Goal: Transaction & Acquisition: Purchase product/service

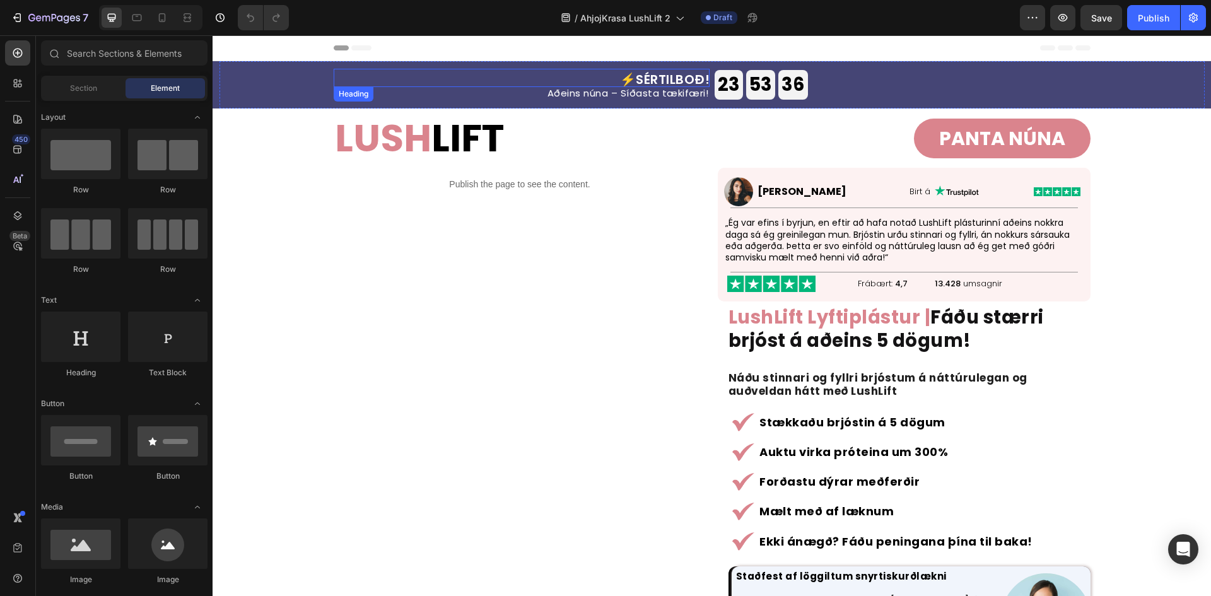
click at [678, 73] on h2 "⚡SÉRTILBOÐ!" at bounding box center [522, 78] width 376 height 18
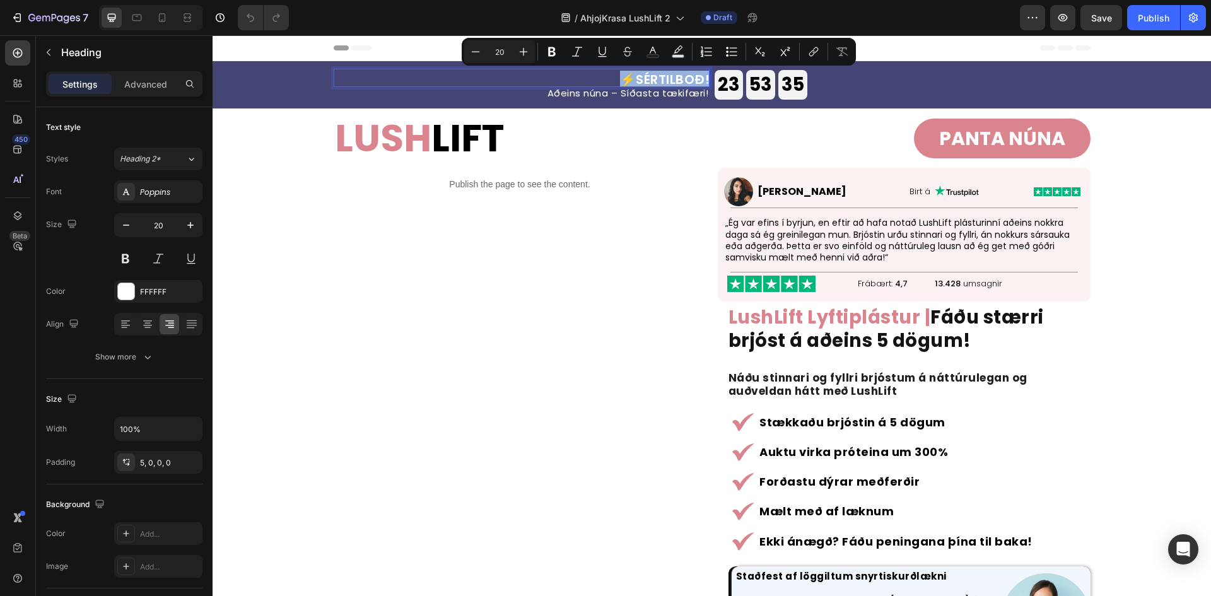
click at [649, 76] on p "⚡SÉRTILBOÐ!" at bounding box center [522, 79] width 376 height 15
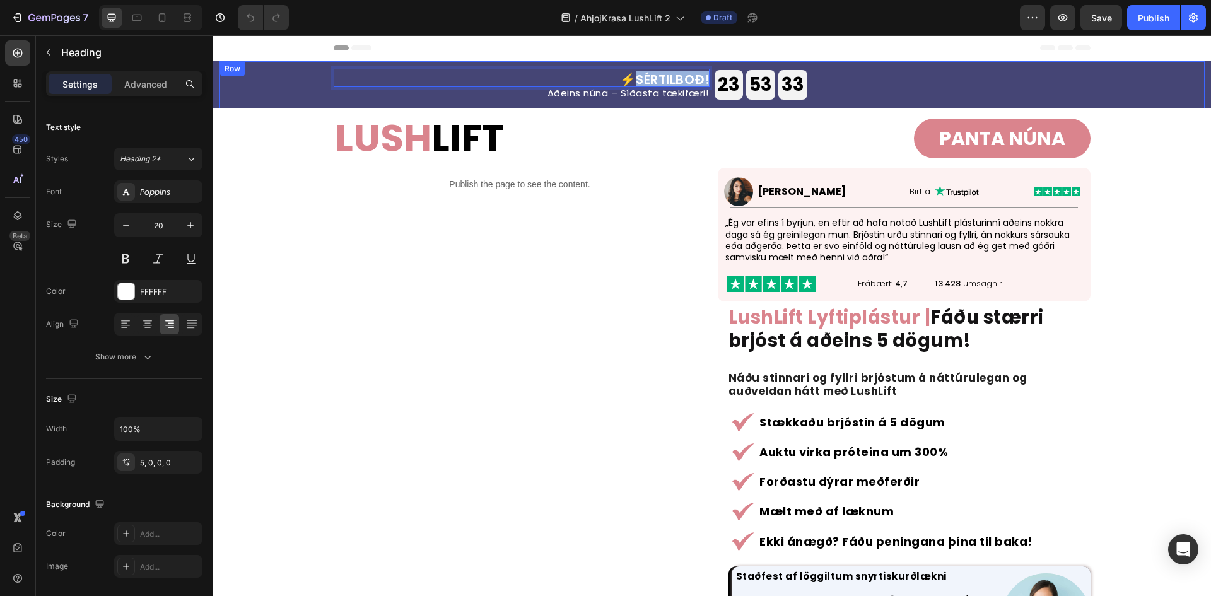
drag, startPoint x: 633, startPoint y: 78, endPoint x: 708, endPoint y: 88, distance: 75.7
click at [708, 88] on div "⚡SÉRTILBOÐ! Heading 0 Aðeins núna – Síðasta tækifæri! Heading 23 godz 53 min 33…" at bounding box center [712, 84] width 757 height 47
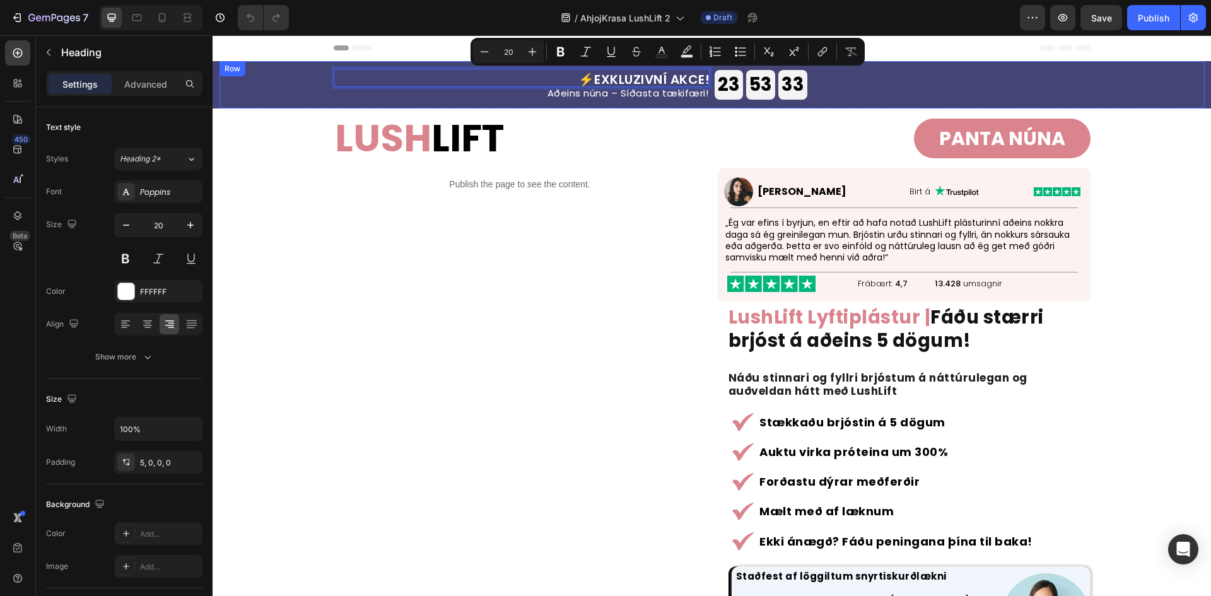
scroll to position [1, 0]
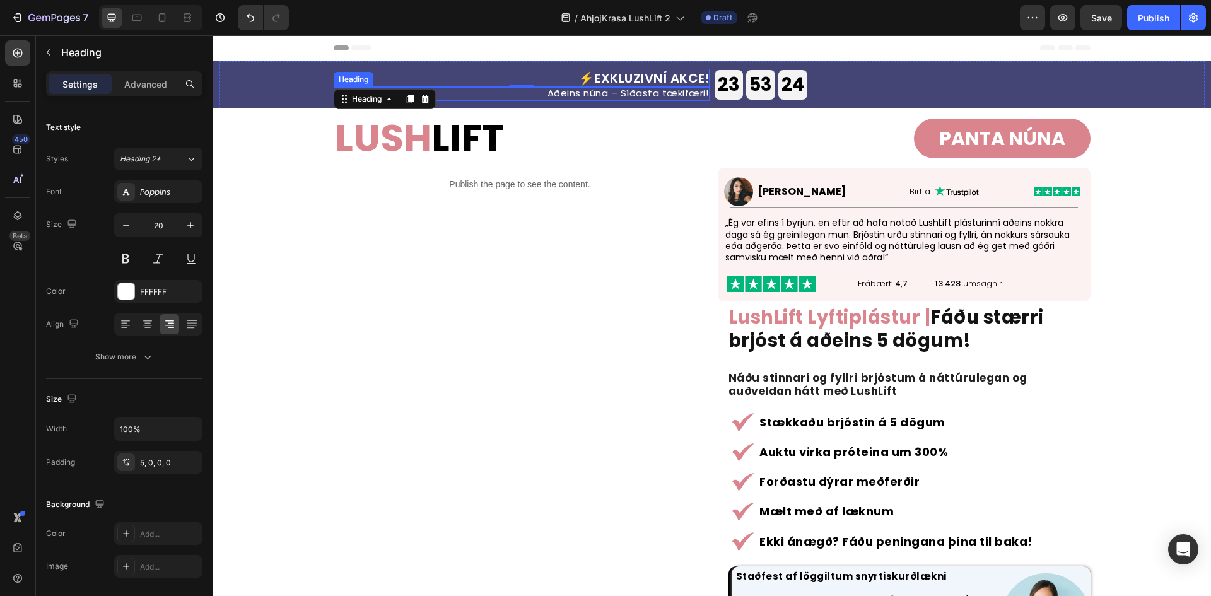
click at [656, 88] on h2 "Aðeins núna – Síðasta tækifæri!" at bounding box center [522, 94] width 376 height 14
click at [656, 88] on p "Aðeins núna – Síðasta tækifæri!" at bounding box center [521, 92] width 373 height 9
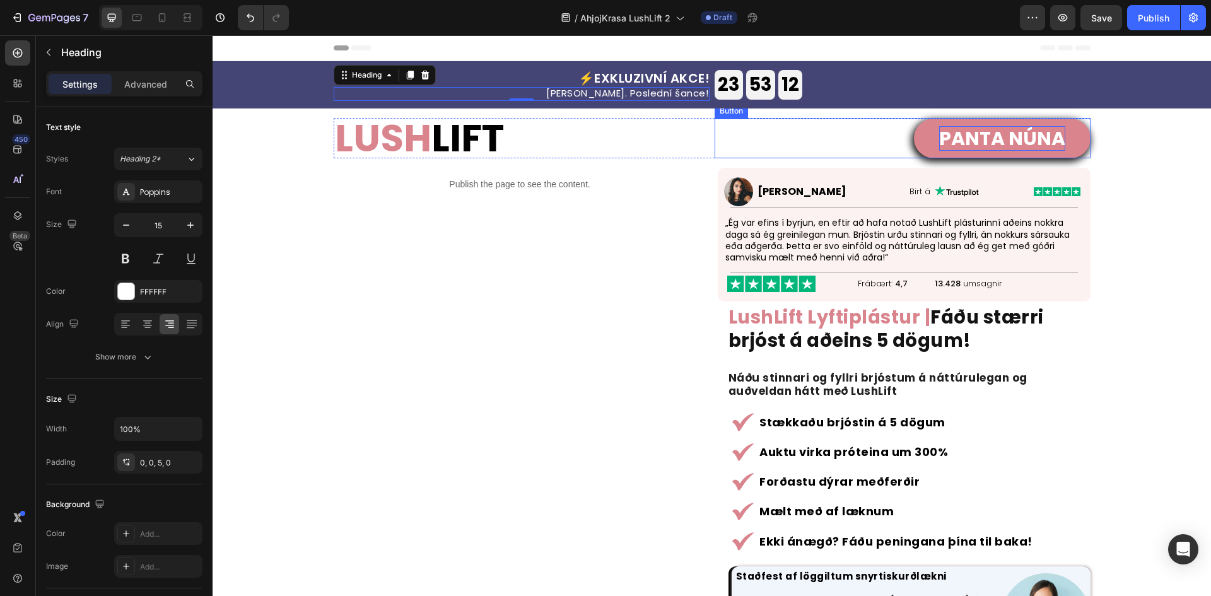
click at [948, 141] on p "PANTA NÚNA" at bounding box center [1002, 138] width 126 height 25
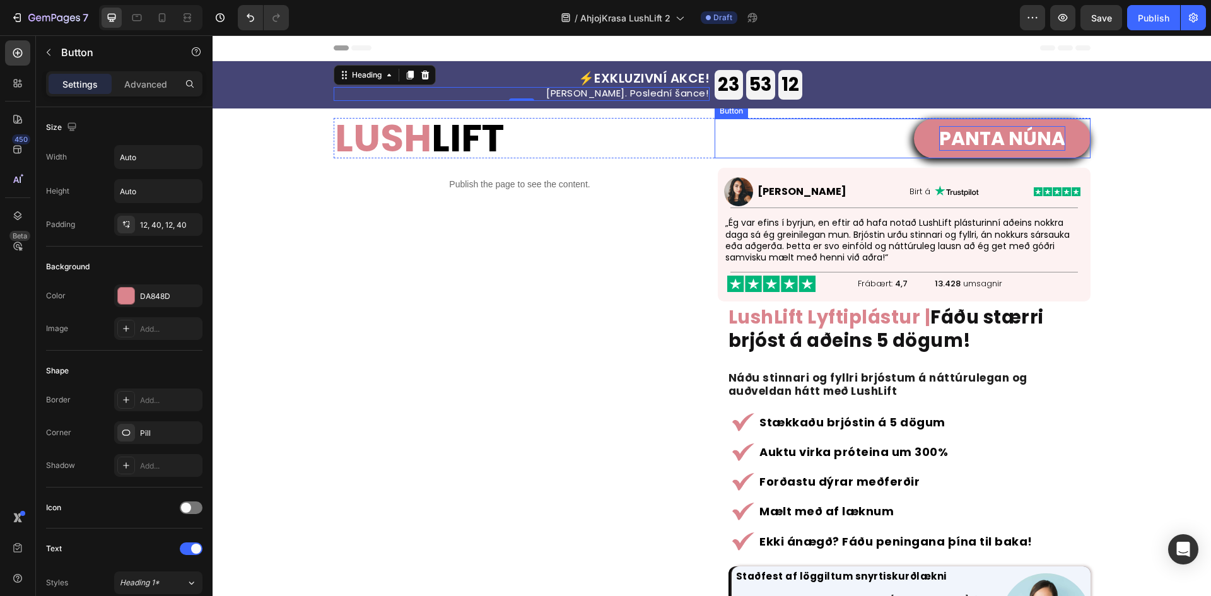
click at [948, 141] on p "PANTA NÚNA" at bounding box center [1002, 138] width 126 height 25
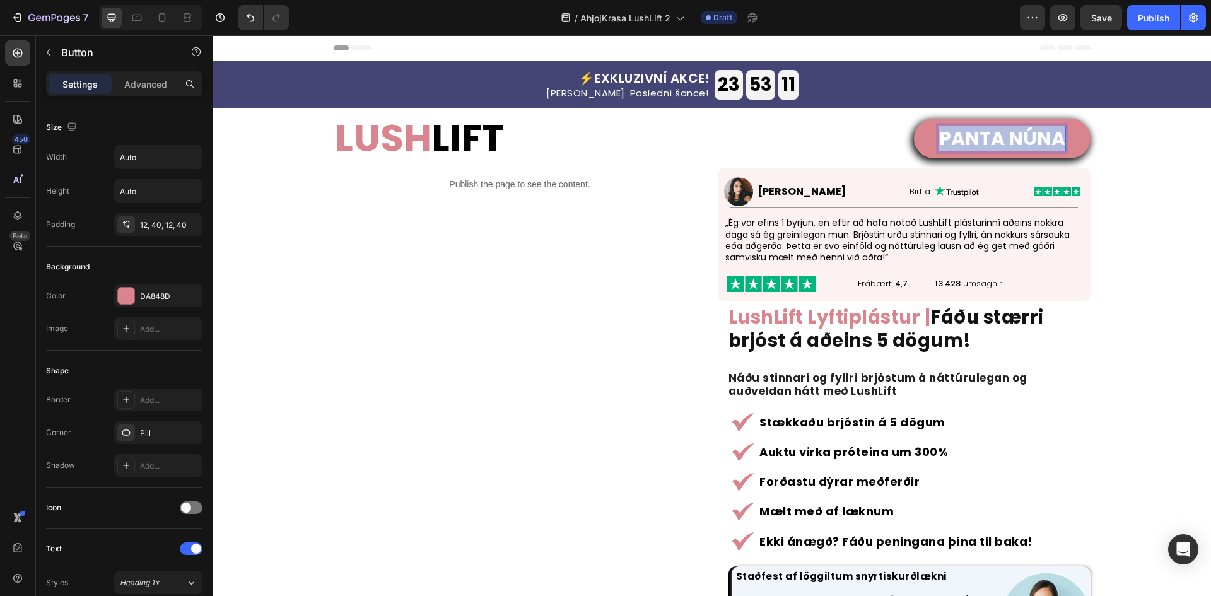
click at [948, 141] on p "PANTA NÚNA" at bounding box center [1002, 138] width 126 height 25
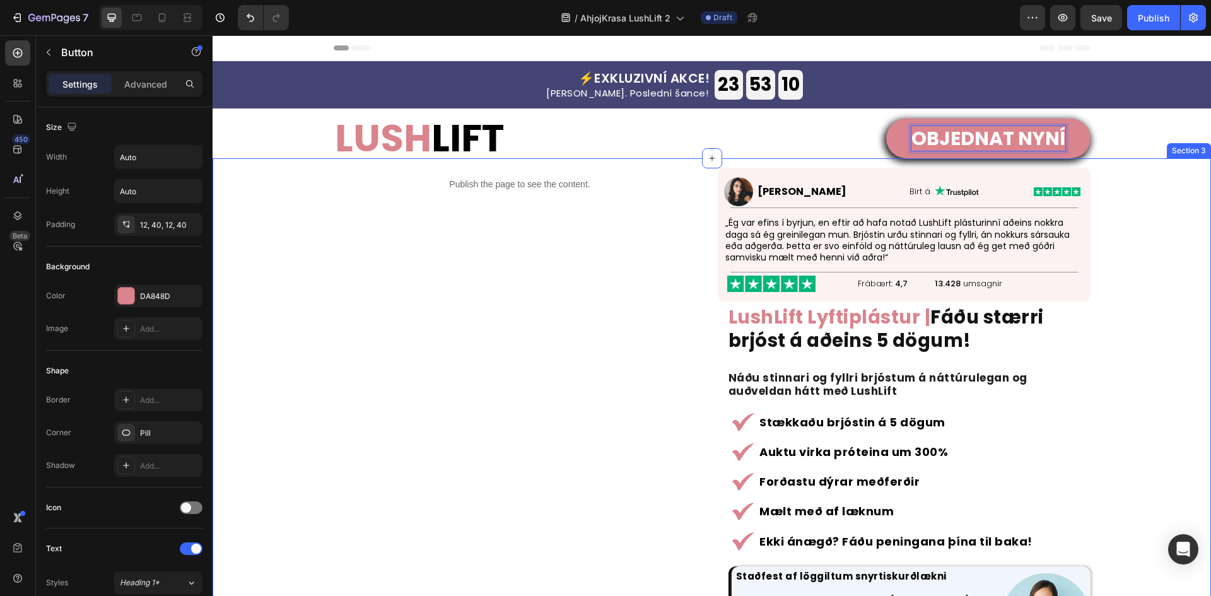
click at [1116, 269] on div "Publish the page to see the content. Custom Code Image [PERSON_NAME] Yngvadótti…" at bounding box center [711, 471] width 998 height 607
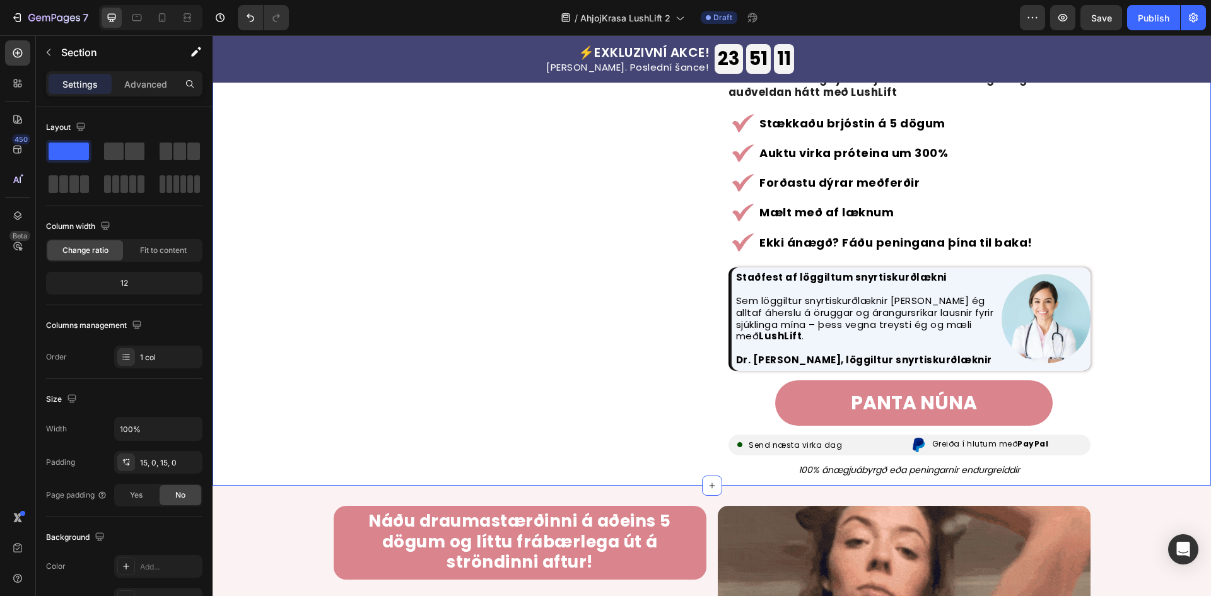
scroll to position [336, 0]
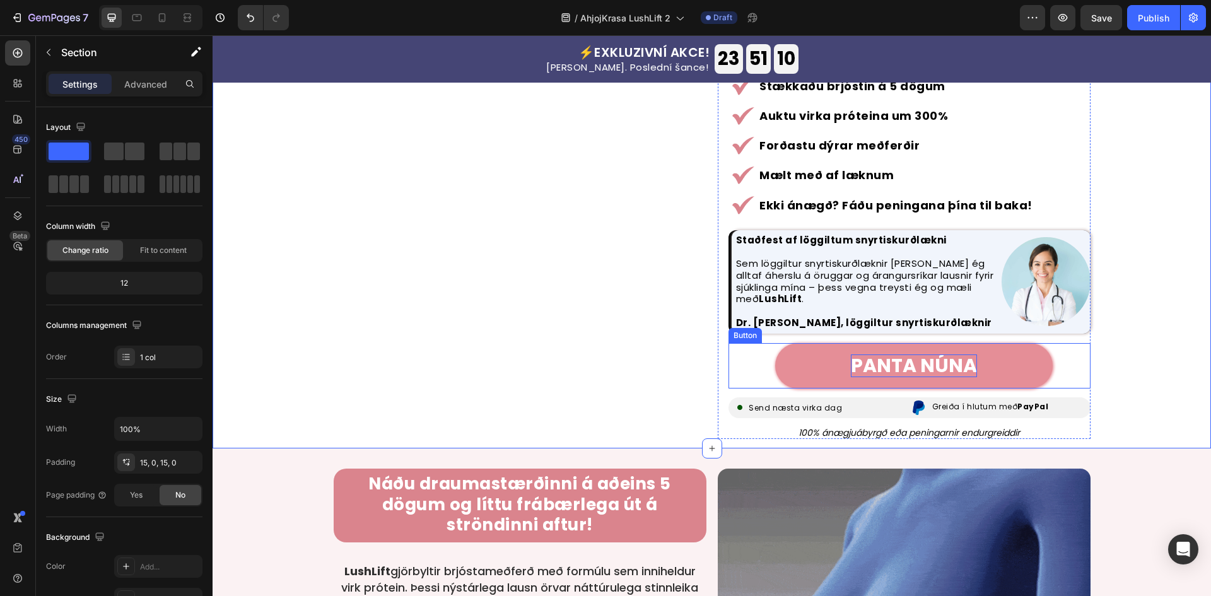
click at [942, 369] on p "PANTA NÚNA" at bounding box center [914, 365] width 126 height 23
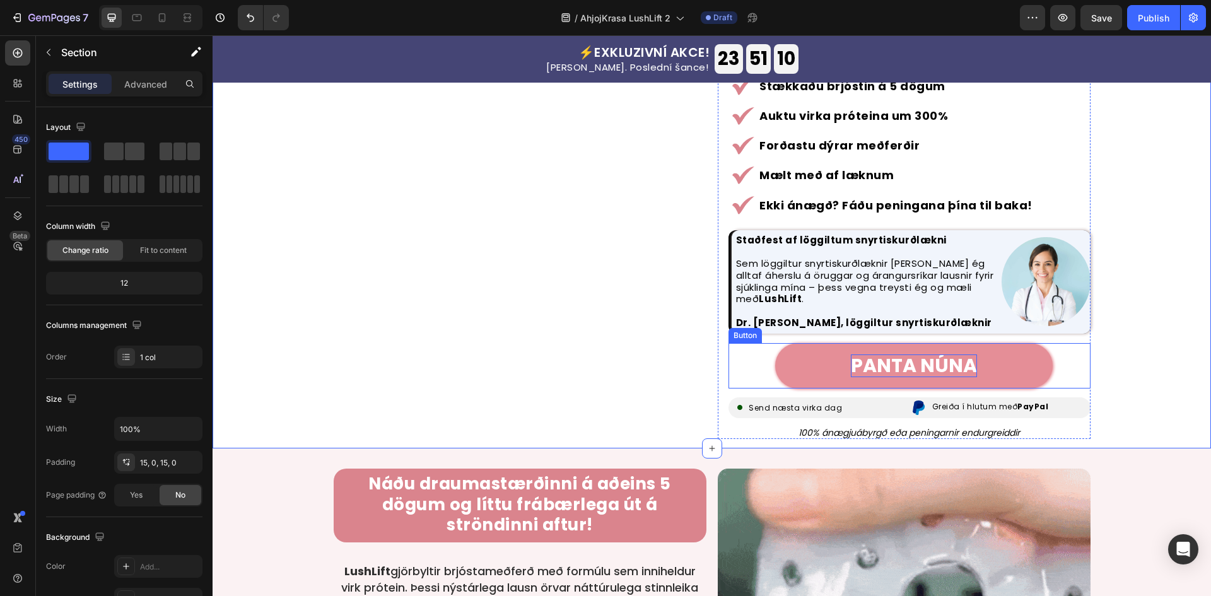
click at [942, 369] on p "PANTA NÚNA" at bounding box center [914, 365] width 126 height 23
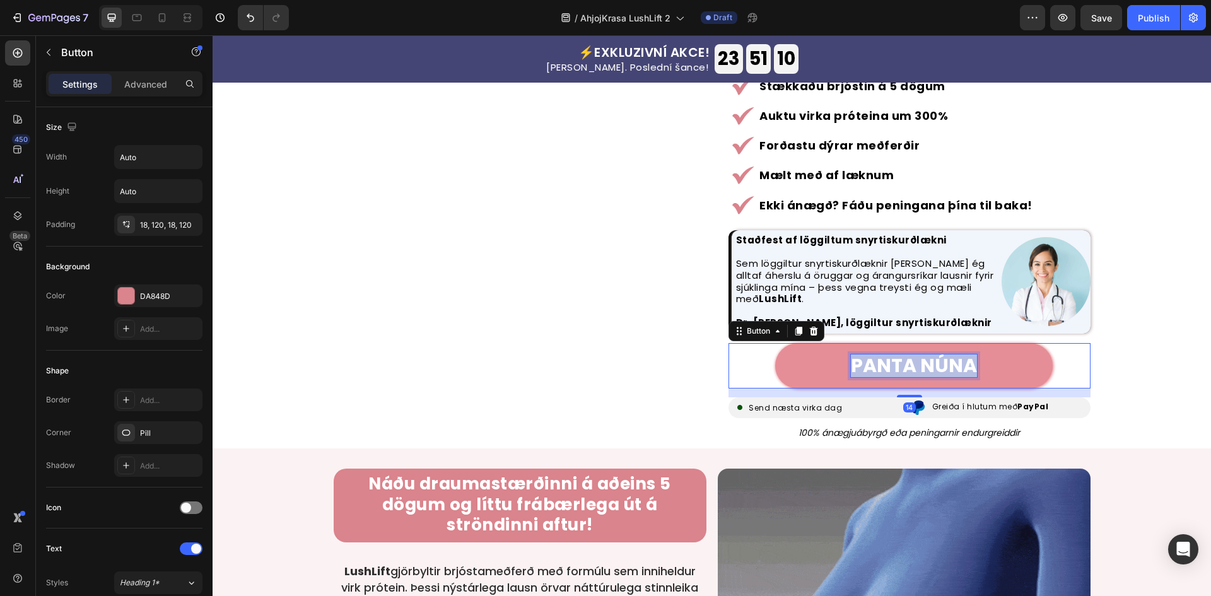
click at [942, 369] on p "PANTA NÚNA" at bounding box center [914, 365] width 126 height 23
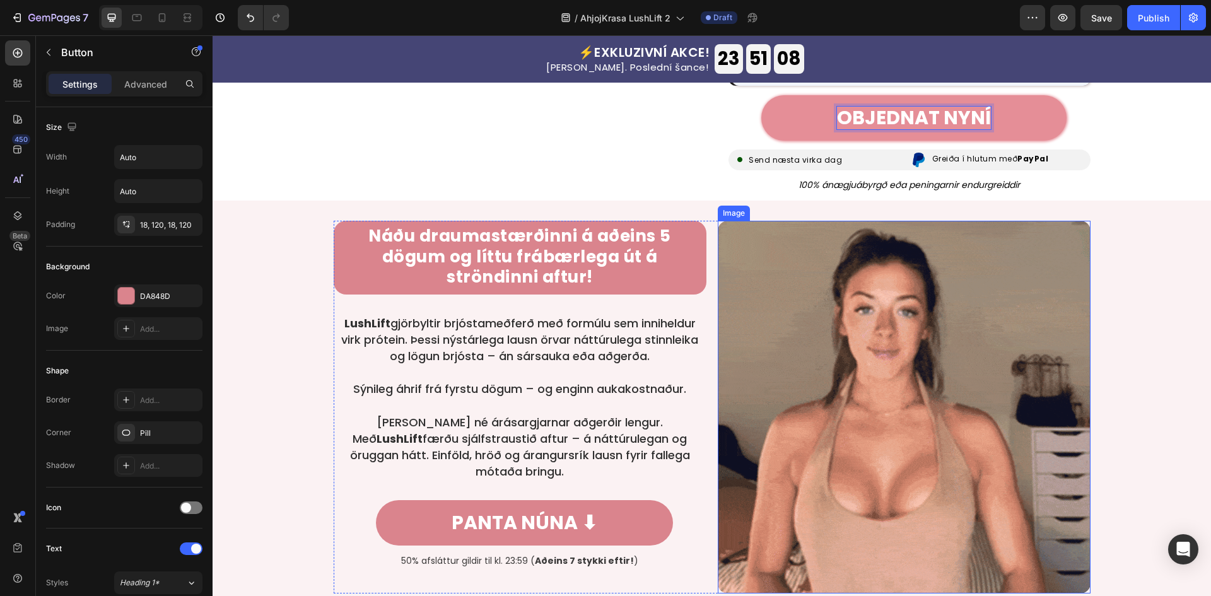
scroll to position [673, 0]
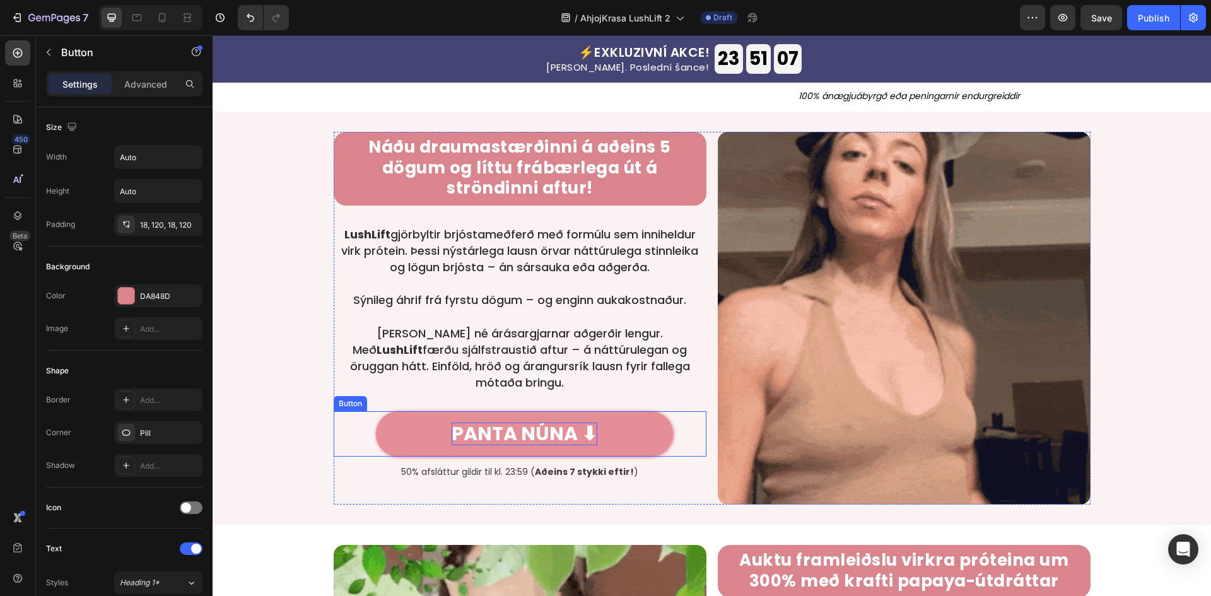
click at [535, 422] on p "PANTA NÚNA ⬇" at bounding box center [524, 433] width 146 height 23
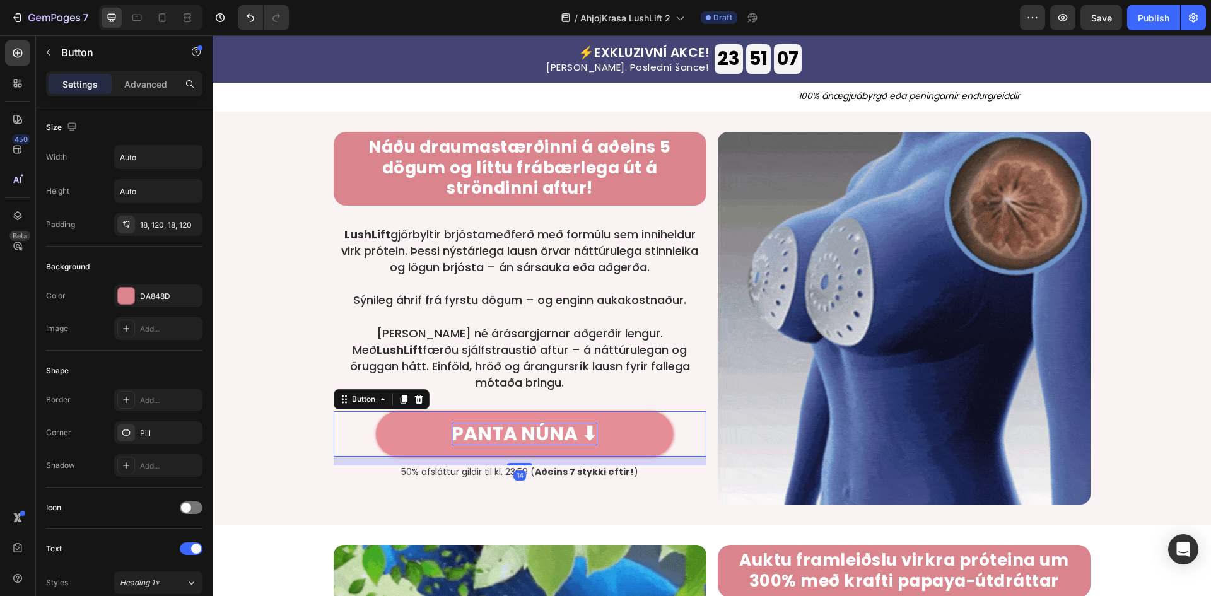
click at [535, 422] on p "PANTA NÚNA ⬇" at bounding box center [524, 433] width 146 height 23
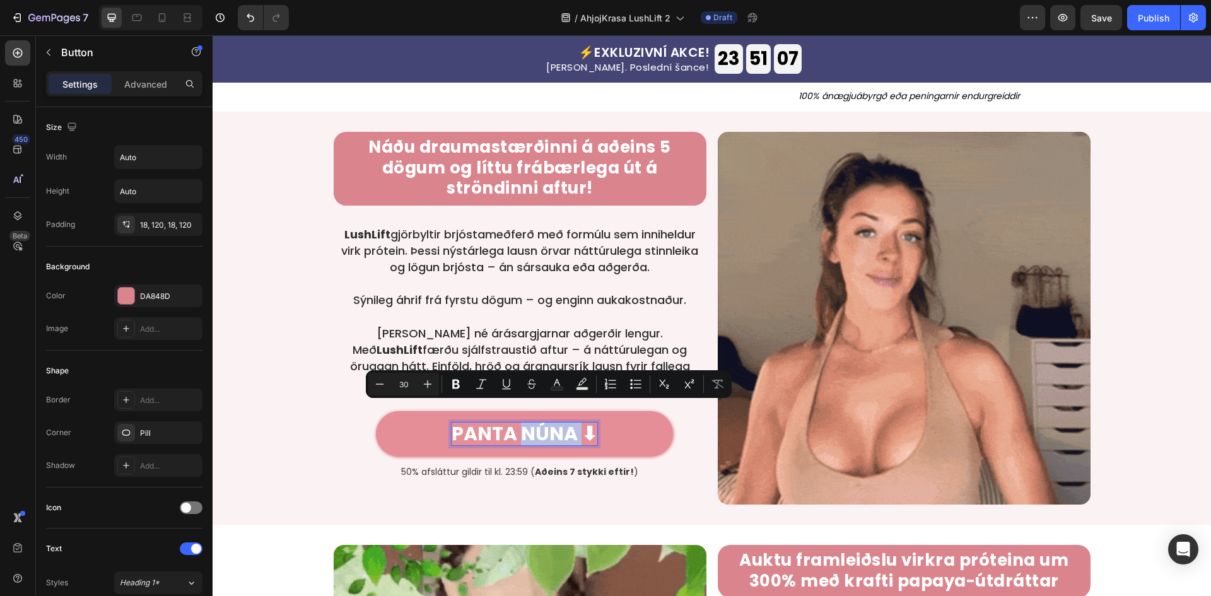
click at [567, 422] on p "PANTA NÚNA ⬇" at bounding box center [524, 433] width 146 height 23
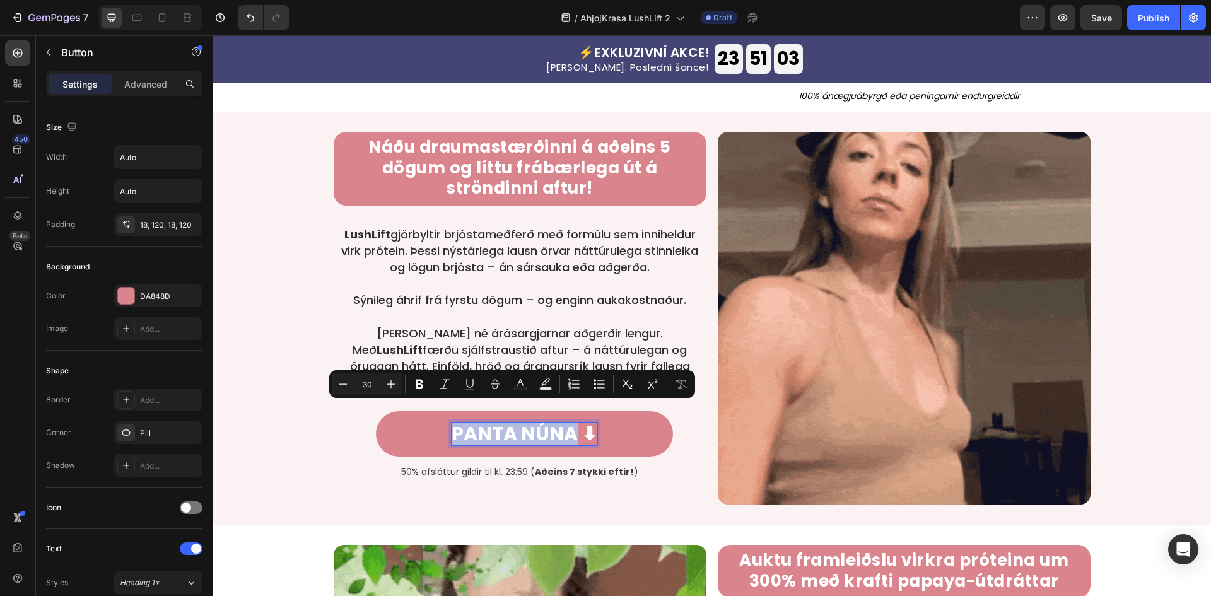
drag, startPoint x: 570, startPoint y: 417, endPoint x: 167, endPoint y: 423, distance: 402.9
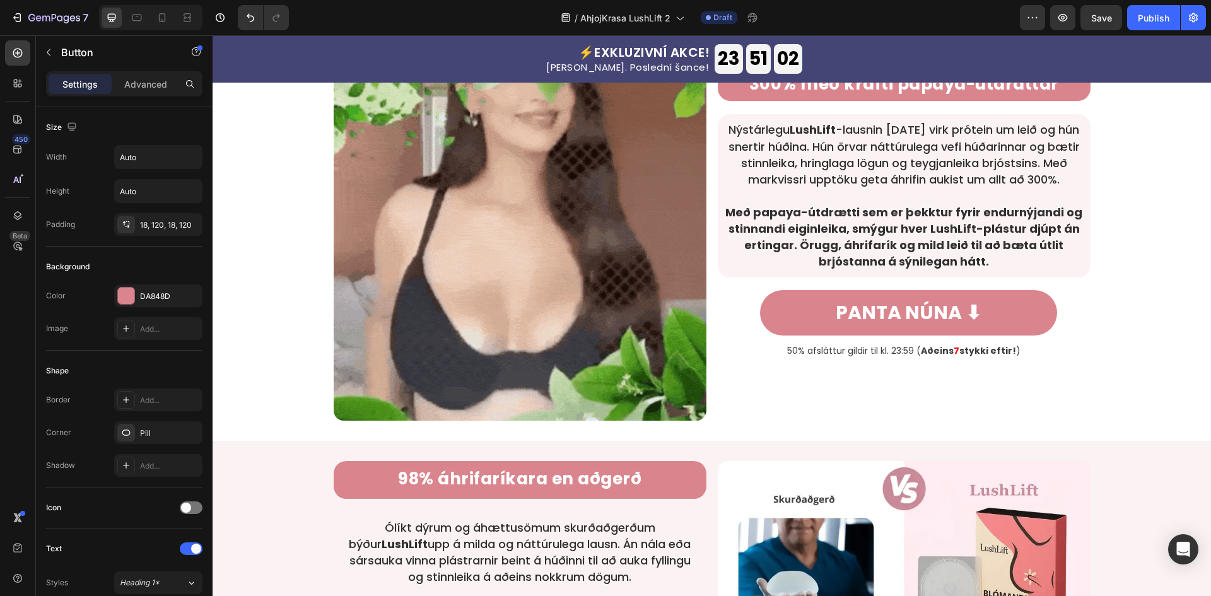
scroll to position [1177, 0]
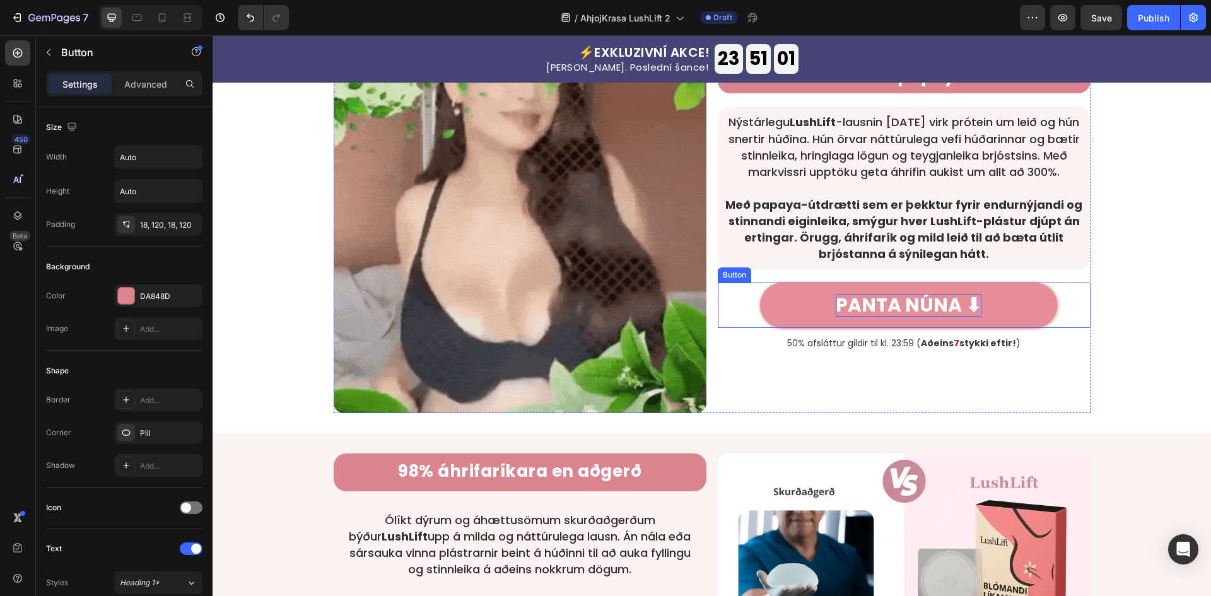
click at [897, 304] on p "PANTA NÚNA ⬇" at bounding box center [908, 305] width 146 height 23
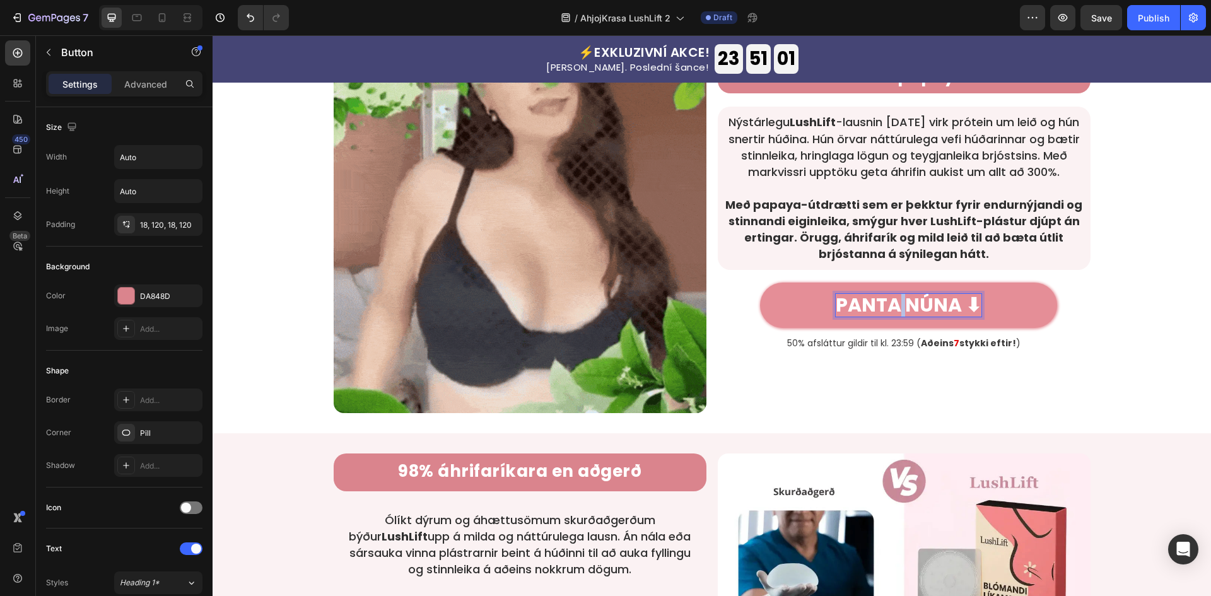
click at [897, 304] on p "PANTA NÚNA ⬇" at bounding box center [908, 305] width 146 height 23
drag, startPoint x: 956, startPoint y: 302, endPoint x: 837, endPoint y: 294, distance: 119.4
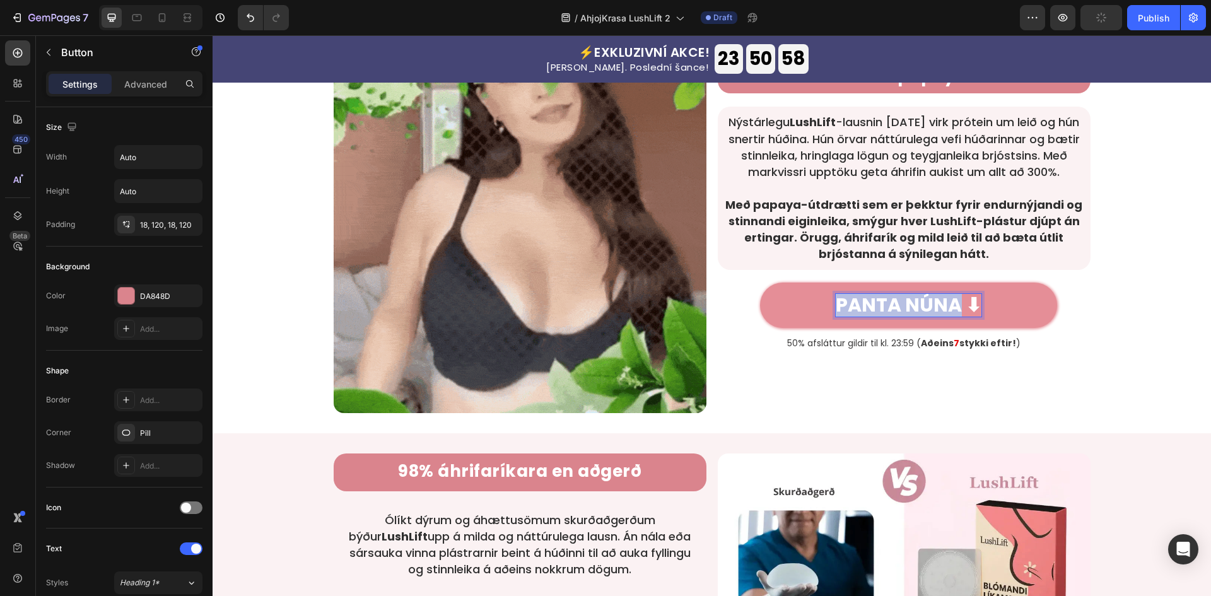
click at [837, 294] on p "PANTA NÚNA ⬇" at bounding box center [908, 305] width 146 height 23
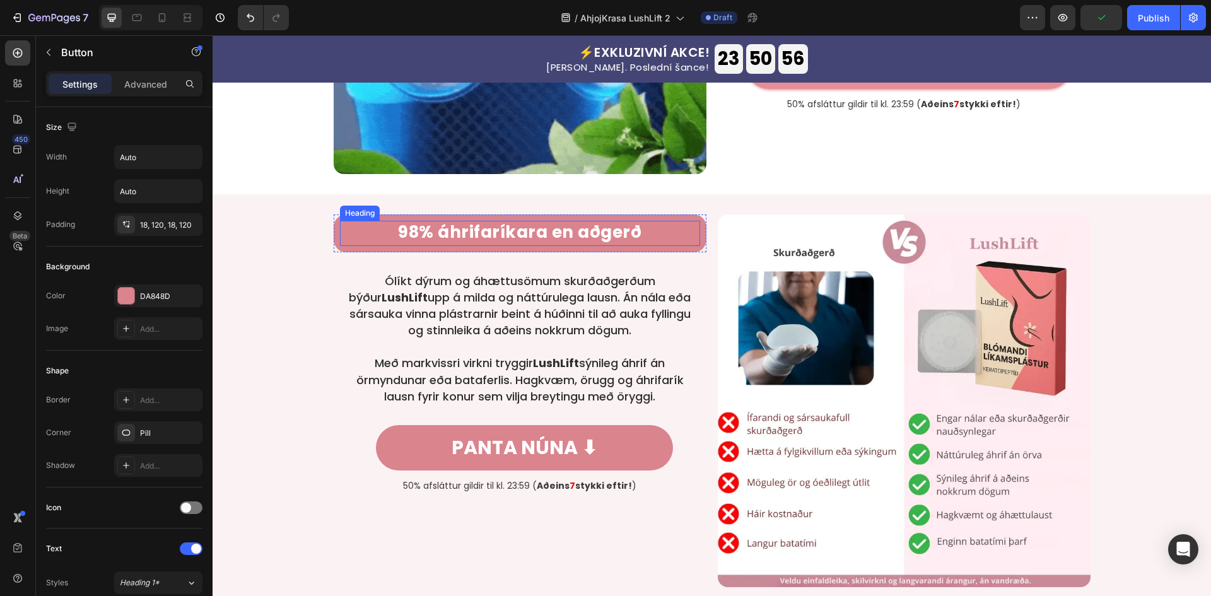
scroll to position [1429, 0]
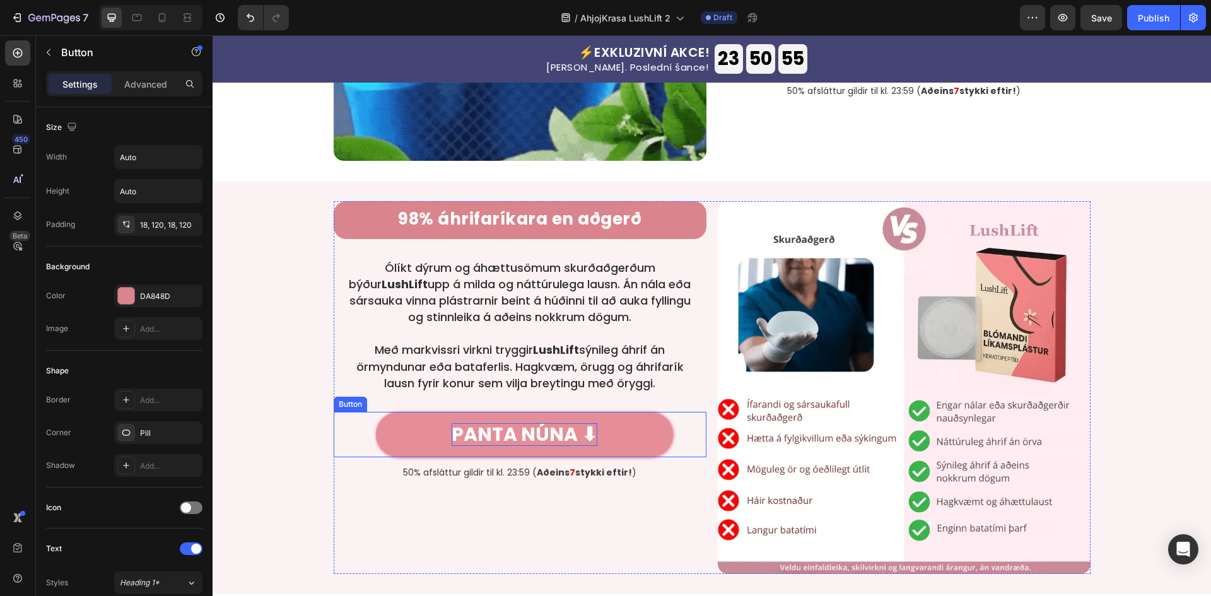
click at [542, 437] on p "PANTA NÚNA ⬇" at bounding box center [524, 434] width 146 height 23
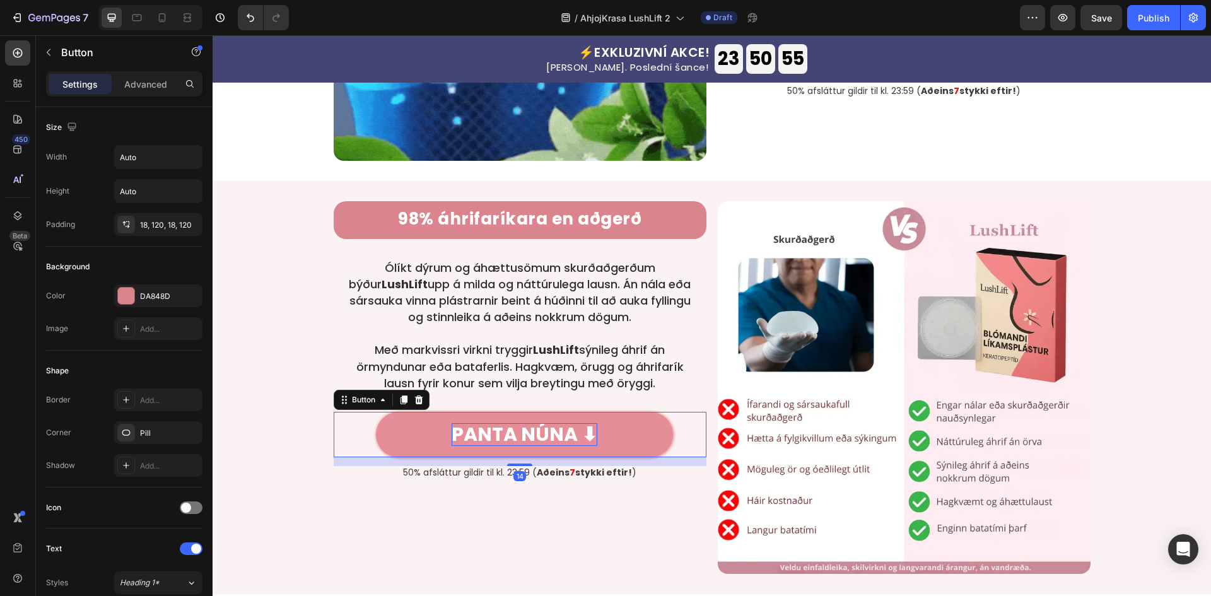
click at [542, 437] on p "PANTA NÚNA ⬇" at bounding box center [524, 434] width 146 height 23
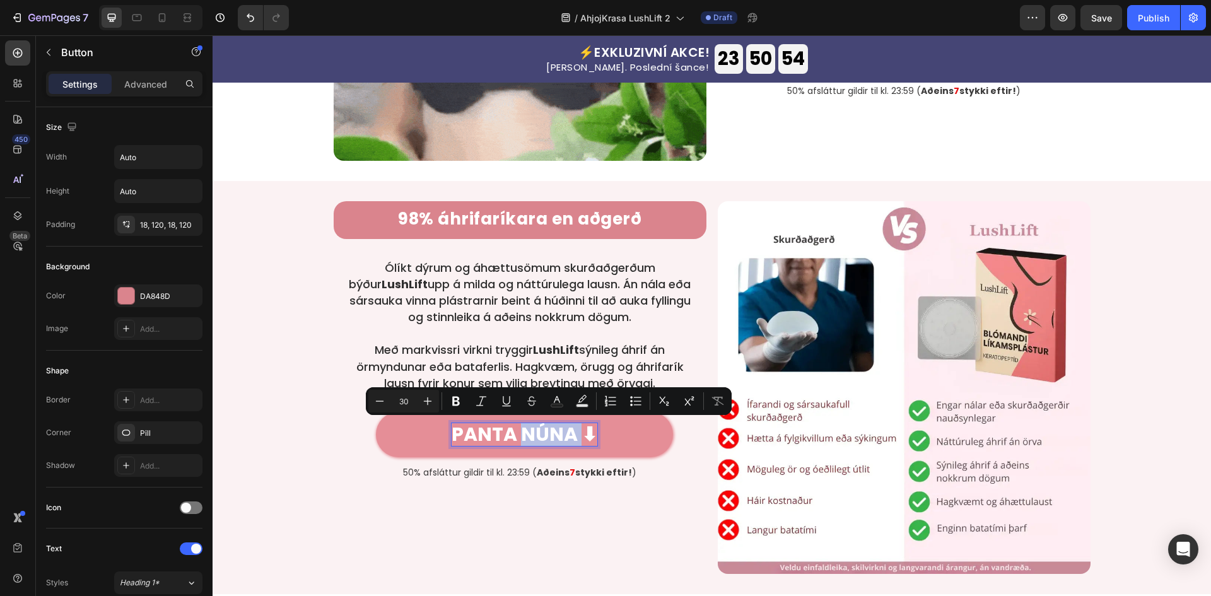
click at [552, 435] on p "PANTA NÚNA ⬇" at bounding box center [524, 434] width 146 height 23
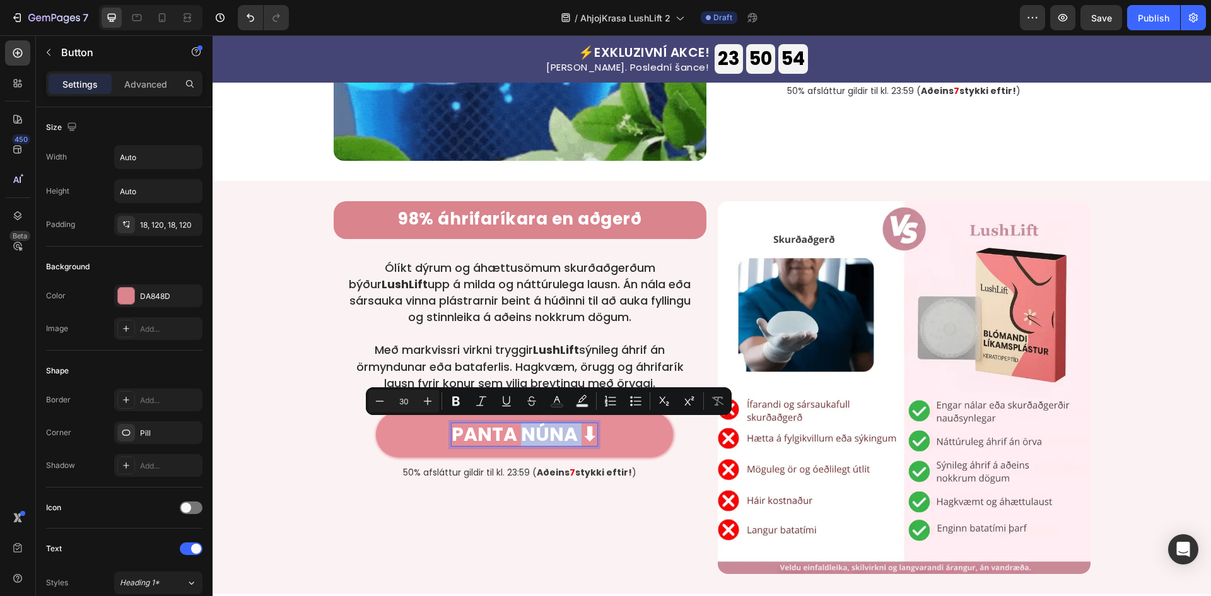
click at [561, 439] on p "PANTA NÚNA ⬇" at bounding box center [524, 434] width 146 height 23
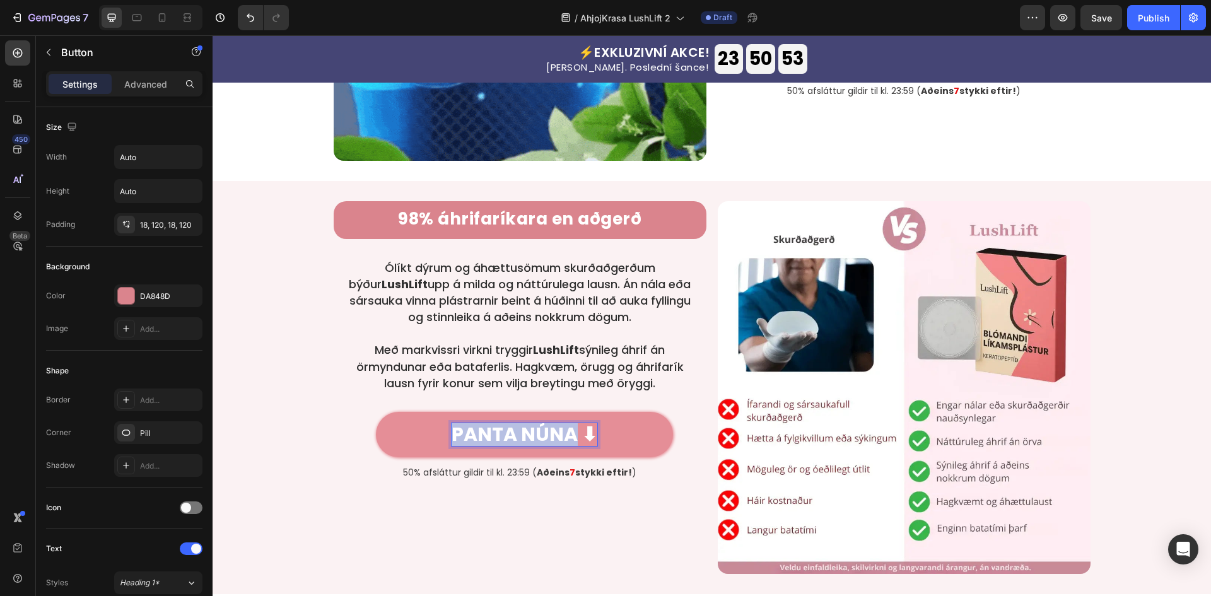
drag, startPoint x: 570, startPoint y: 437, endPoint x: 449, endPoint y: 424, distance: 121.7
click at [449, 424] on link "PANTA NÚNA ⬇" at bounding box center [524, 434] width 297 height 45
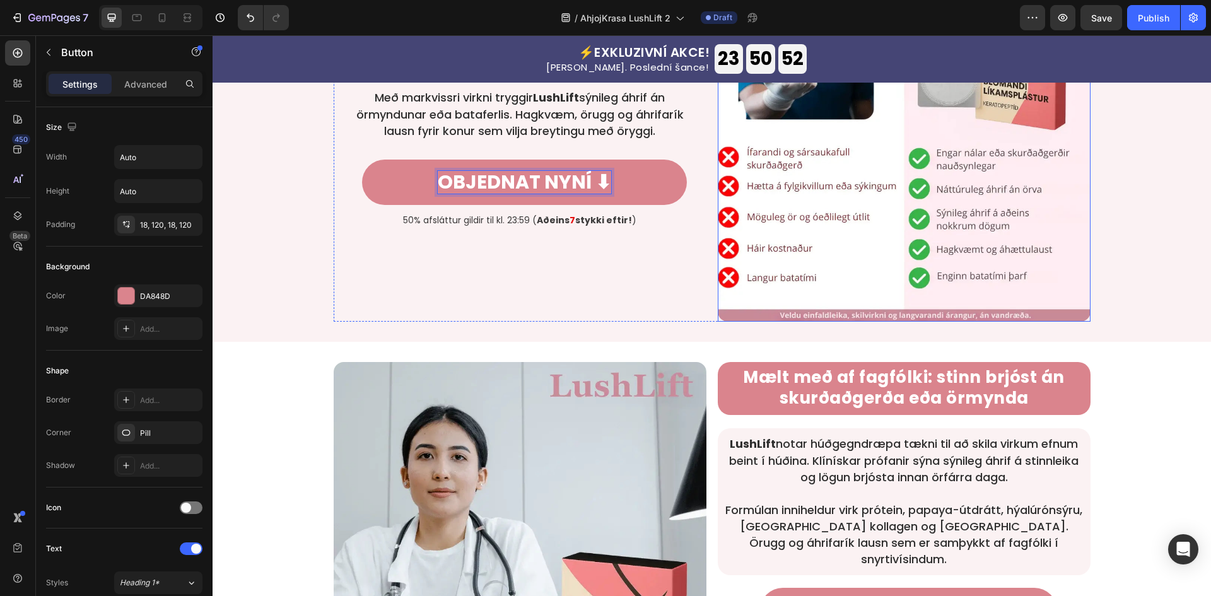
scroll to position [1765, 0]
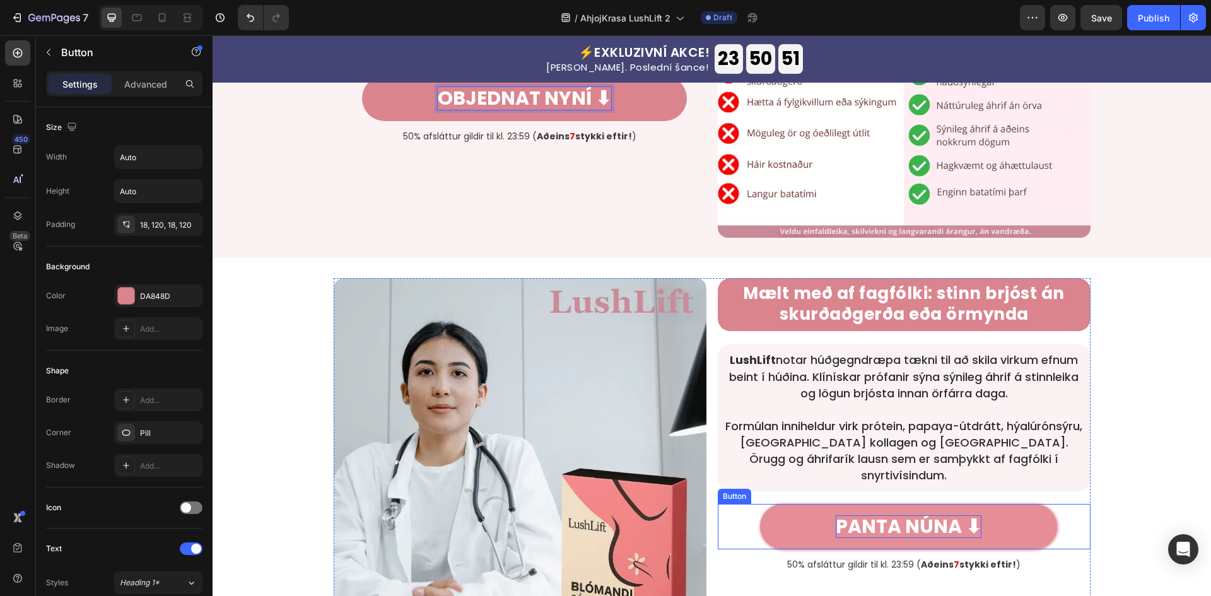
click at [939, 515] on p "PANTA NÚNA ⬇" at bounding box center [908, 526] width 146 height 23
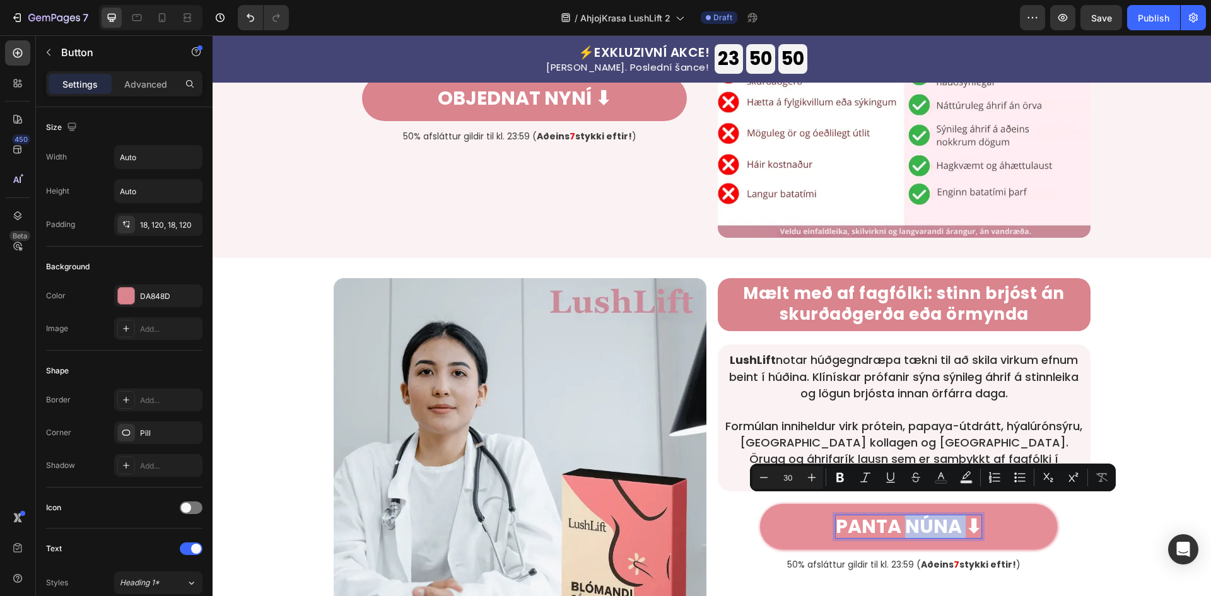
click at [955, 515] on p "PANTA NÚNA ⬇" at bounding box center [908, 526] width 146 height 23
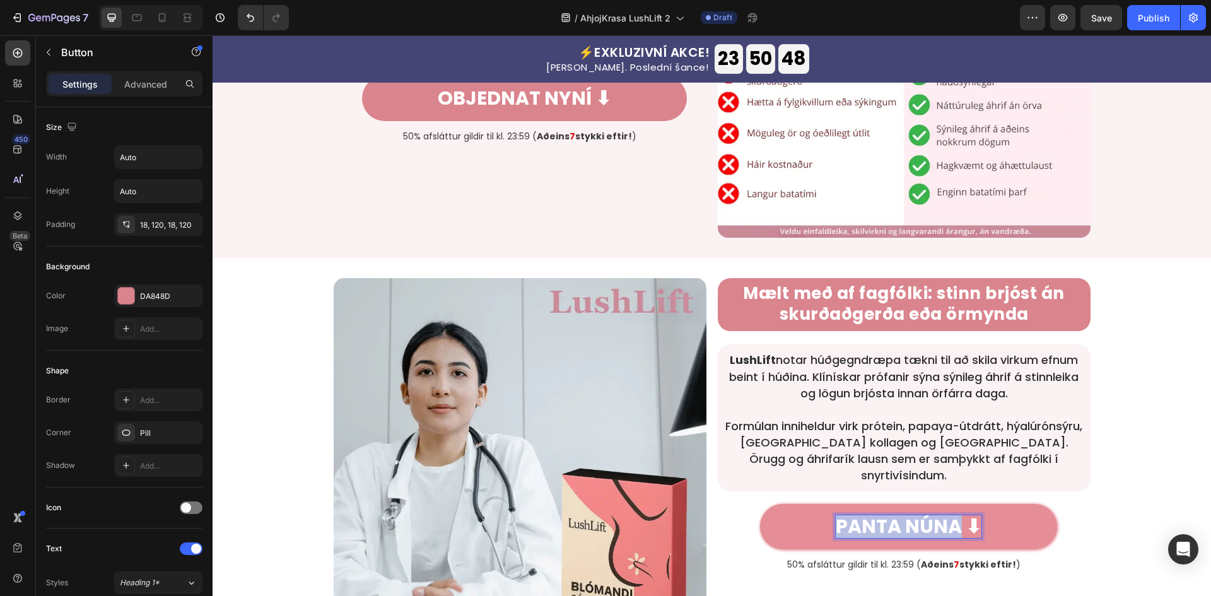
drag, startPoint x: 957, startPoint y: 512, endPoint x: 834, endPoint y: 508, distance: 123.0
click at [835, 515] on p "PANTA NÚNA ⬇" at bounding box center [908, 526] width 146 height 23
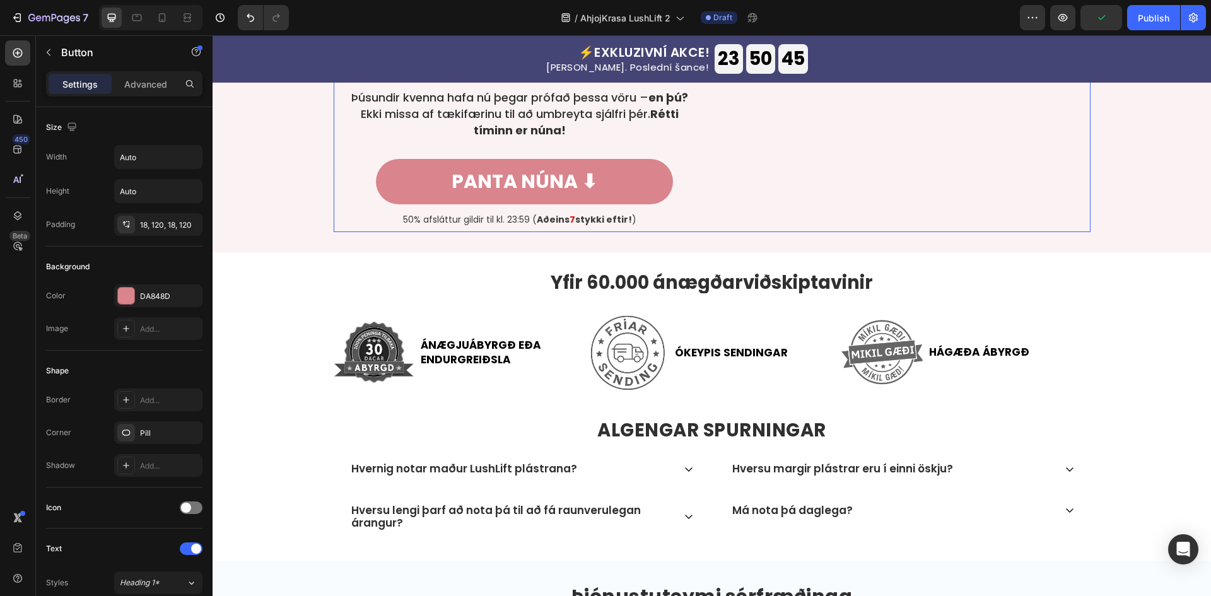
scroll to position [3110, 0]
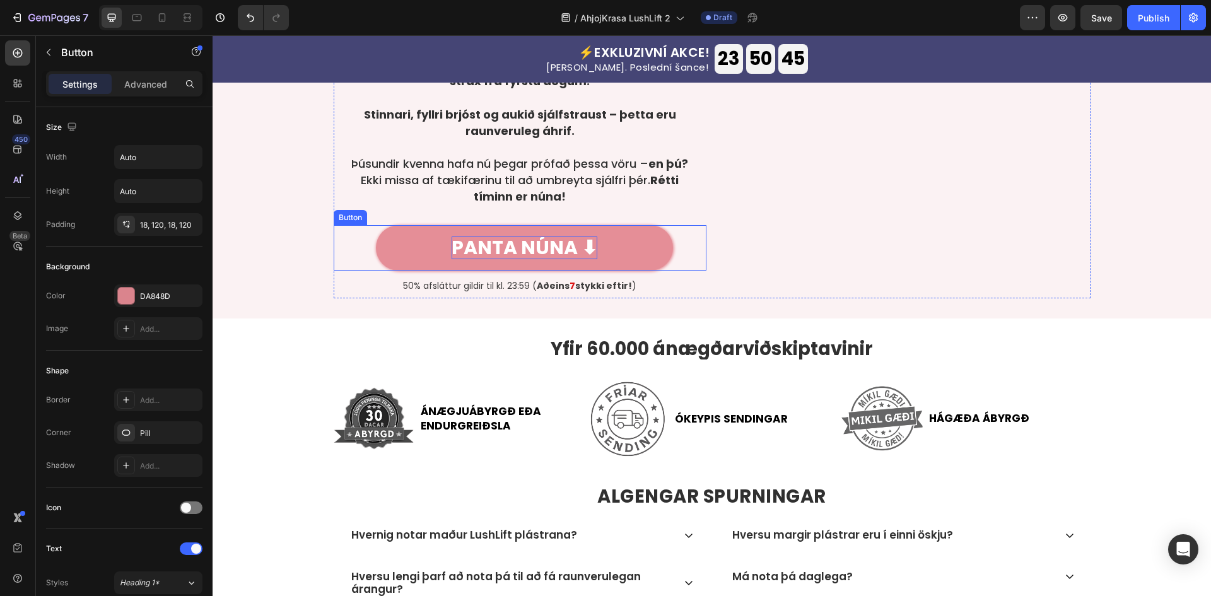
click at [531, 252] on p "PANTA NÚNA ⬇" at bounding box center [524, 247] width 146 height 23
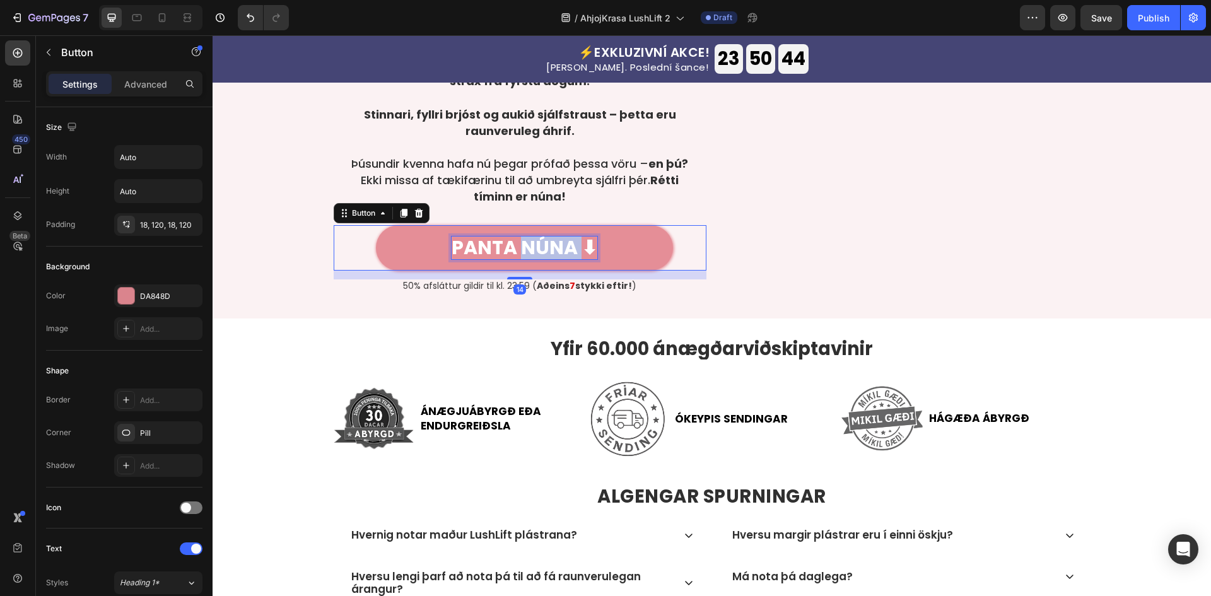
click at [531, 252] on p "PANTA NÚNA ⬇" at bounding box center [524, 247] width 146 height 23
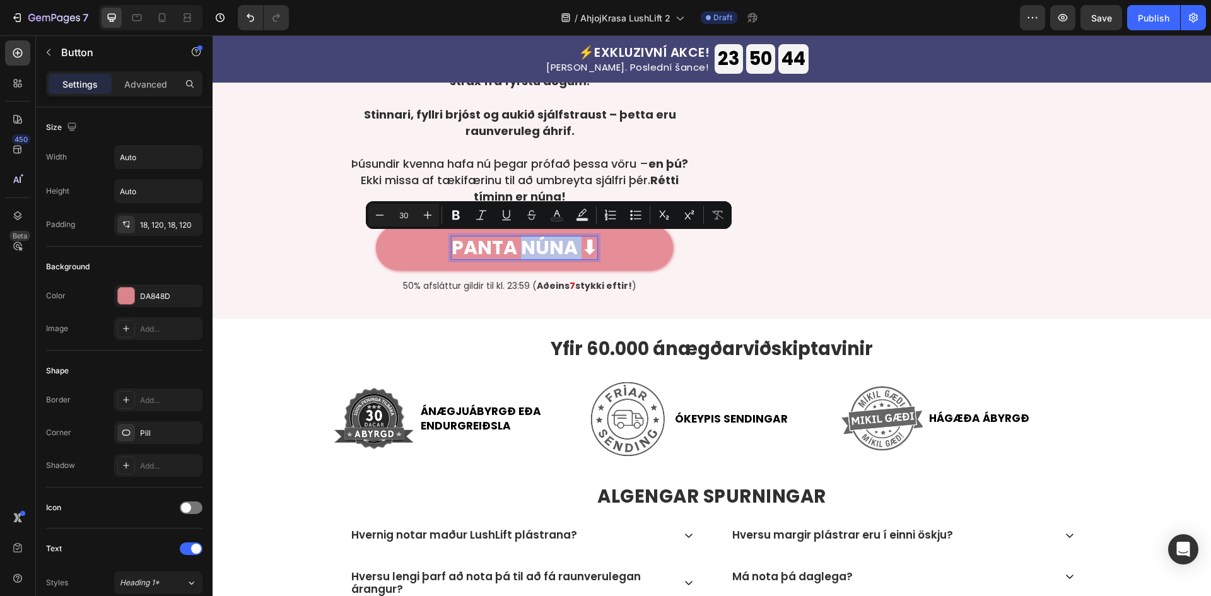
click at [555, 248] on p "PANTA NÚNA ⬇" at bounding box center [524, 247] width 146 height 23
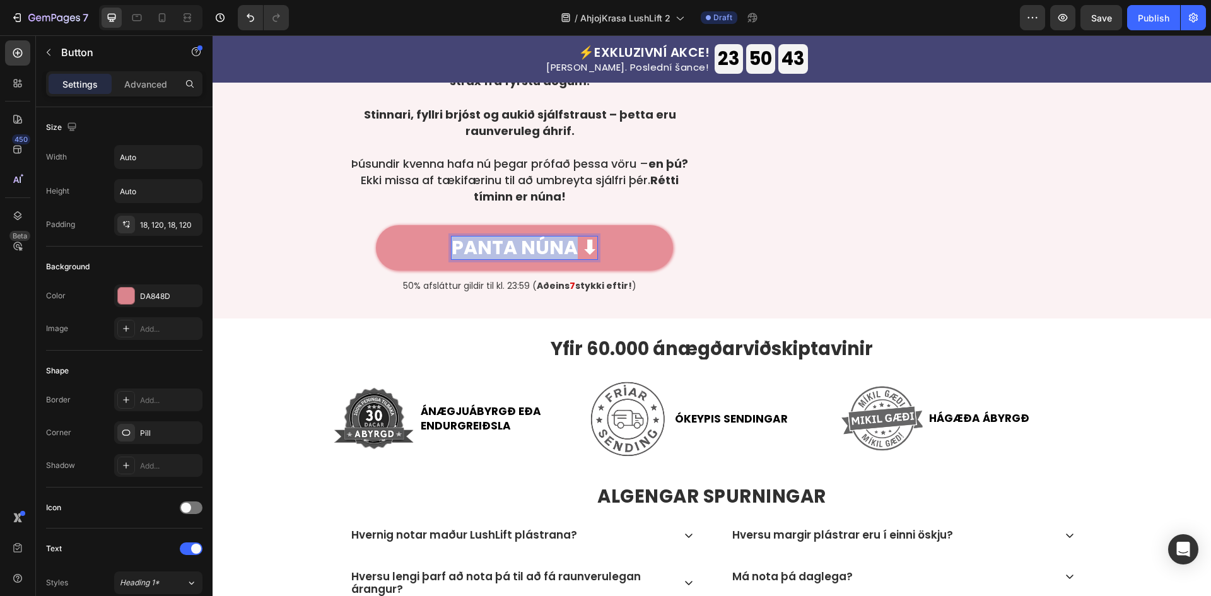
drag, startPoint x: 574, startPoint y: 247, endPoint x: 402, endPoint y: 240, distance: 172.3
click at [402, 240] on link "PANTA NÚNA ⬇" at bounding box center [524, 247] width 297 height 45
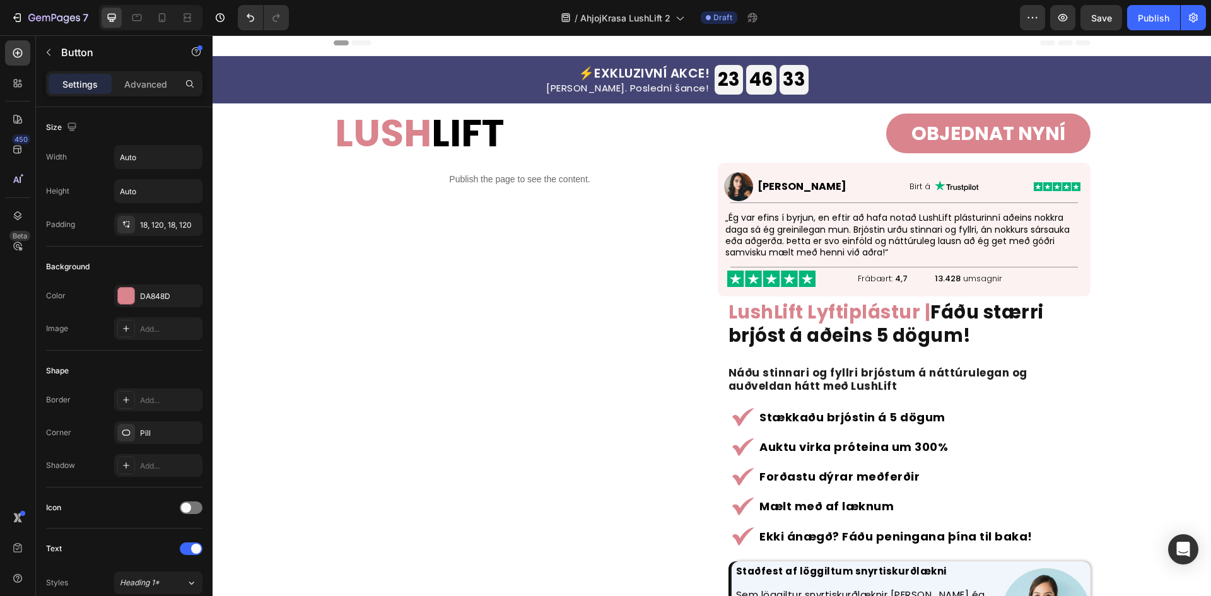
scroll to position [0, 0]
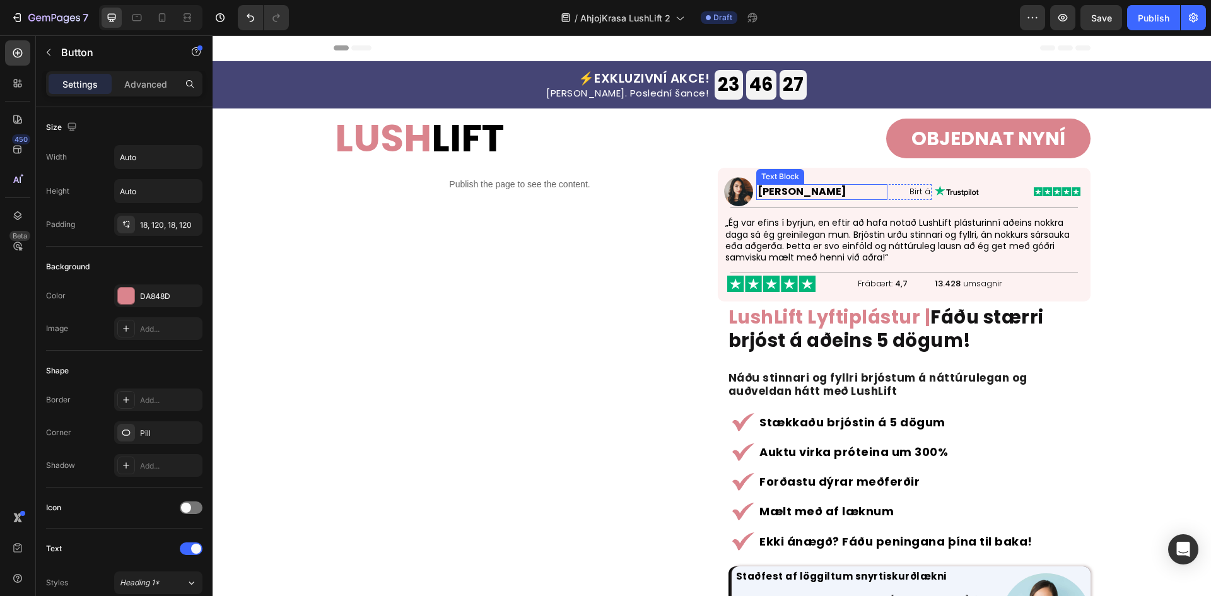
click at [846, 189] on strong "[PERSON_NAME]" at bounding box center [801, 191] width 89 height 15
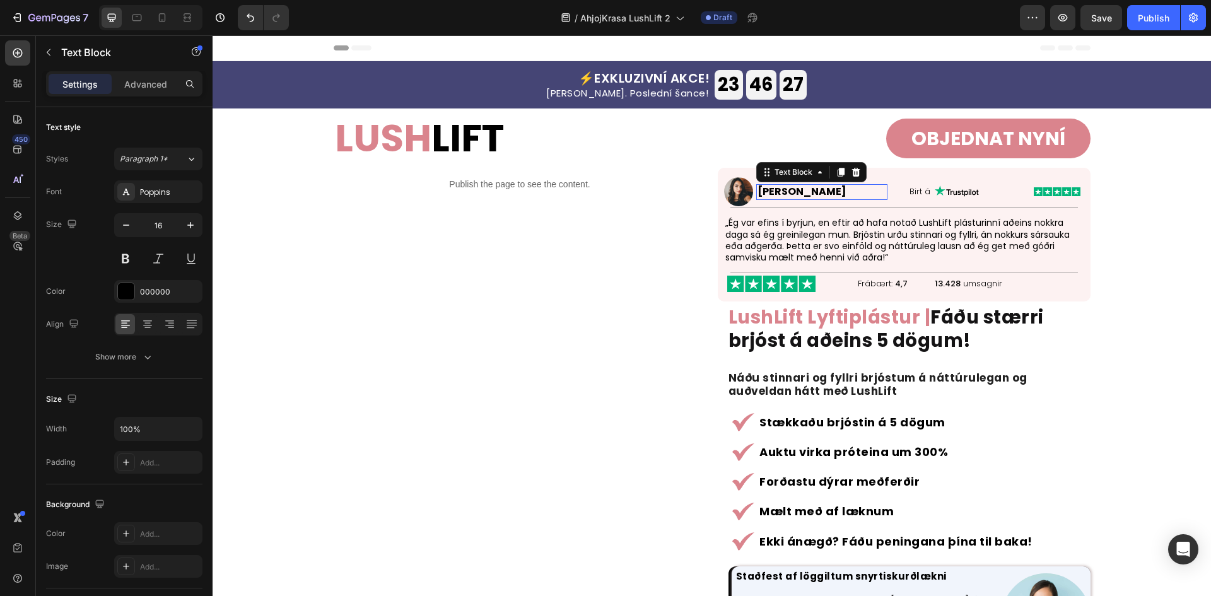
click at [846, 189] on strong "[PERSON_NAME]" at bounding box center [801, 191] width 89 height 15
click at [914, 194] on p "Birt á" at bounding box center [909, 192] width 42 height 11
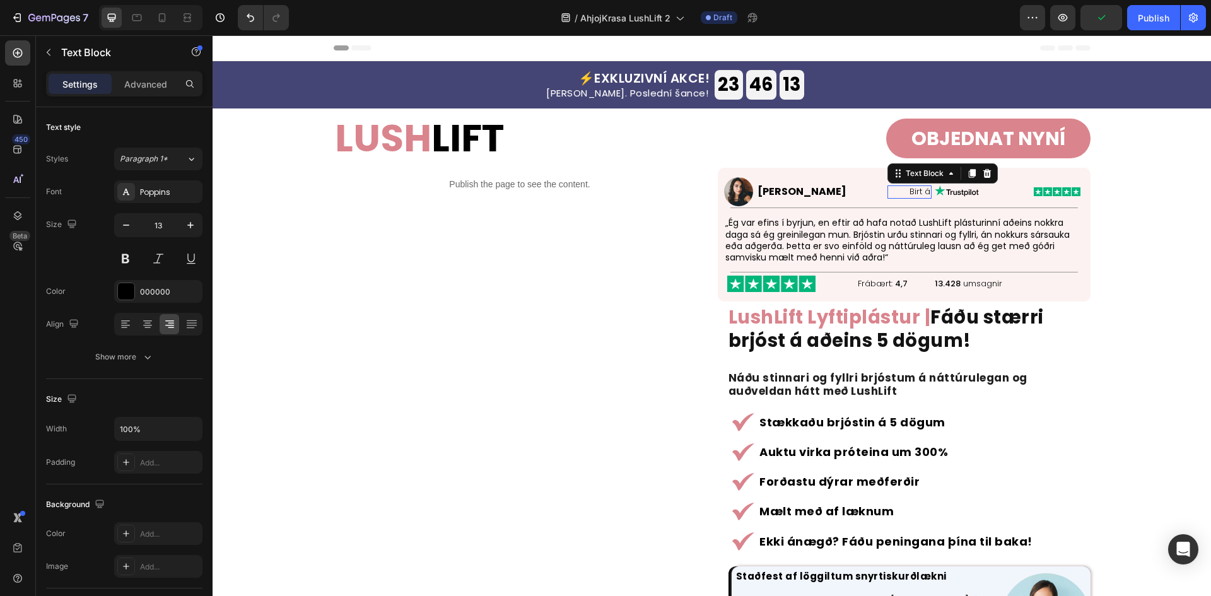
click at [914, 194] on p "Birt á" at bounding box center [909, 192] width 42 height 11
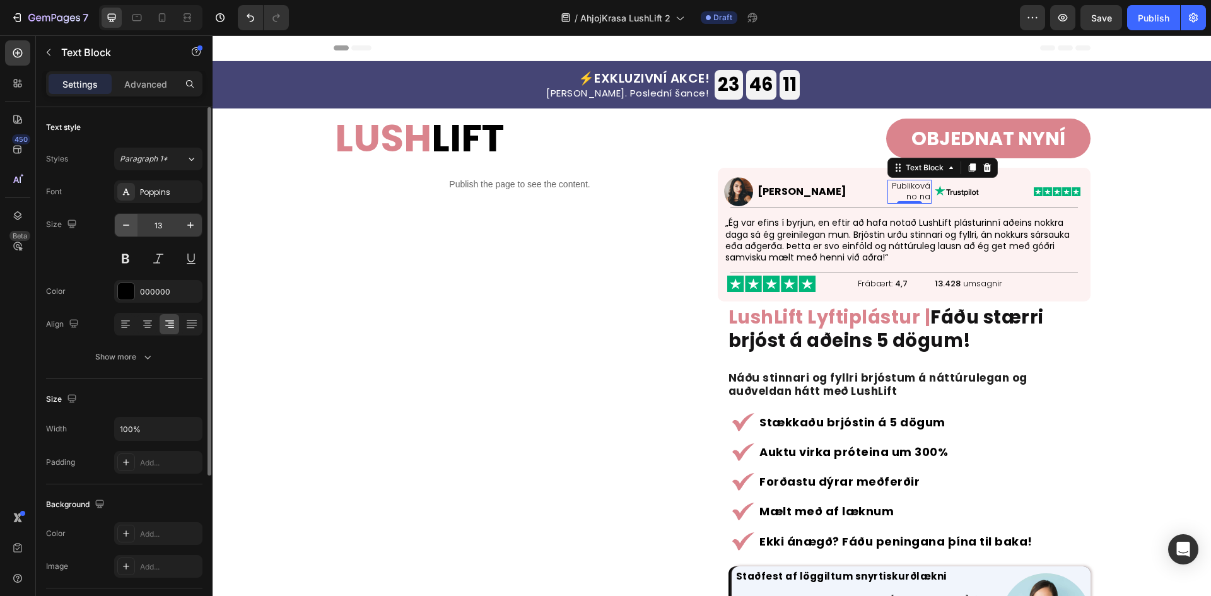
click at [118, 236] on button "button" at bounding box center [126, 225] width 23 height 23
click at [118, 233] on button "button" at bounding box center [126, 225] width 23 height 23
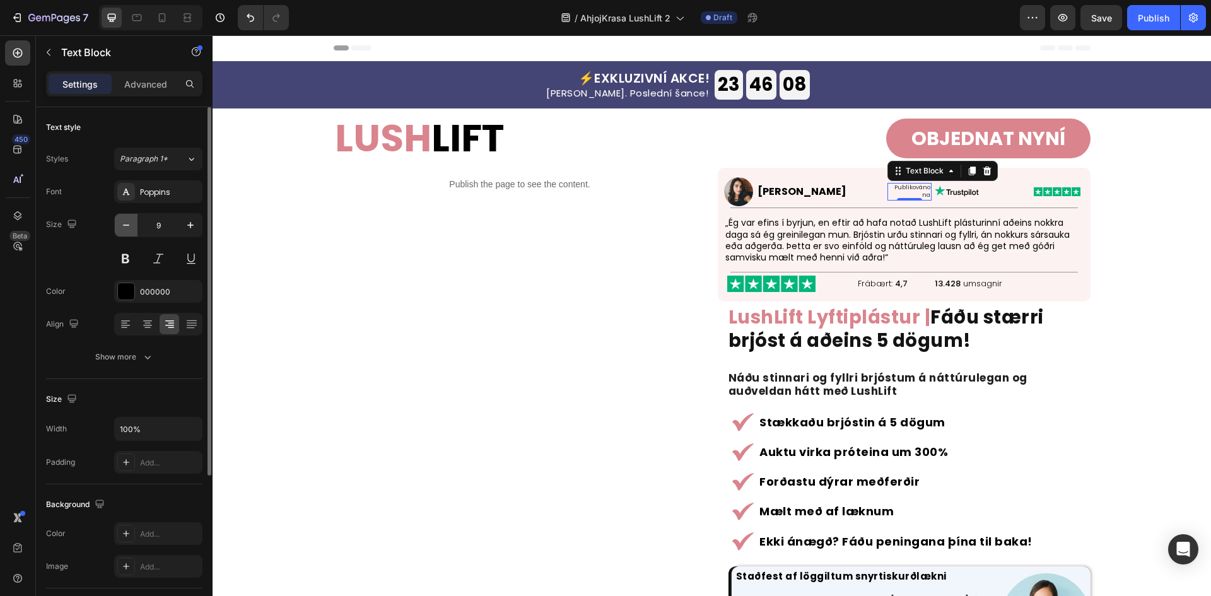
type input "8"
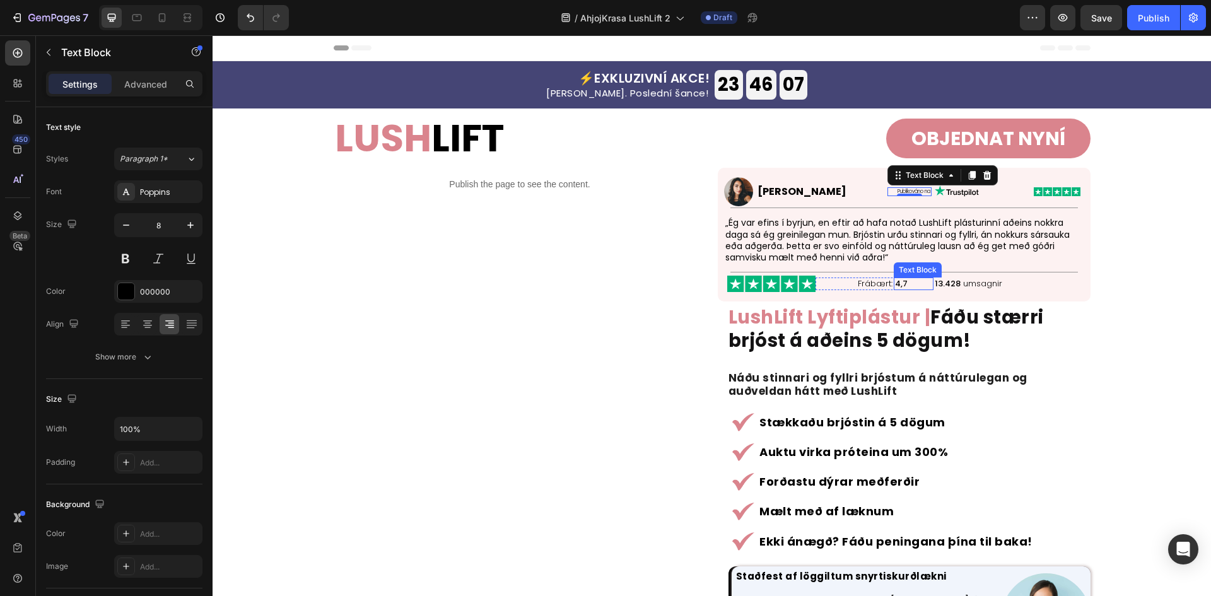
click at [886, 234] on p "„Ég var efins í byrjun, en eftir að hafa notað LushLift plásturinní aðeins nokk…" at bounding box center [903, 240] width 357 height 46
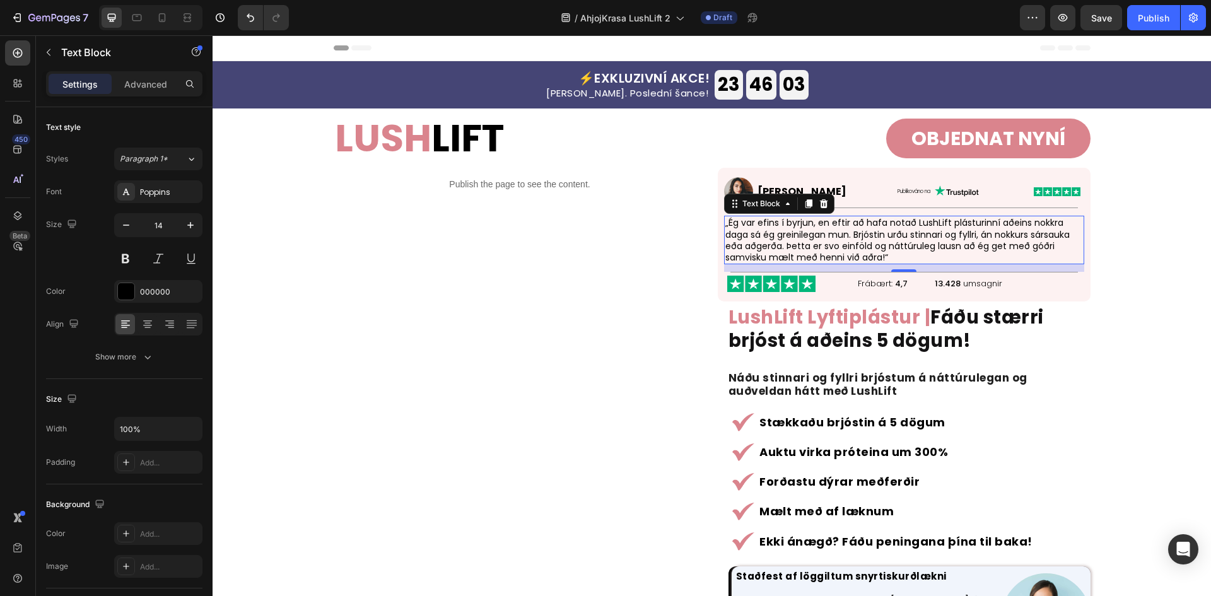
click at [893, 228] on p "„Ég var efins í byrjun, en eftir að hafa notað LushLift plásturinní aðeins nokk…" at bounding box center [903, 240] width 357 height 46
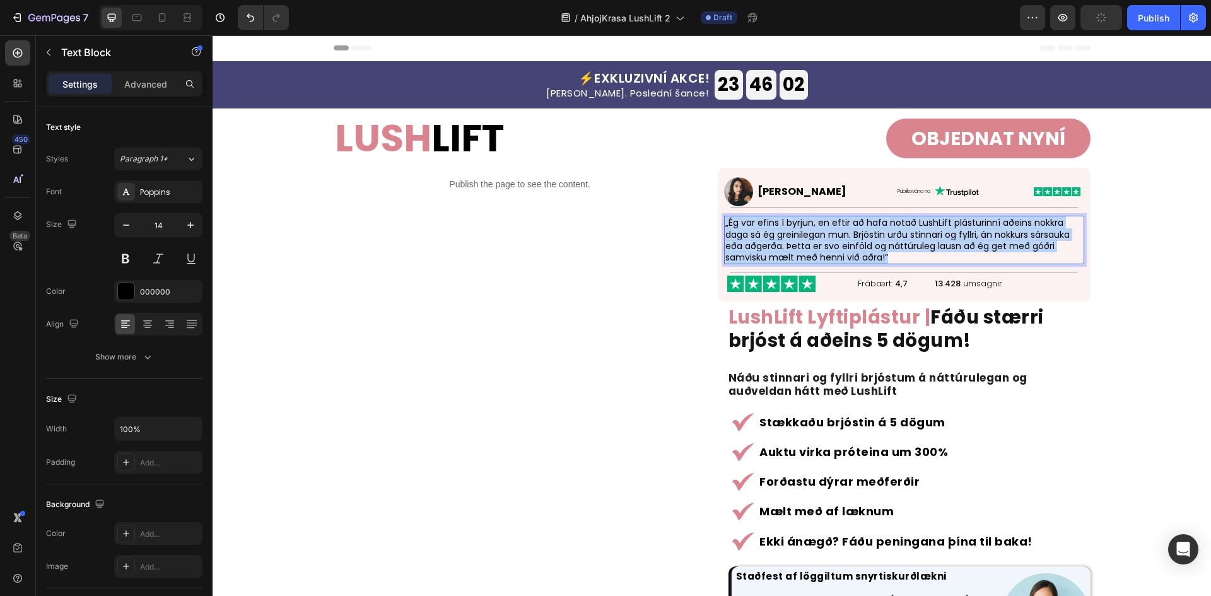
click at [893, 228] on p "„Ég var efins í byrjun, en eftir að hafa notað LushLift plásturinní aðeins nokk…" at bounding box center [903, 240] width 357 height 46
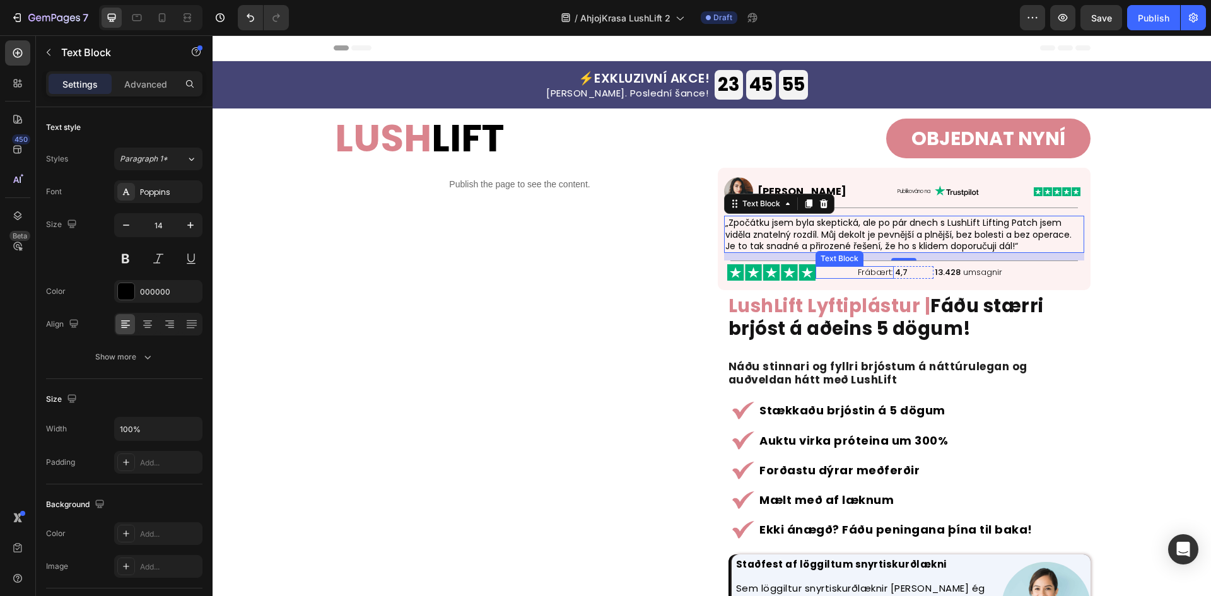
click at [868, 272] on p "Frábært:" at bounding box center [855, 272] width 76 height 10
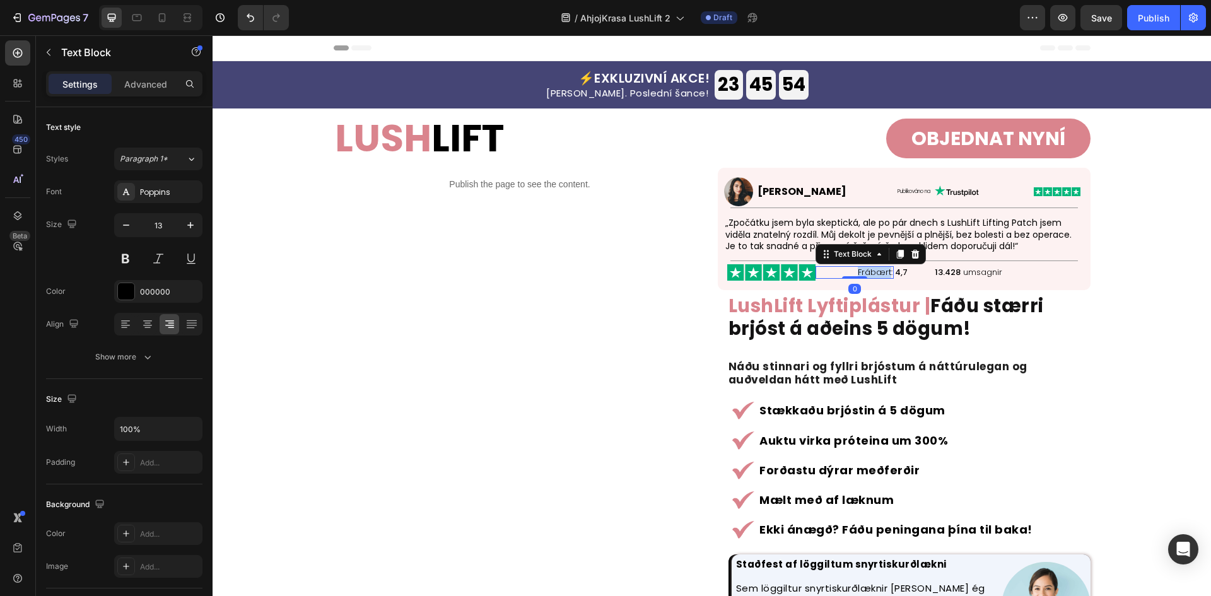
click at [868, 272] on p "Frábært:" at bounding box center [855, 272] width 76 height 10
click at [871, 274] on p "Frábært:" at bounding box center [855, 272] width 76 height 10
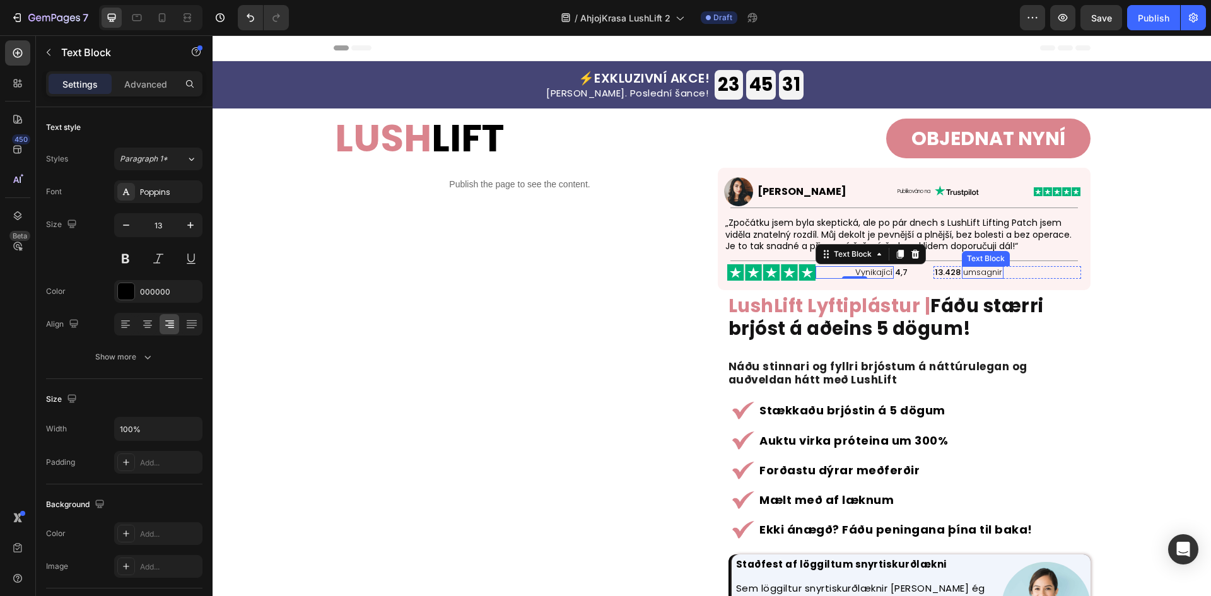
click at [977, 270] on p "umsagnir" at bounding box center [982, 272] width 39 height 10
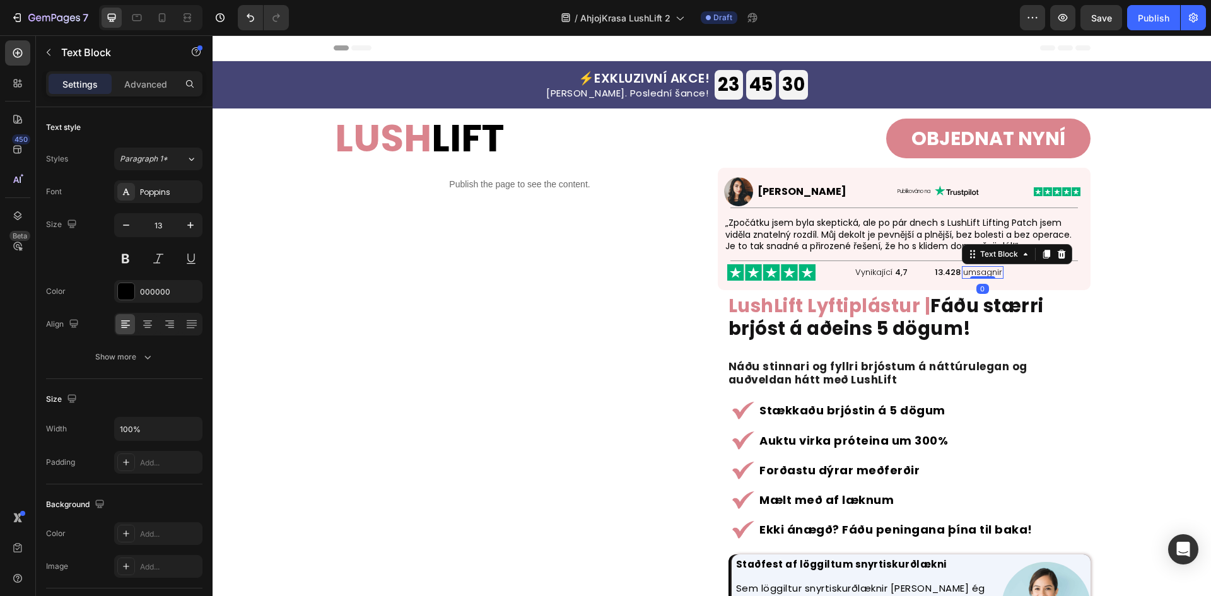
click at [977, 270] on p "umsagnir" at bounding box center [982, 272] width 39 height 10
click at [975, 271] on p "umsagnir" at bounding box center [982, 272] width 39 height 10
click at [949, 267] on p "13.428" at bounding box center [947, 272] width 26 height 10
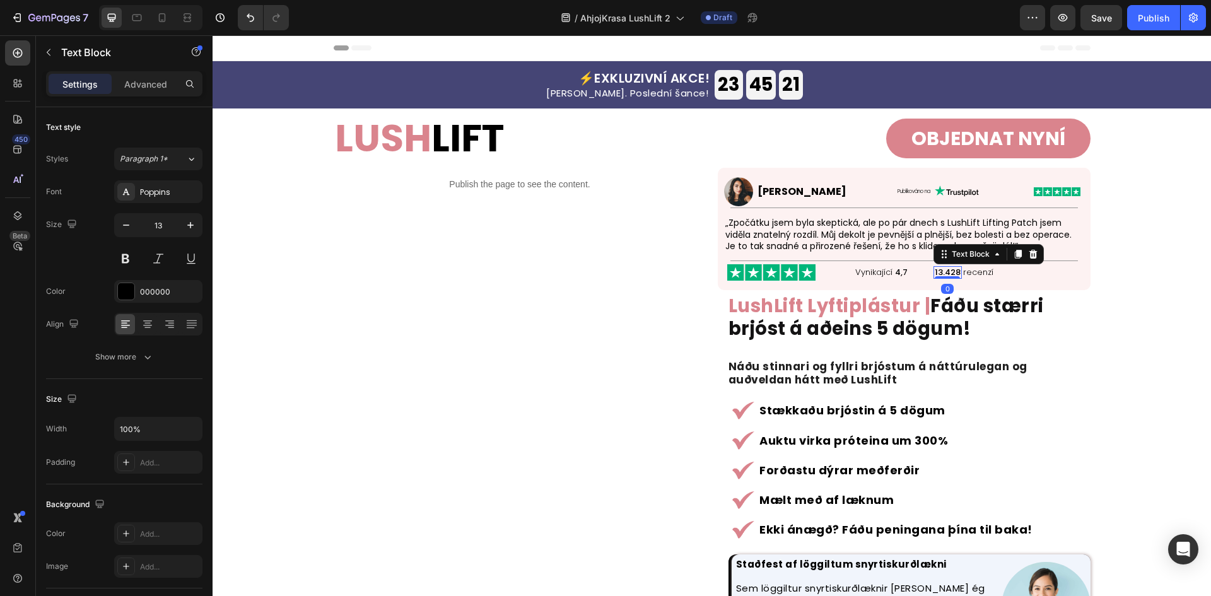
click at [949, 267] on p "13.428" at bounding box center [947, 272] width 26 height 10
click at [998, 328] on h2 "LushLift Lyftiplástur | Fáðu stærri brjóst á aðeins 5 dögum!" at bounding box center [908, 318] width 363 height 50
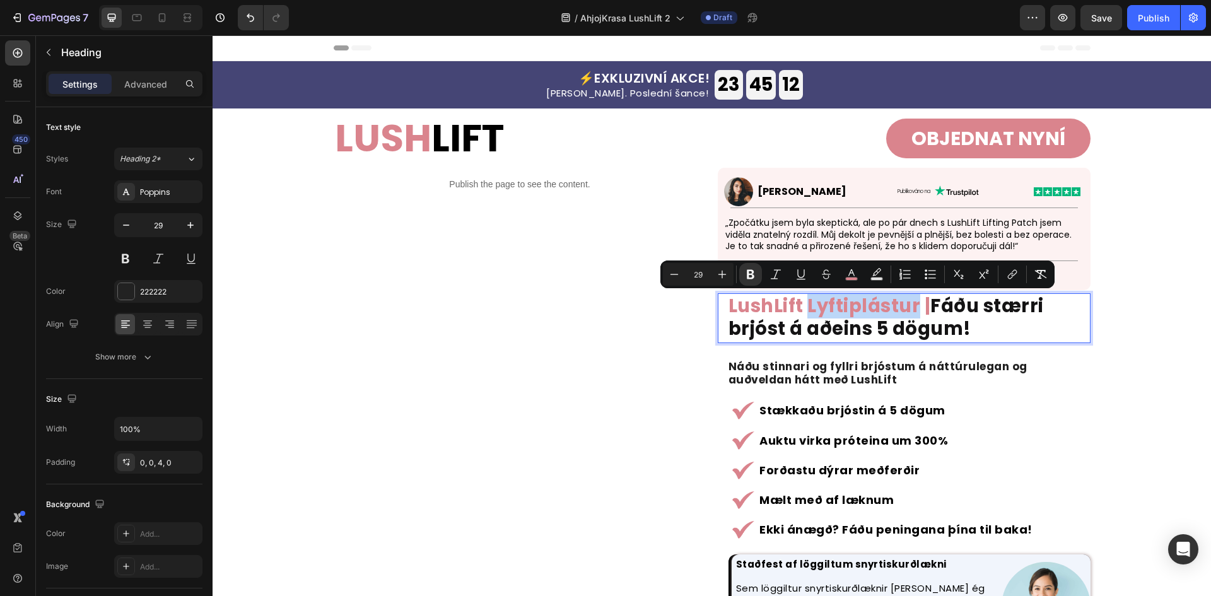
drag, startPoint x: 805, startPoint y: 308, endPoint x: 914, endPoint y: 305, distance: 109.1
click at [914, 305] on strong "LushLift Lyftiplástur |" at bounding box center [829, 305] width 202 height 25
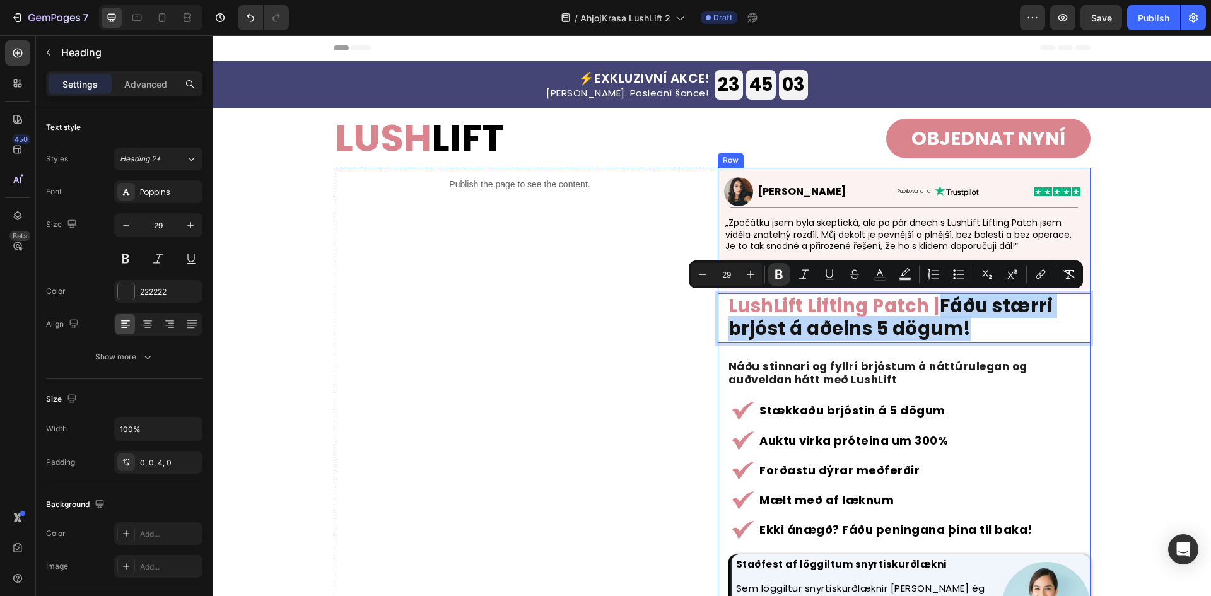
drag, startPoint x: 940, startPoint y: 308, endPoint x: 1051, endPoint y: 352, distance: 119.4
click at [1051, 352] on div "Image [PERSON_NAME] Text Block Publikováno na Text Block Row Image Image Row Ro…" at bounding box center [904, 466] width 373 height 596
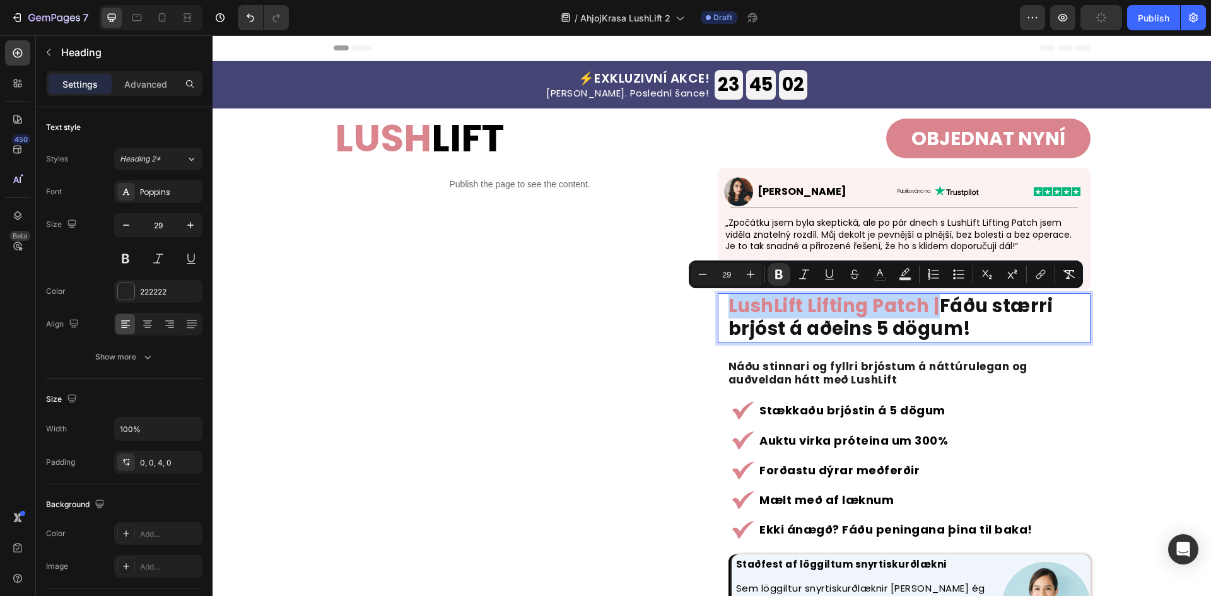
click at [997, 317] on strong "Fáðu stærri brjóst á aðeins 5 dögum!" at bounding box center [890, 317] width 325 height 48
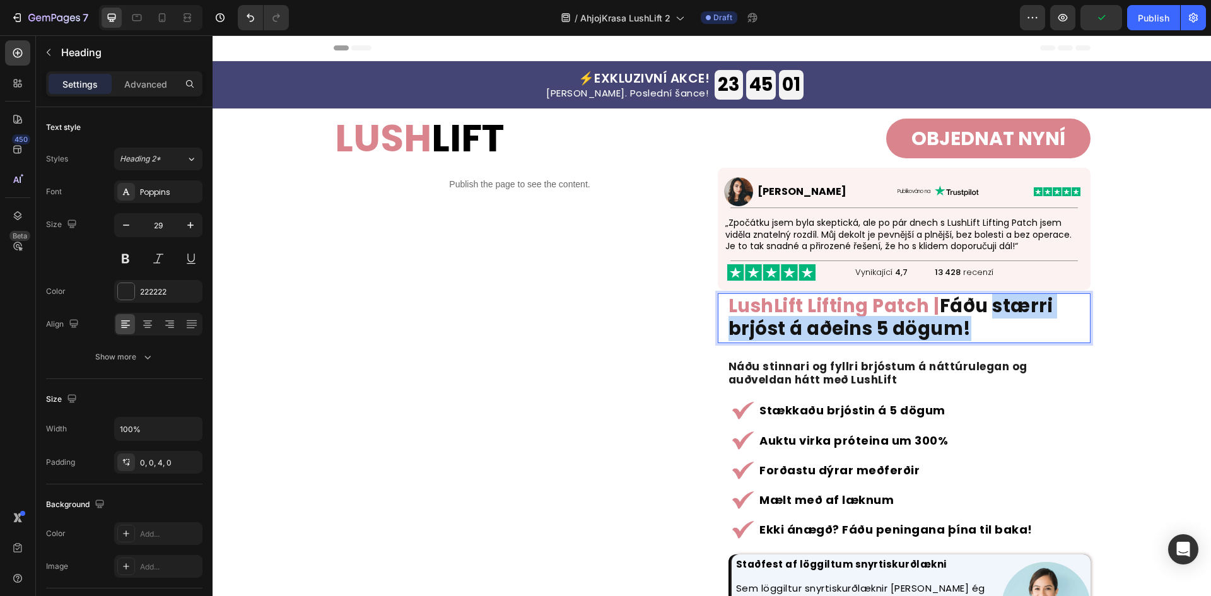
drag, startPoint x: 989, startPoint y: 306, endPoint x: 1011, endPoint y: 338, distance: 38.5
click at [1011, 338] on p "LushLift Lifting Patch | Fáðu stærri brjóst á aðeins 5 dögum!" at bounding box center [908, 317] width 361 height 46
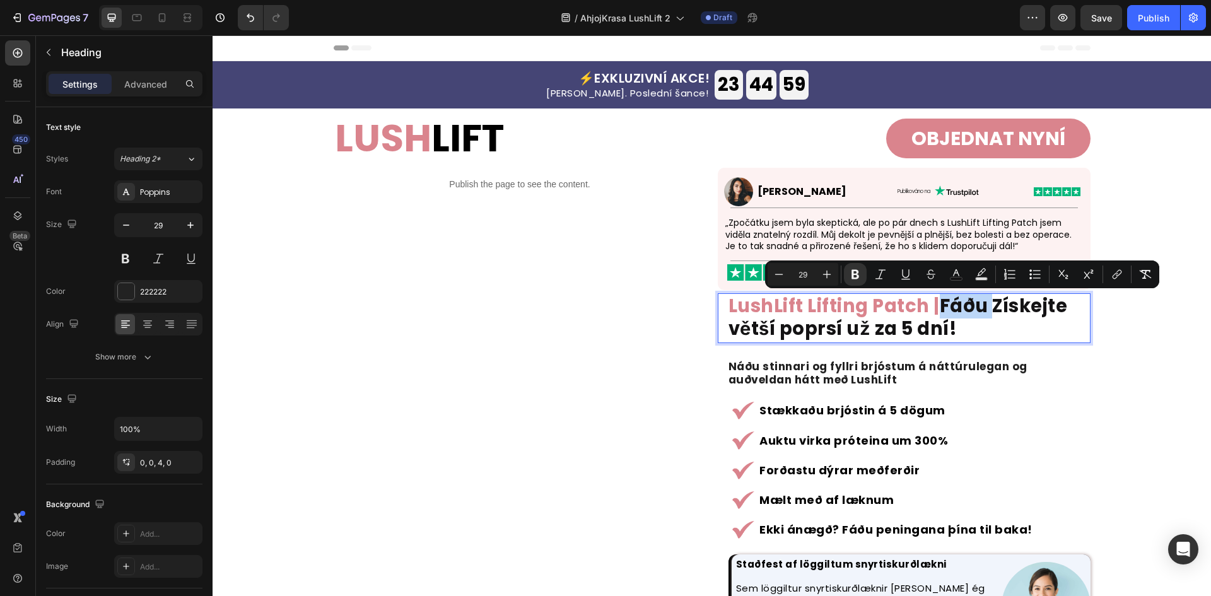
drag, startPoint x: 990, startPoint y: 308, endPoint x: 941, endPoint y: 298, distance: 49.7
click at [941, 298] on strong "Fáðu Získejte větší poprsí už za 5 dní!" at bounding box center [897, 317] width 339 height 48
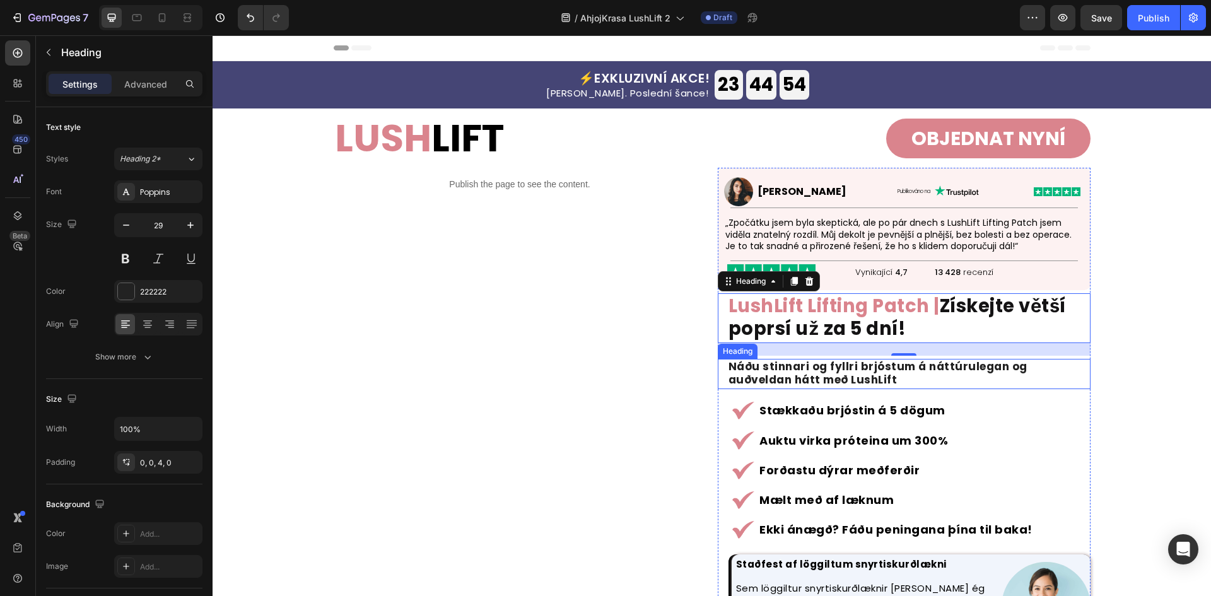
click at [846, 381] on h2 "Náðu stinnari og fyllri brjóstum á náttúrulegan og auðveldan hátt með LushLift" at bounding box center [908, 374] width 363 height 31
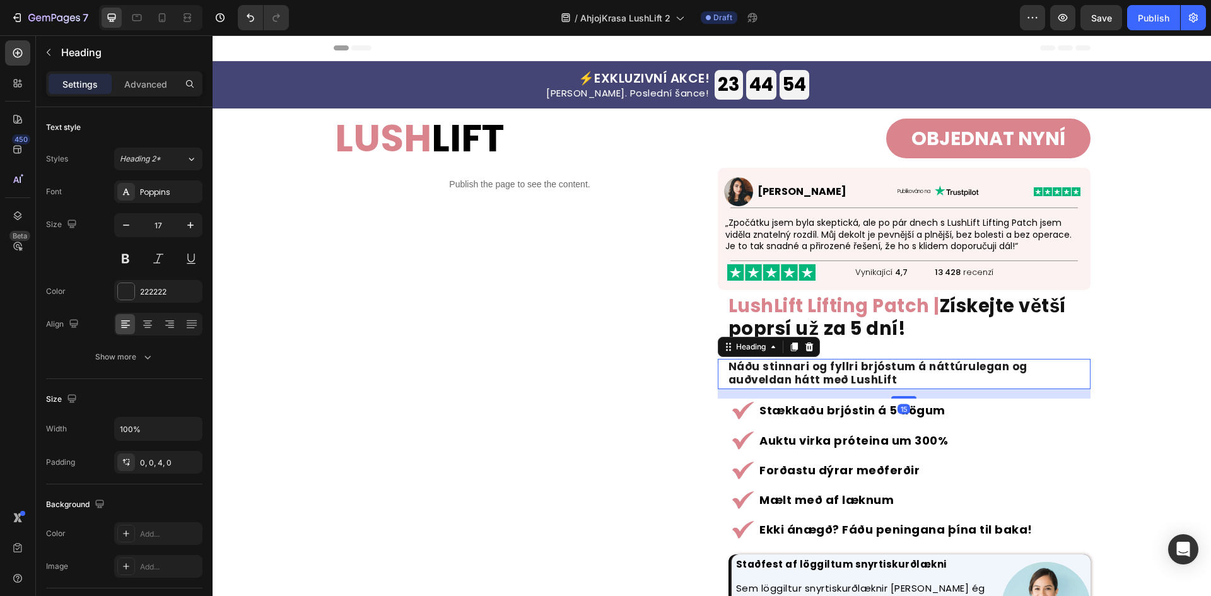
click at [846, 381] on h2 "Náðu stinnari og fyllri brjóstum á náttúrulegan og auðveldan hátt með LushLift" at bounding box center [908, 374] width 363 height 31
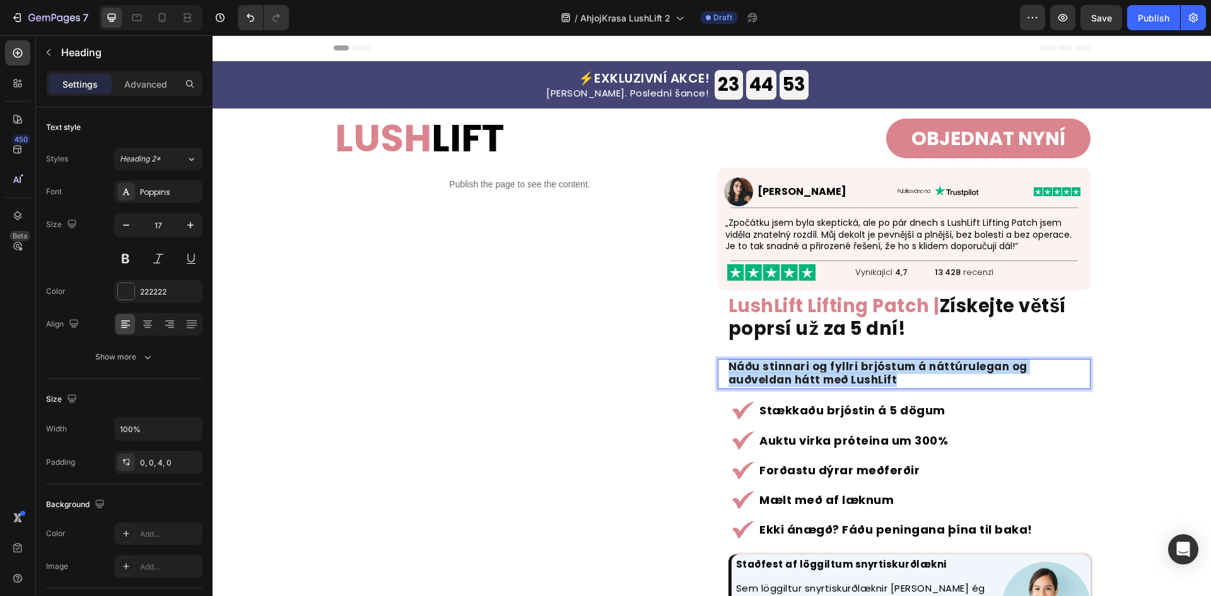
click at [846, 381] on p "Náðu stinnari og fyllri brjóstum á náttúrulegan og auðveldan hátt með LushLift" at bounding box center [908, 373] width 361 height 27
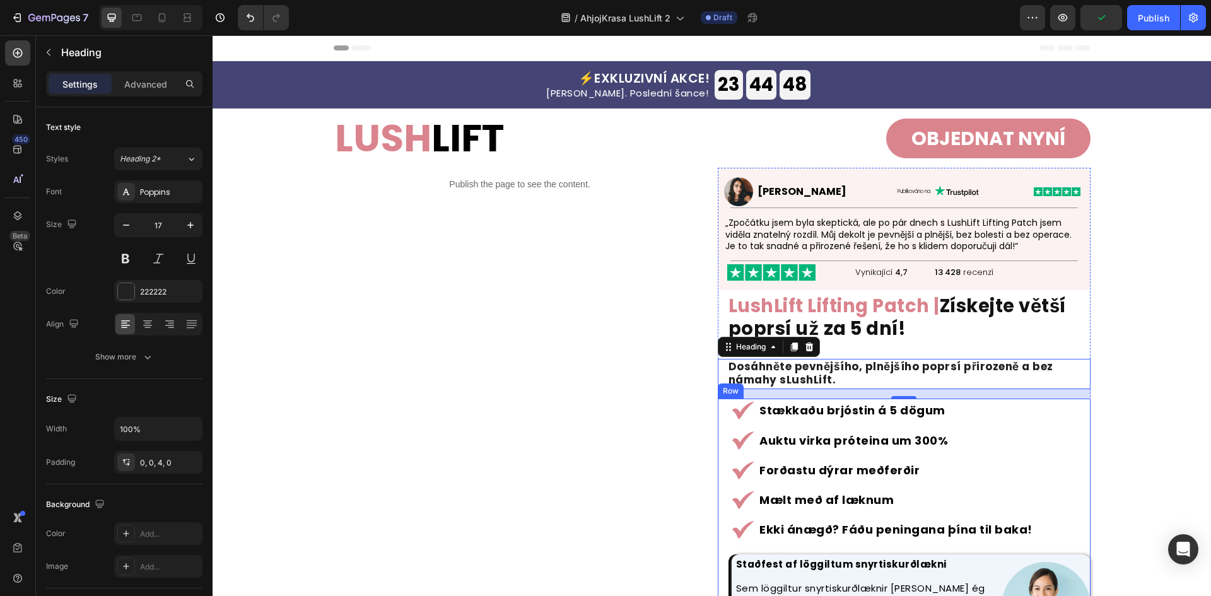
click at [856, 414] on strong "Stækkaðu brjóstin á 5 dögum" at bounding box center [852, 410] width 186 height 16
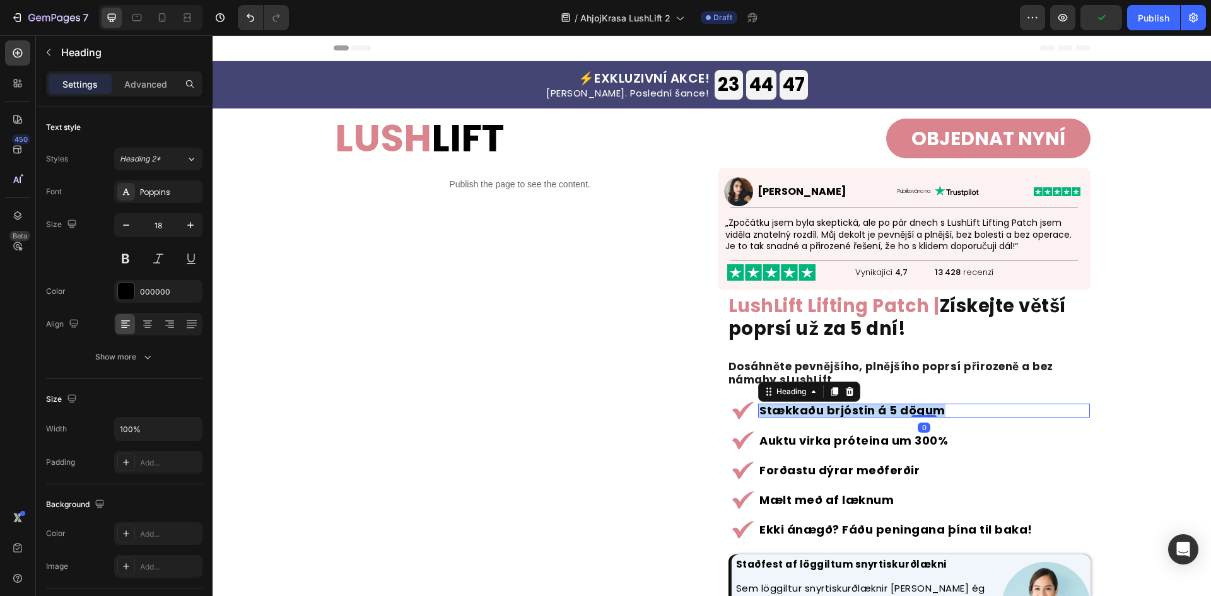
click at [856, 414] on strong "Stækkaðu brjóstin á 5 dögum" at bounding box center [852, 410] width 186 height 16
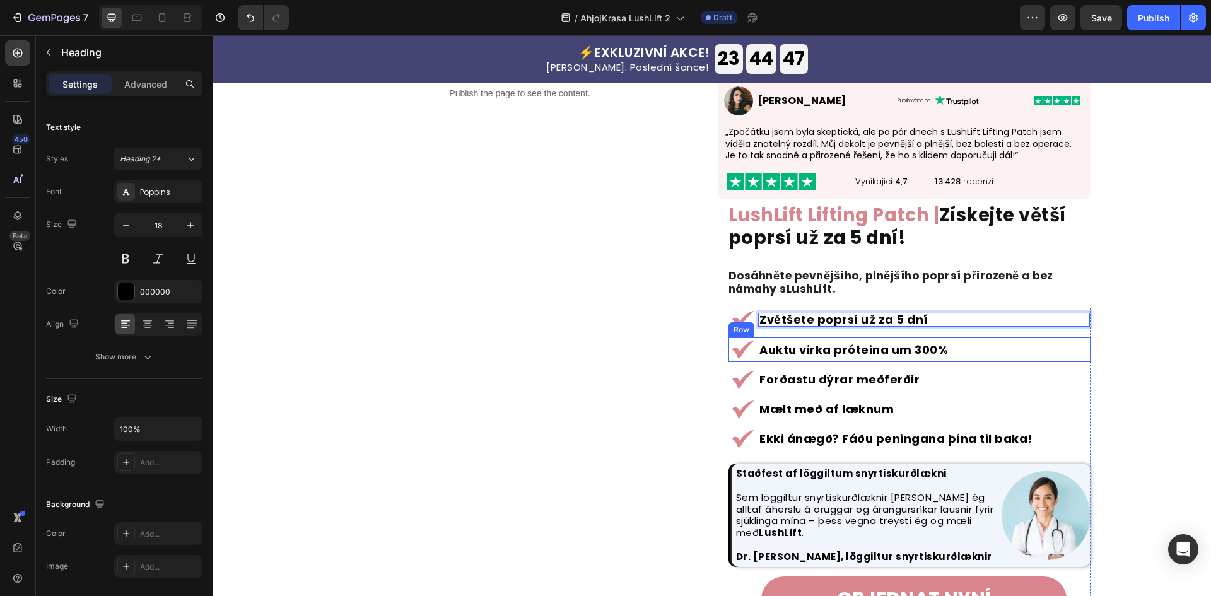
scroll to position [168, 0]
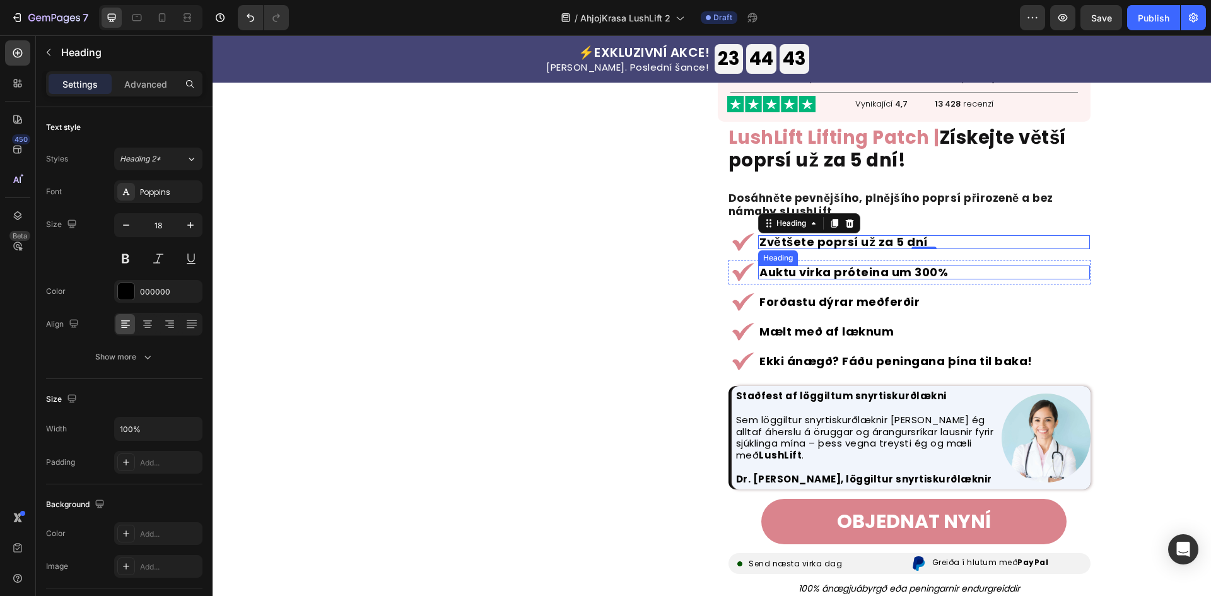
click at [867, 273] on strong "Auktu virka próteina um 300%" at bounding box center [853, 272] width 189 height 16
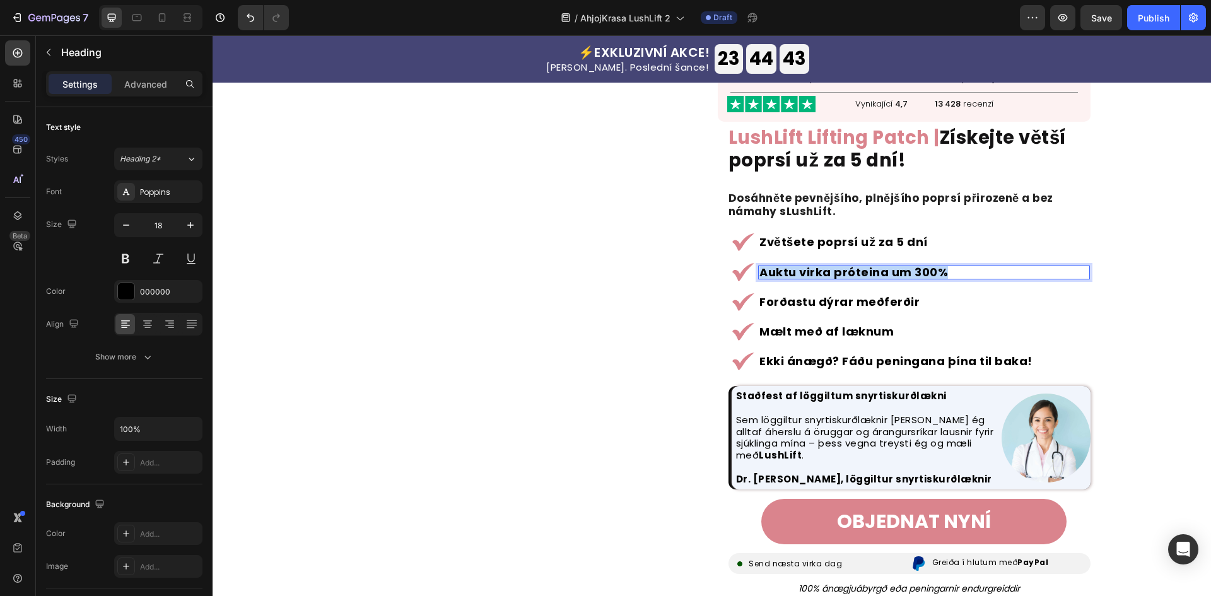
click at [867, 273] on strong "Auktu virka próteina um 300%" at bounding box center [853, 272] width 189 height 16
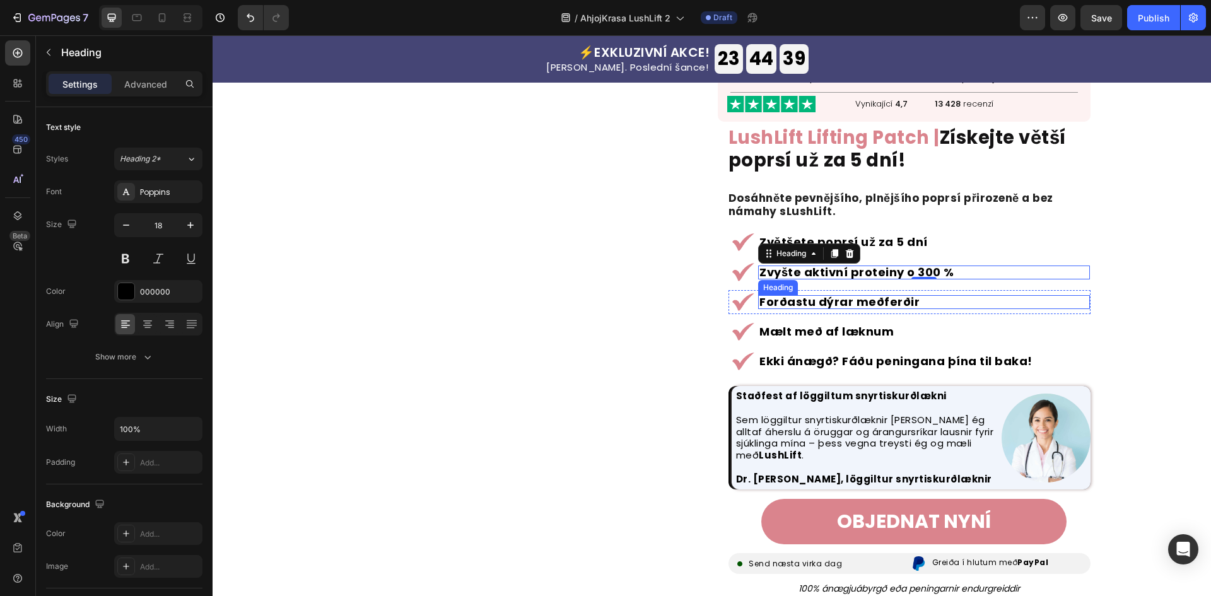
click at [828, 301] on strong "Forðastu dýrar meðferðir" at bounding box center [839, 302] width 160 height 16
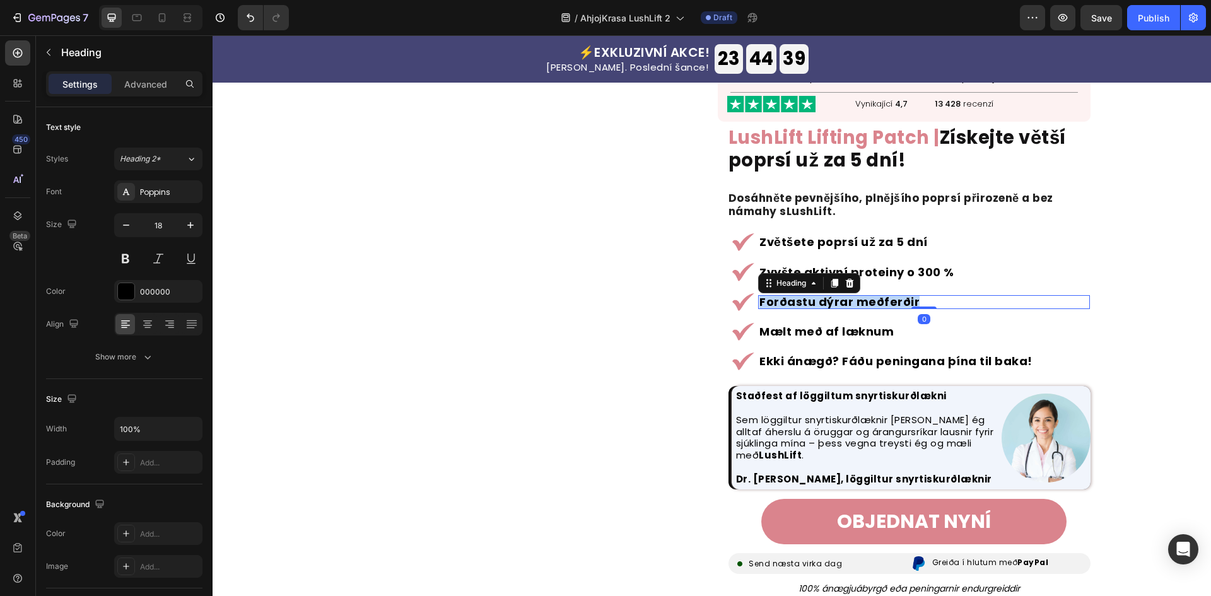
click at [828, 301] on strong "Forðastu dýrar meðferðir" at bounding box center [839, 302] width 160 height 16
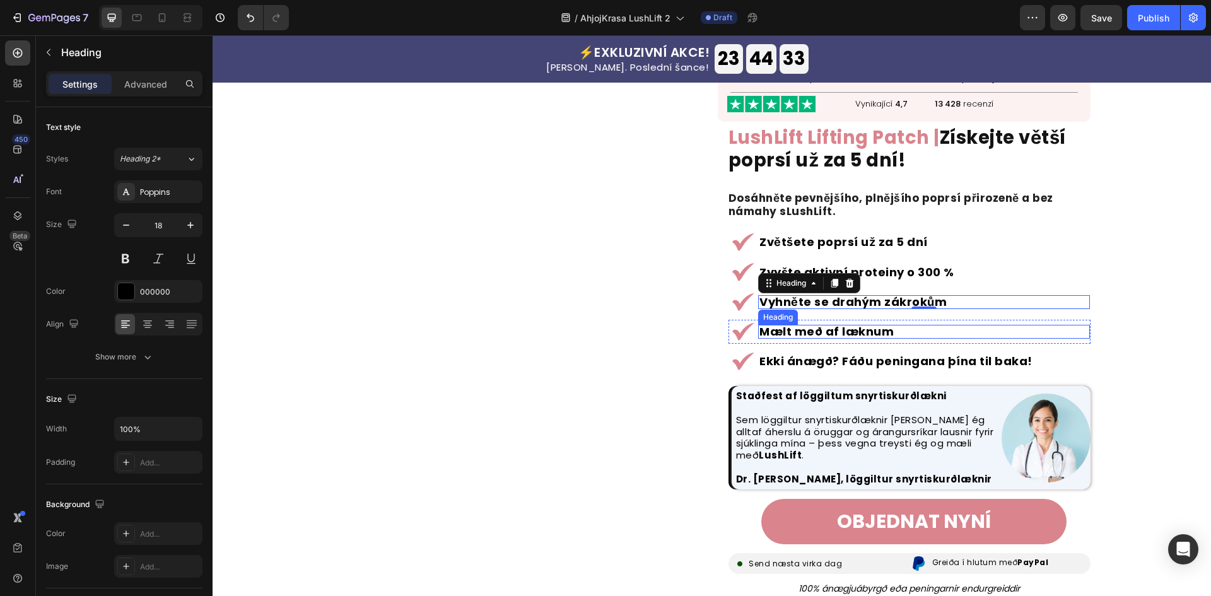
click at [803, 333] on strong "Mælt með af læknum" at bounding box center [826, 331] width 134 height 16
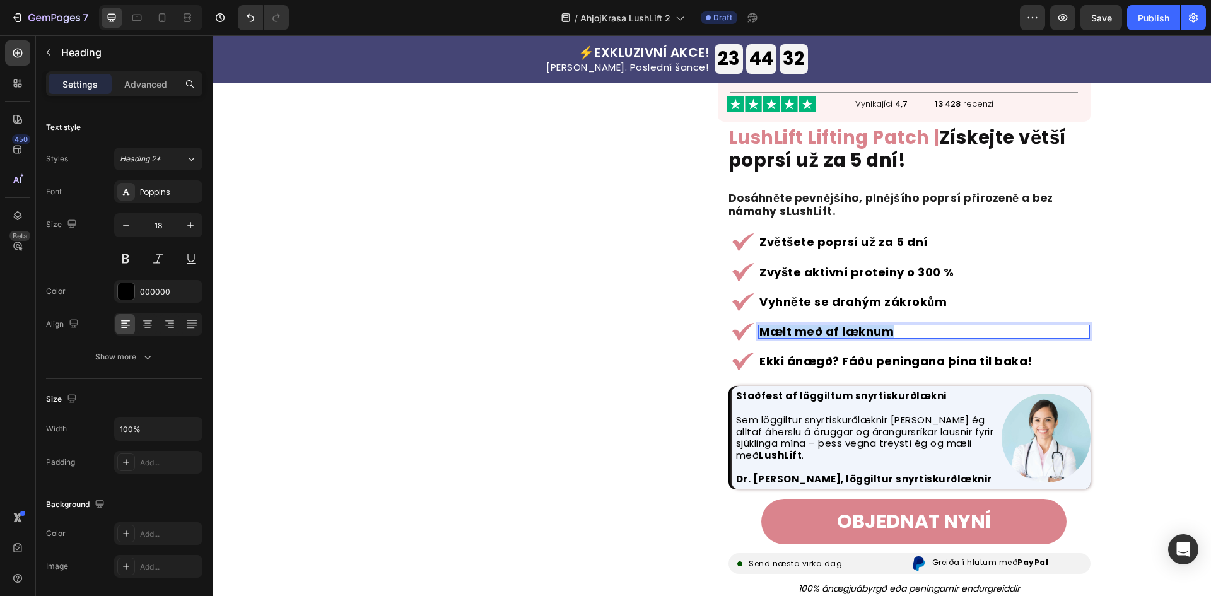
click at [803, 333] on strong "Mælt með af læknum" at bounding box center [826, 331] width 134 height 16
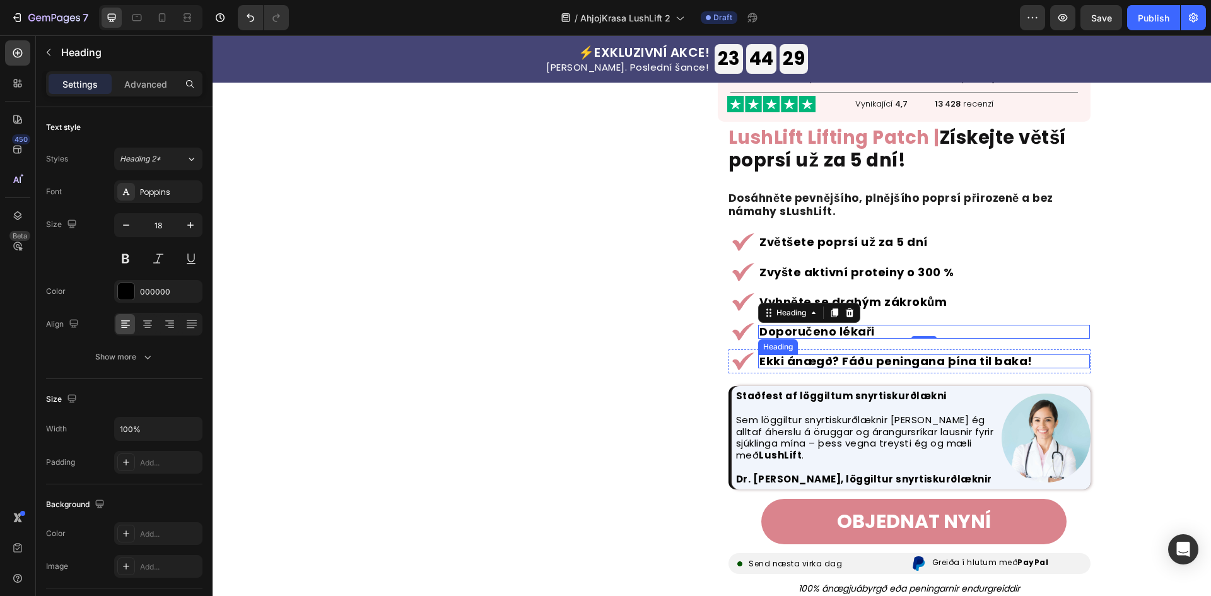
click at [799, 363] on strong "Ekki ánægð? Fáðu peningana þína til baka!" at bounding box center [895, 361] width 273 height 16
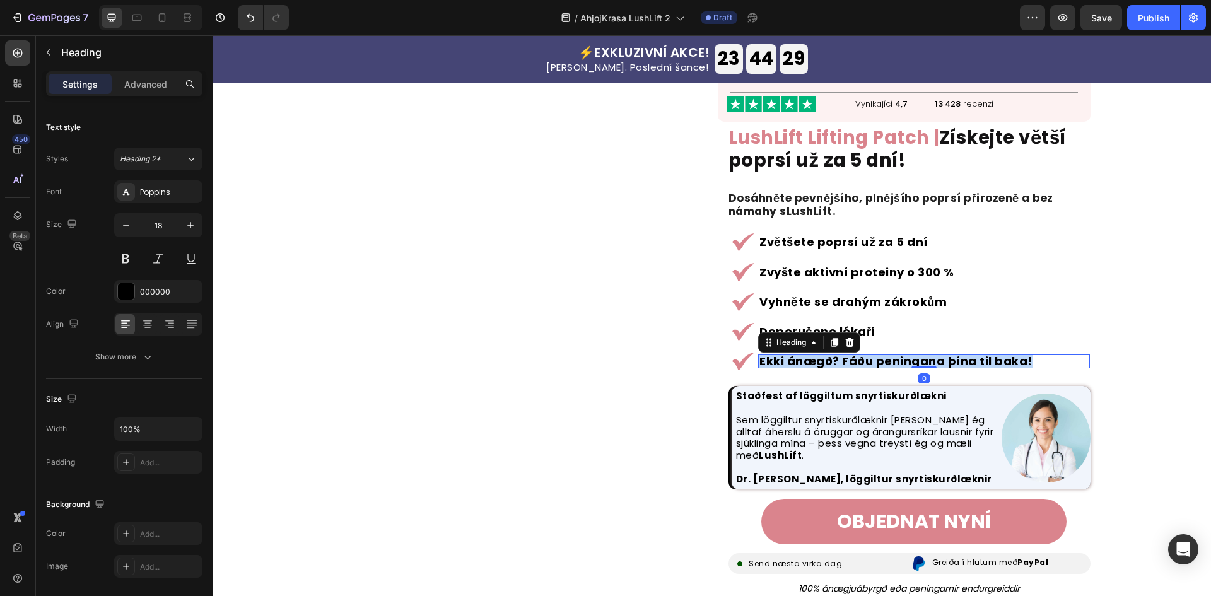
click at [799, 363] on strong "Ekki ánægð? Fáðu peningana þína til baka!" at bounding box center [895, 361] width 273 height 16
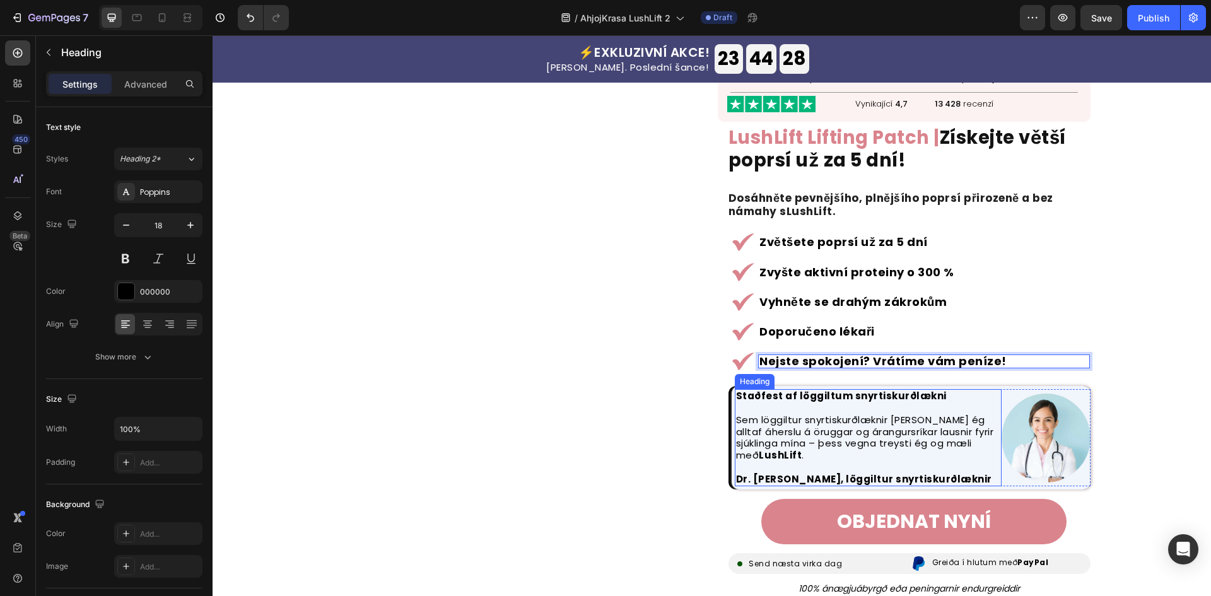
scroll to position [336, 0]
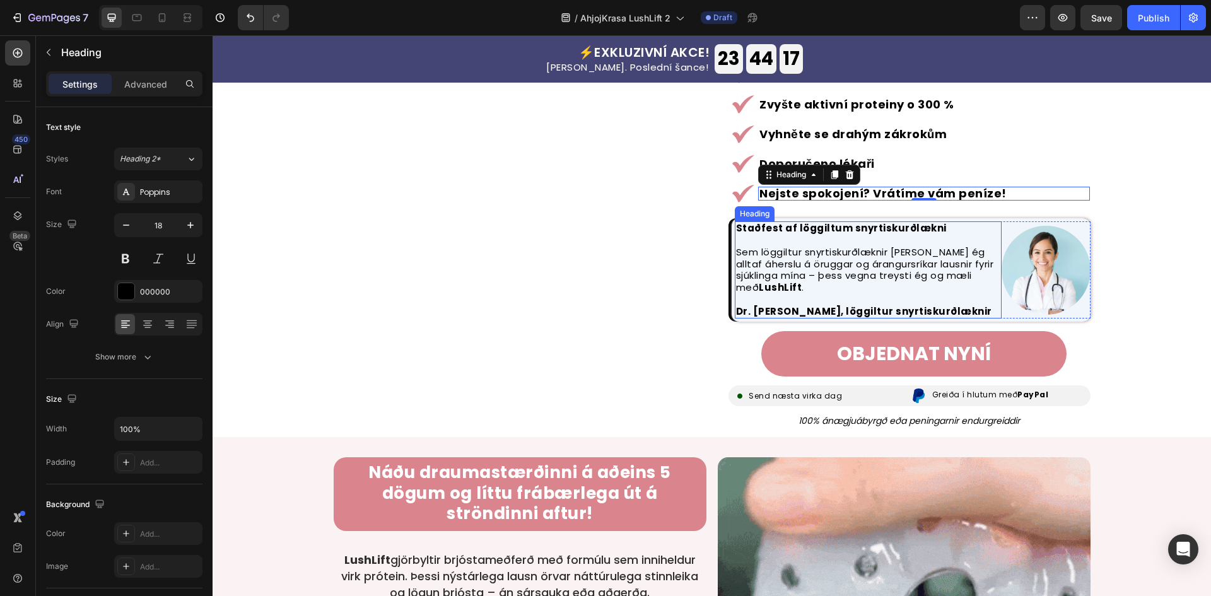
click at [808, 311] on strong "Dr. [PERSON_NAME], löggiltur snyrtiskurðlæknir" at bounding box center [864, 311] width 256 height 13
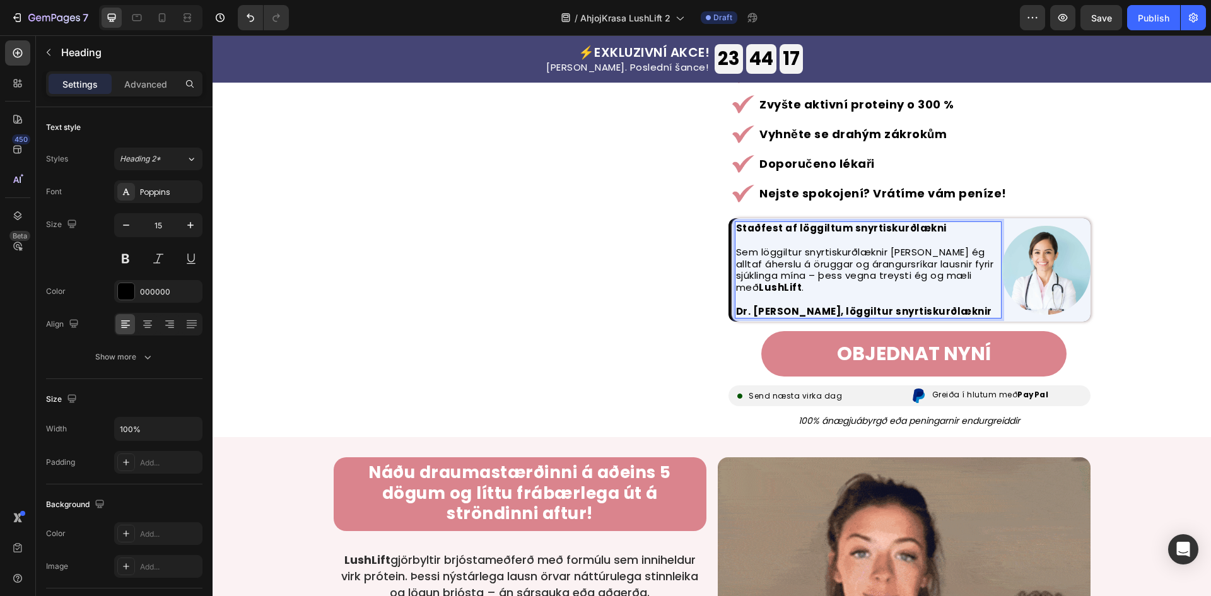
click at [808, 311] on strong "Dr. [PERSON_NAME], löggiltur snyrtiskurðlæknir" at bounding box center [864, 311] width 256 height 13
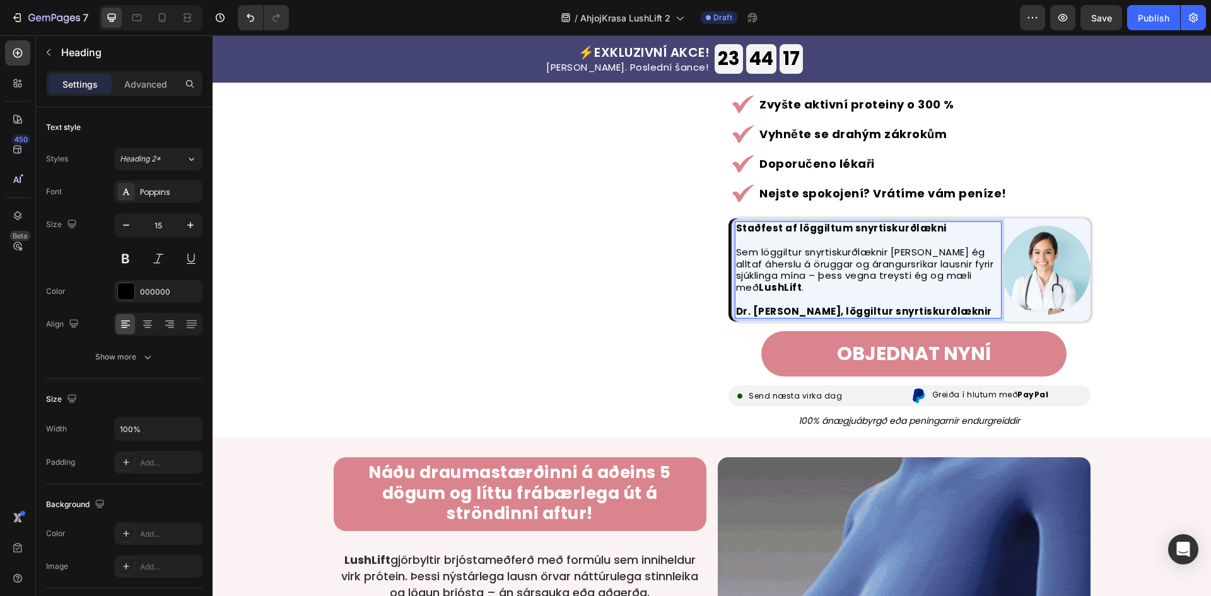
click at [808, 311] on strong "Dr. [PERSON_NAME], löggiltur snyrtiskurðlæknir" at bounding box center [864, 311] width 256 height 13
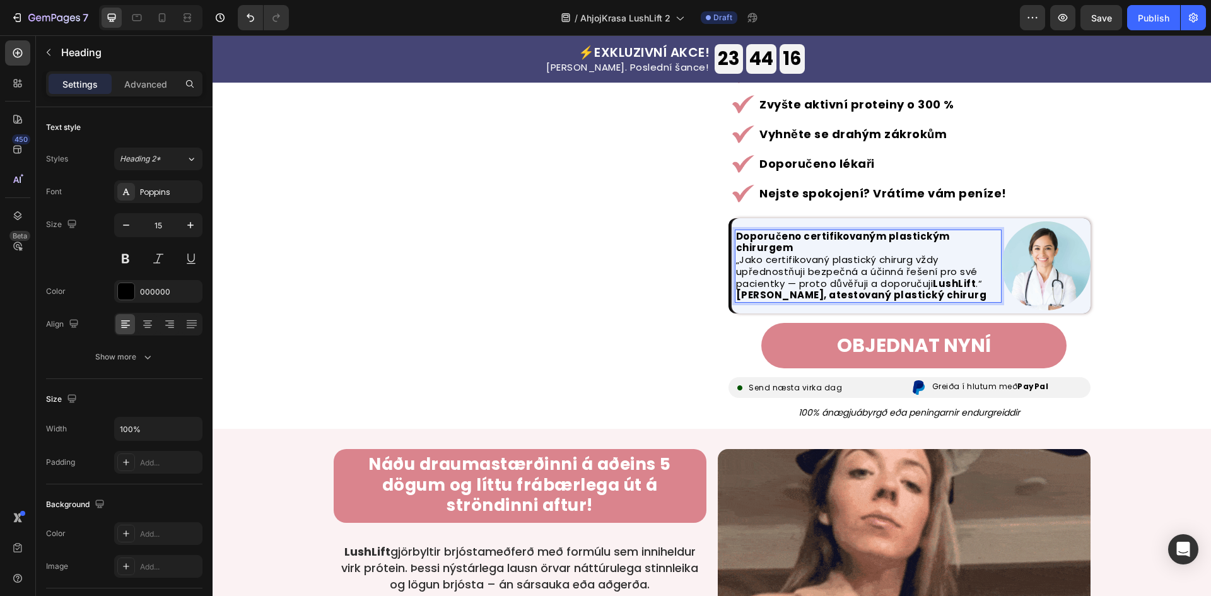
scroll to position [350, 0]
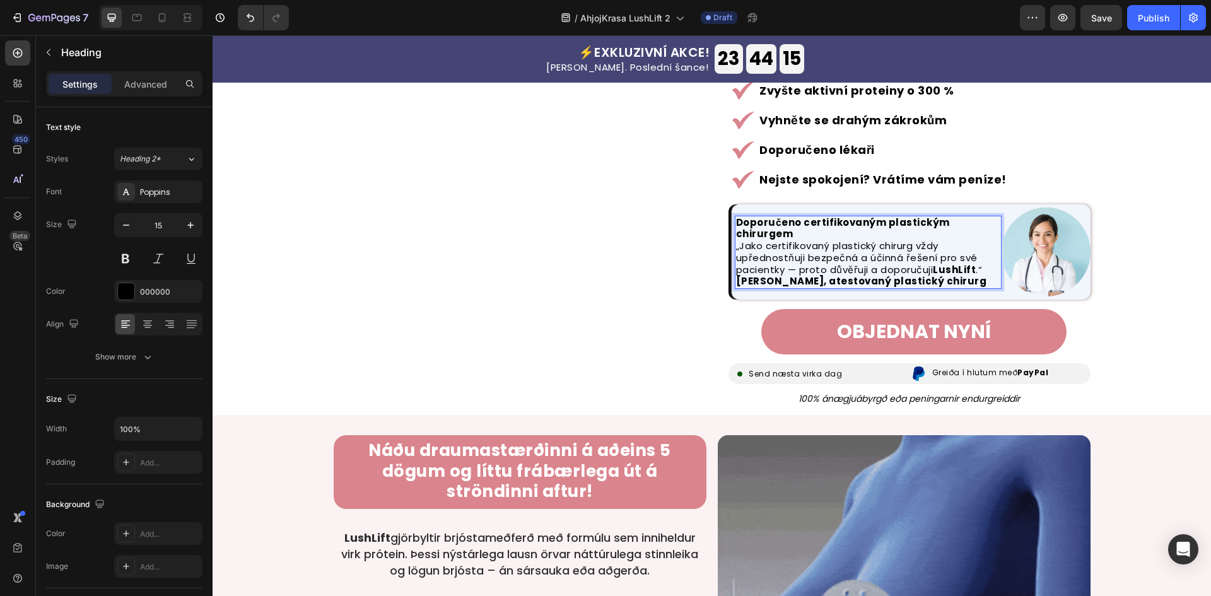
click at [950, 225] on strong "Doporučeno certifikovaným plastickým chirurgem" at bounding box center [843, 228] width 214 height 25
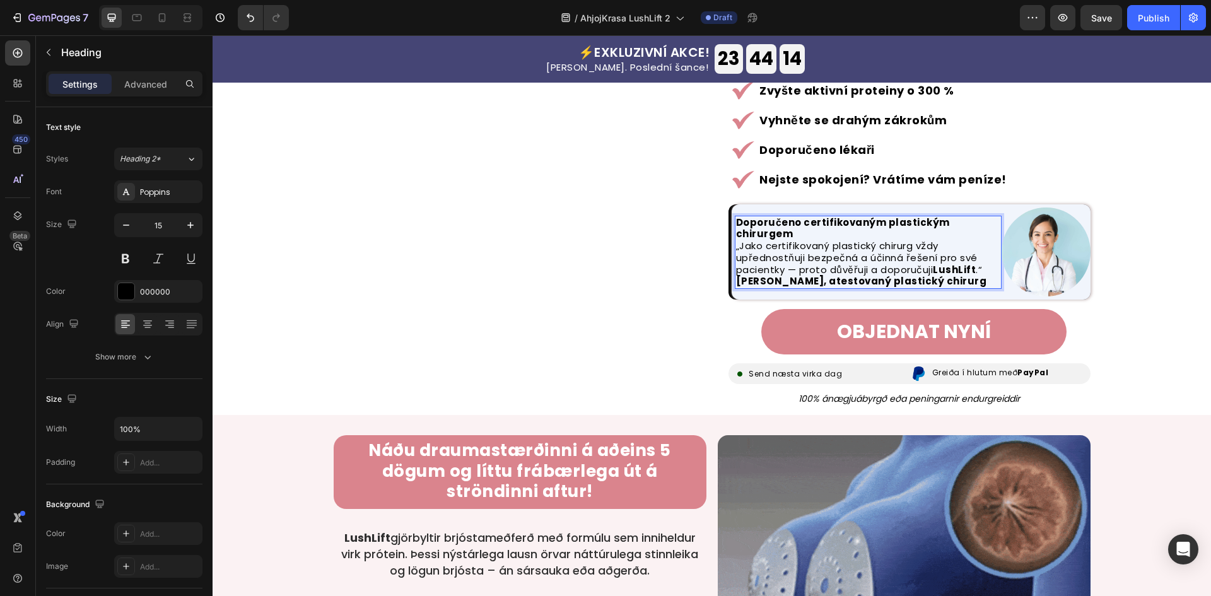
scroll to position [344, 0]
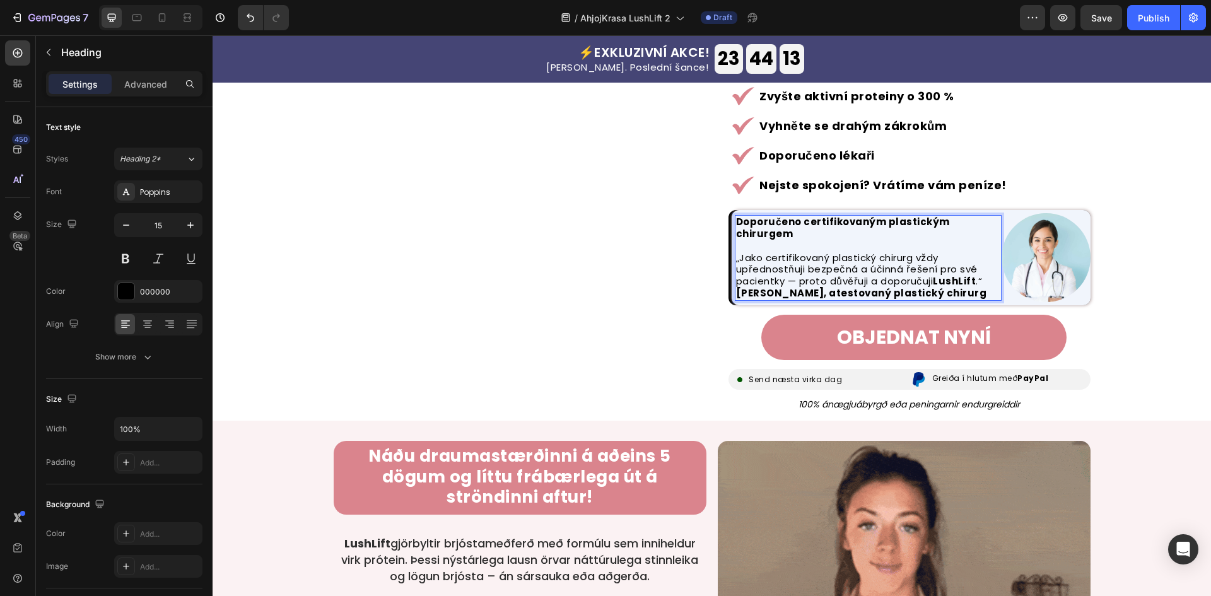
click at [982, 276] on p "Doporučeno certifikovaným plastickým chirurgem „Jako certifikovaný plastický ch…" at bounding box center [868, 257] width 264 height 83
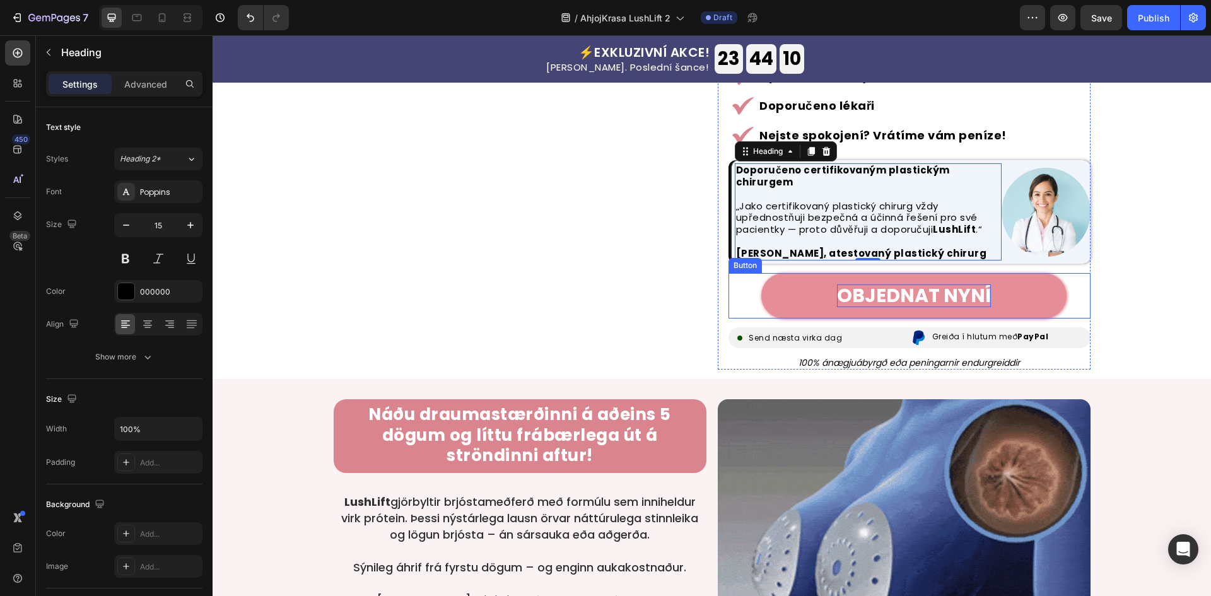
scroll to position [422, 0]
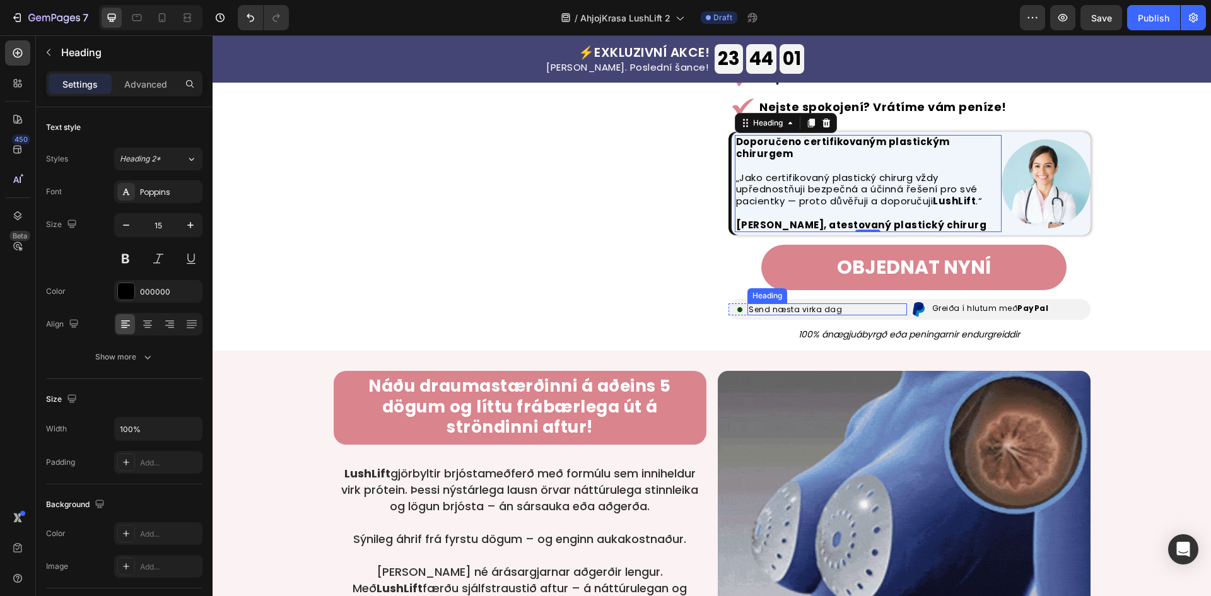
click at [804, 303] on h2 "Send næsta virka dag" at bounding box center [827, 309] width 160 height 12
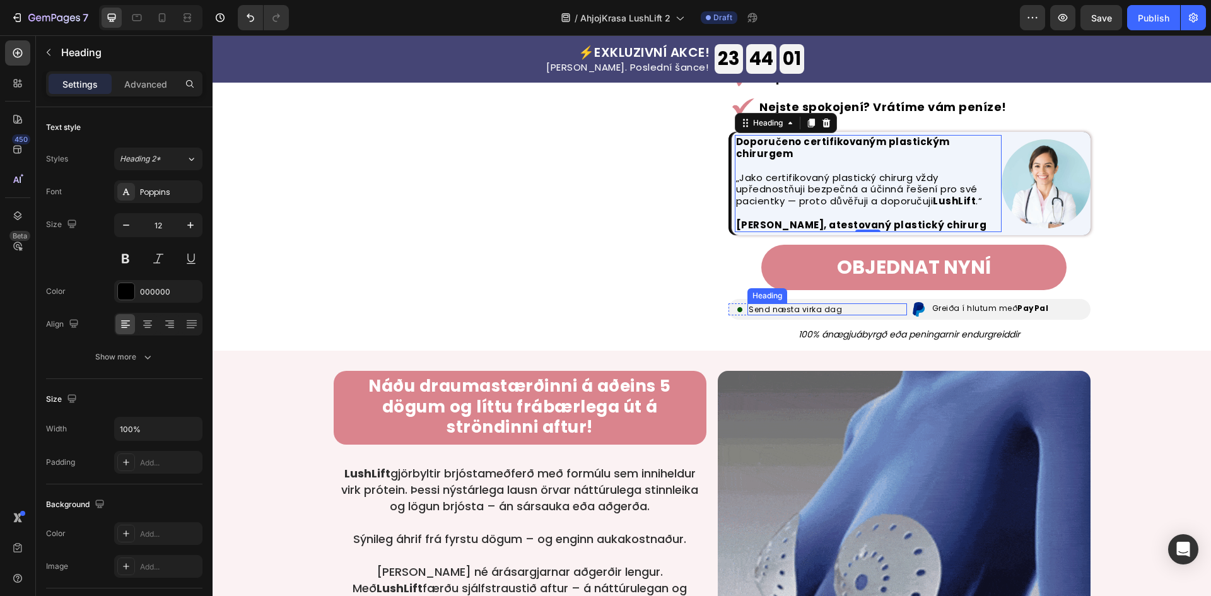
click at [804, 303] on h2 "Send næsta virka dag" at bounding box center [827, 309] width 160 height 12
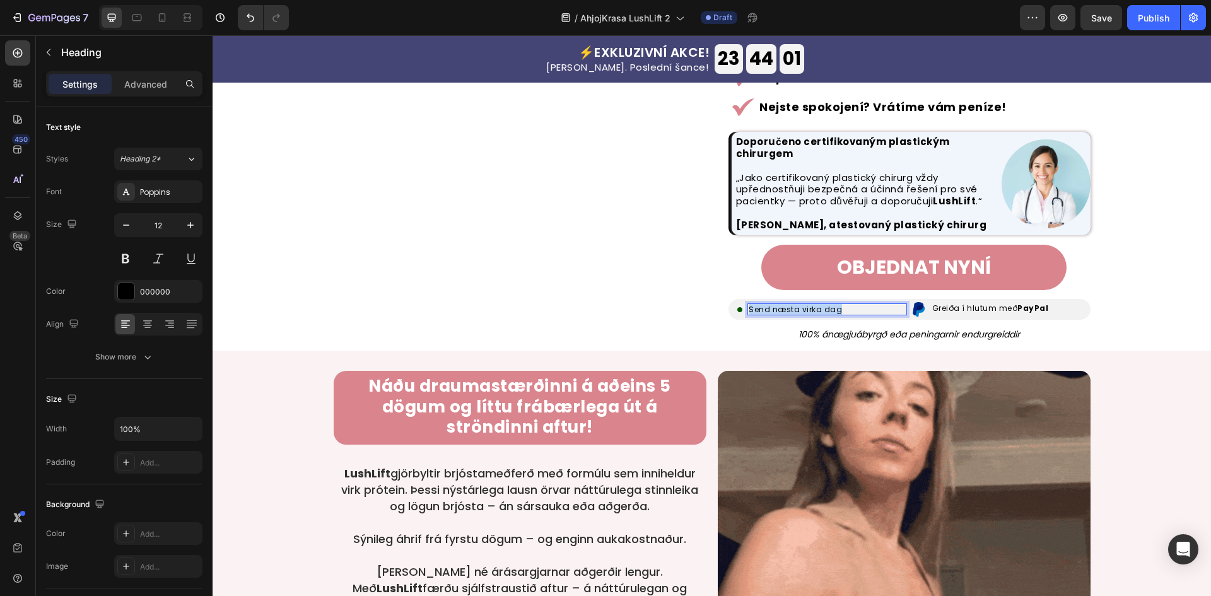
click at [804, 305] on p "Send næsta virka dag" at bounding box center [826, 309] width 157 height 9
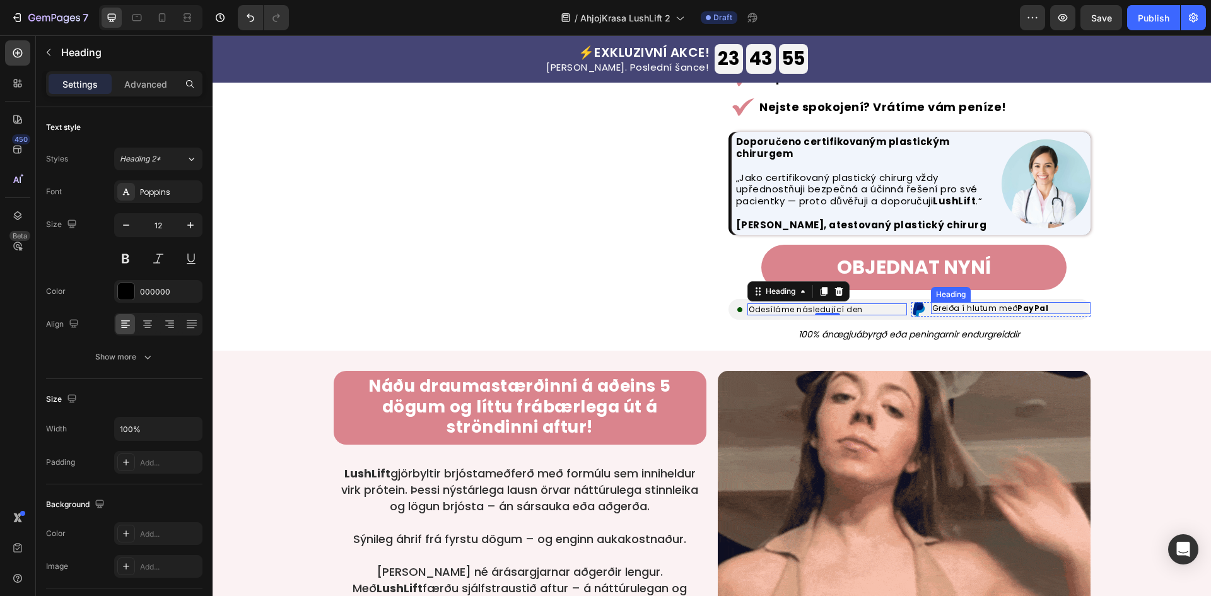
click at [982, 302] on h2 "Greiða í hlutum með PayPal" at bounding box center [1011, 308] width 160 height 12
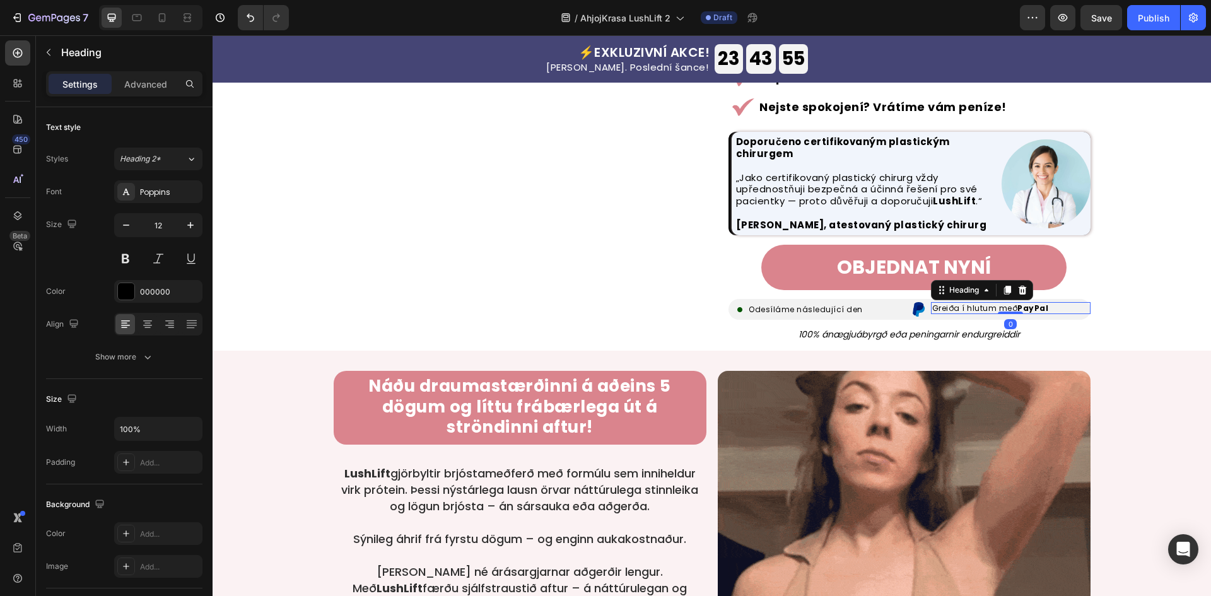
click at [982, 302] on h2 "Greiða í hlutum með PayPal" at bounding box center [1011, 308] width 160 height 12
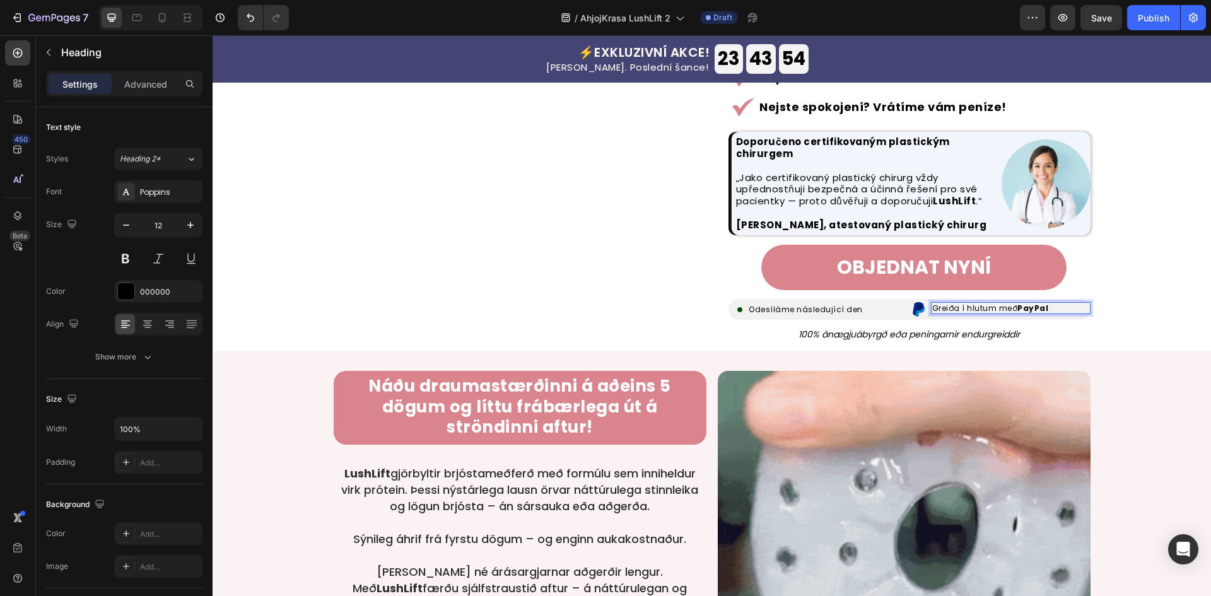
click at [1008, 303] on p "Greiða í hlutum með PayPal" at bounding box center [1010, 307] width 157 height 9
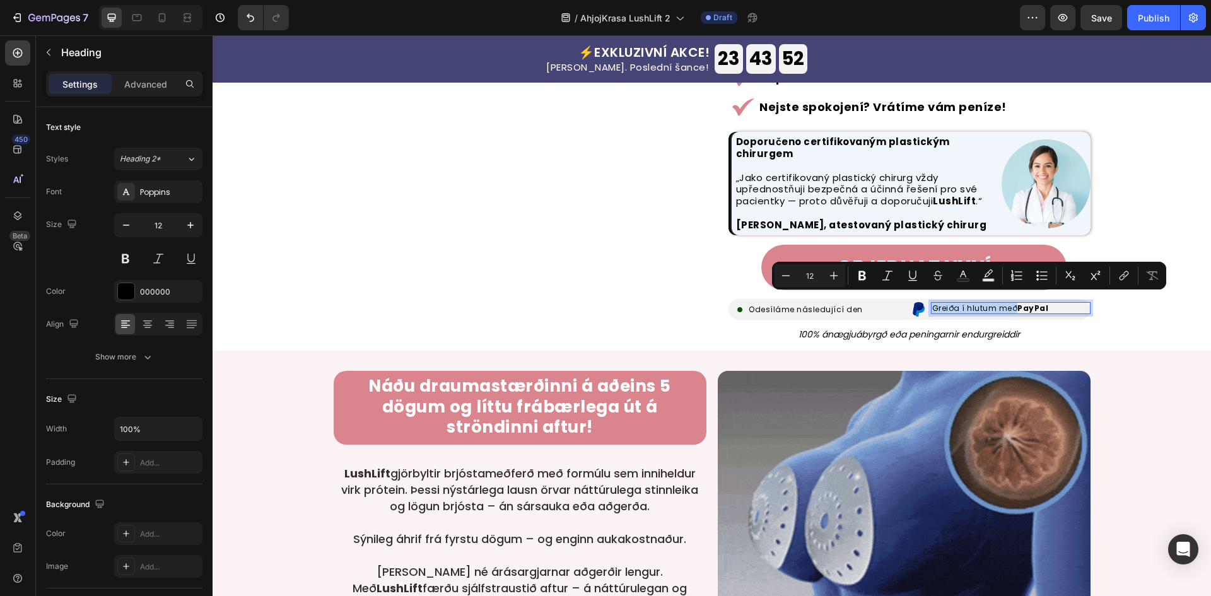
drag, startPoint x: 1011, startPoint y: 301, endPoint x: 926, endPoint y: 298, distance: 85.8
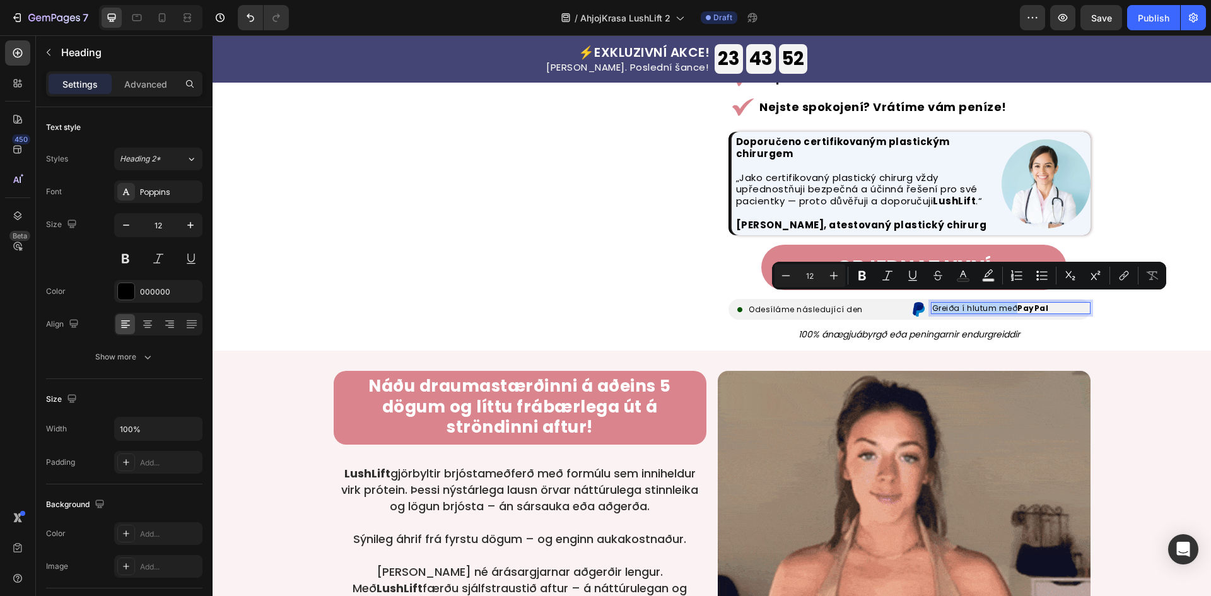
click at [931, 302] on h2 "Greiða í hlutum með PayPal" at bounding box center [1011, 308] width 160 height 12
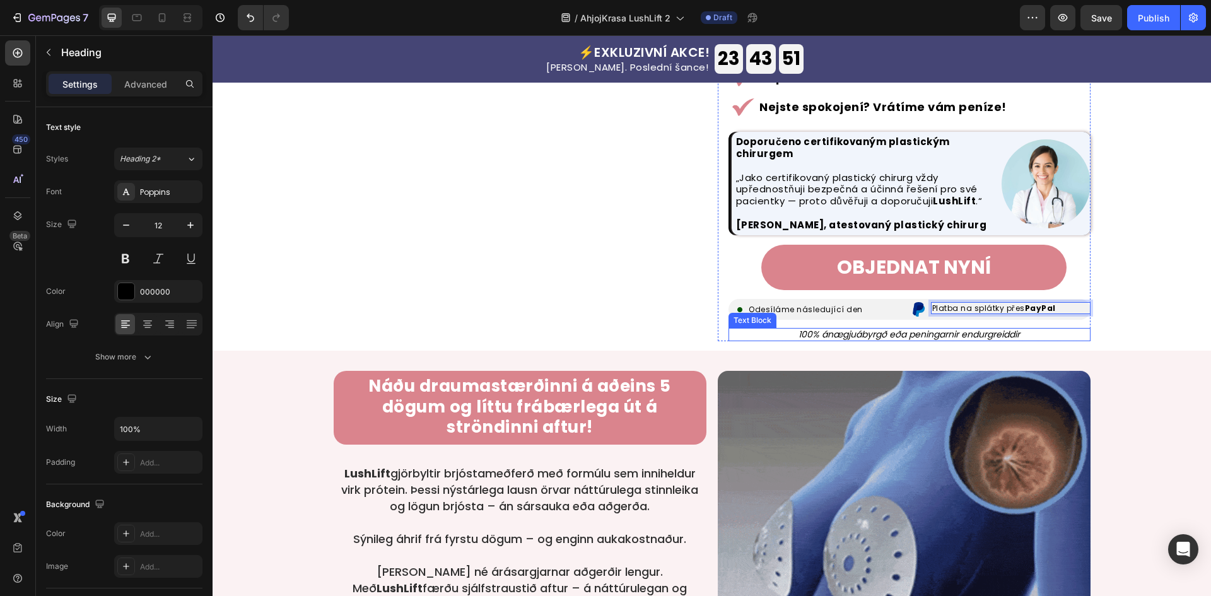
click at [887, 329] on p "100% ánægjuábyrgð eða peningarnir endurgreiddir" at bounding box center [908, 334] width 359 height 11
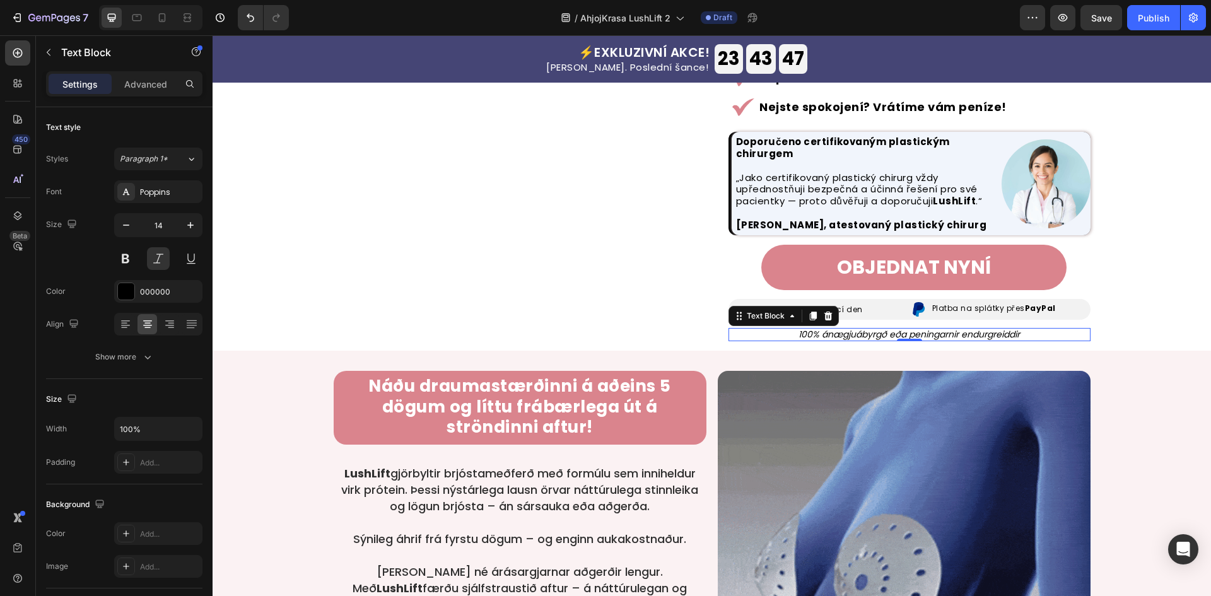
click at [843, 329] on p "100% ánægjuábyrgð eða peningarnir endurgreiddir" at bounding box center [908, 334] width 359 height 11
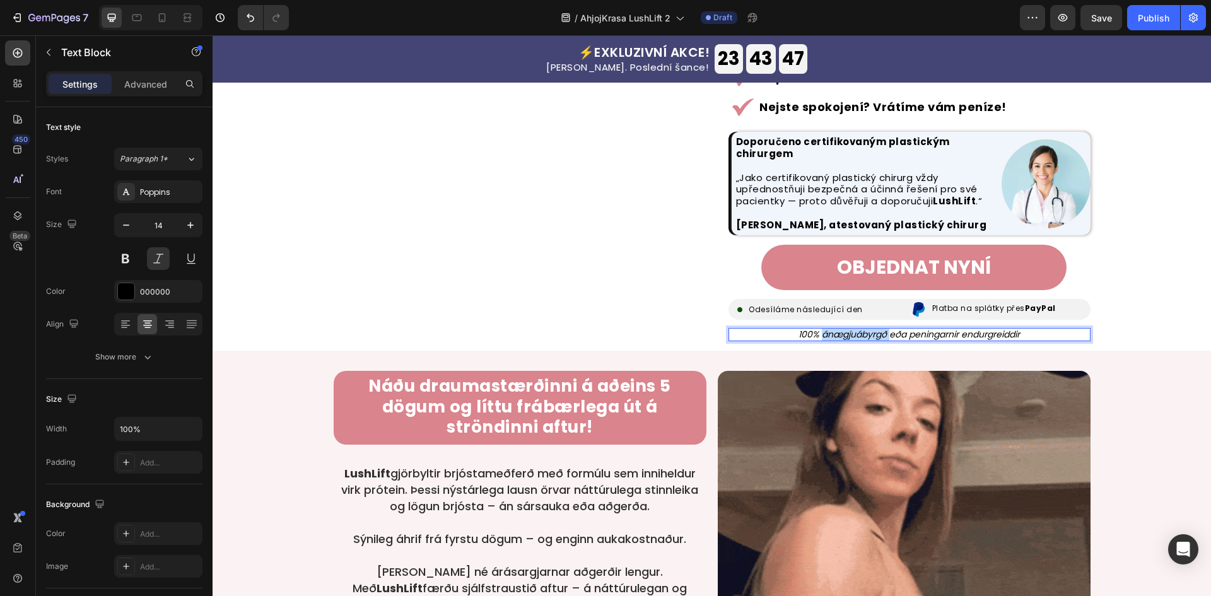
click at [843, 329] on p "100% ánægjuábyrgð eða peningarnir endurgreiddir" at bounding box center [908, 334] width 359 height 11
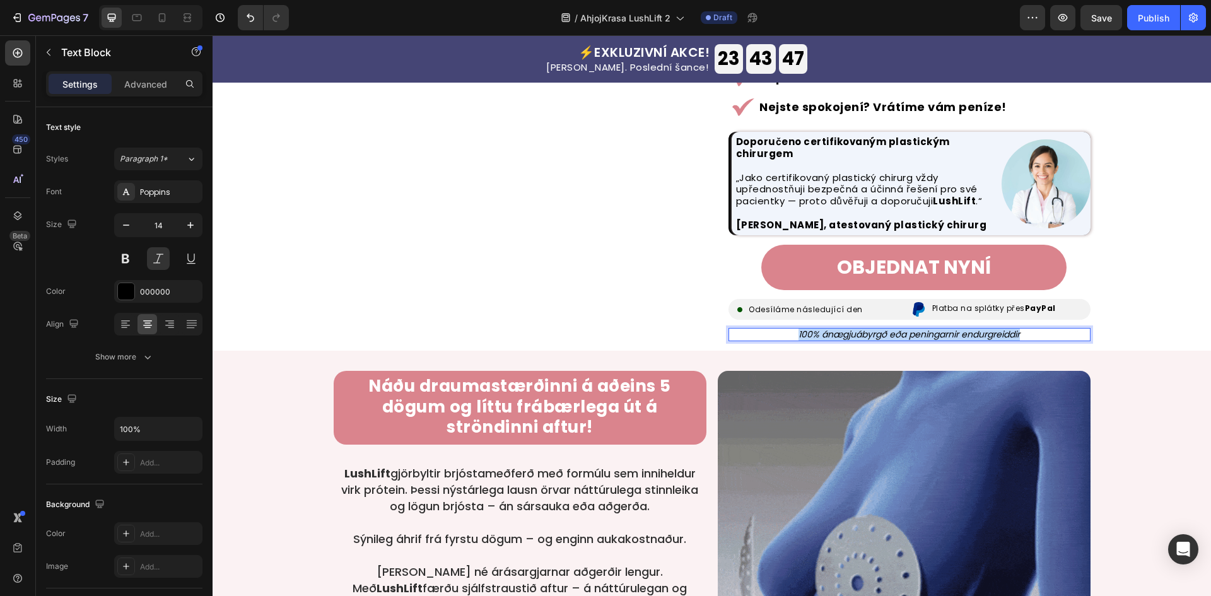
click at [843, 329] on p "100% ánægjuábyrgð eða peningarnir endurgreiddir" at bounding box center [908, 334] width 359 height 11
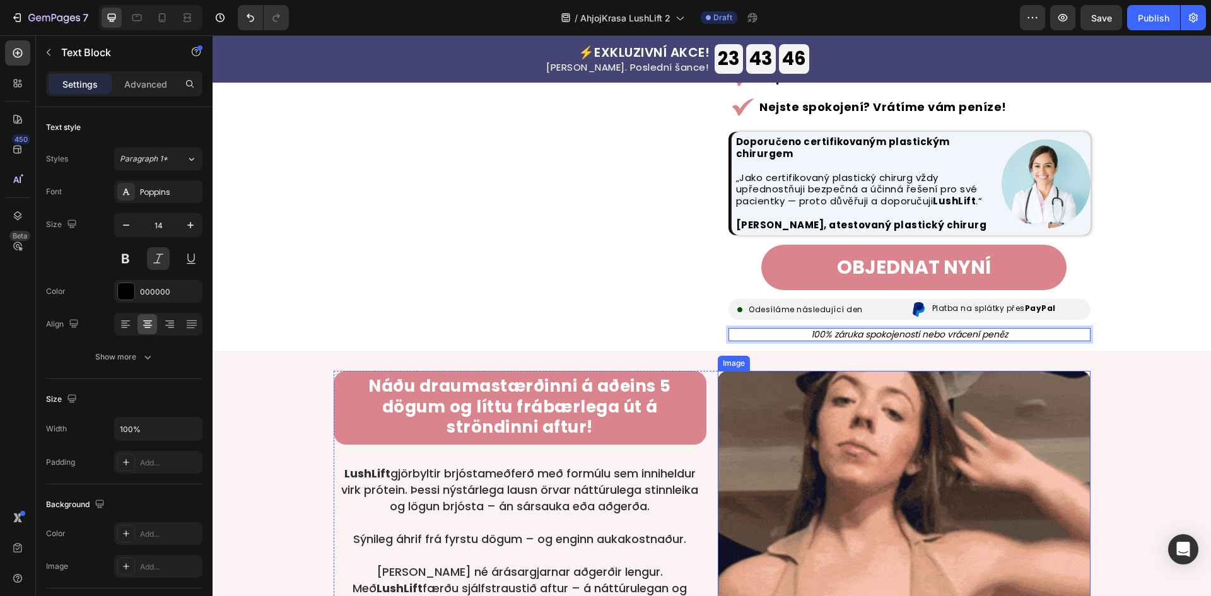
click at [736, 407] on img at bounding box center [904, 557] width 373 height 373
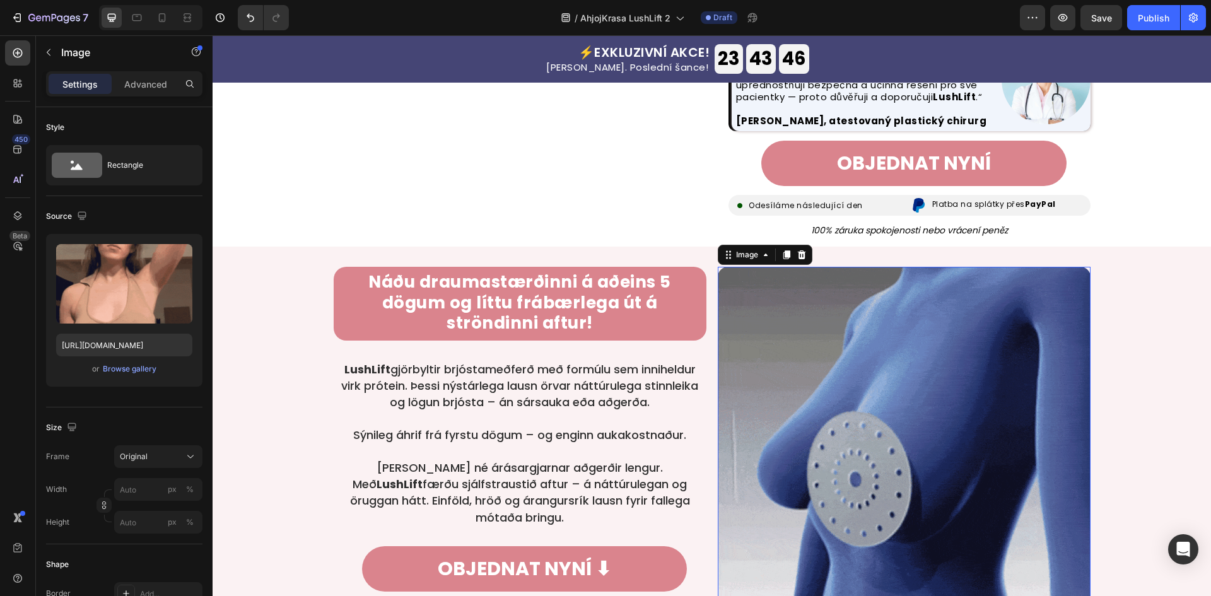
scroll to position [590, 0]
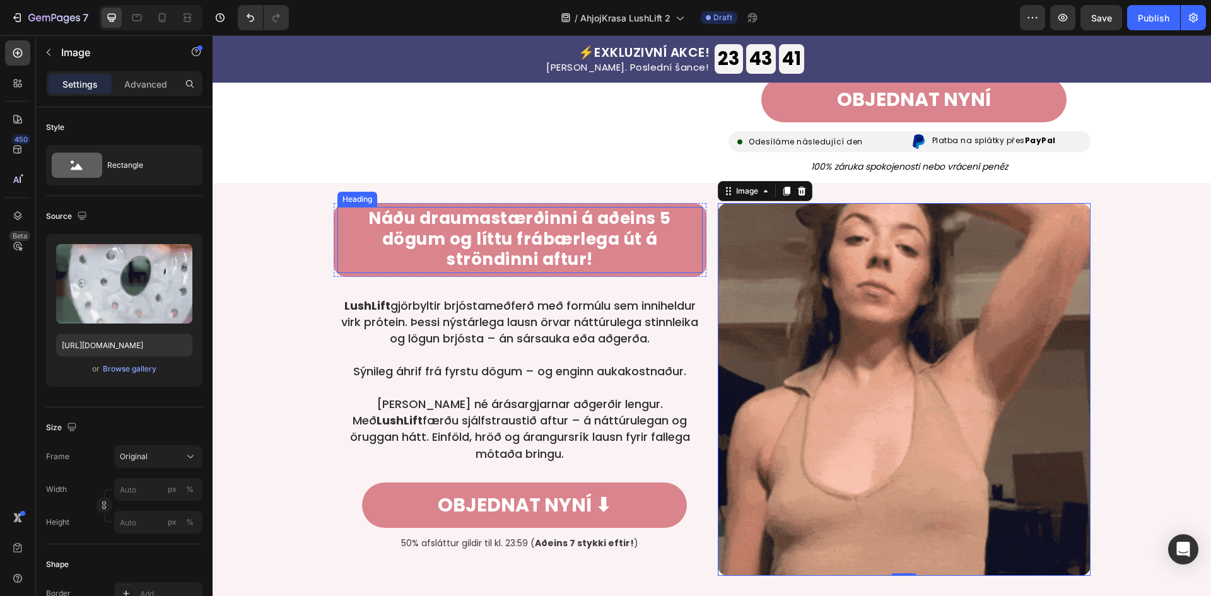
click at [538, 230] on strong "Náðu draumastærðinni á aðeins 5 dögum og líttu frábærlega út á ströndinni aftur!" at bounding box center [519, 239] width 303 height 64
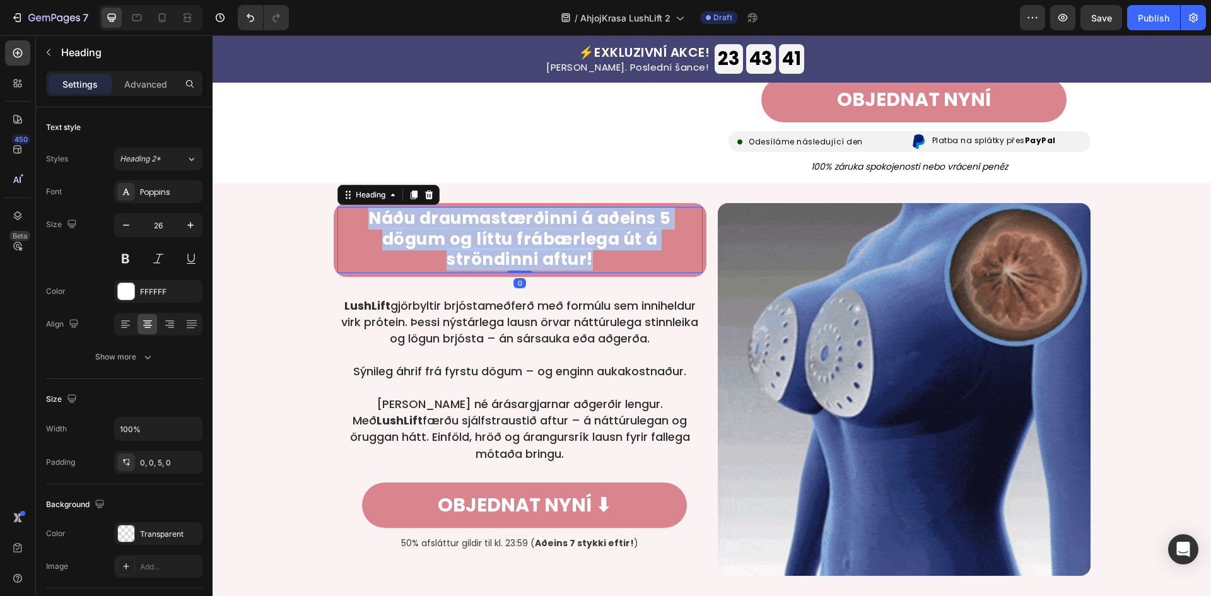
click at [538, 230] on strong "Náðu draumastærðinni á aðeins 5 dögum og líttu frábærlega út á ströndinni aftur!" at bounding box center [519, 239] width 303 height 64
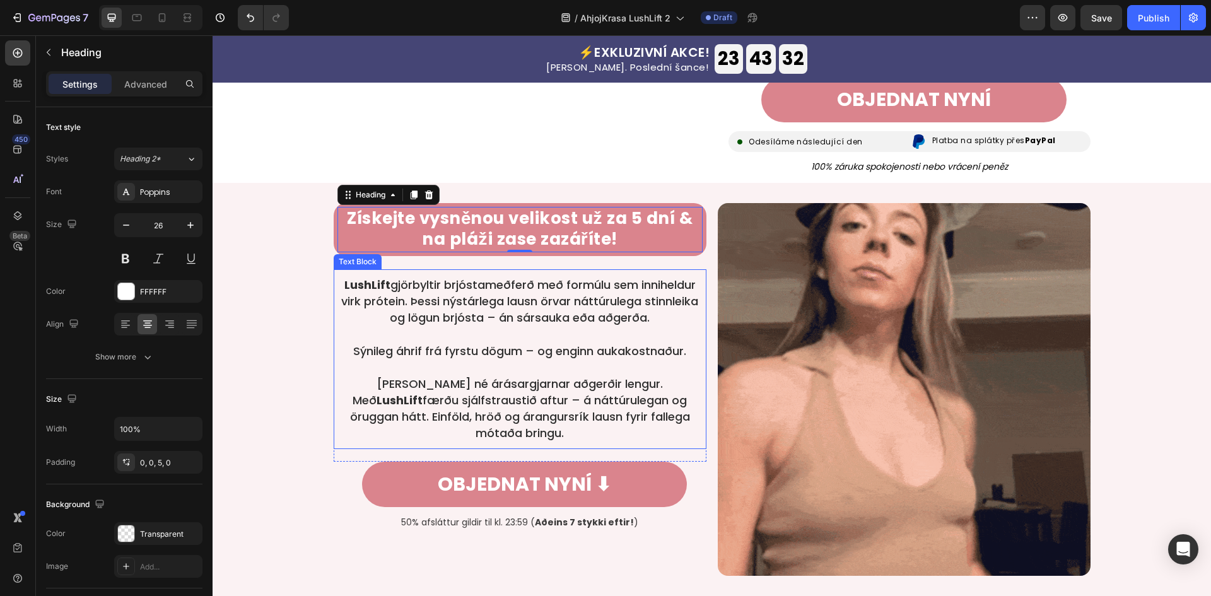
click at [567, 291] on p "LushLift gjörbyltir brjóstameðferð með formúlu sem inniheldur virk prótein. Þes…" at bounding box center [519, 301] width 357 height 49
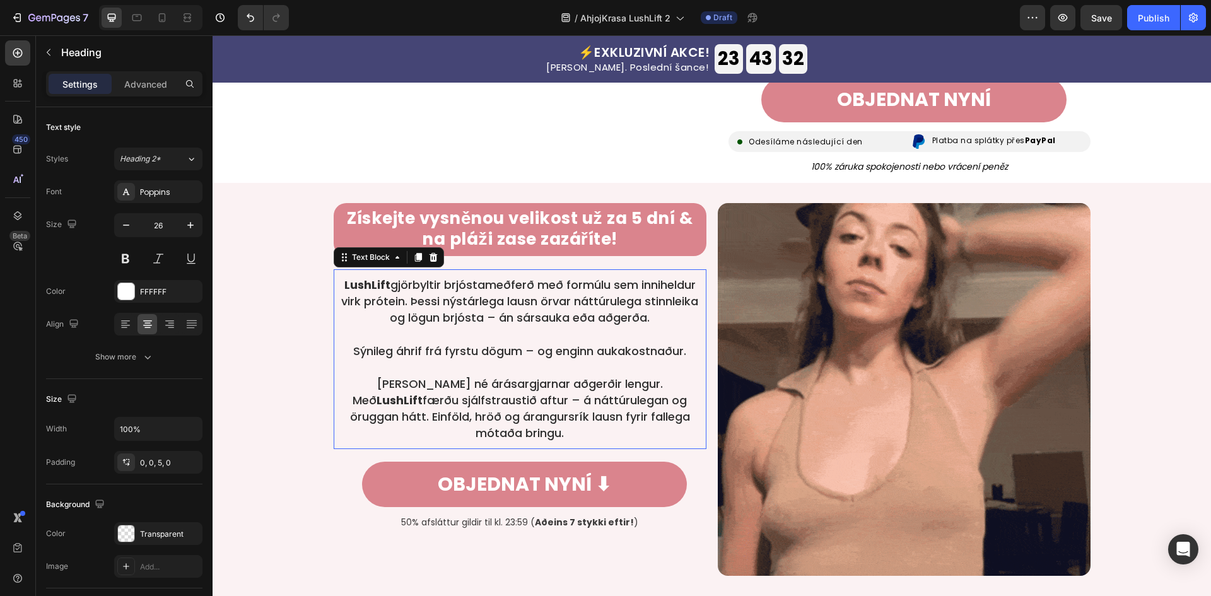
click at [567, 291] on p "LushLift gjörbyltir brjóstameðferð með formúlu sem inniheldur virk prótein. Þes…" at bounding box center [519, 301] width 357 height 49
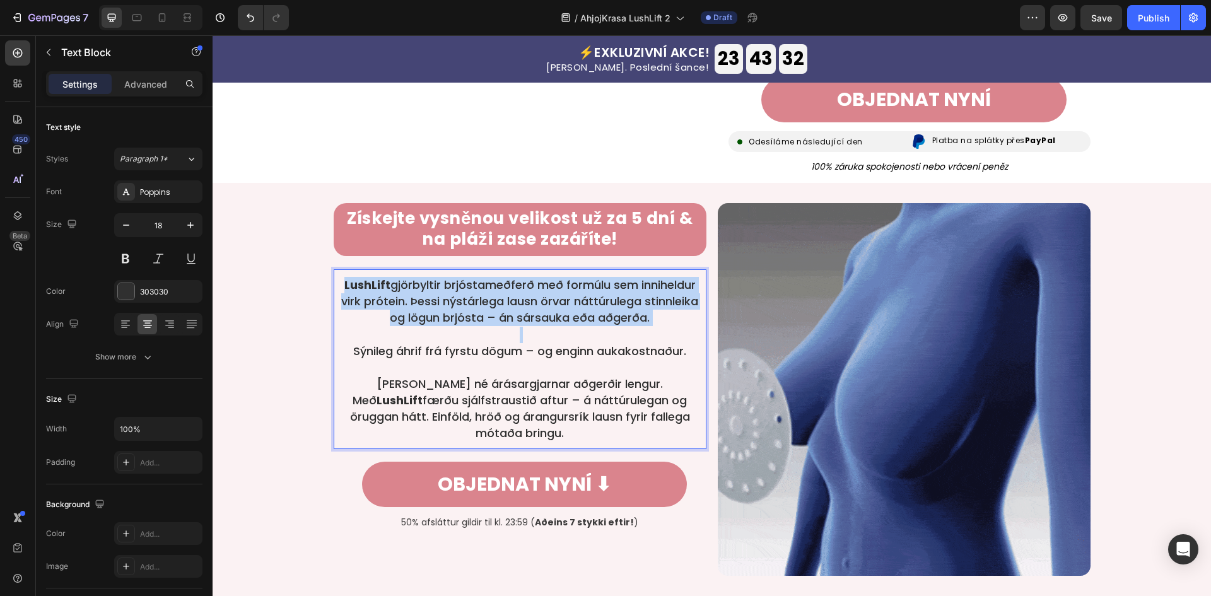
click at [567, 291] on p "LushLift gjörbyltir brjóstameðferð með formúlu sem inniheldur virk prótein. Þes…" at bounding box center [519, 301] width 357 height 49
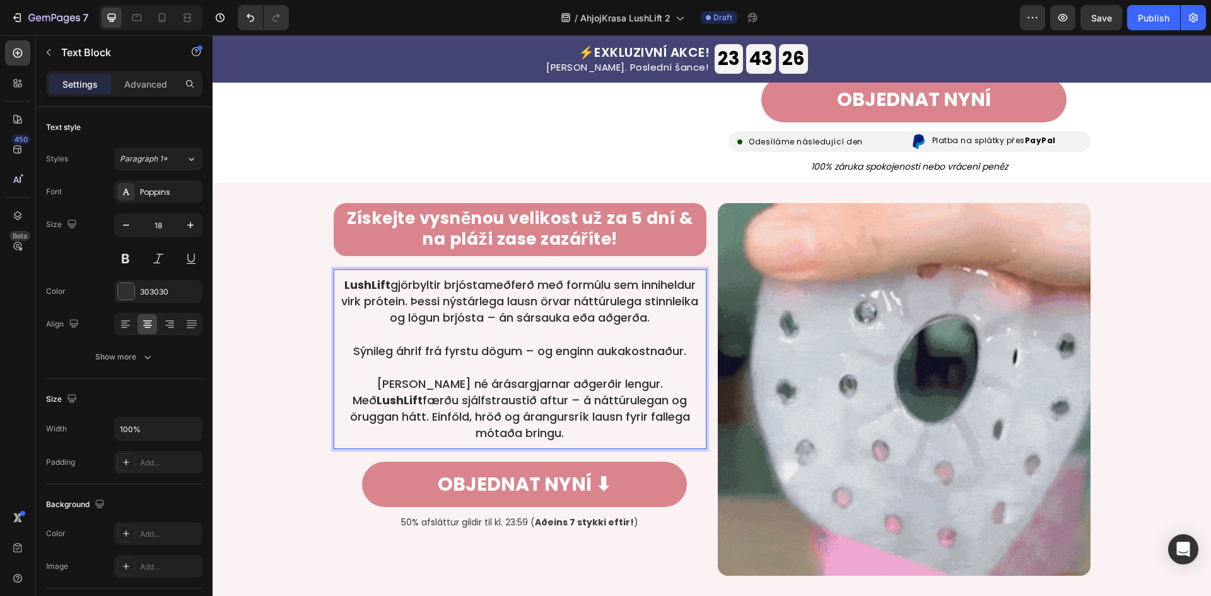
click at [549, 362] on p "Rich Text Editor. Editing area: main" at bounding box center [519, 367] width 357 height 16
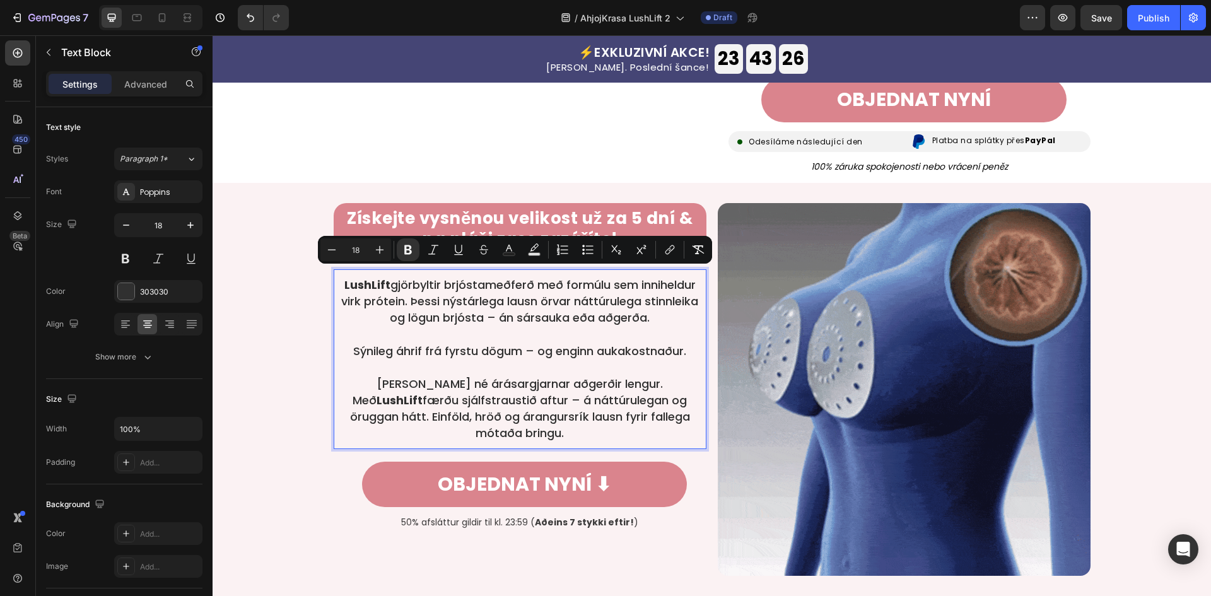
click at [549, 362] on p "Rich Text Editor. Editing area: main" at bounding box center [519, 367] width 357 height 16
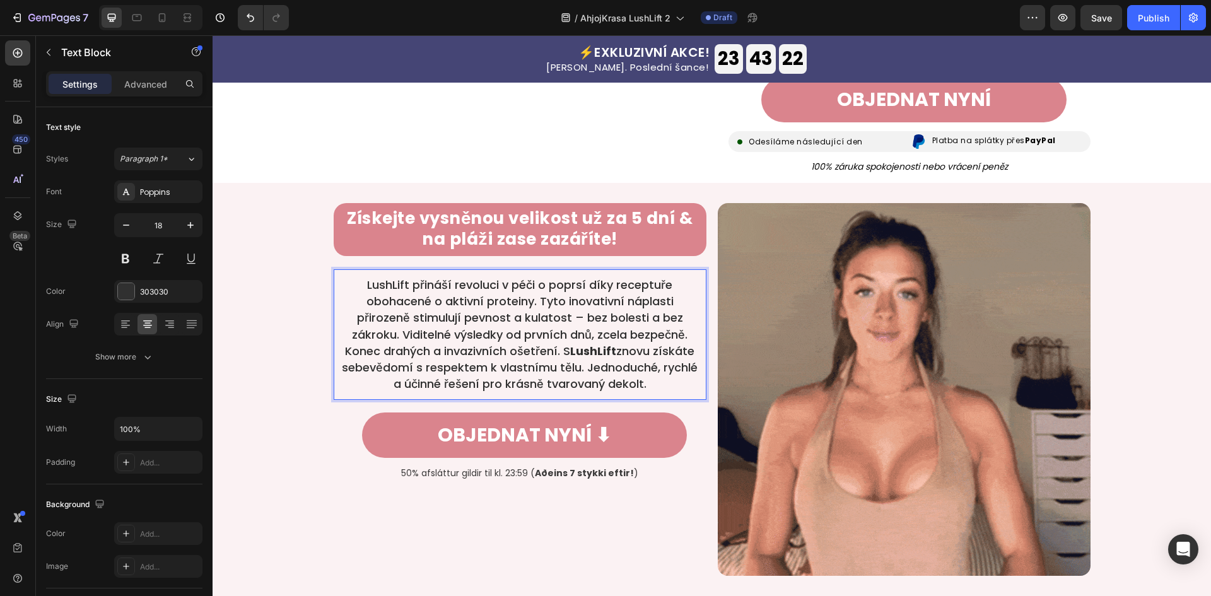
click at [689, 327] on p "LushLift přináší revoluci v péči o poprsí díky receptuře obohacené o aktivní pr…" at bounding box center [519, 310] width 357 height 66
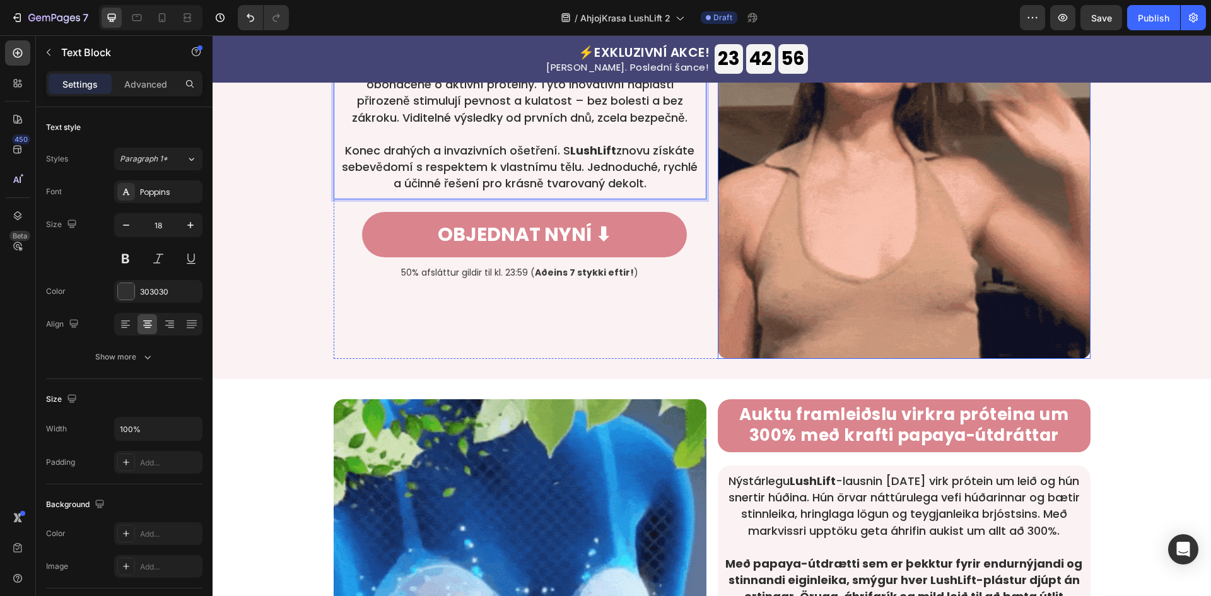
scroll to position [759, 0]
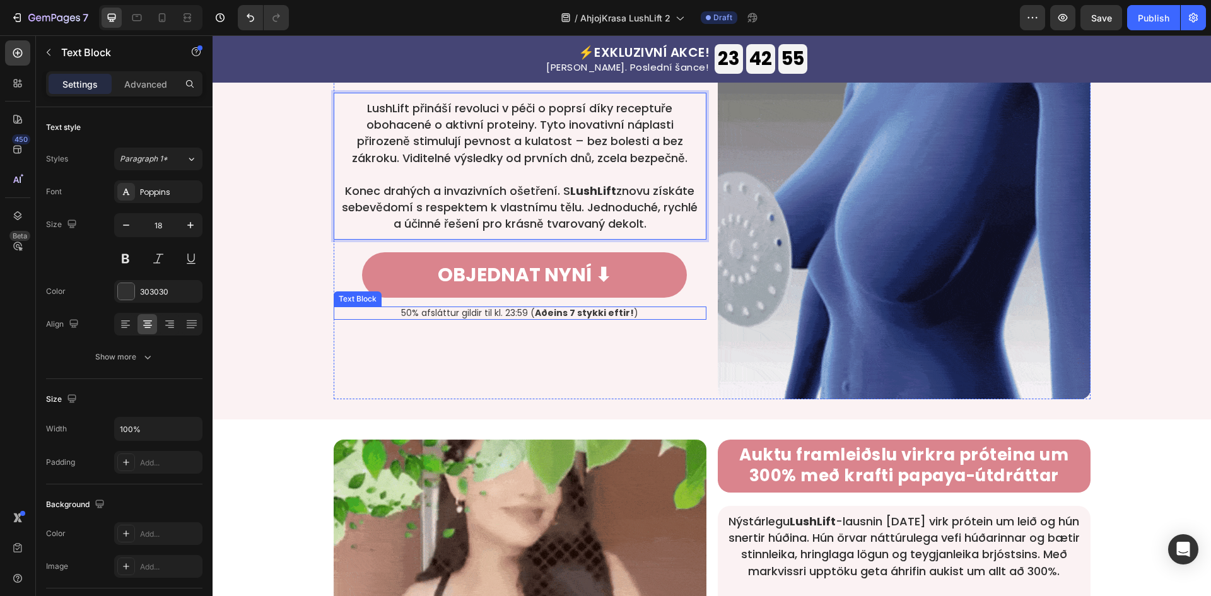
click at [542, 311] on strong "Aðeins 7 stykki eftir!" at bounding box center [584, 312] width 99 height 13
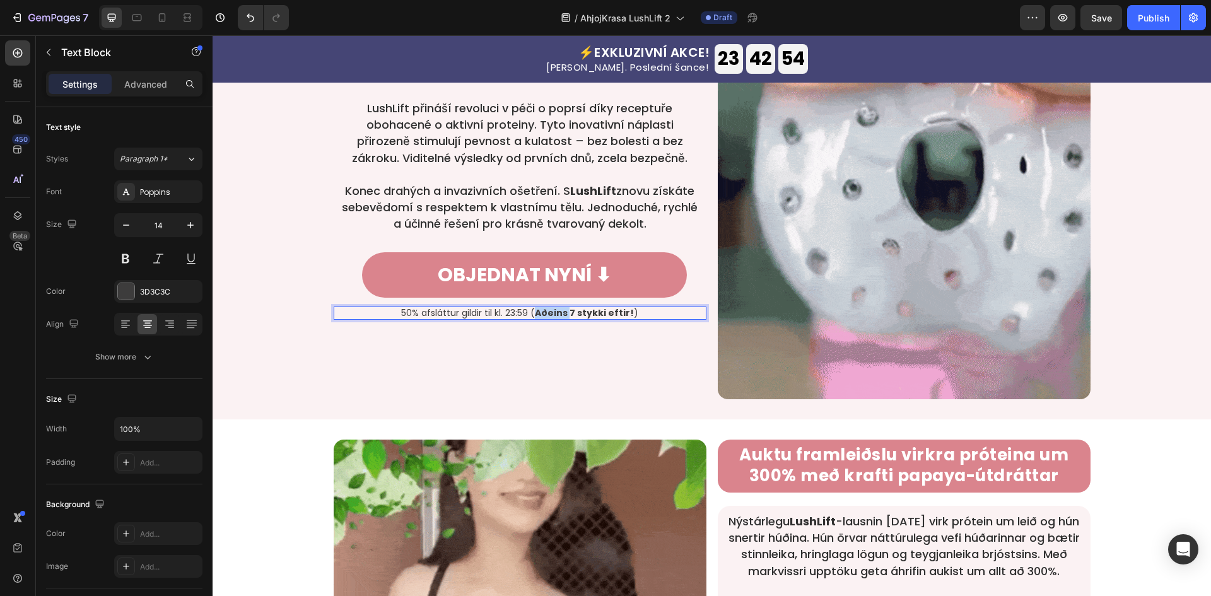
click at [542, 311] on strong "Aðeins 7 stykki eftir!" at bounding box center [584, 312] width 99 height 13
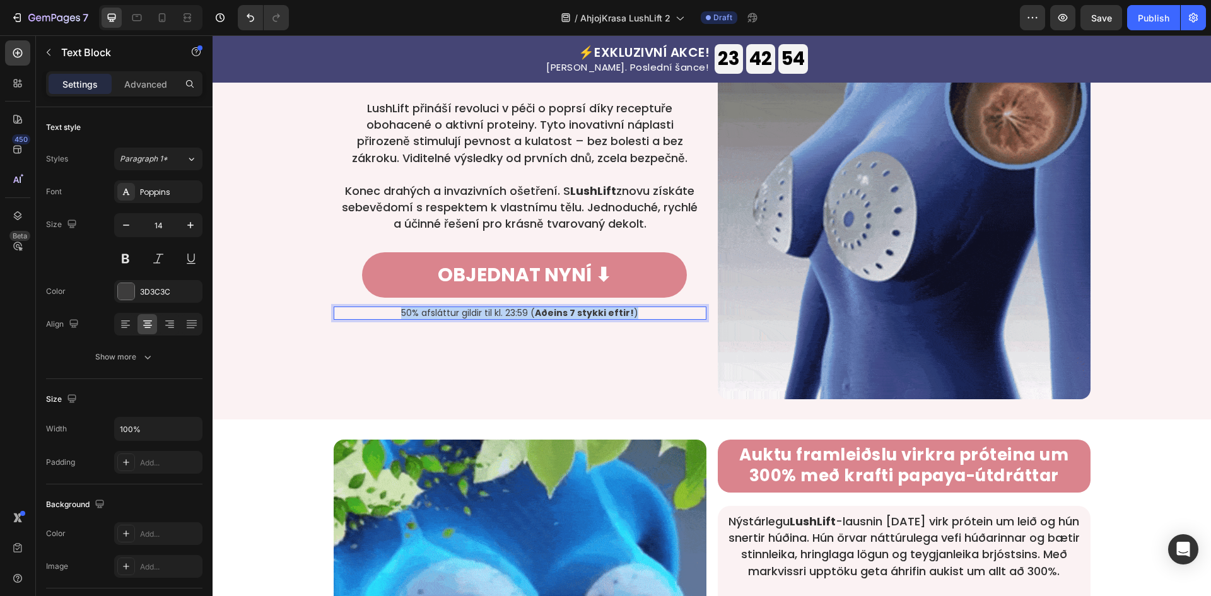
click at [542, 311] on strong "Aðeins 7 stykki eftir!" at bounding box center [584, 312] width 99 height 13
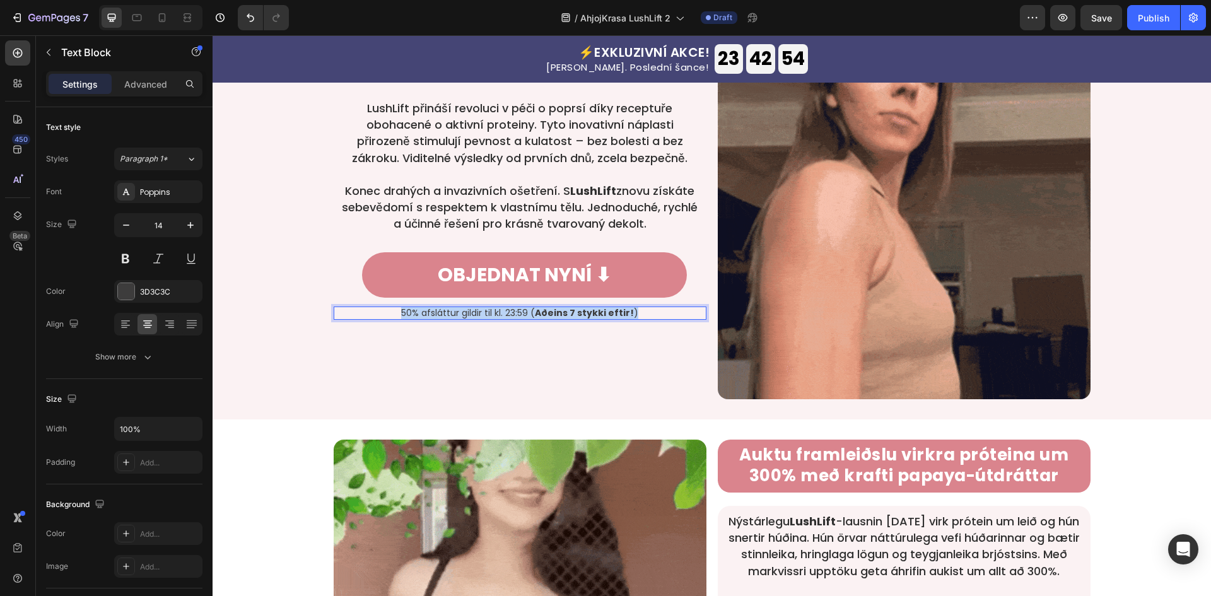
click at [542, 311] on strong "Aðeins 7 stykki eftir!" at bounding box center [584, 312] width 99 height 13
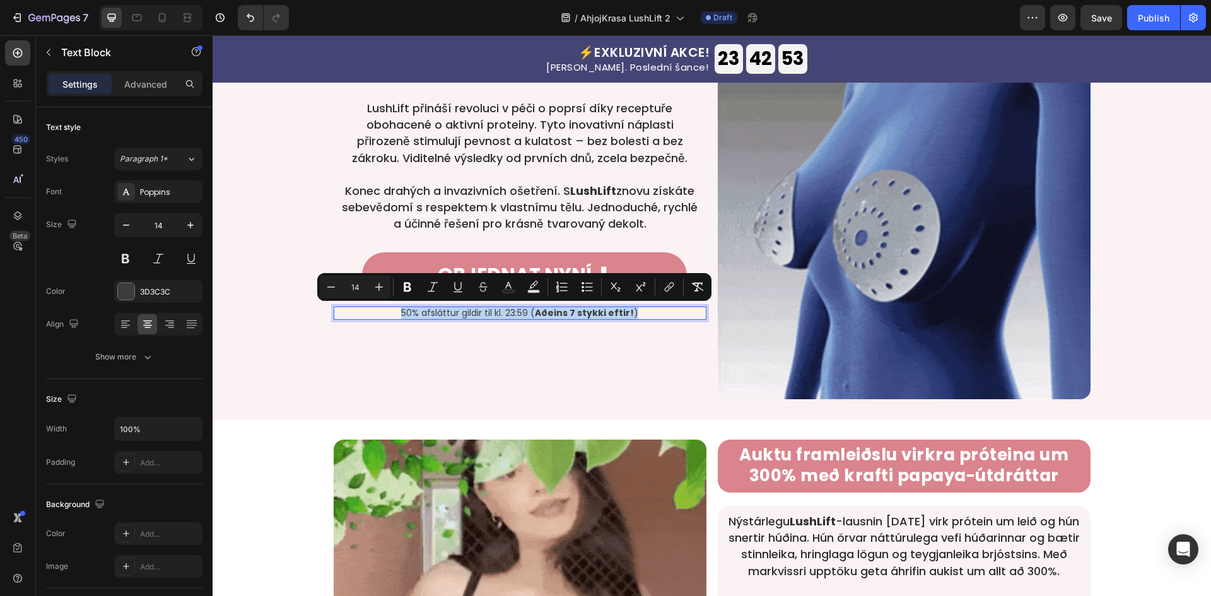
click at [530, 318] on p "50% afsláttur gildir til kl. 23:59 ( Aðeins 7 stykki eftir! )" at bounding box center [520, 313] width 370 height 11
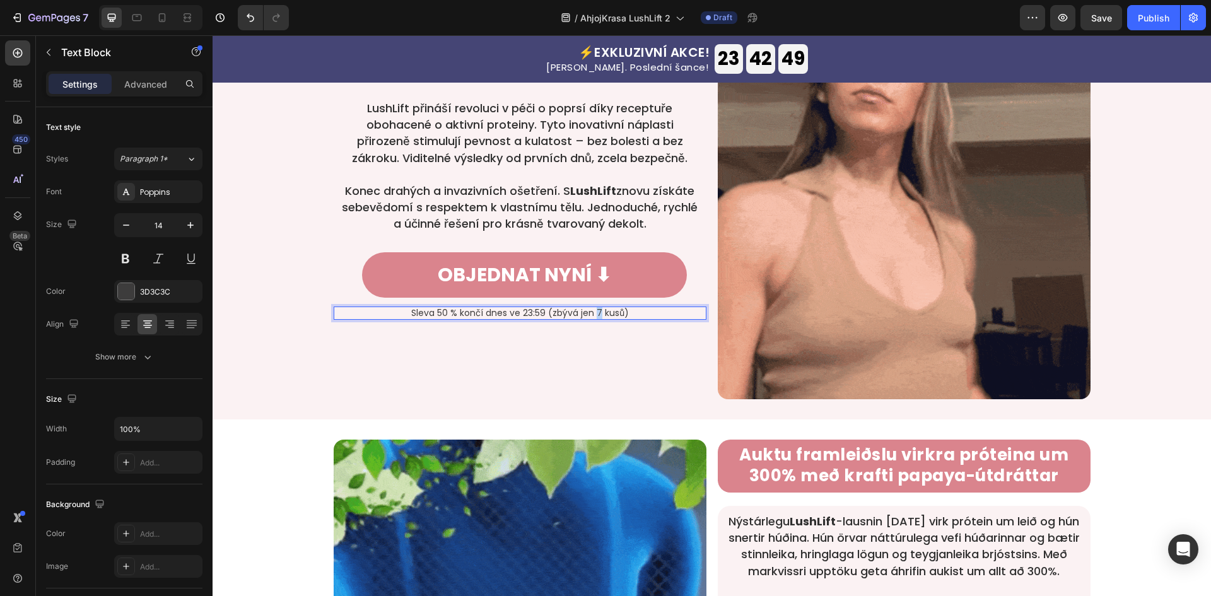
click at [592, 315] on p "Sleva 50 % končí dnes ve 23:59 (zbývá jen 7 kusů)" at bounding box center [520, 313] width 370 height 11
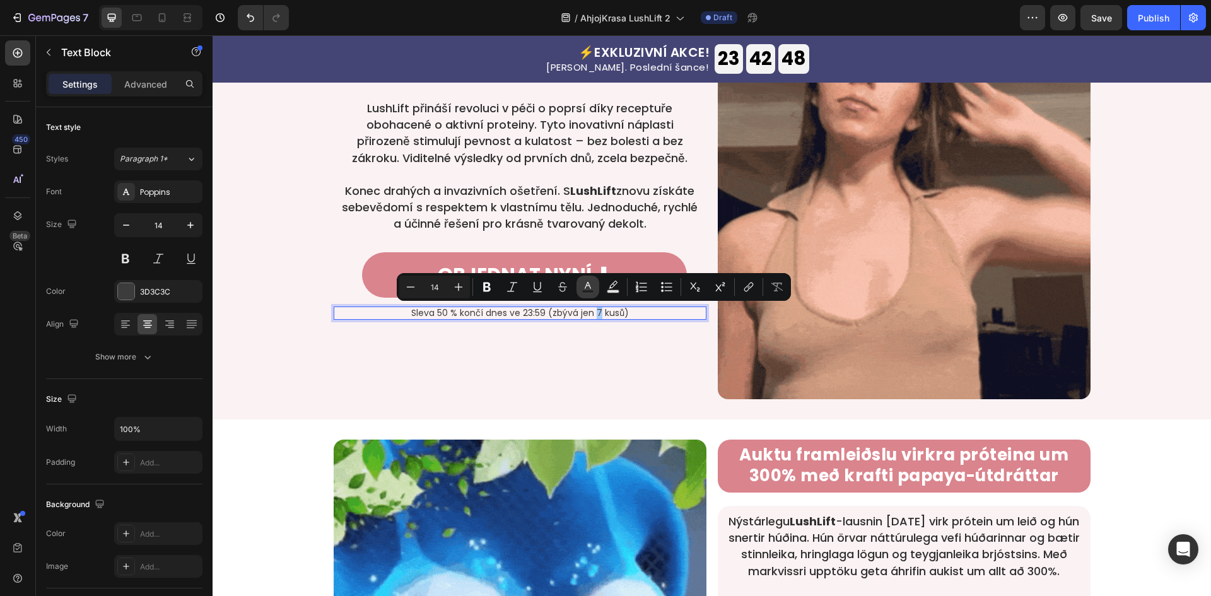
click at [583, 281] on icon "Editor contextual toolbar" at bounding box center [587, 287] width 13 height 13
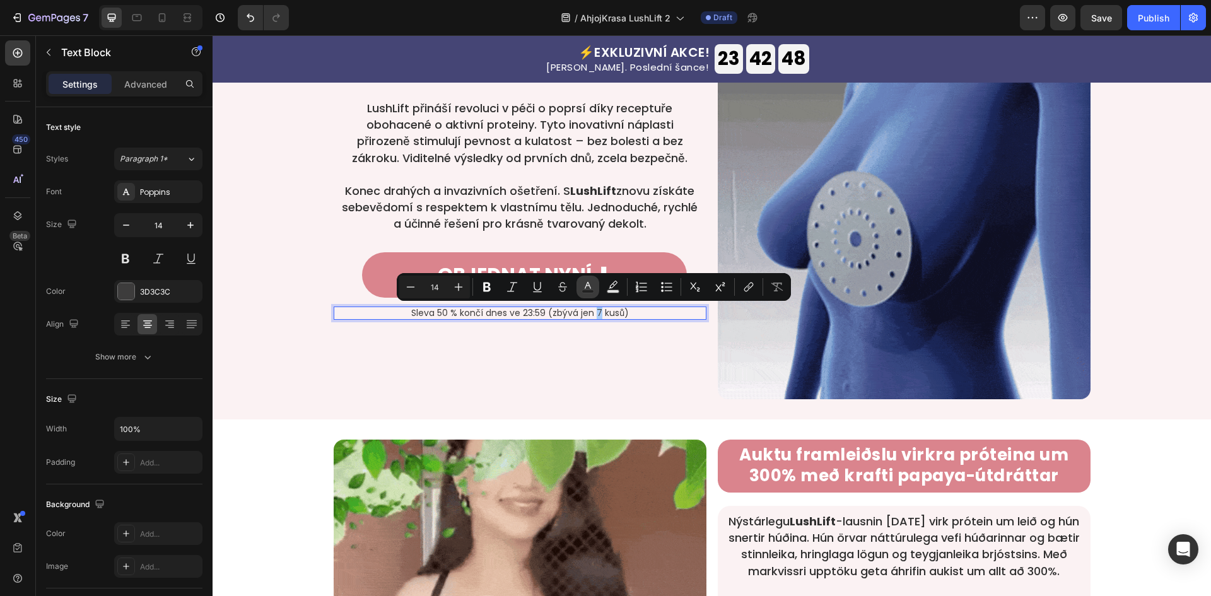
type input "3D3C3C"
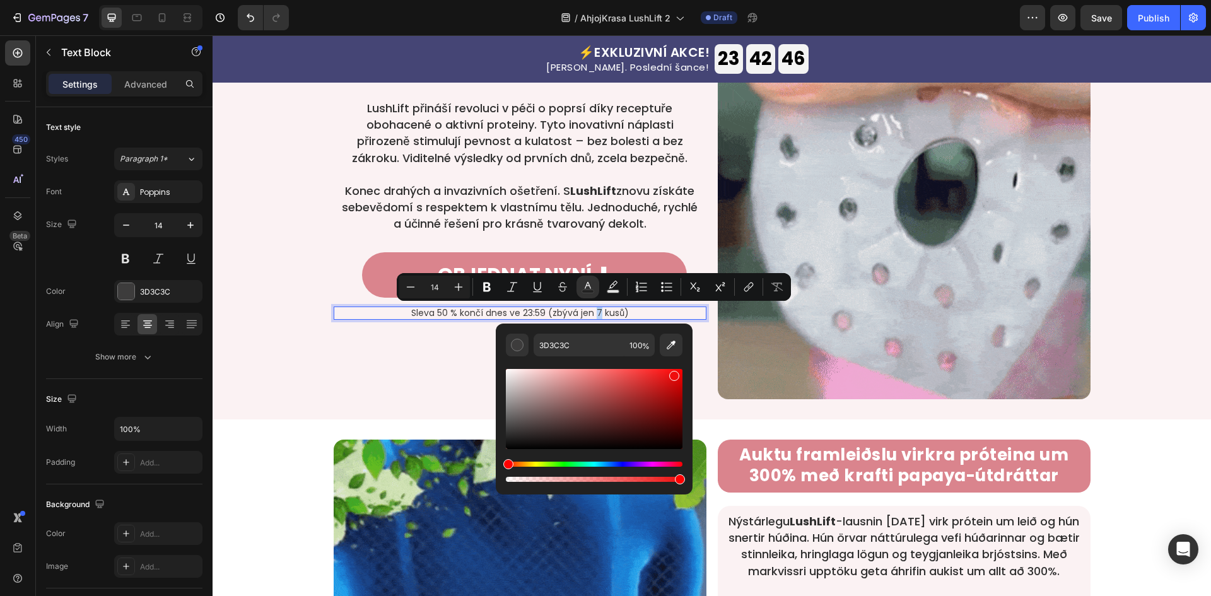
drag, startPoint x: 651, startPoint y: 388, endPoint x: 671, endPoint y: 373, distance: 25.4
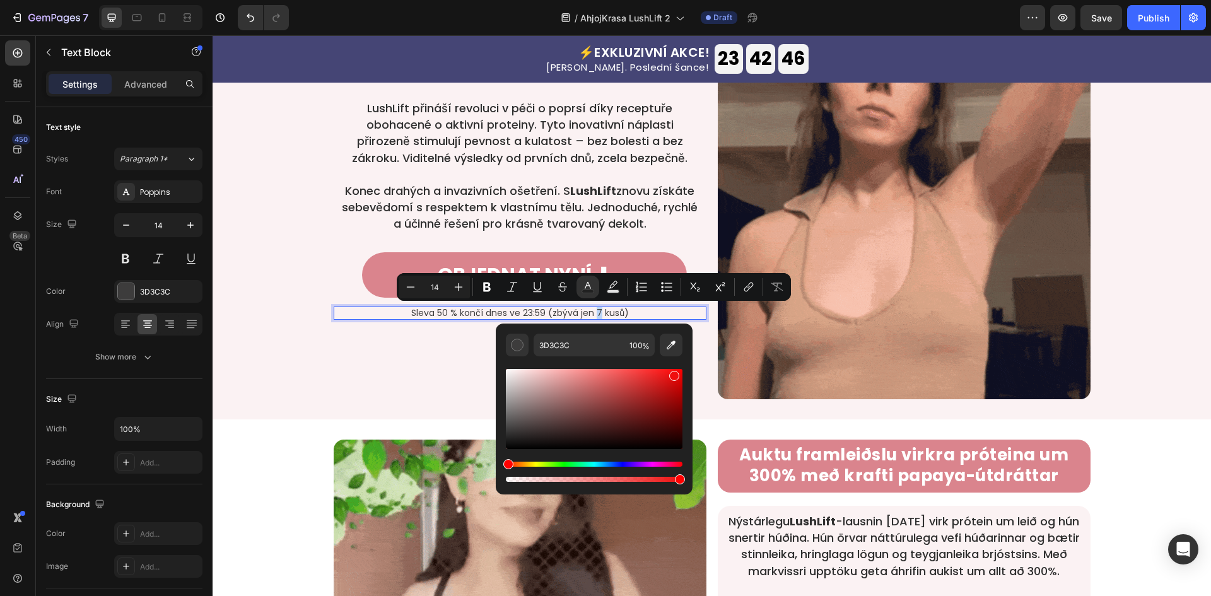
click at [671, 373] on div "Editor contextual toolbar" at bounding box center [594, 409] width 177 height 80
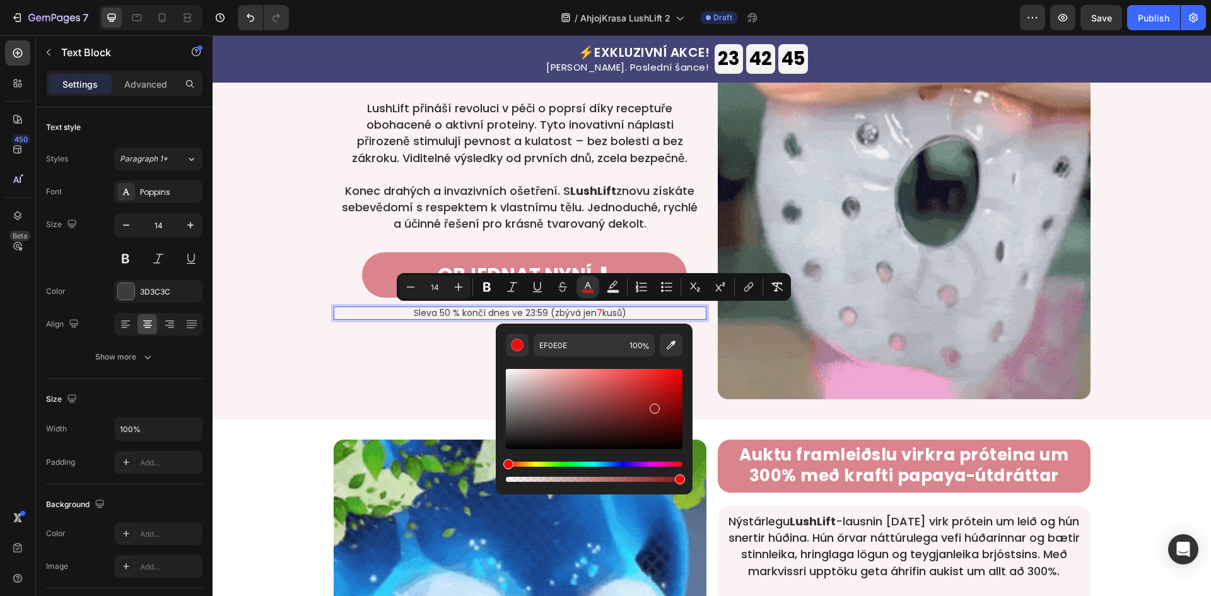
drag, startPoint x: 649, startPoint y: 377, endPoint x: 649, endPoint y: 405, distance: 28.4
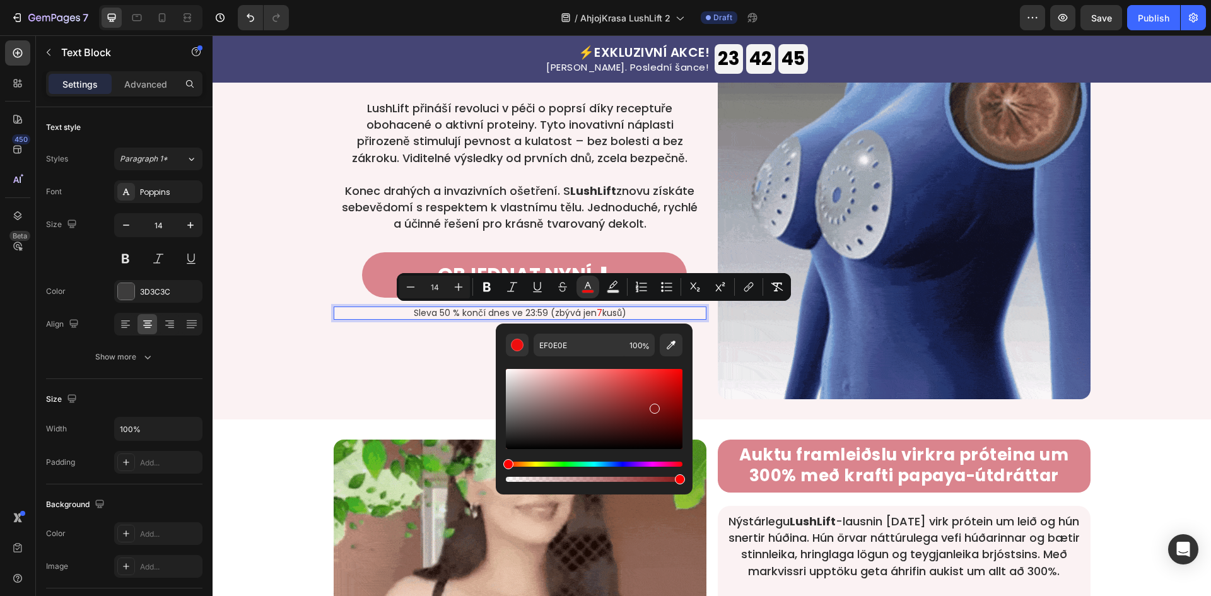
click at [649, 405] on div "Editor contextual toolbar" at bounding box center [594, 409] width 177 height 80
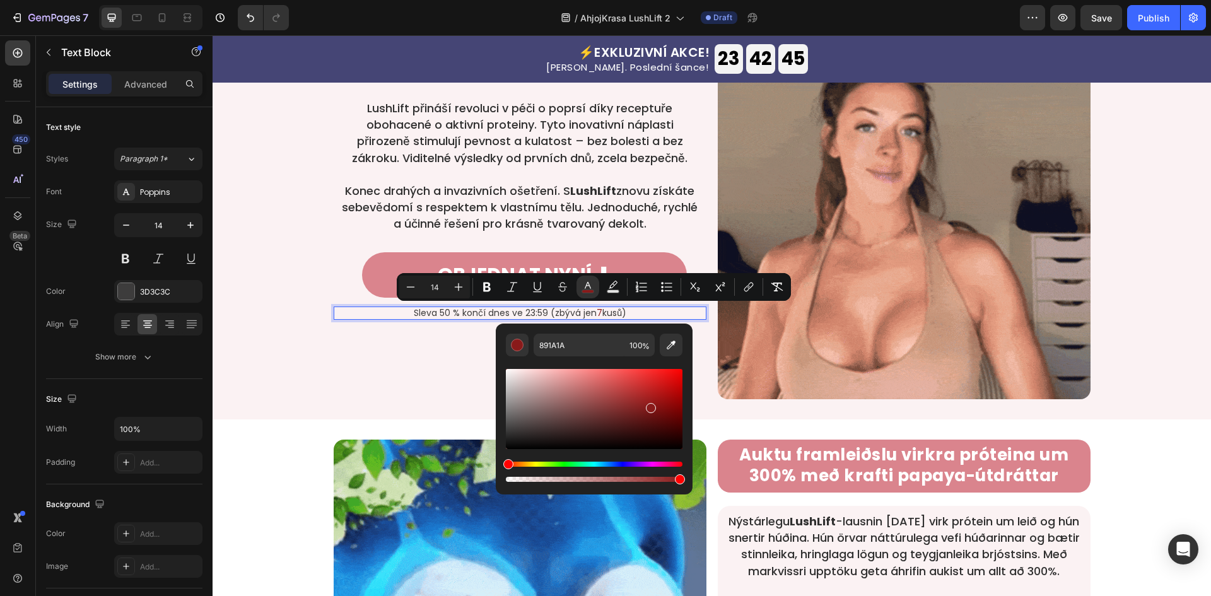
click at [630, 423] on div "Editor contextual toolbar" at bounding box center [594, 409] width 177 height 80
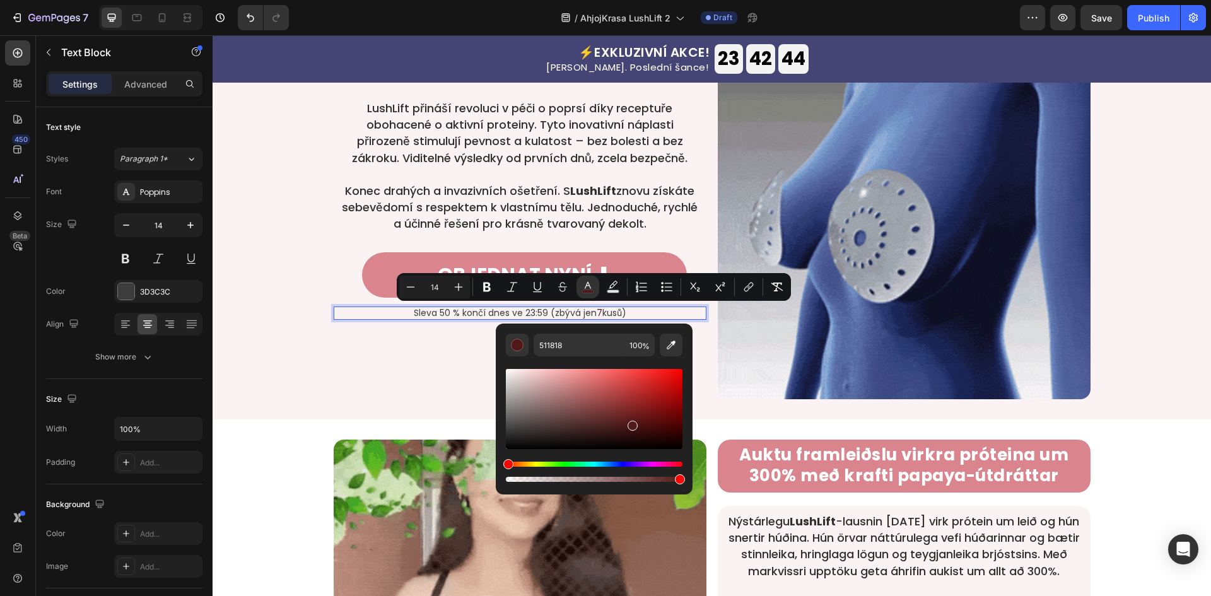
click at [653, 408] on div "Editor contextual toolbar" at bounding box center [594, 409] width 177 height 80
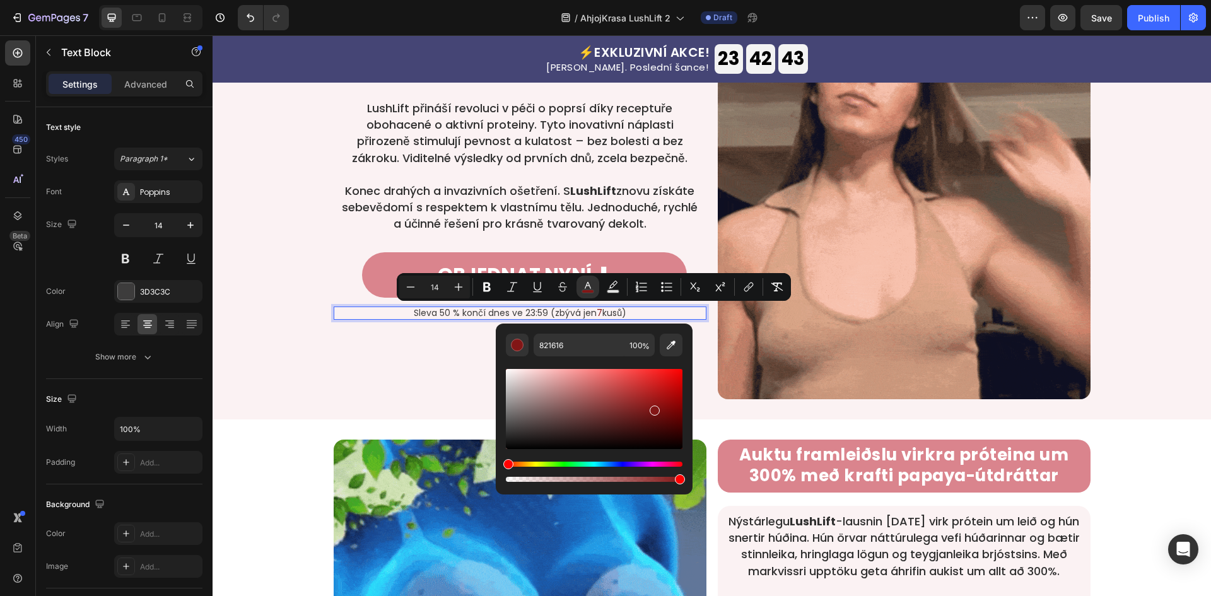
drag, startPoint x: 658, startPoint y: 402, endPoint x: 663, endPoint y: 397, distance: 6.7
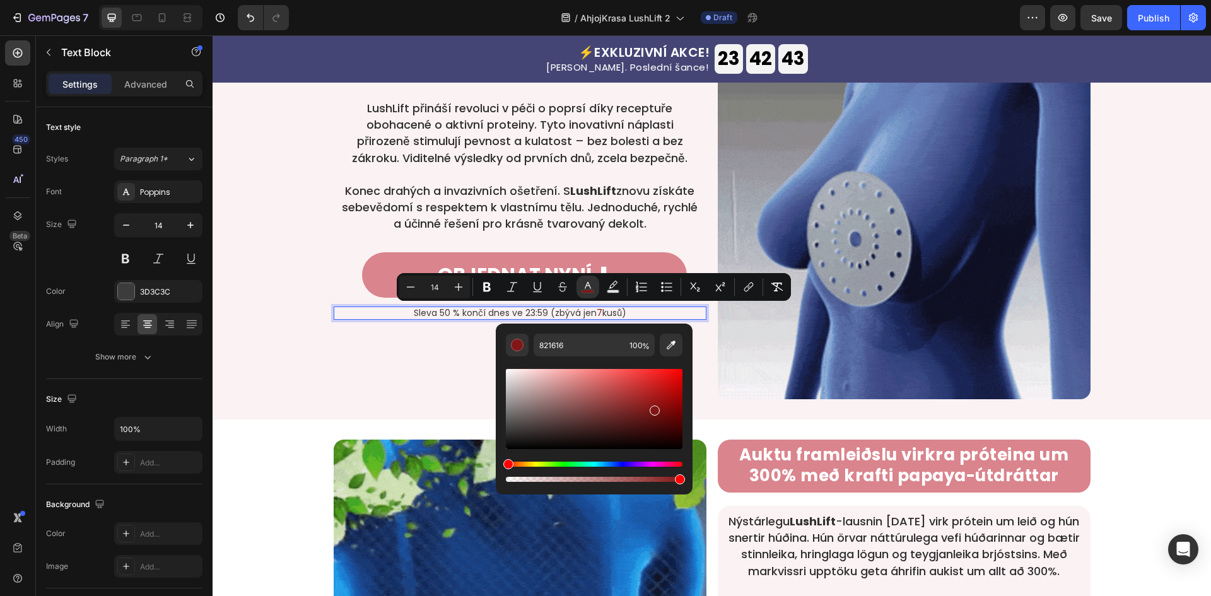
click at [660, 400] on div "Editor contextual toolbar" at bounding box center [594, 409] width 177 height 80
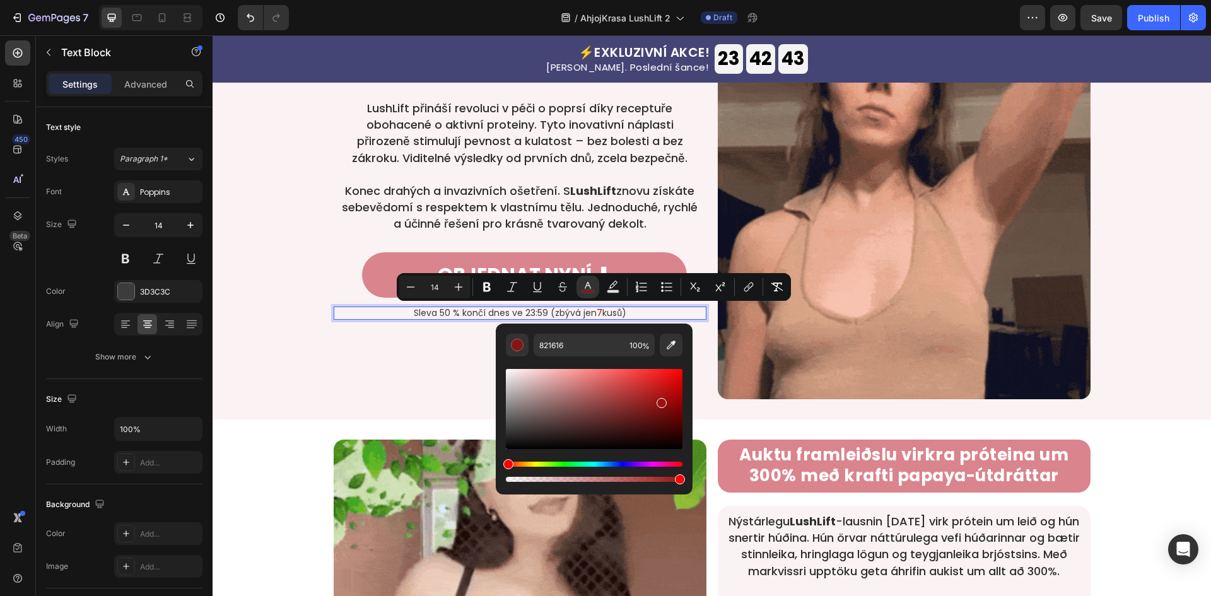
type input "991313"
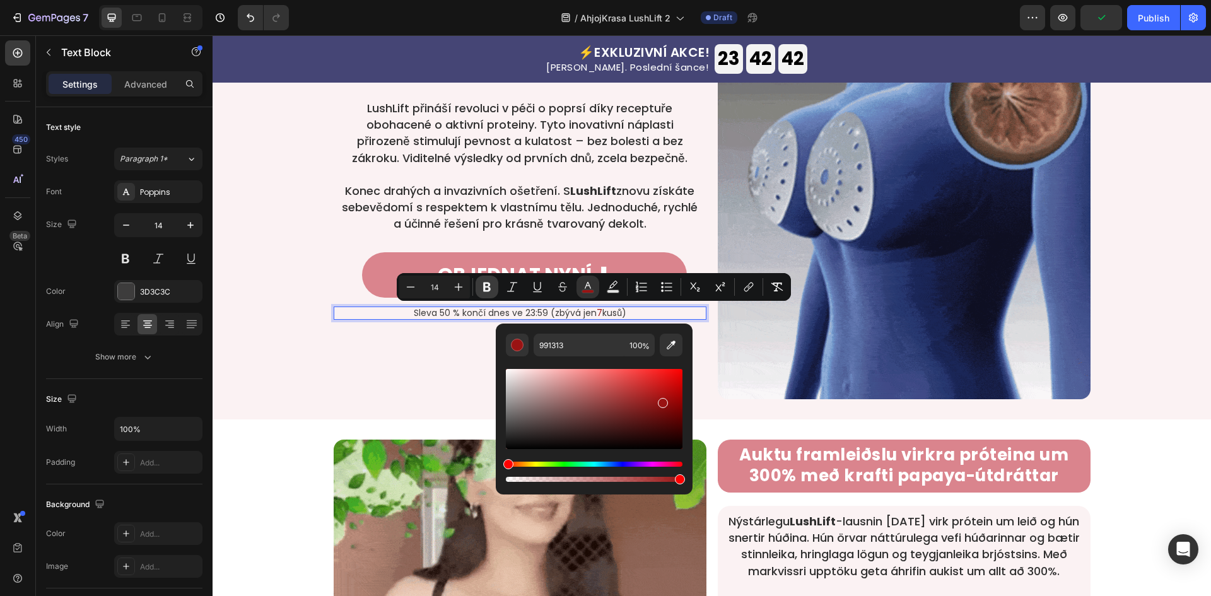
click at [487, 291] on icon "Editor contextual toolbar" at bounding box center [487, 286] width 8 height 9
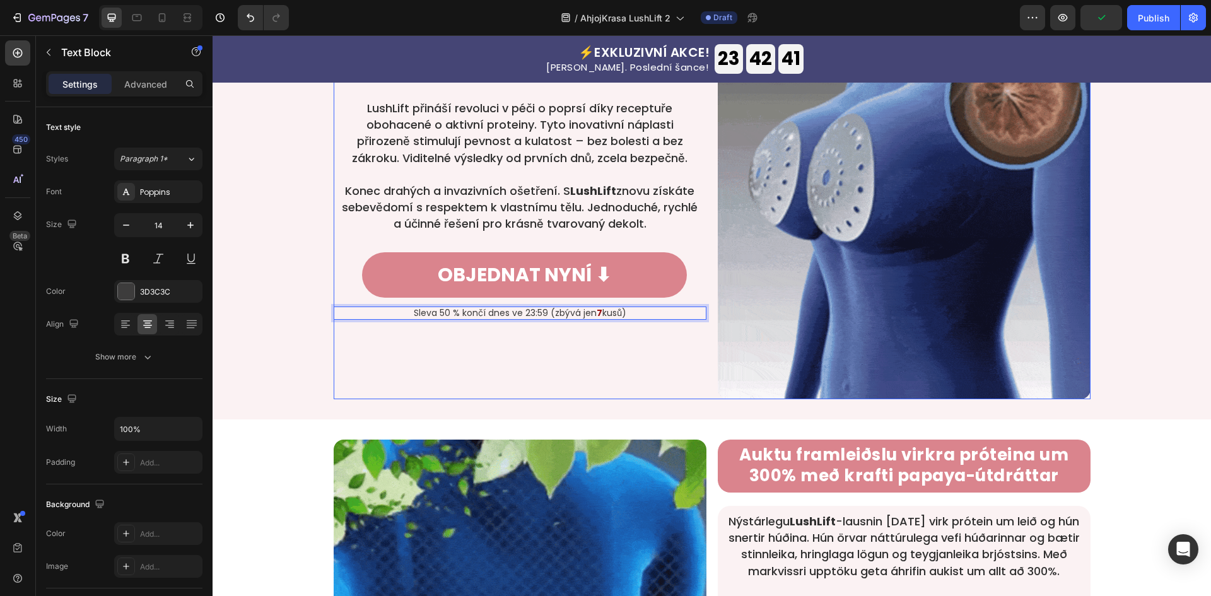
click at [441, 387] on div "⁠⁠⁠⁠⁠⁠⁠ Získejte vysněnou velikost už za 5 dní & na pláži zase zazáříte! Headin…" at bounding box center [520, 212] width 373 height 373
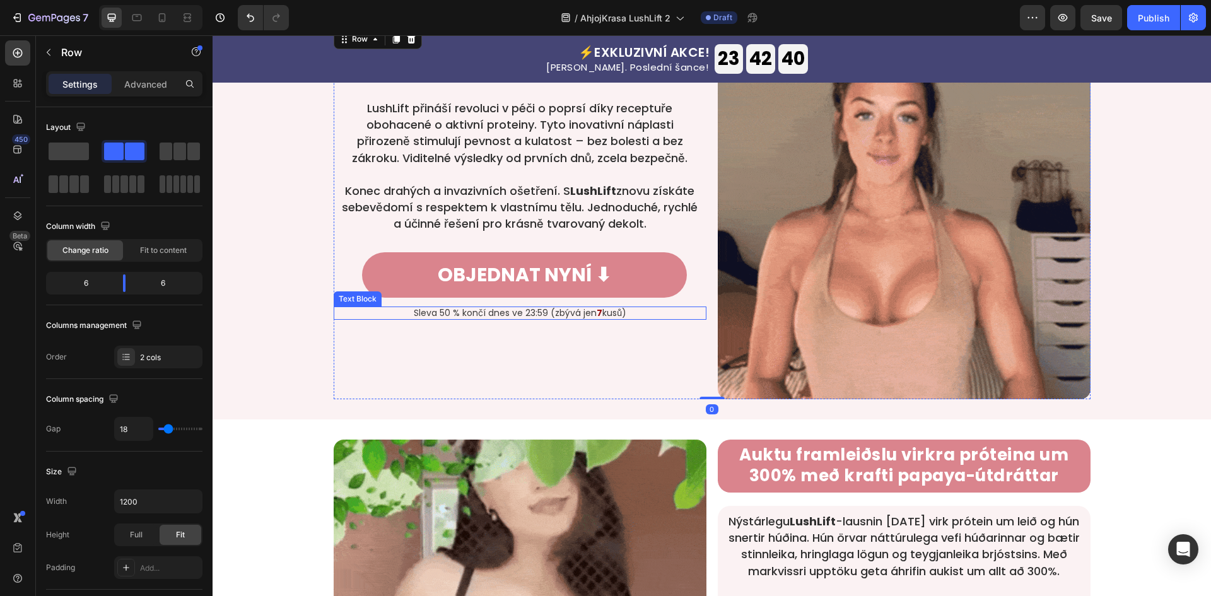
click at [620, 312] on p "Sleva 50 % končí dnes ve 23:59 (zbývá jen 7 kusů)" at bounding box center [520, 313] width 370 height 11
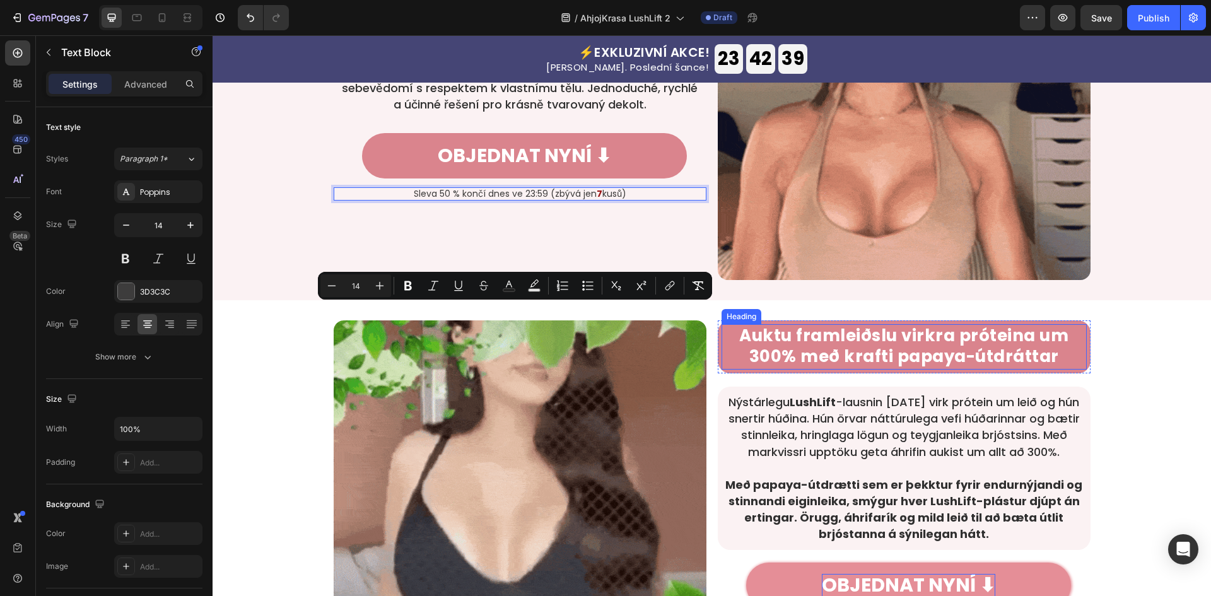
scroll to position [1011, 0]
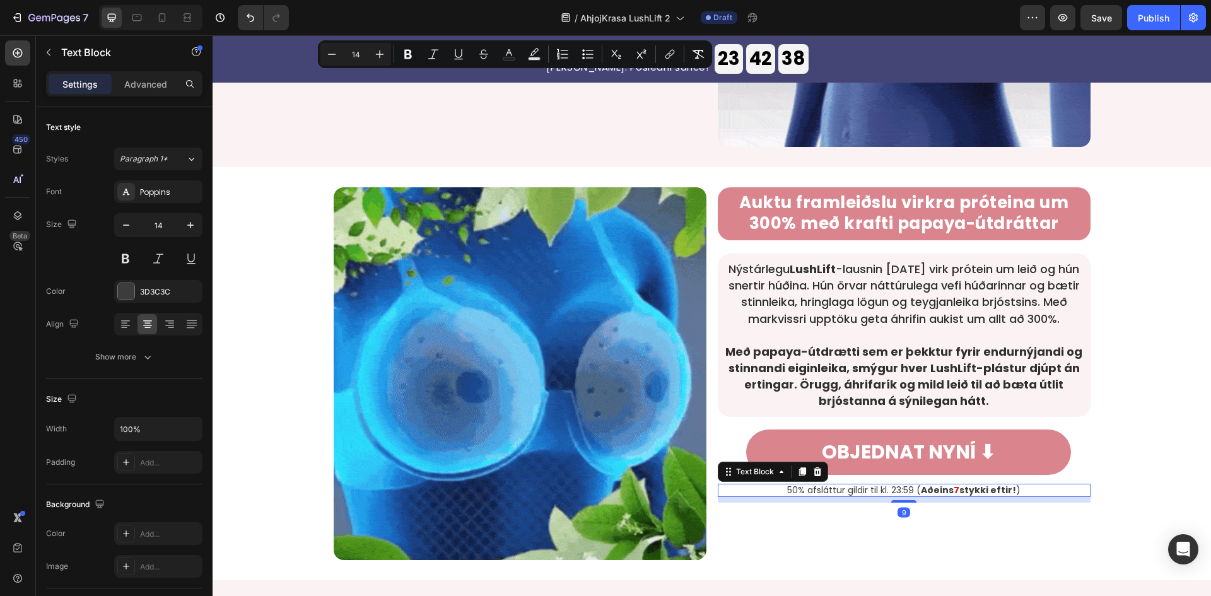
click at [959, 487] on strong "stykki eftir!" at bounding box center [987, 490] width 57 height 13
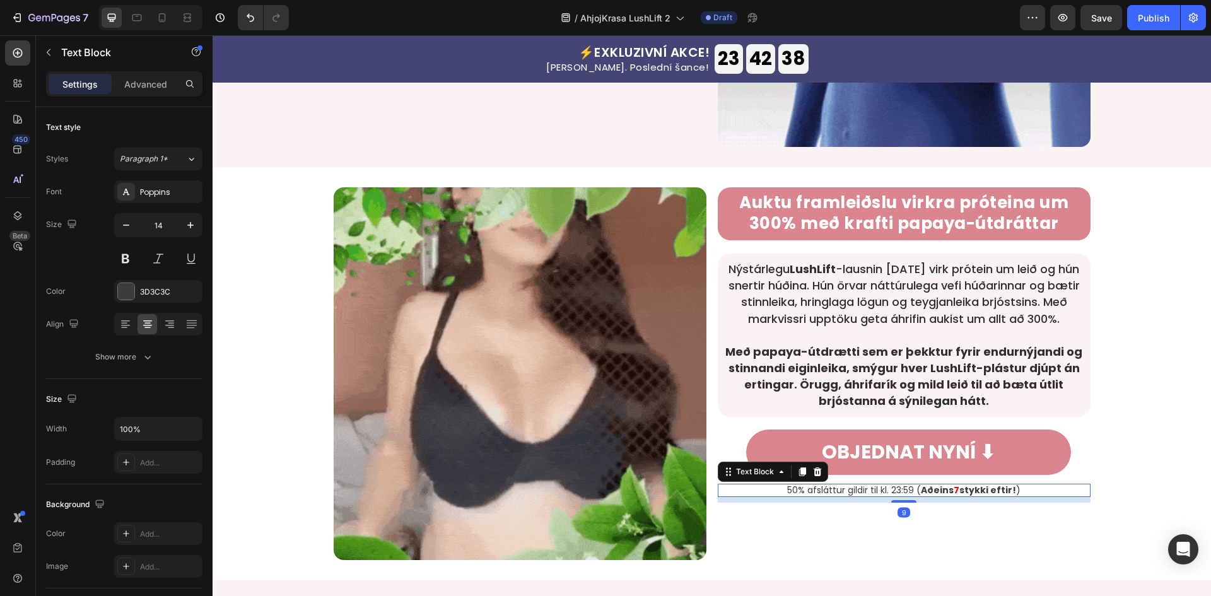
click at [959, 487] on strong "stykki eftir!" at bounding box center [987, 490] width 57 height 13
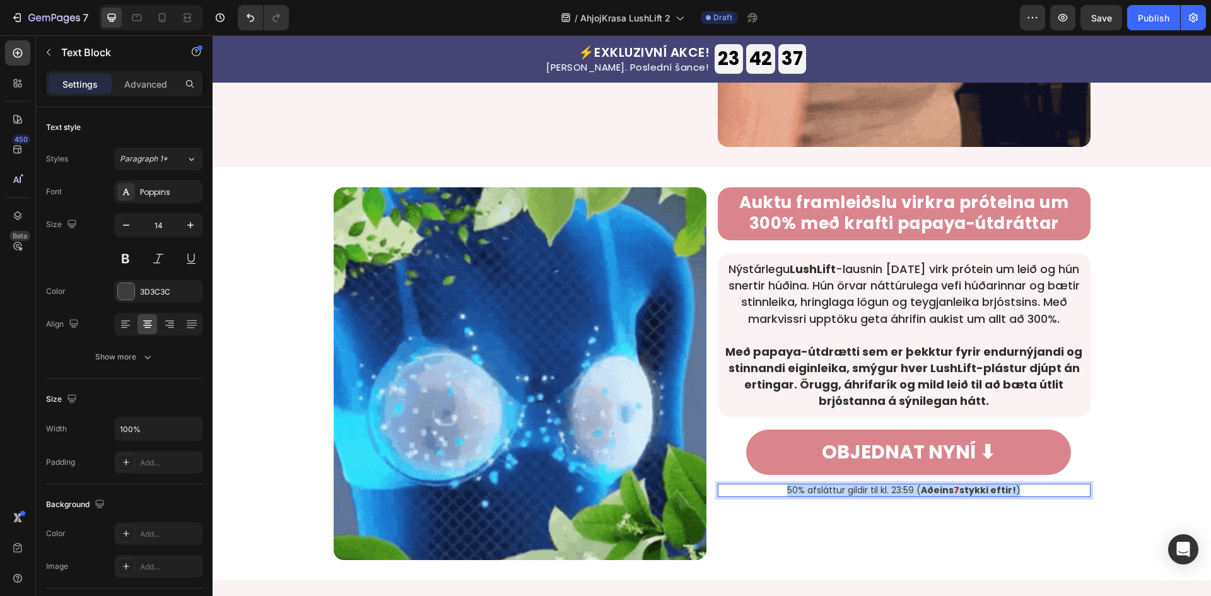
click at [959, 487] on strong "stykki eftir!" at bounding box center [987, 490] width 57 height 13
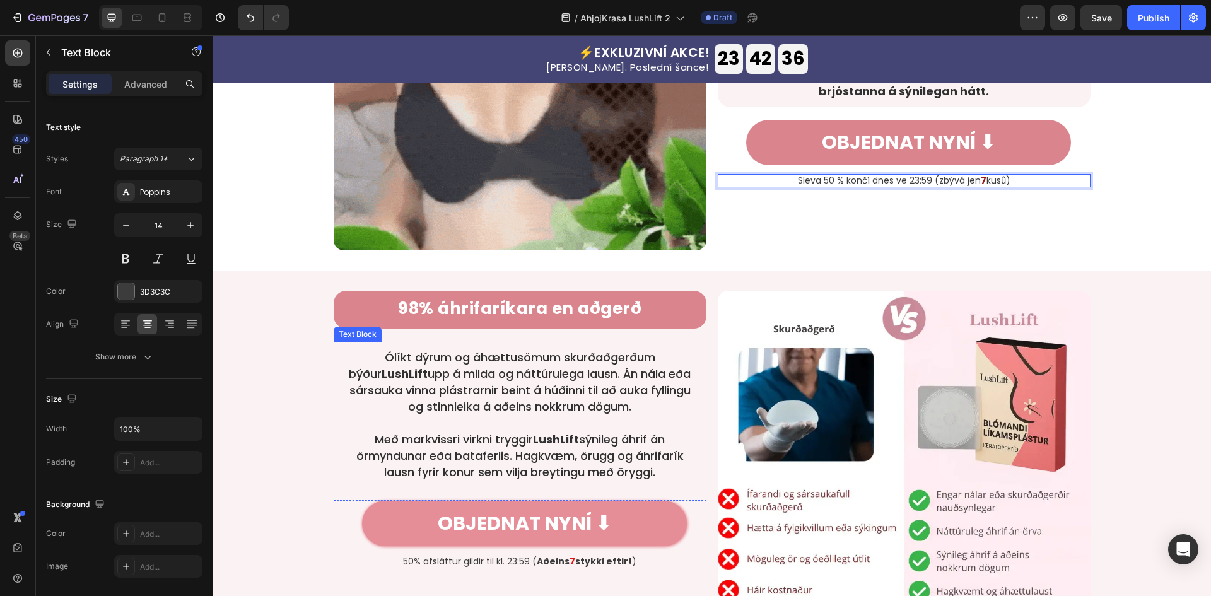
scroll to position [1431, 0]
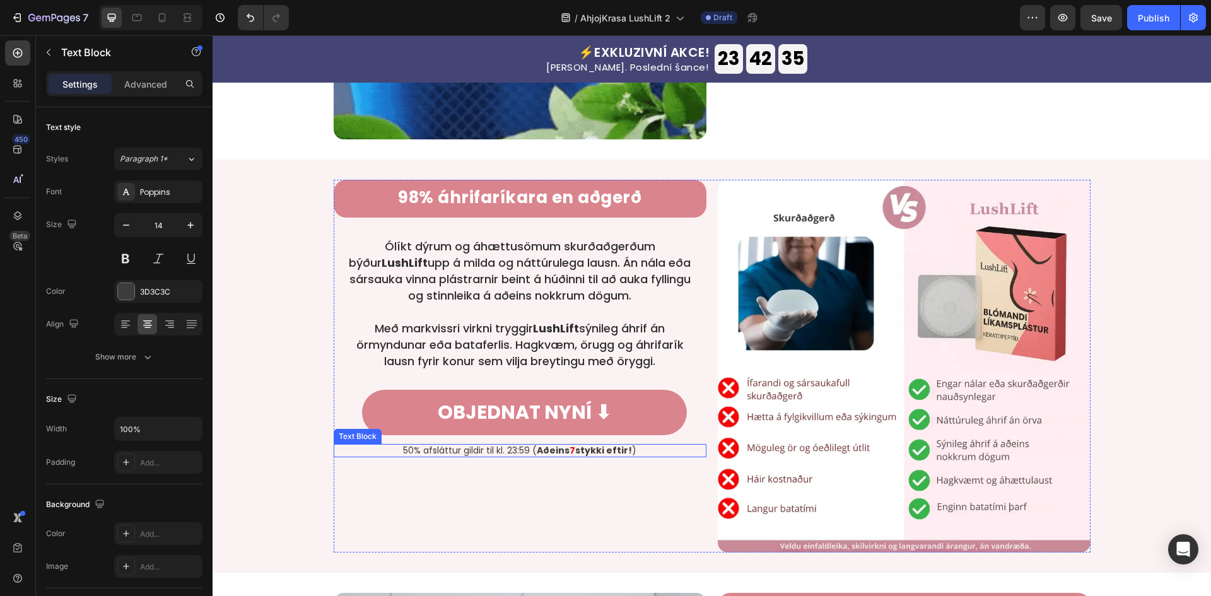
click at [578, 450] on strong "stykki eftir!" at bounding box center [603, 450] width 57 height 13
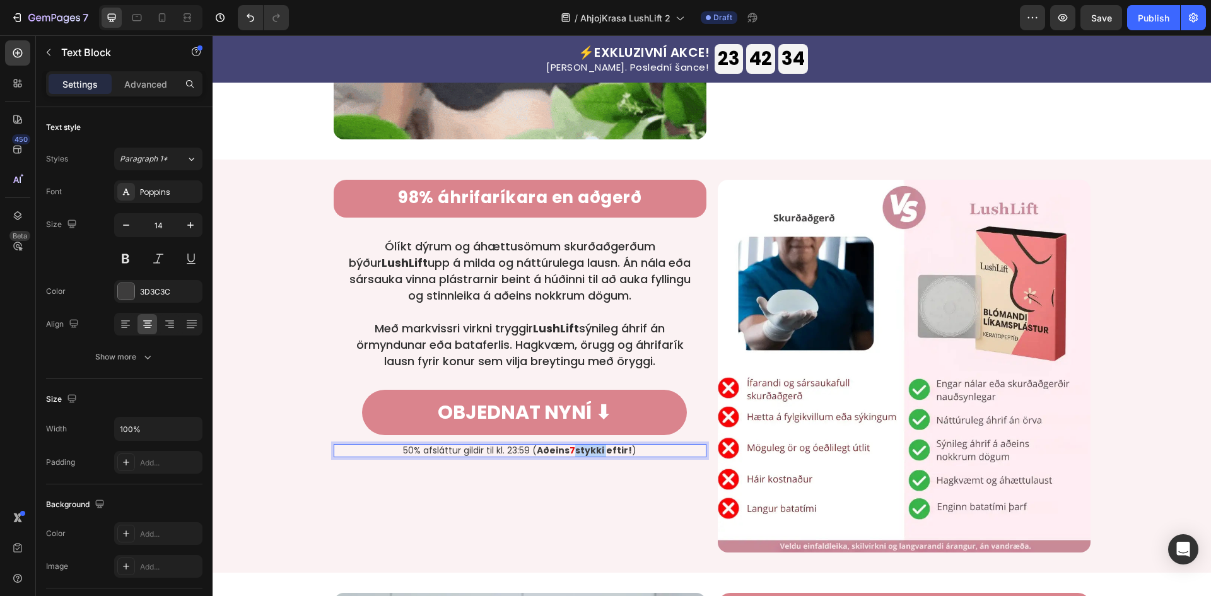
click at [578, 450] on strong "stykki eftir!" at bounding box center [603, 450] width 57 height 13
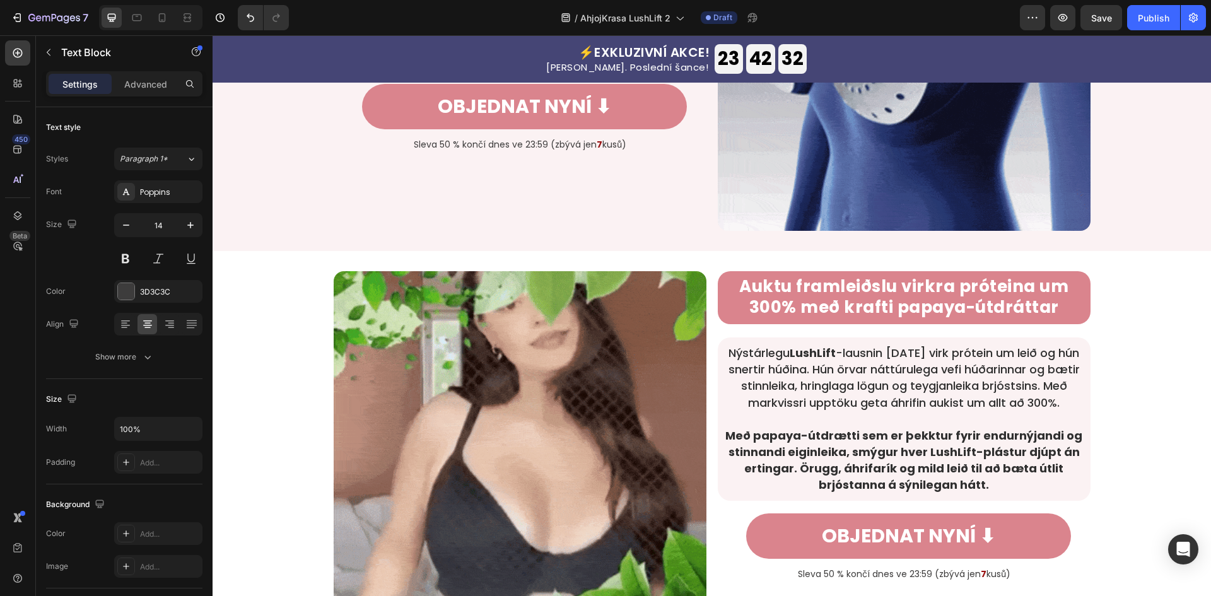
scroll to position [759, 0]
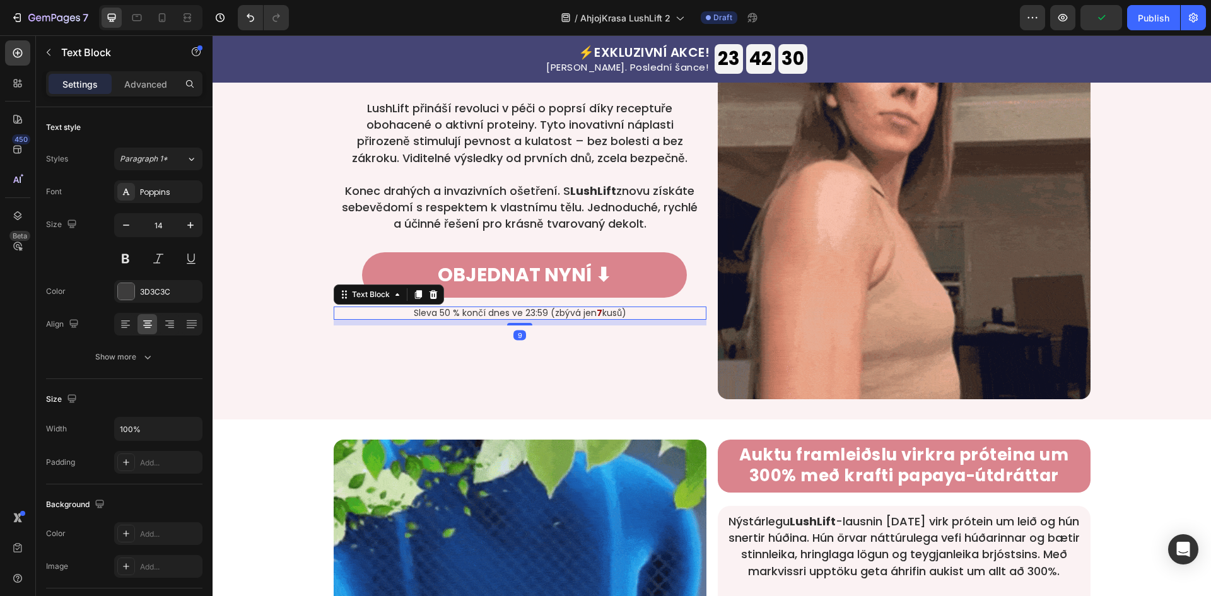
click at [596, 308] on strong "7" at bounding box center [599, 312] width 6 height 13
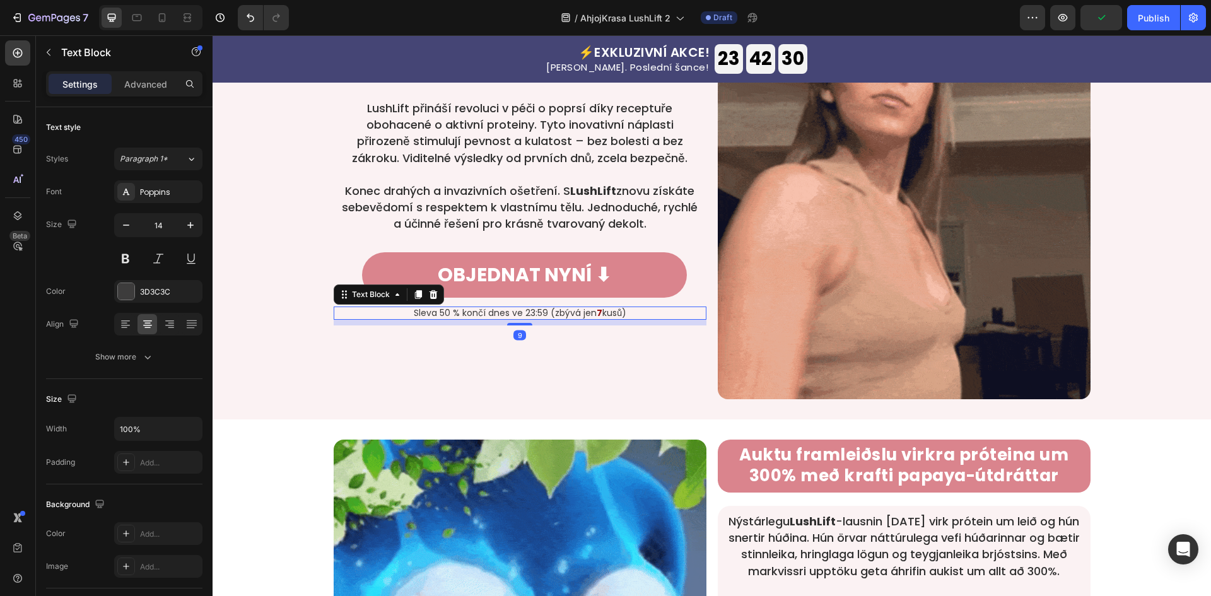
click at [596, 308] on p "Sleva 50 % končí dnes ve 23:59 (zbývá jen 7 kusů)" at bounding box center [520, 313] width 370 height 11
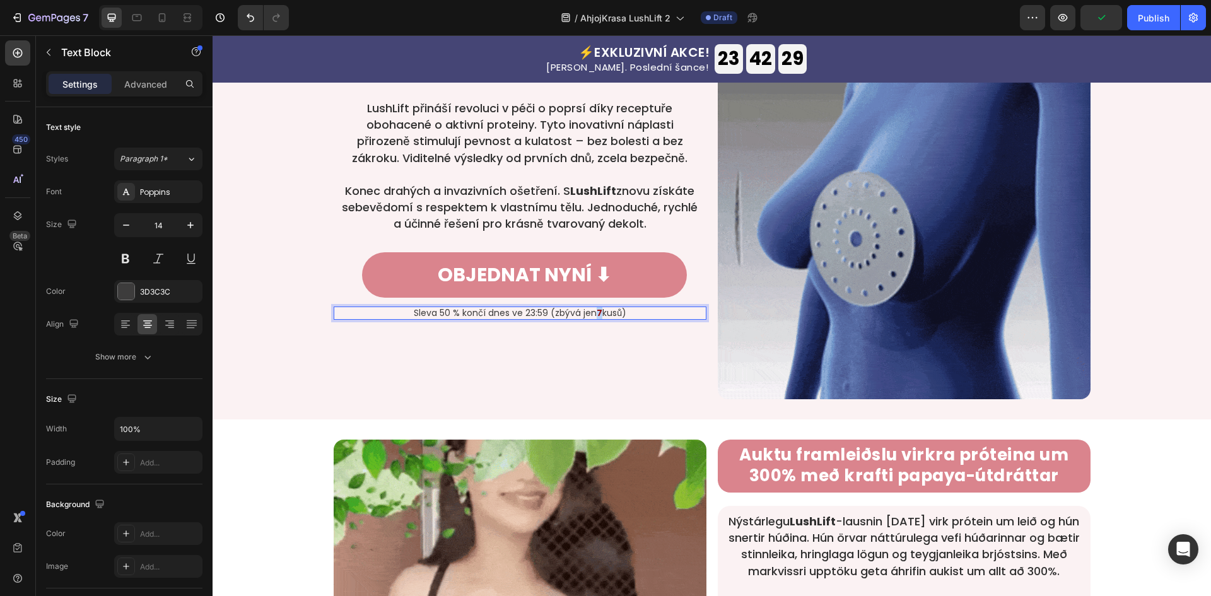
click at [591, 309] on p "Sleva 50 % končí dnes ve 23:59 (zbývá jen 7 kusů)" at bounding box center [520, 313] width 370 height 11
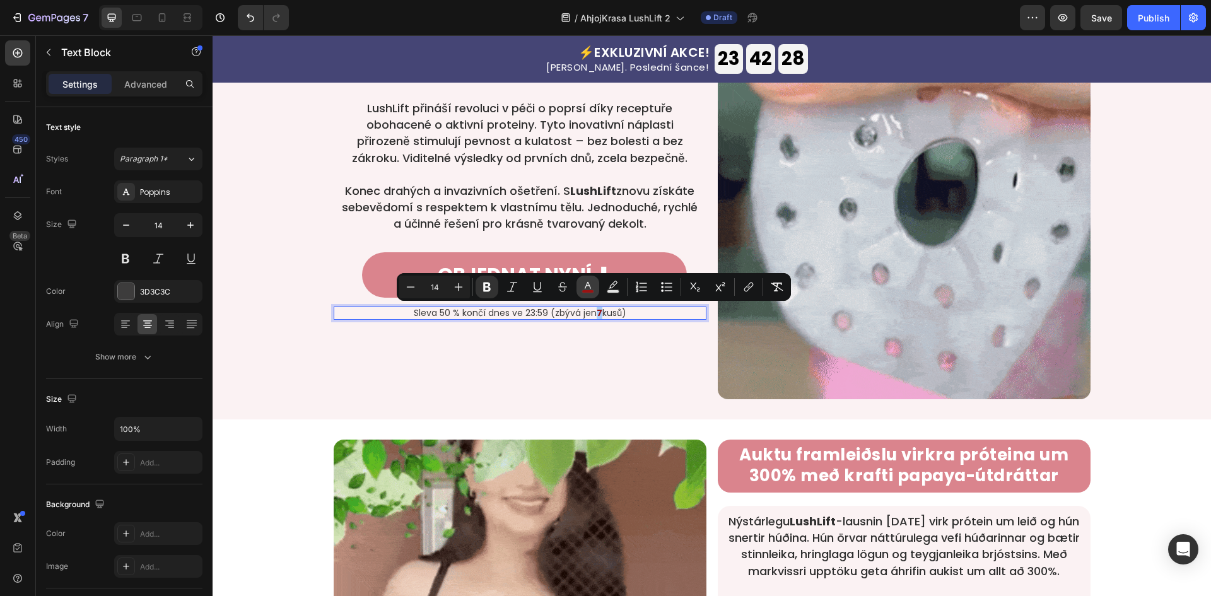
click at [586, 290] on rect "Editor contextual toolbar" at bounding box center [588, 291] width 12 height 3
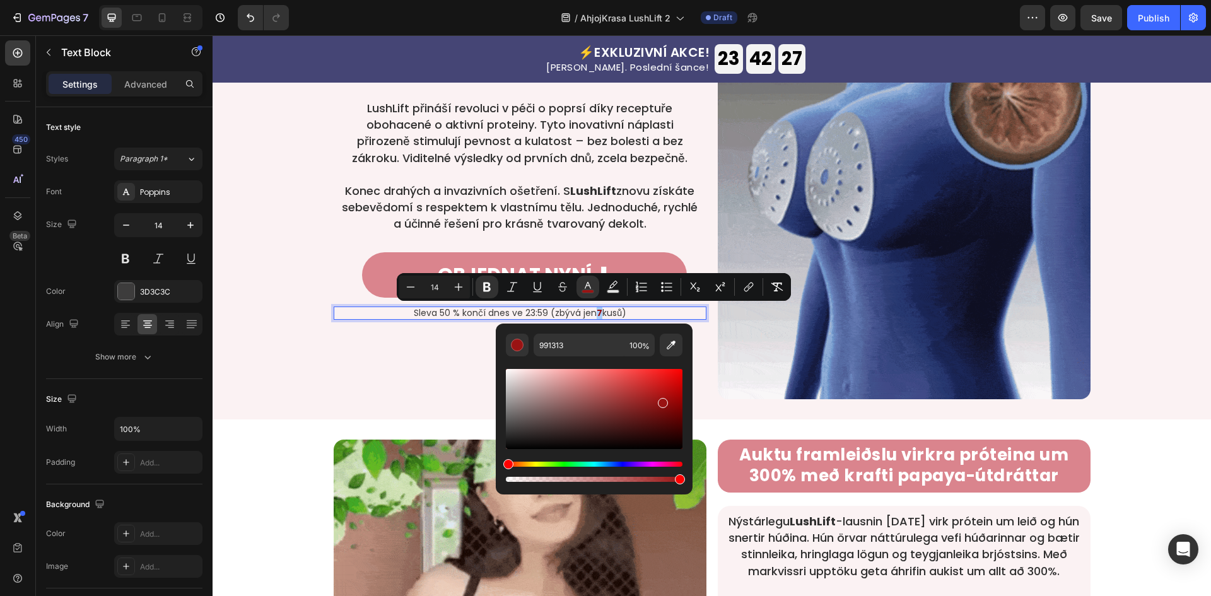
click at [663, 390] on div "Editor contextual toolbar" at bounding box center [594, 409] width 177 height 80
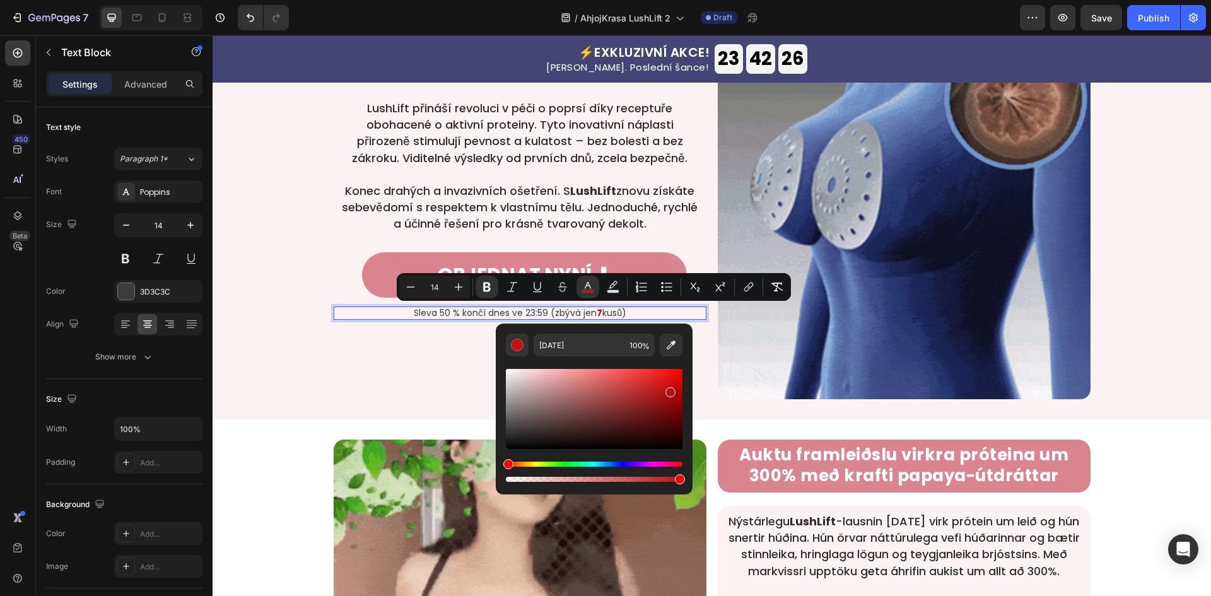
click at [670, 390] on div "Editor contextual toolbar" at bounding box center [670, 392] width 10 height 10
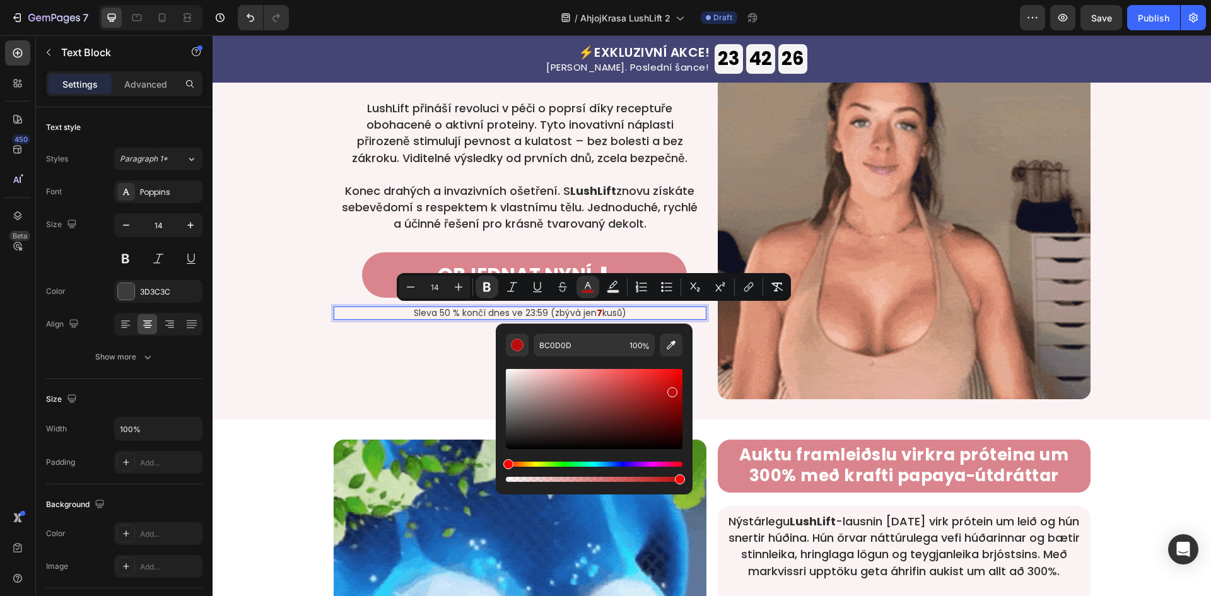
click at [670, 389] on div "Editor contextual toolbar" at bounding box center [672, 392] width 10 height 10
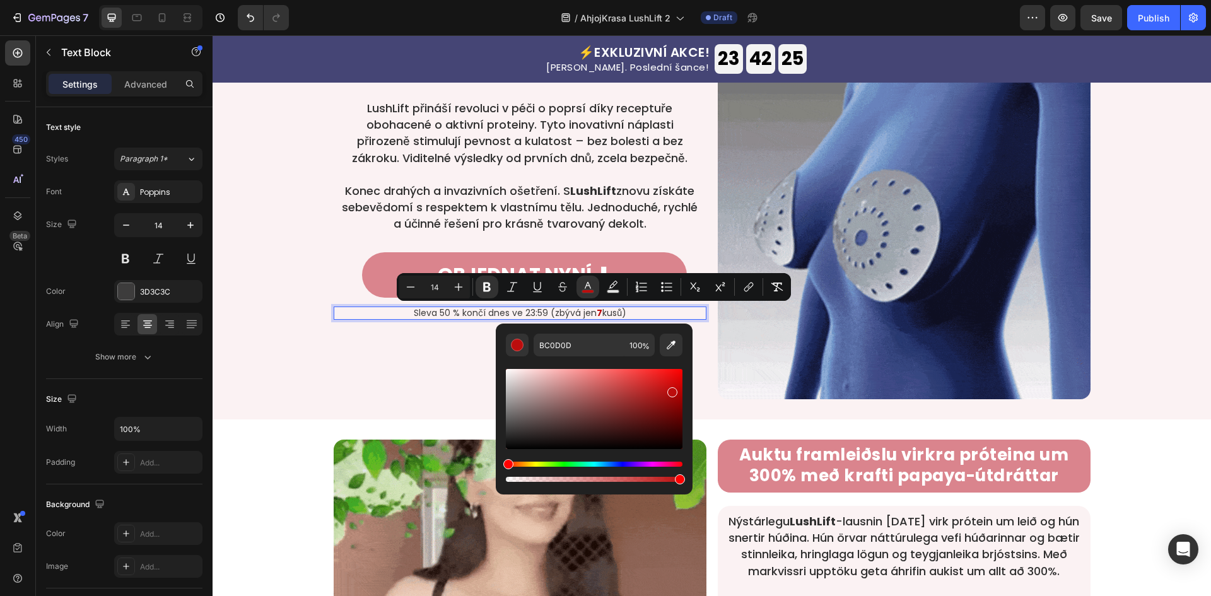
click at [670, 383] on div "Editor contextual toolbar" at bounding box center [594, 409] width 177 height 80
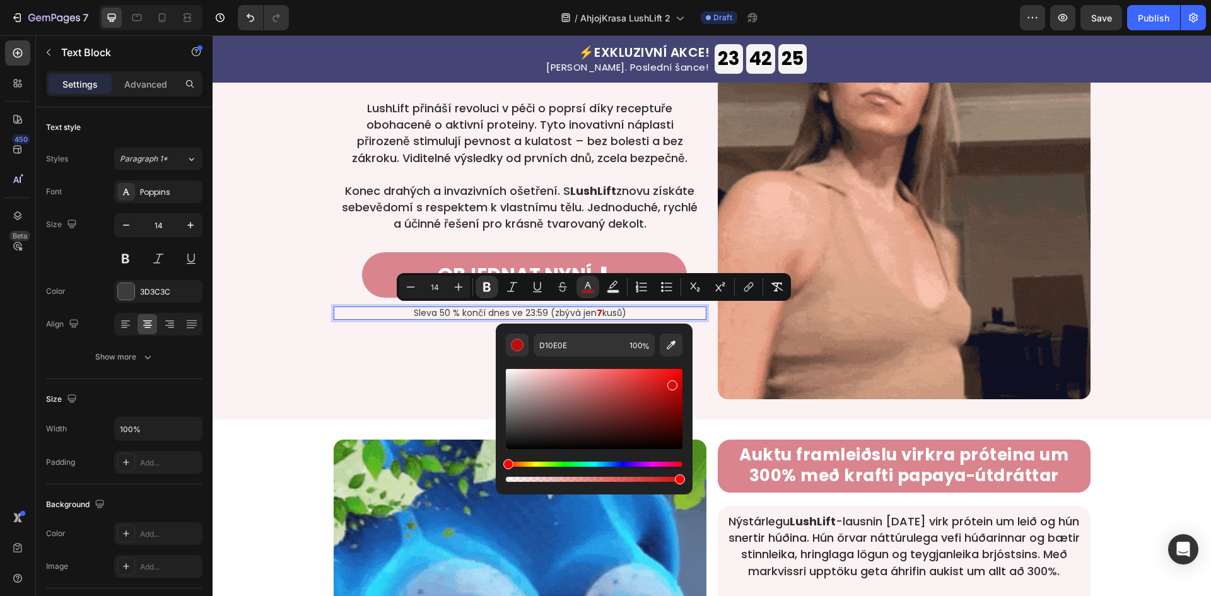
click at [670, 380] on div "Editor contextual toolbar" at bounding box center [672, 385] width 10 height 10
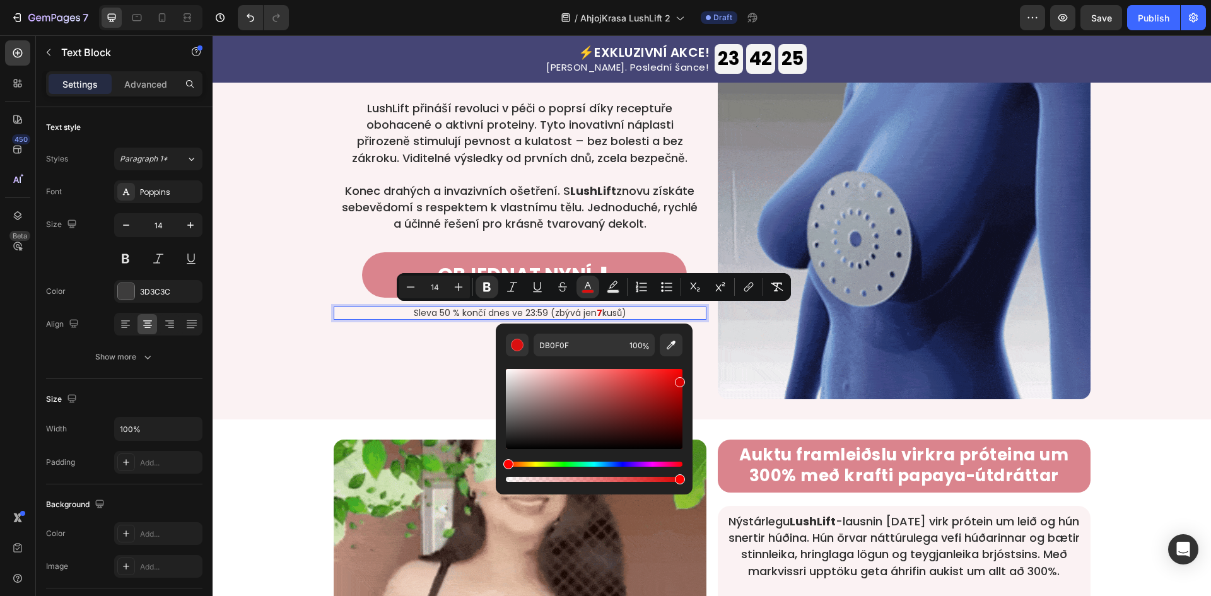
click at [682, 380] on div "Editor contextual toolbar" at bounding box center [594, 409] width 177 height 80
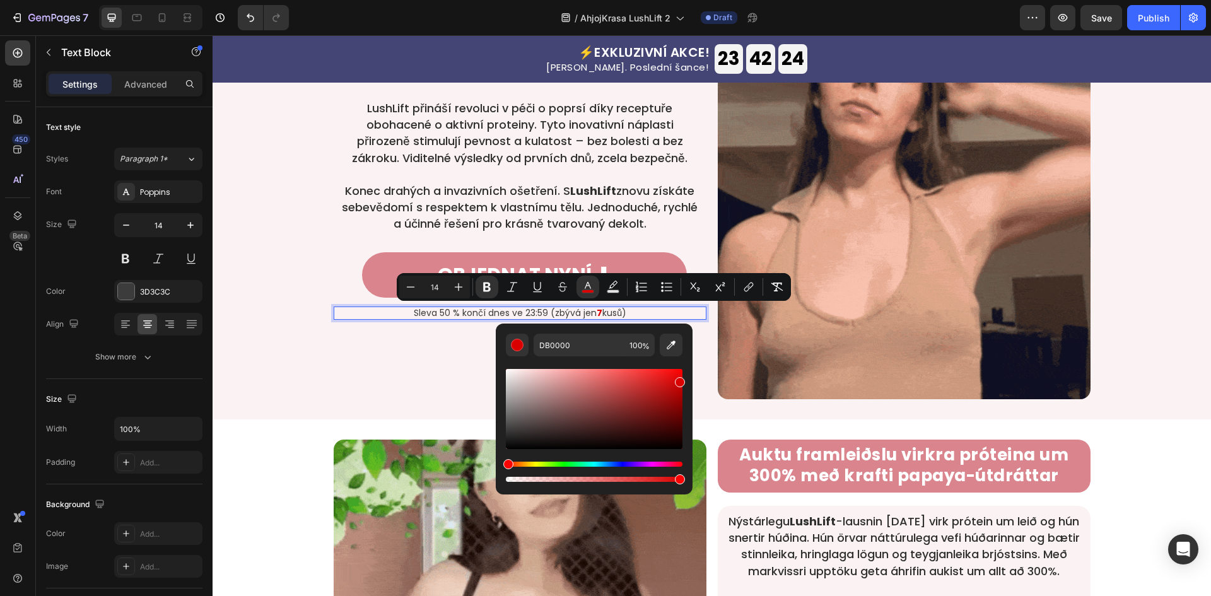
click at [664, 379] on div "Editor contextual toolbar" at bounding box center [594, 409] width 177 height 80
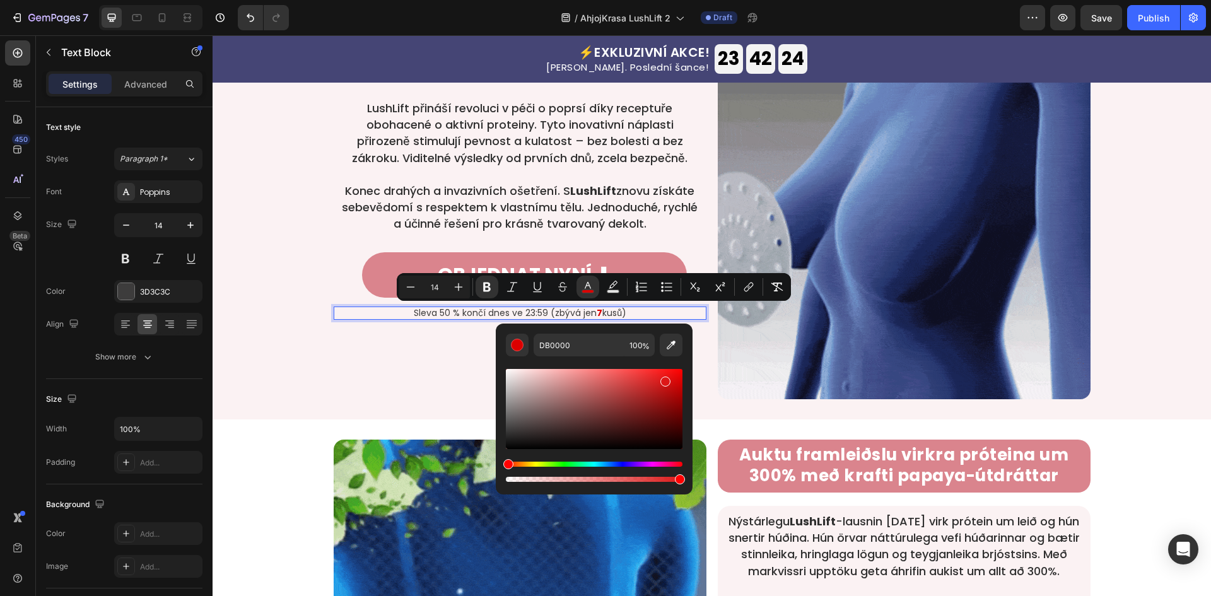
click at [660, 377] on div "Editor contextual toolbar" at bounding box center [594, 409] width 177 height 80
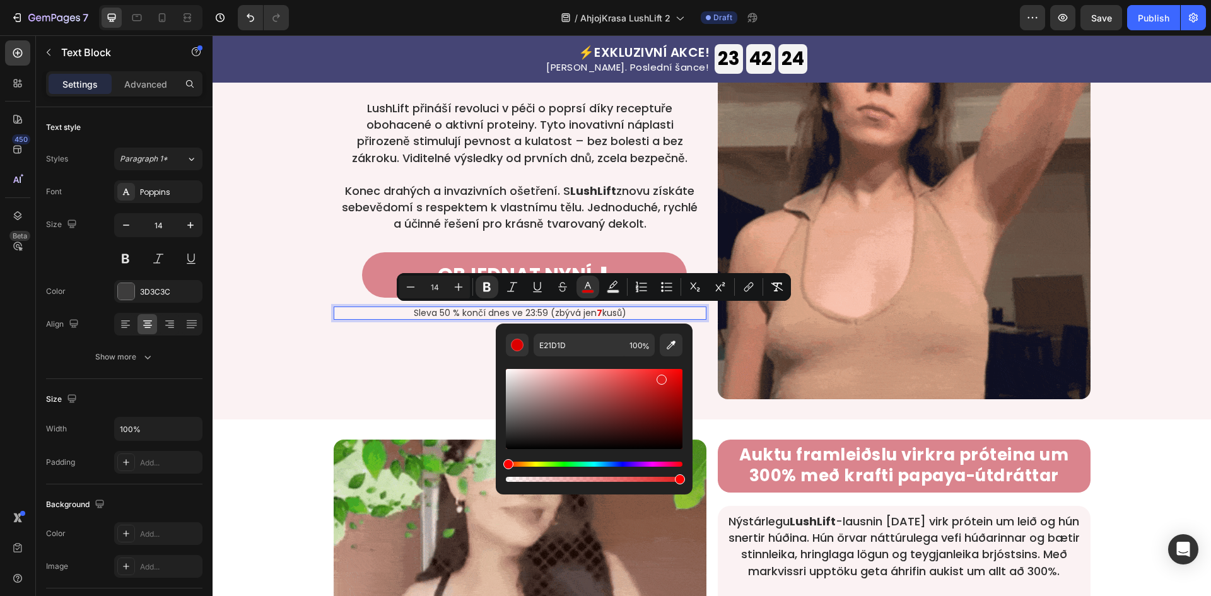
click at [666, 375] on div "Editor contextual toolbar" at bounding box center [661, 380] width 10 height 10
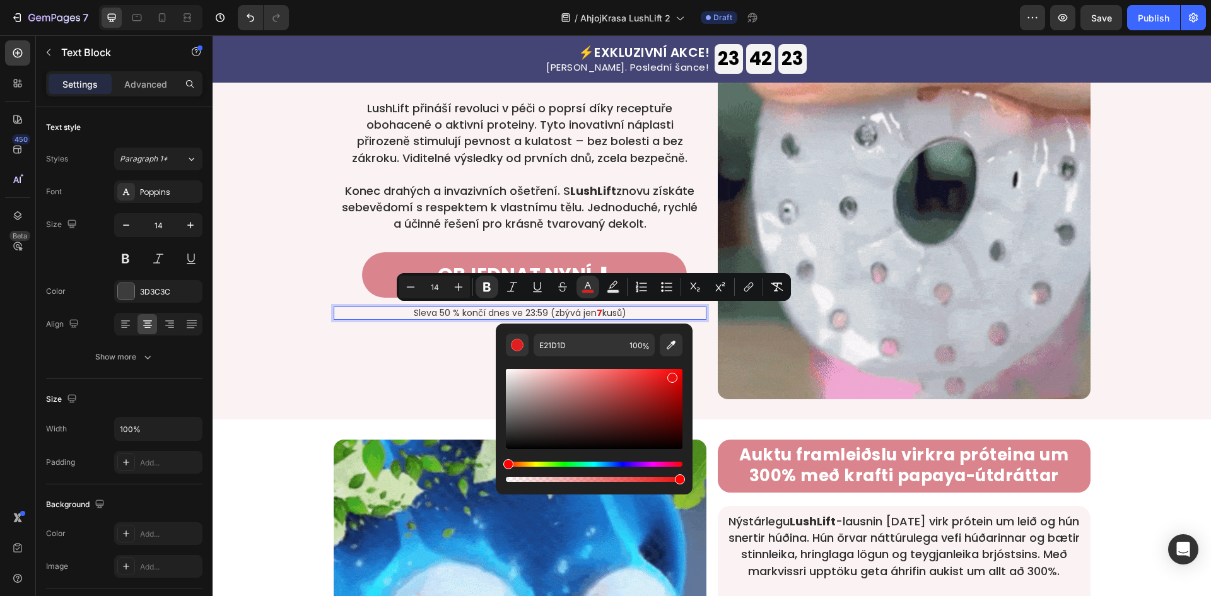
click at [671, 374] on div "Editor contextual toolbar" at bounding box center [672, 378] width 10 height 10
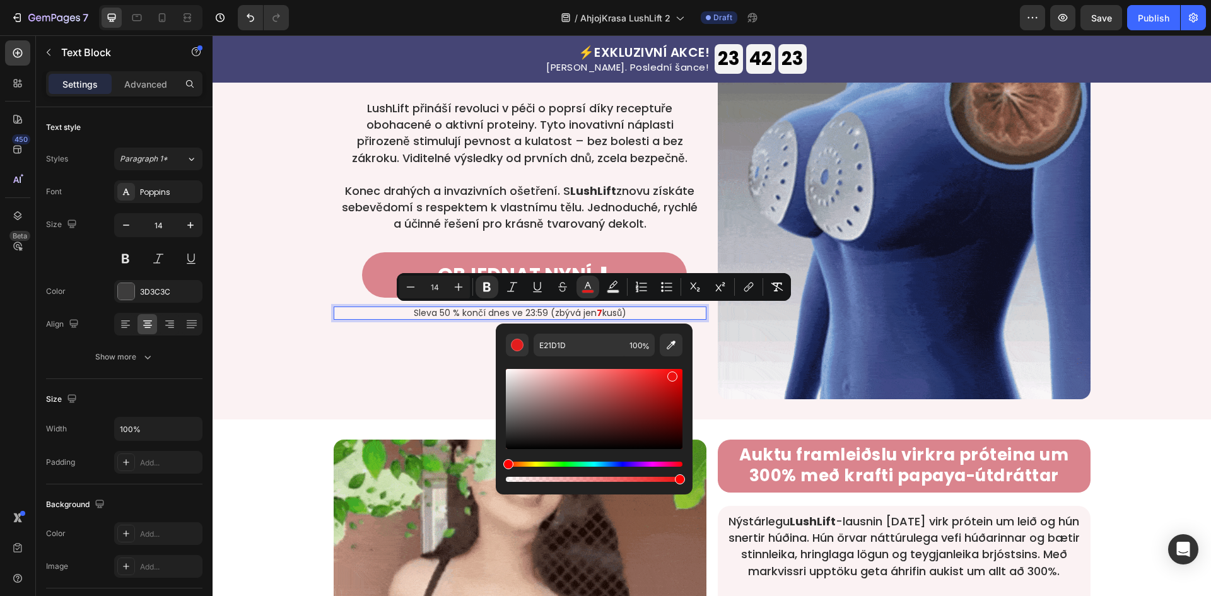
click at [678, 371] on div "Editor contextual toolbar" at bounding box center [594, 409] width 177 height 80
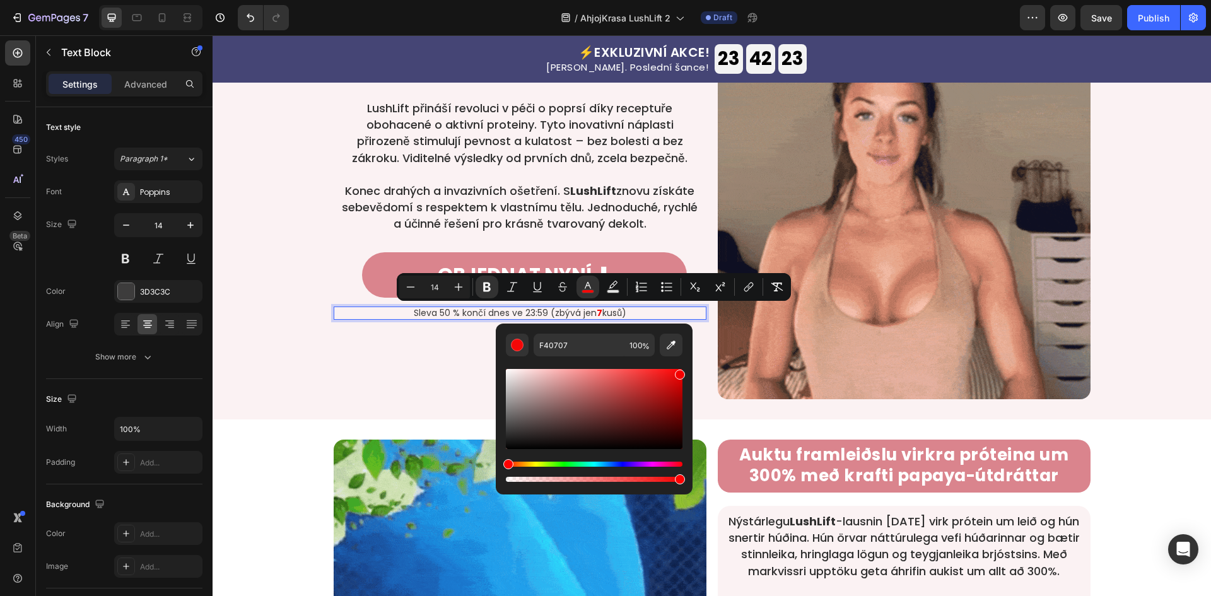
click at [688, 371] on div "F40707 100 %" at bounding box center [594, 403] width 197 height 161
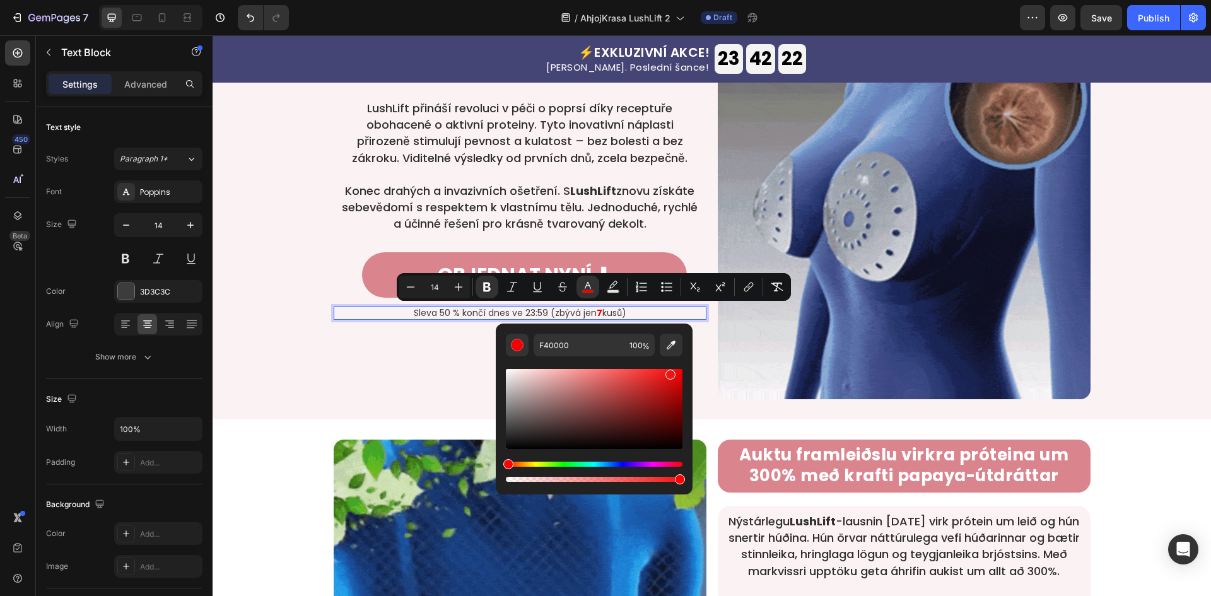
click at [669, 372] on div "Editor contextual toolbar" at bounding box center [594, 409] width 177 height 80
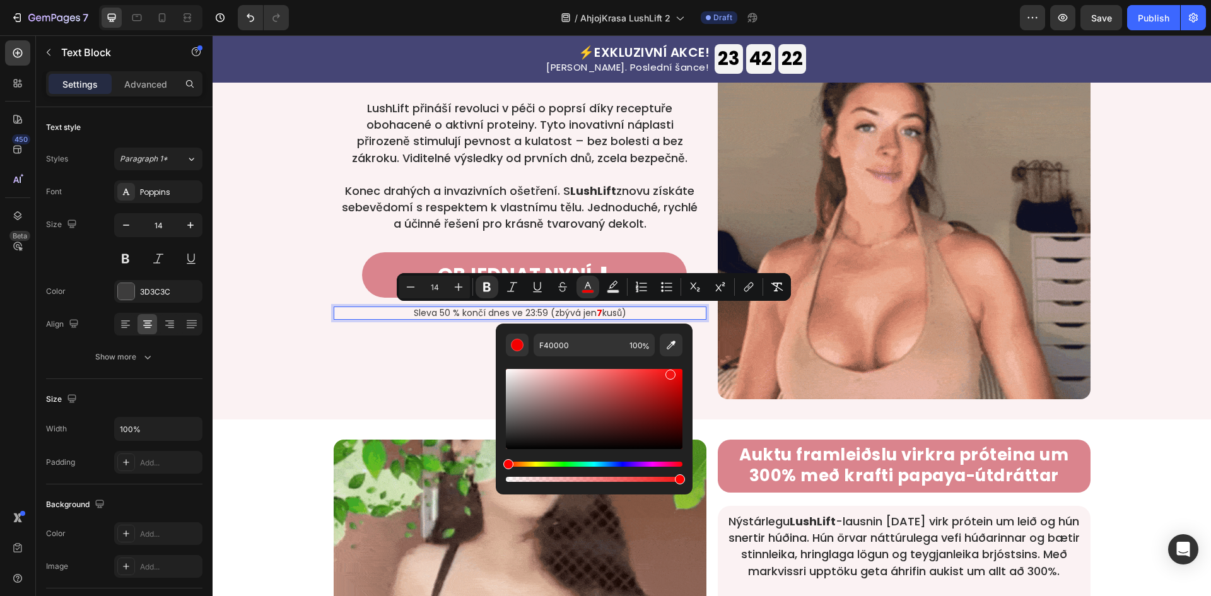
type input "F41313"
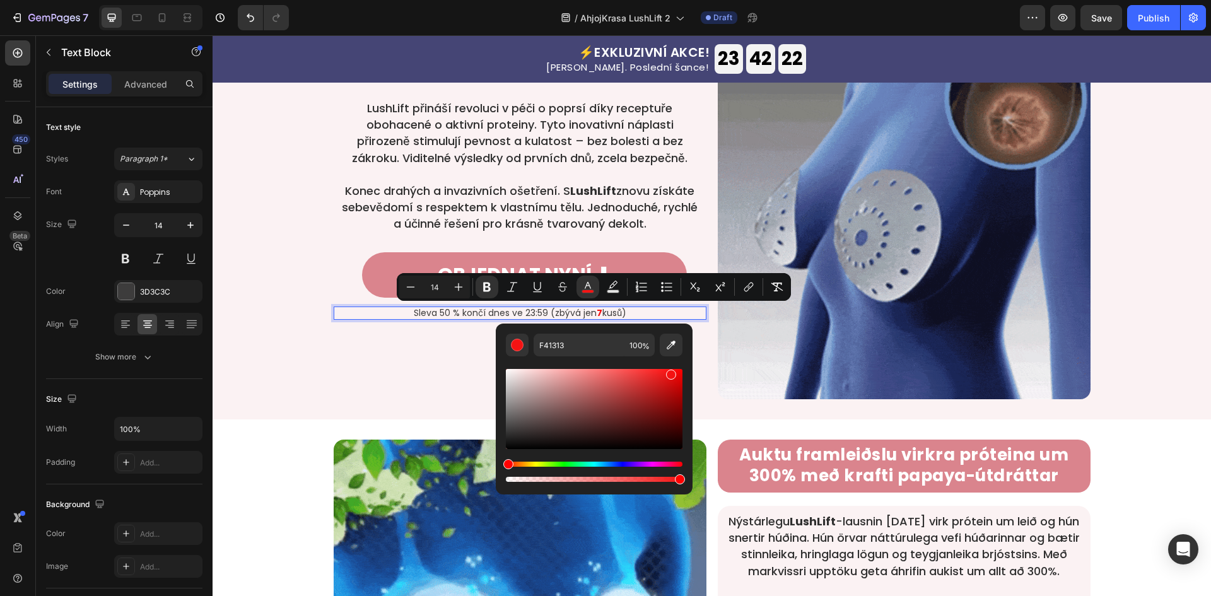
click at [494, 383] on div "Získejte vysněnou velikost už za 5 dní & na pláži zase zazáříte! Heading Row Lu…" at bounding box center [520, 212] width 373 height 373
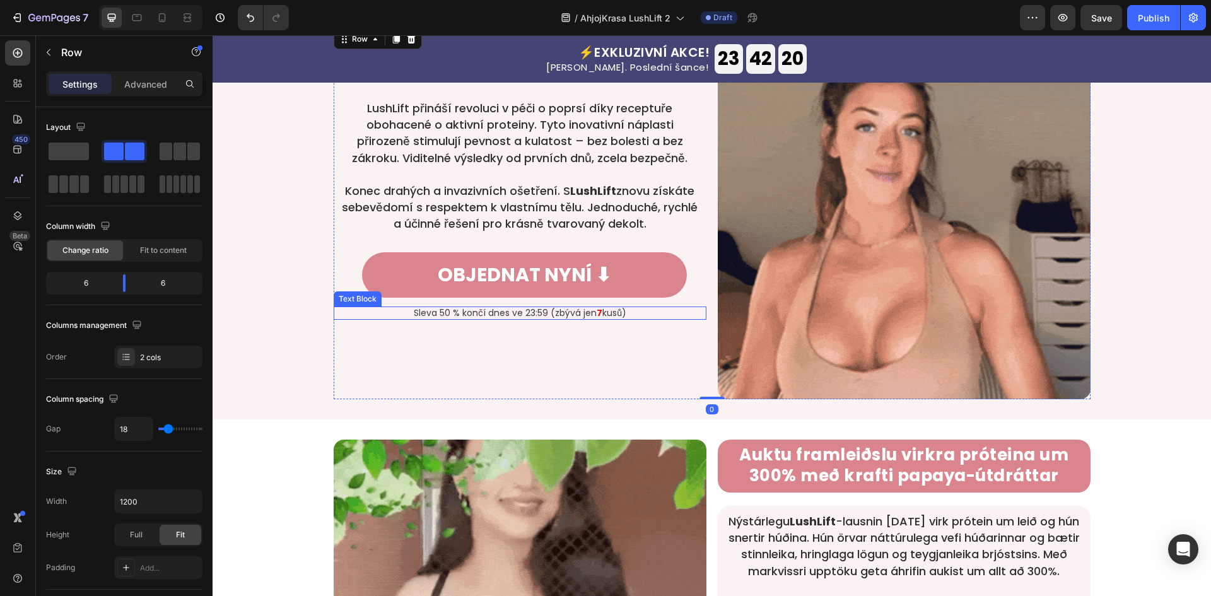
click at [619, 308] on p "Sleva 50 % končí dnes ve 23:59 (zbývá jen 7 kusů)" at bounding box center [520, 313] width 370 height 11
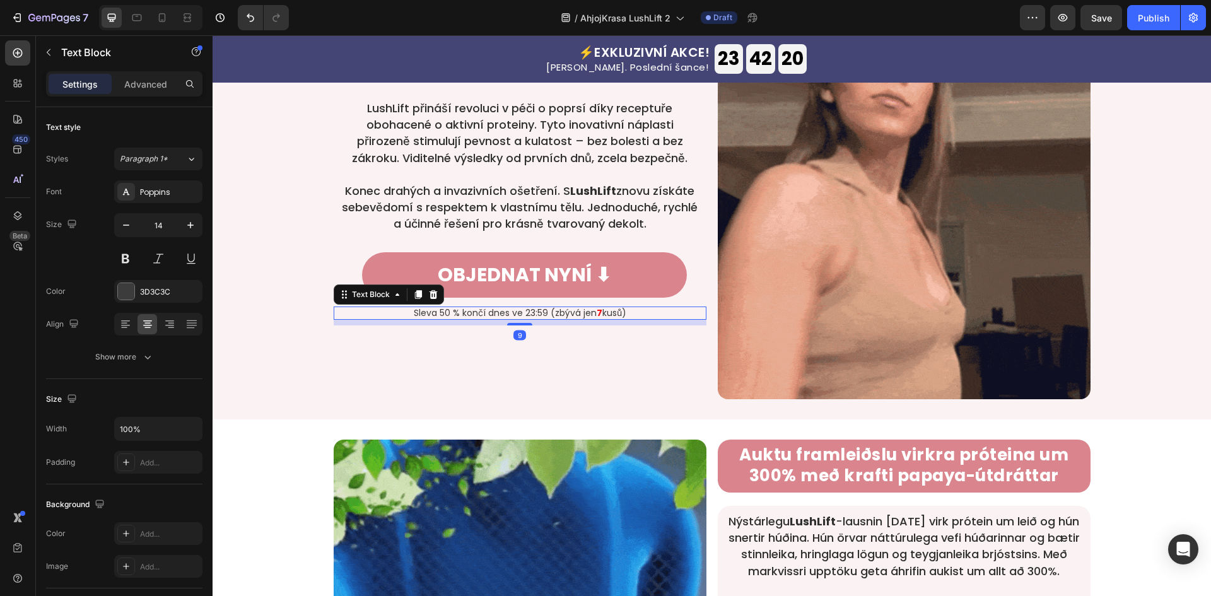
click at [619, 308] on p "Sleva 50 % končí dnes ve 23:59 (zbývá jen 7 kusů)" at bounding box center [520, 313] width 370 height 11
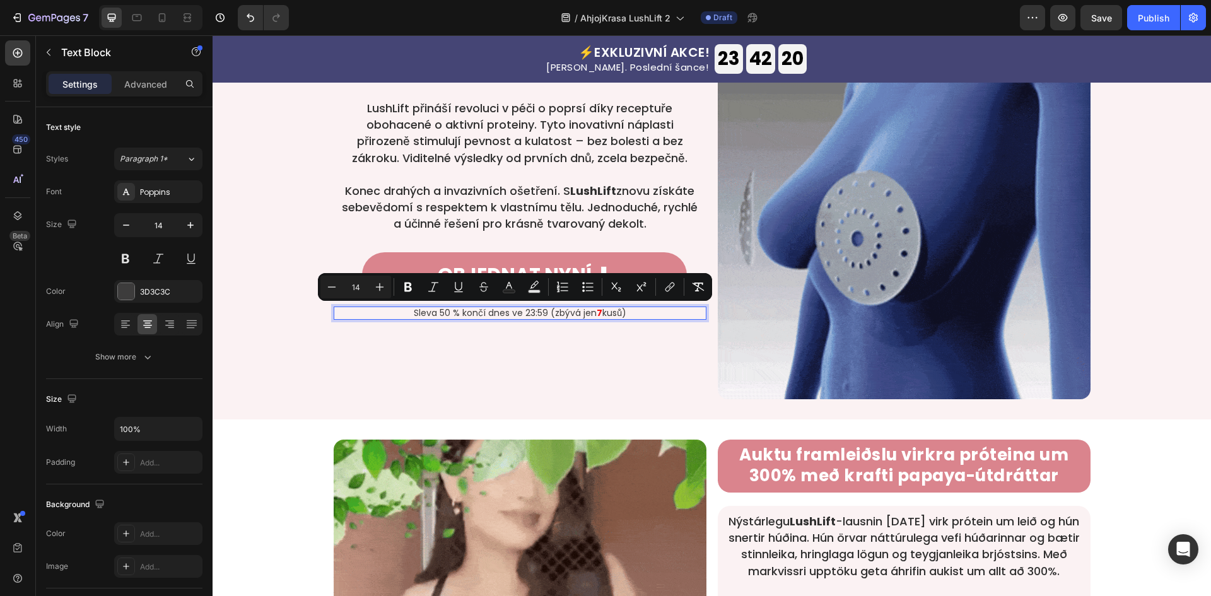
copy p "Sleva 50 % končí dnes ve 23:59 (zbývá jen 7 kusů)"
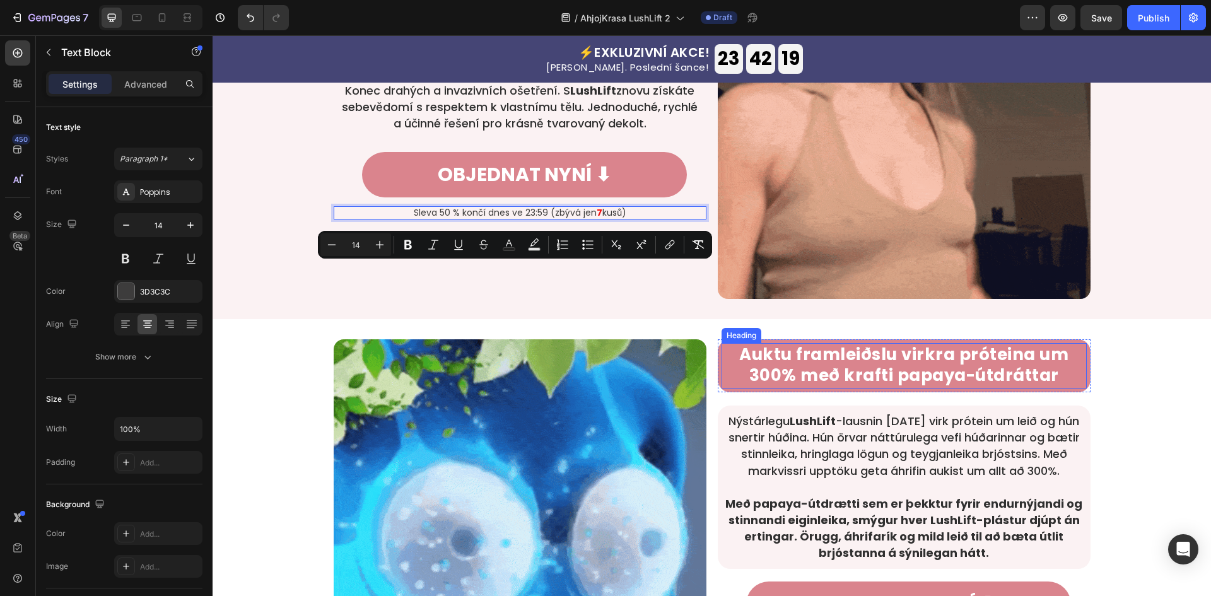
scroll to position [1011, 0]
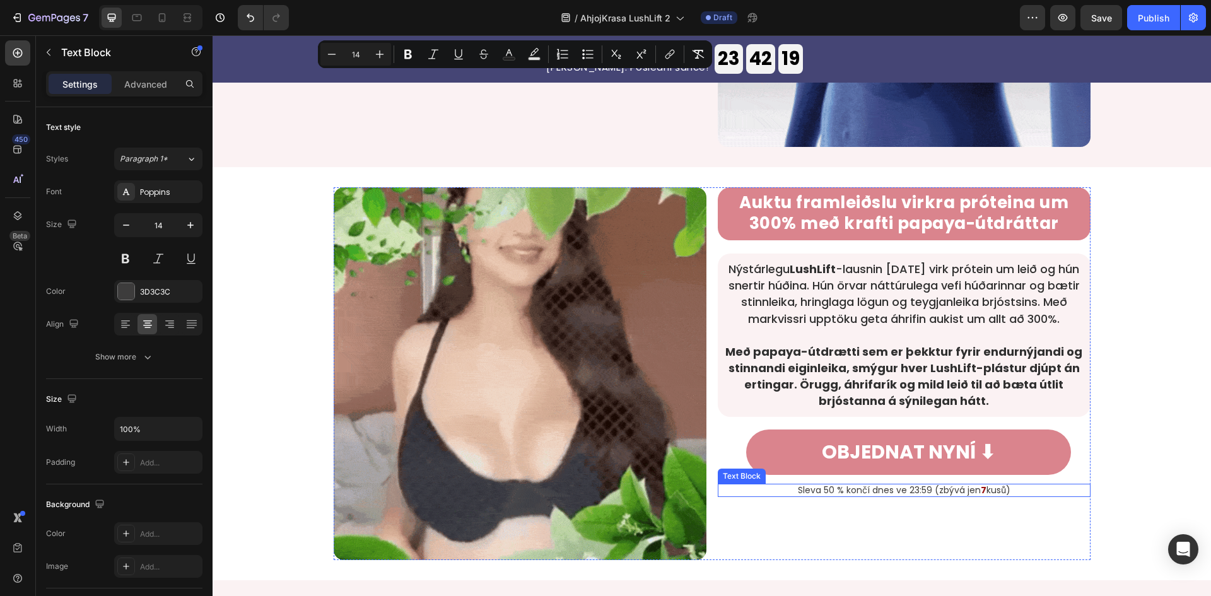
click at [899, 487] on p "Sleva 50 % končí dnes ve 23:59 (zbývá jen 7 kusů)" at bounding box center [904, 490] width 370 height 11
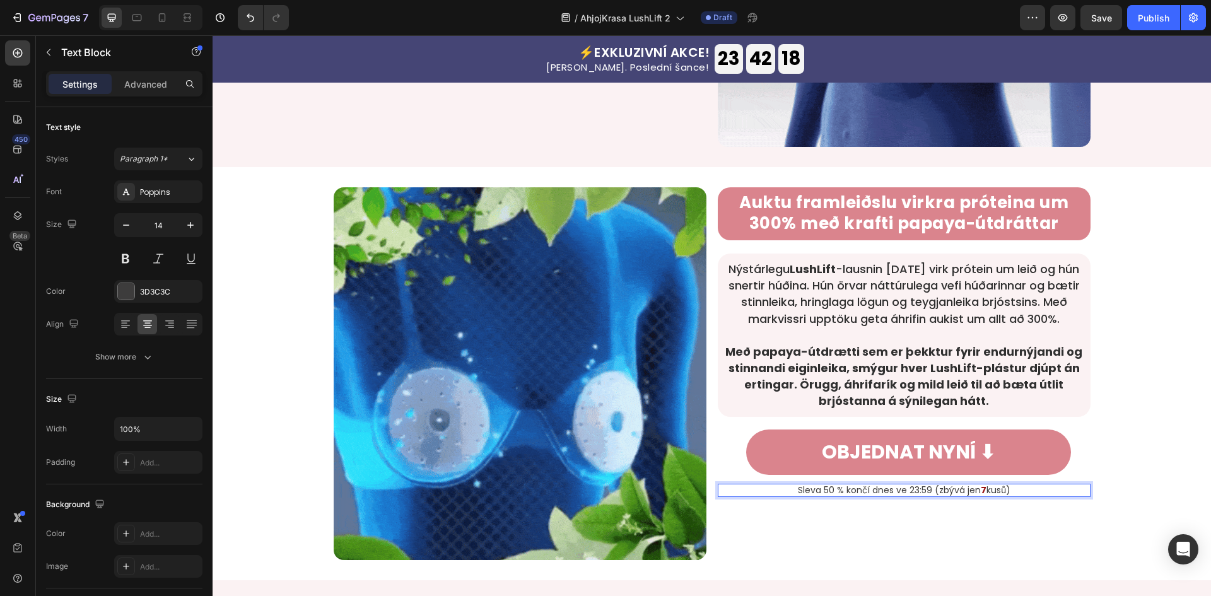
click at [899, 487] on p "Sleva 50 % končí dnes ve 23:59 (zbývá jen 7 kusů)" at bounding box center [904, 490] width 370 height 11
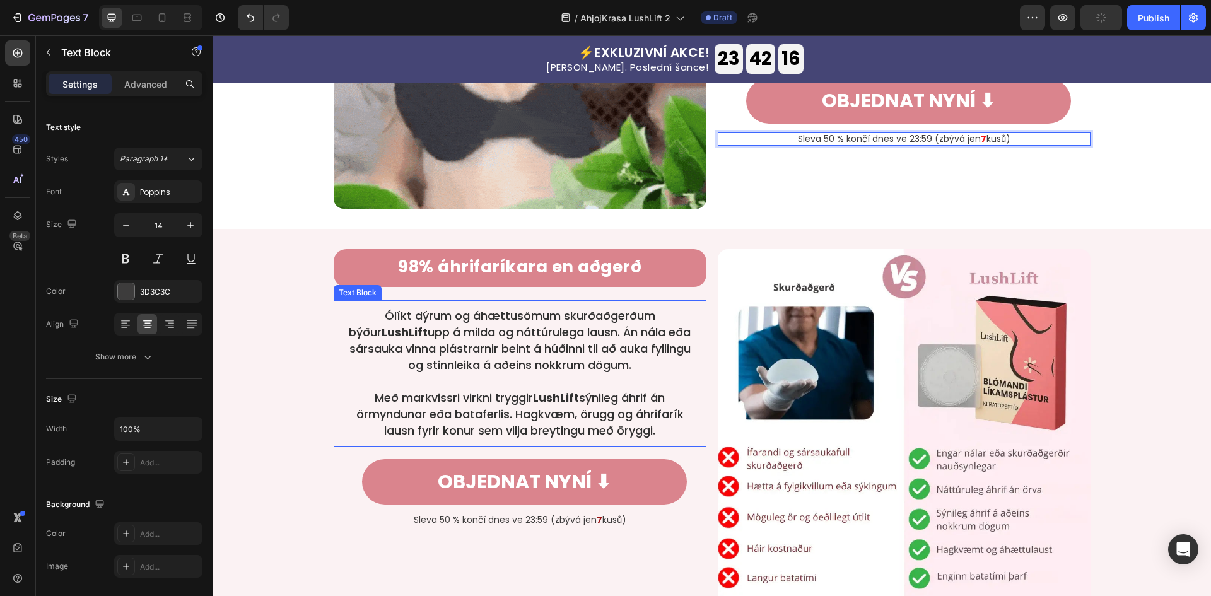
scroll to position [1431, 0]
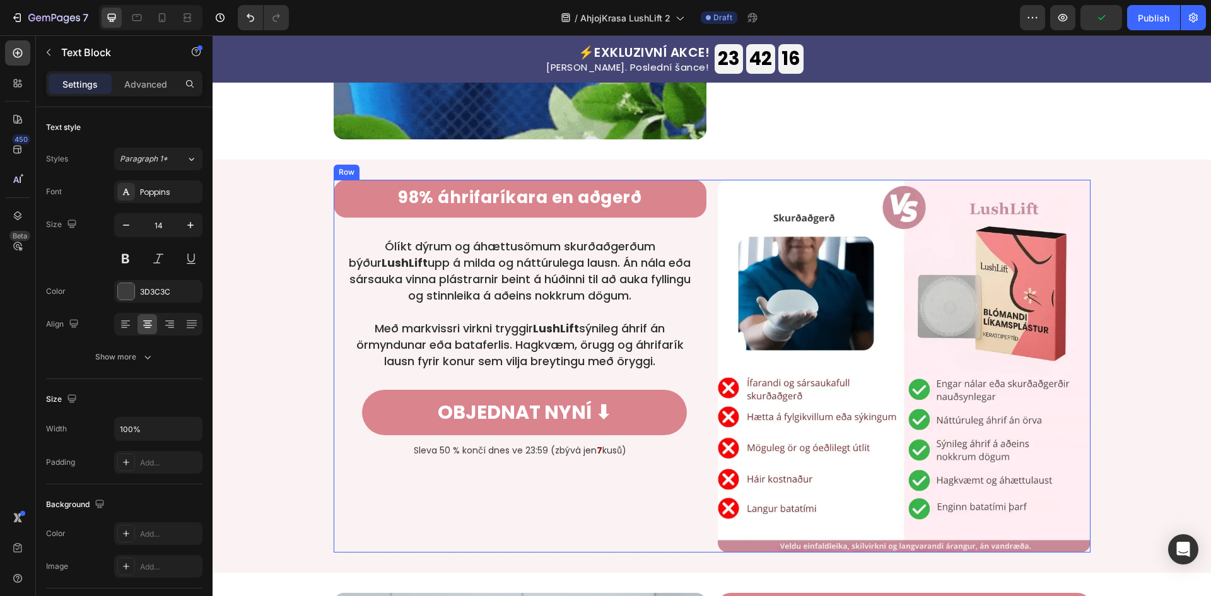
click at [590, 443] on div "OBJEDNAT NYNÍ ⬇ Button" at bounding box center [520, 417] width 373 height 54
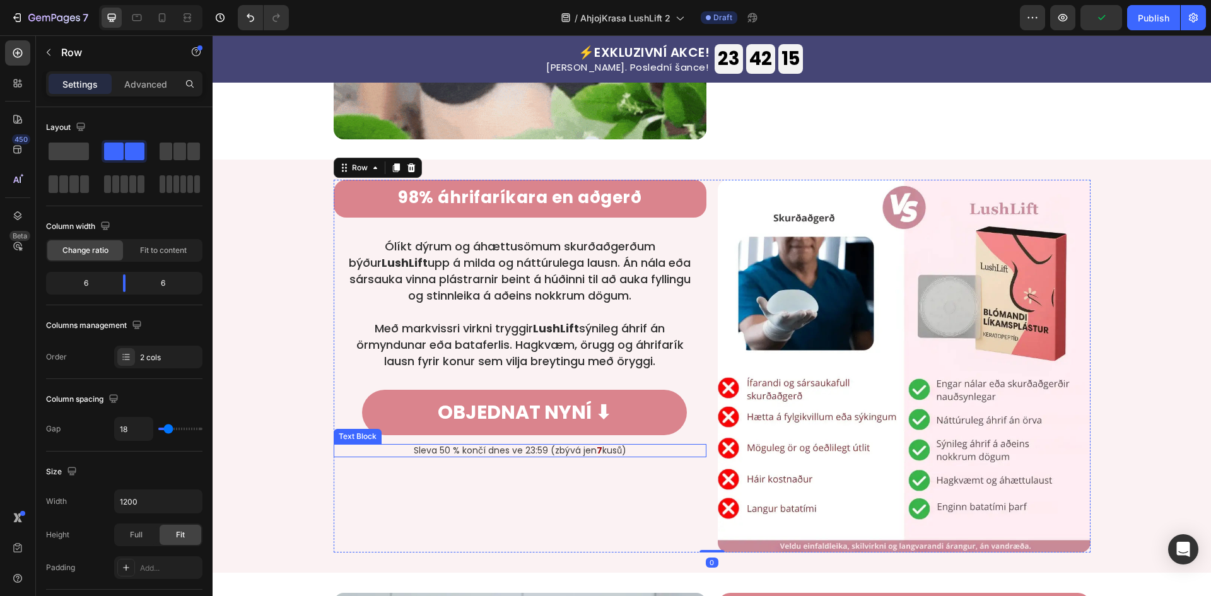
click at [596, 456] on strong "7" at bounding box center [599, 450] width 6 height 13
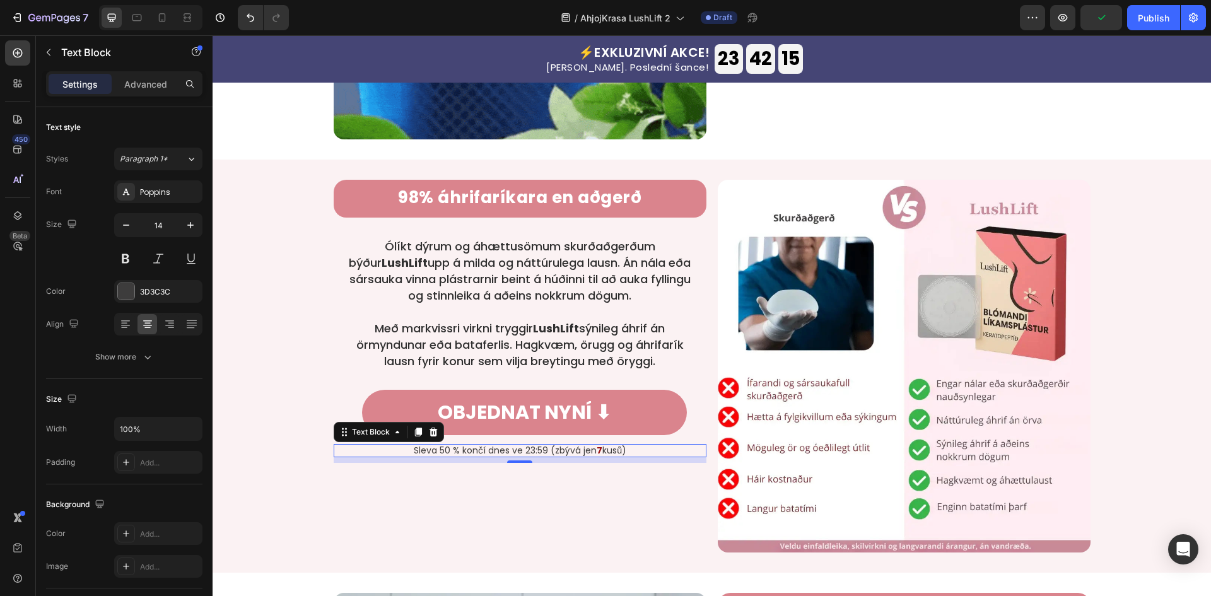
click at [596, 456] on strong "7" at bounding box center [599, 450] width 6 height 13
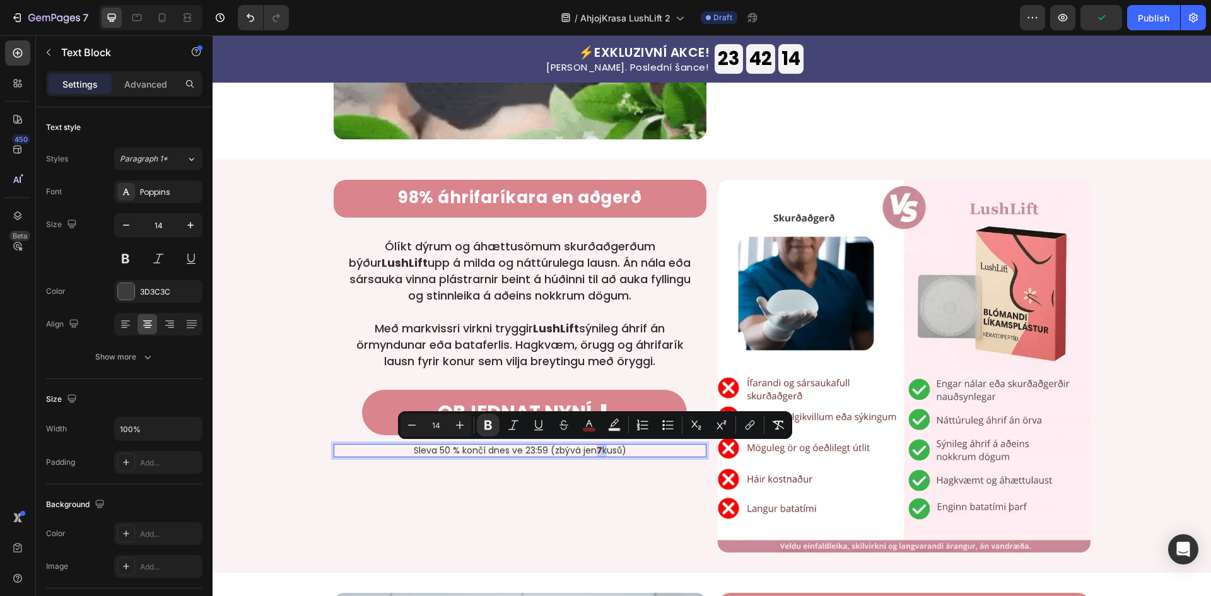
click at [596, 455] on strong "7" at bounding box center [599, 450] width 6 height 13
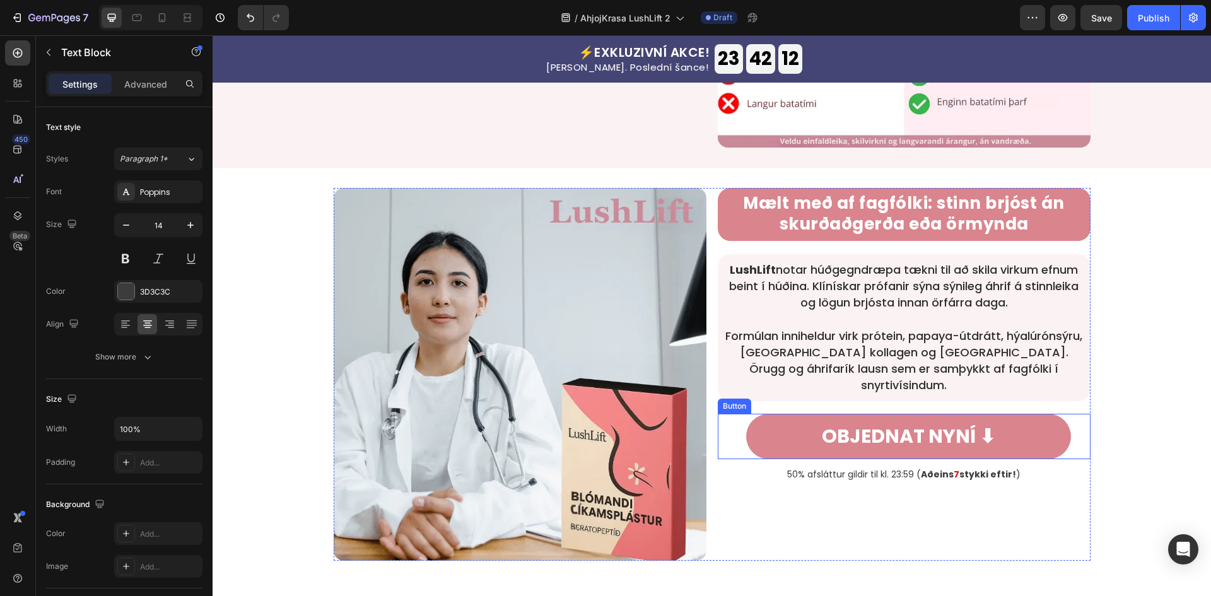
scroll to position [1936, 0]
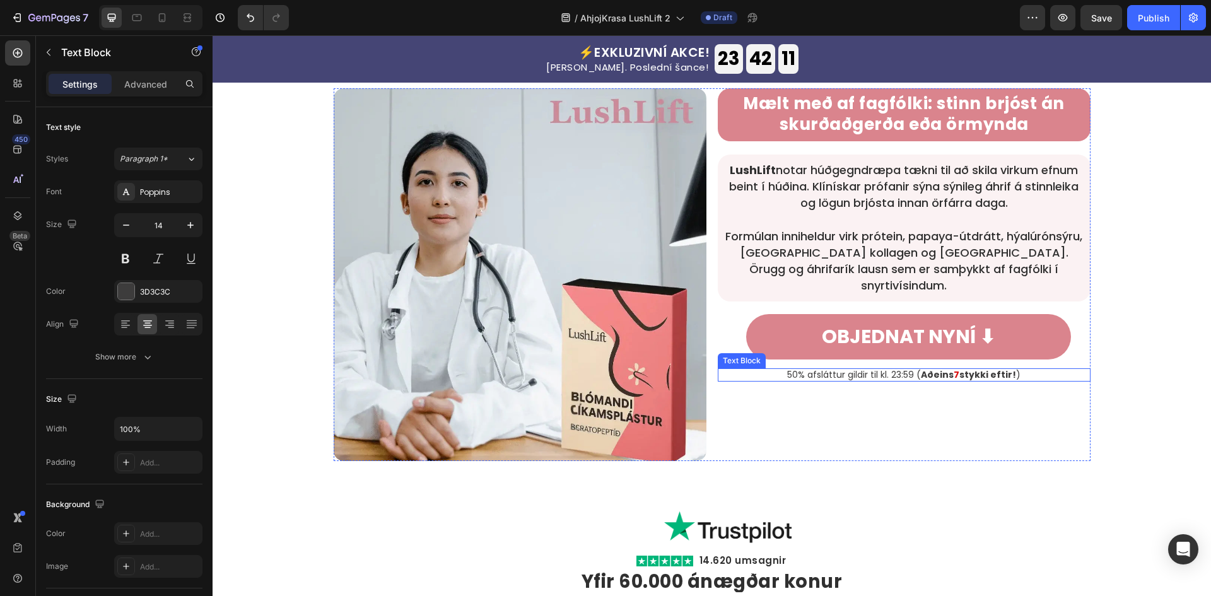
click at [921, 368] on strong "Aðeins" at bounding box center [937, 374] width 33 height 13
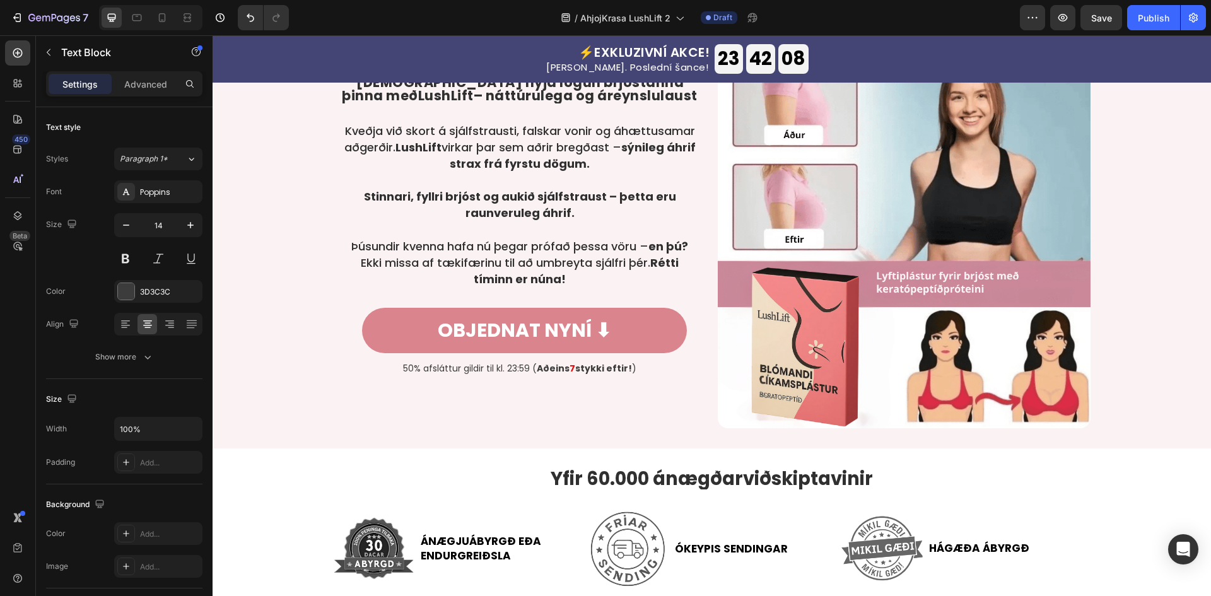
scroll to position [3028, 0]
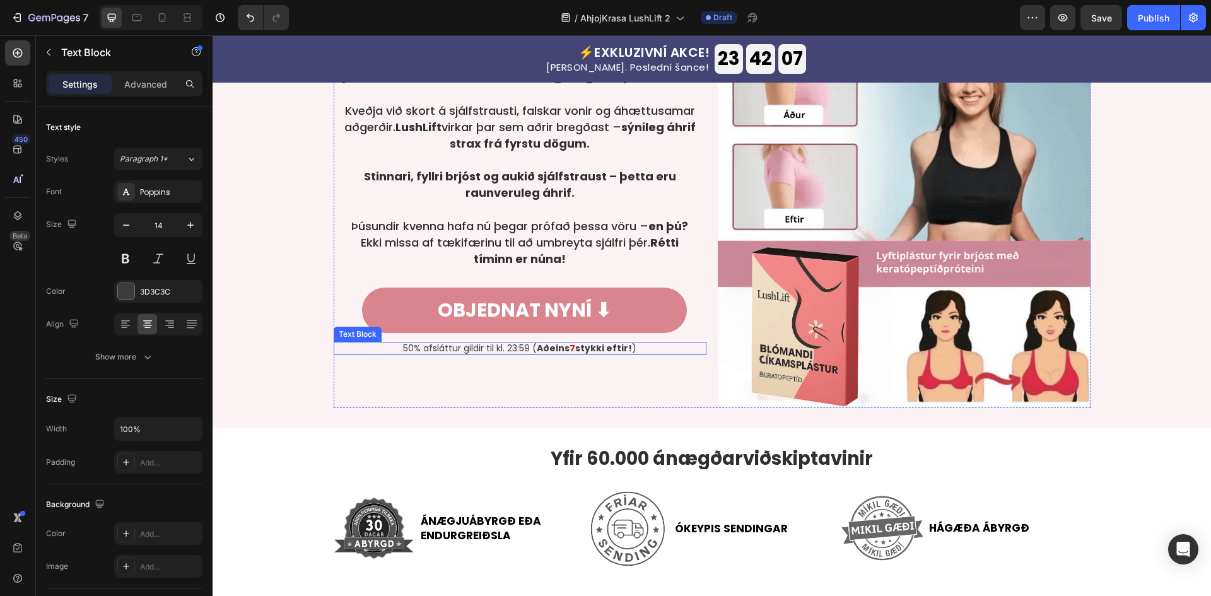
click at [550, 344] on strong "Aðeins" at bounding box center [553, 348] width 33 height 13
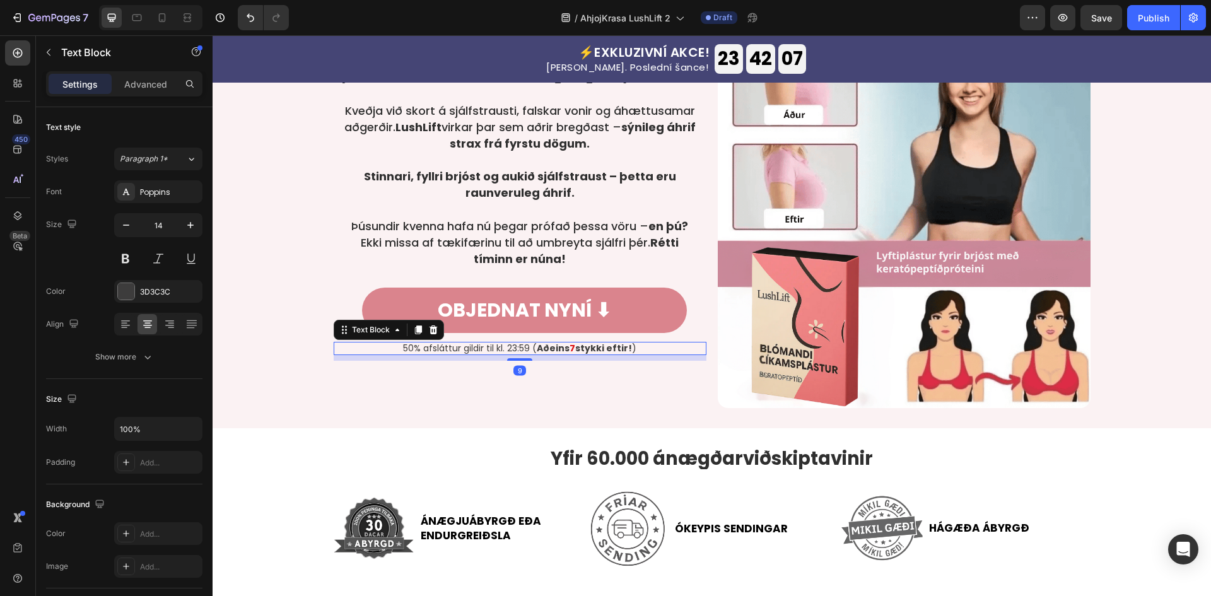
click at [550, 344] on strong "Aðeins" at bounding box center [553, 348] width 33 height 13
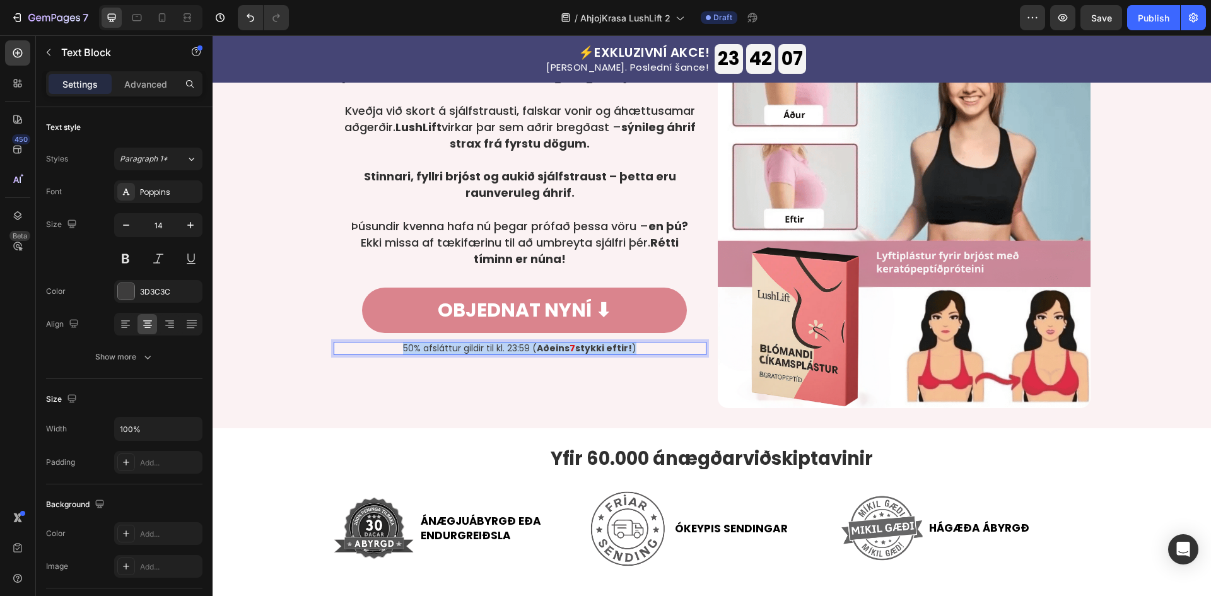
click at [550, 344] on strong "Aðeins" at bounding box center [553, 348] width 33 height 13
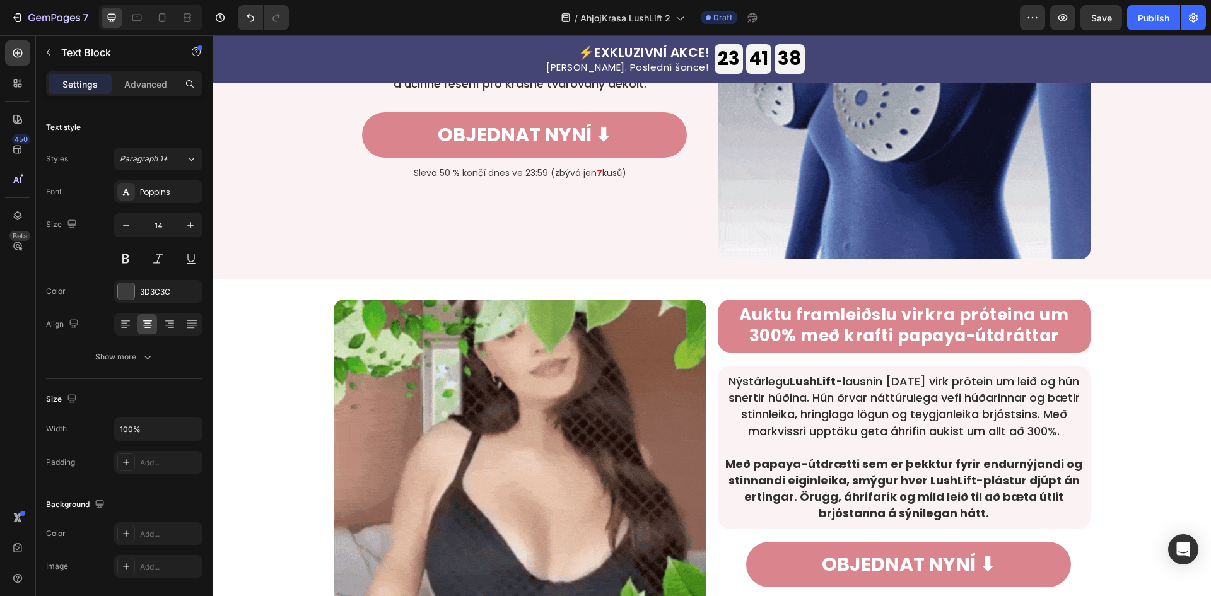
scroll to position [1093, 0]
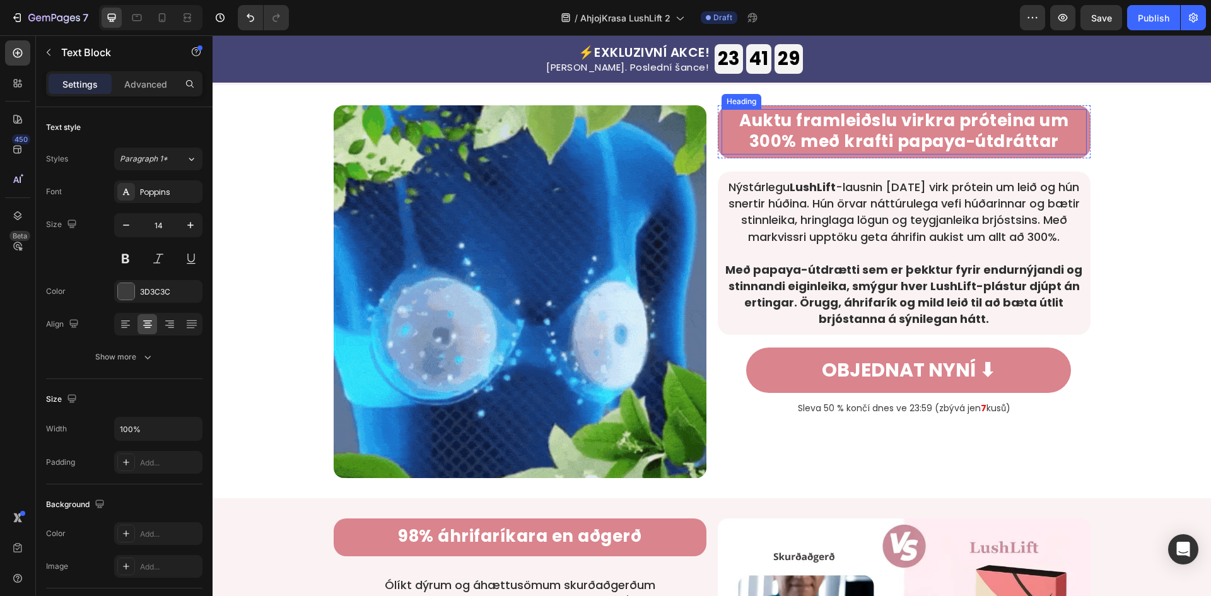
click at [860, 118] on strong "Auktu framleiðslu virkra próteina um 300% með krafti papaya-útdráttar" at bounding box center [903, 131] width 329 height 44
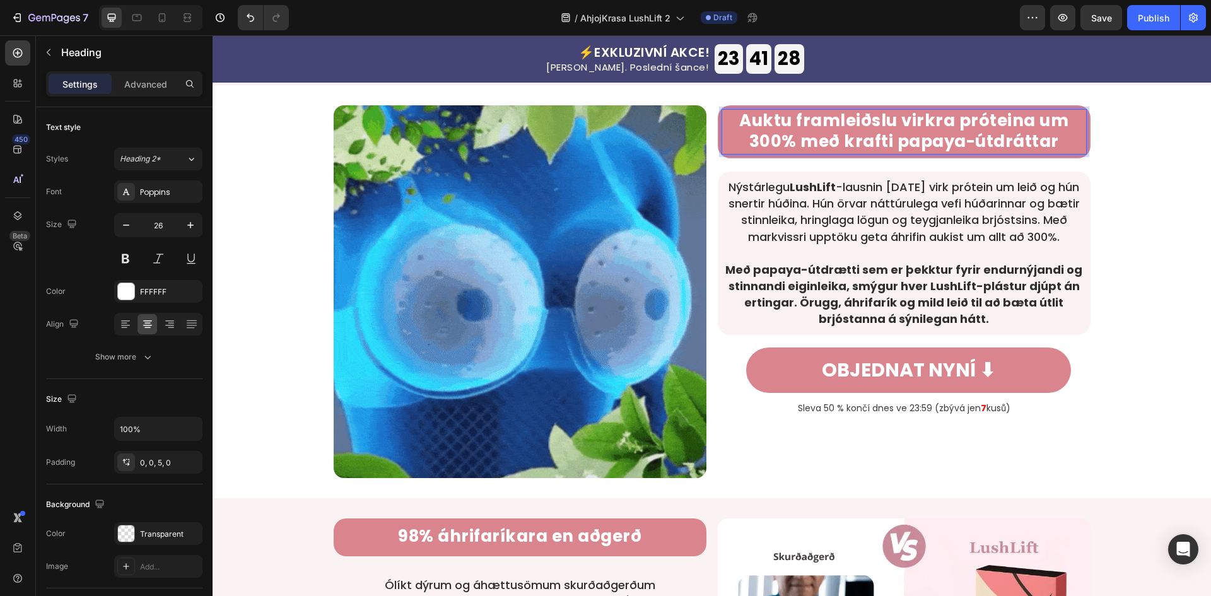
click at [860, 118] on strong "Auktu framleiðslu virkra próteina um 300% með krafti papaya-útdráttar" at bounding box center [903, 131] width 329 height 44
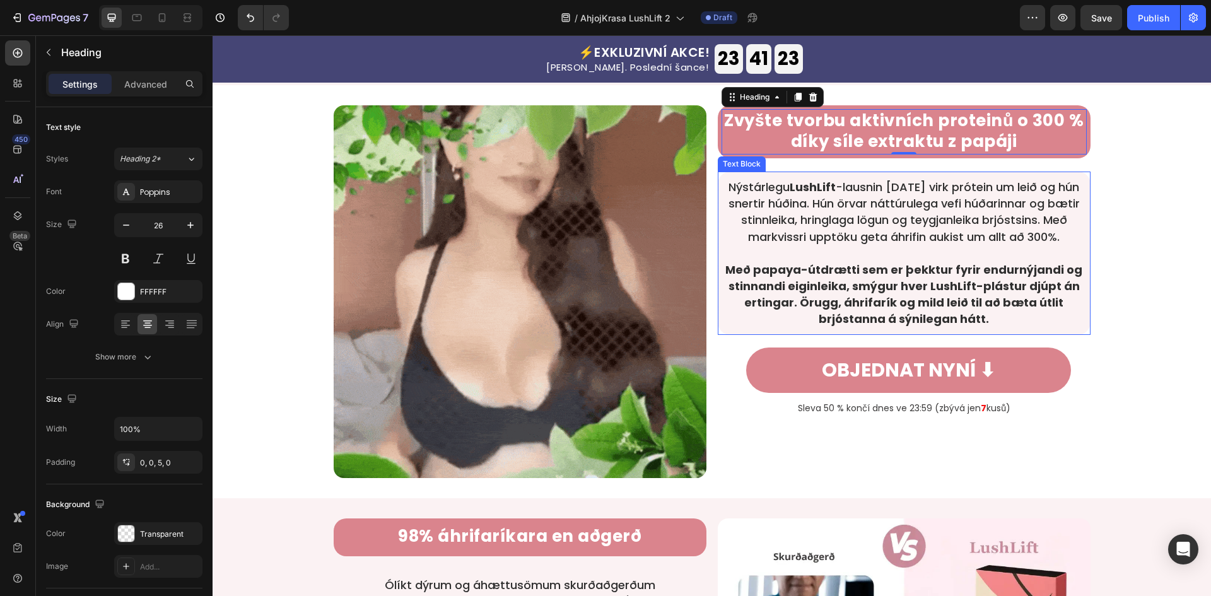
click at [882, 253] on p at bounding box center [903, 253] width 357 height 16
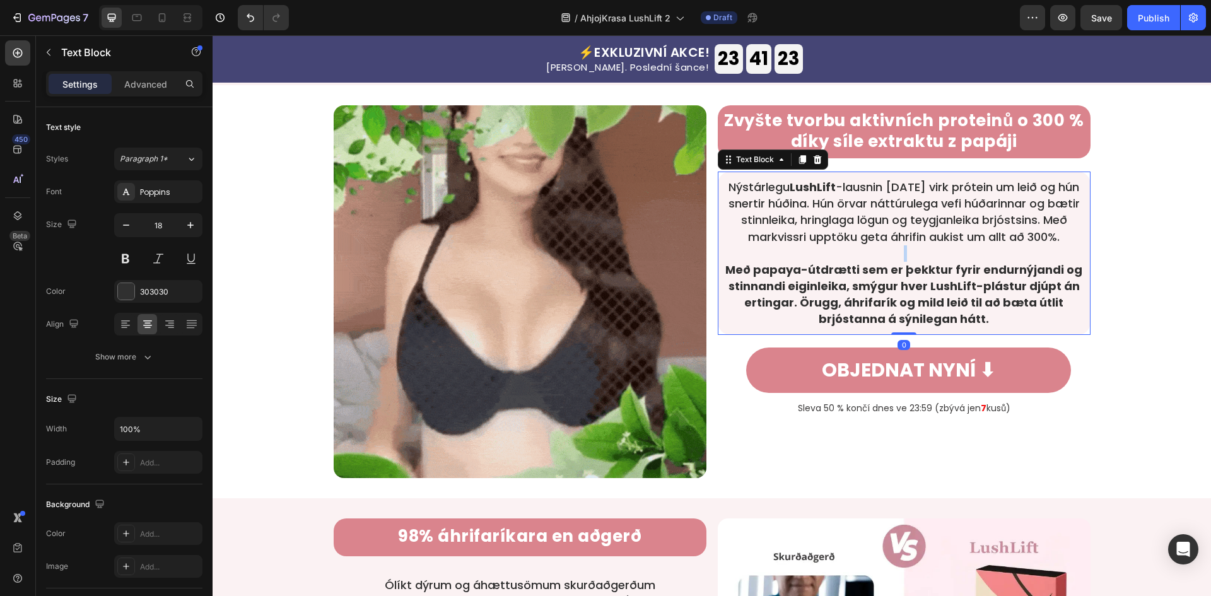
click at [882, 253] on p "Rich Text Editor. Editing area: main" at bounding box center [903, 253] width 357 height 16
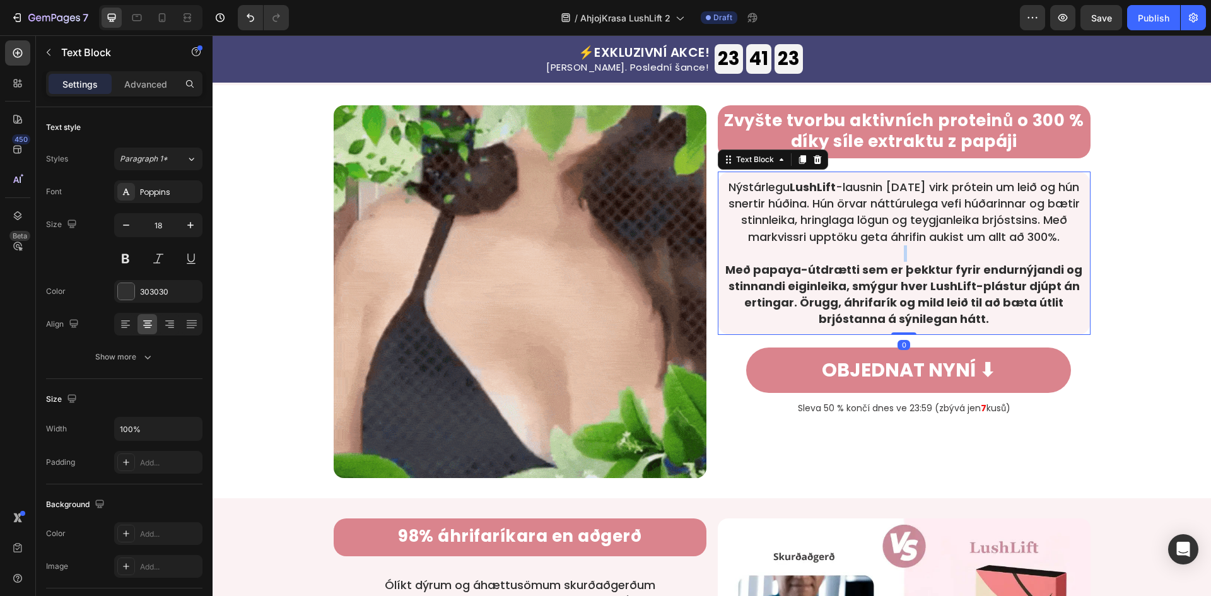
click at [882, 253] on p "Rich Text Editor. Editing area: main" at bounding box center [903, 253] width 357 height 16
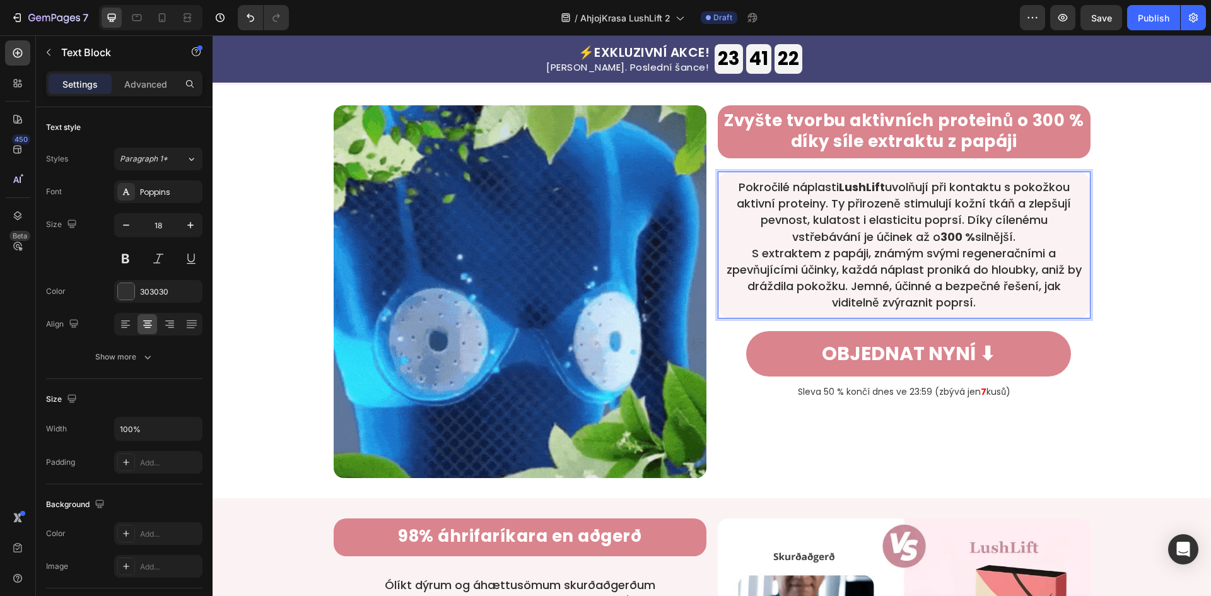
click at [1055, 238] on p "Pokročilé náplasti LushLift uvolňují při kontaktu s pokožkou aktivní proteiny. …" at bounding box center [903, 212] width 357 height 66
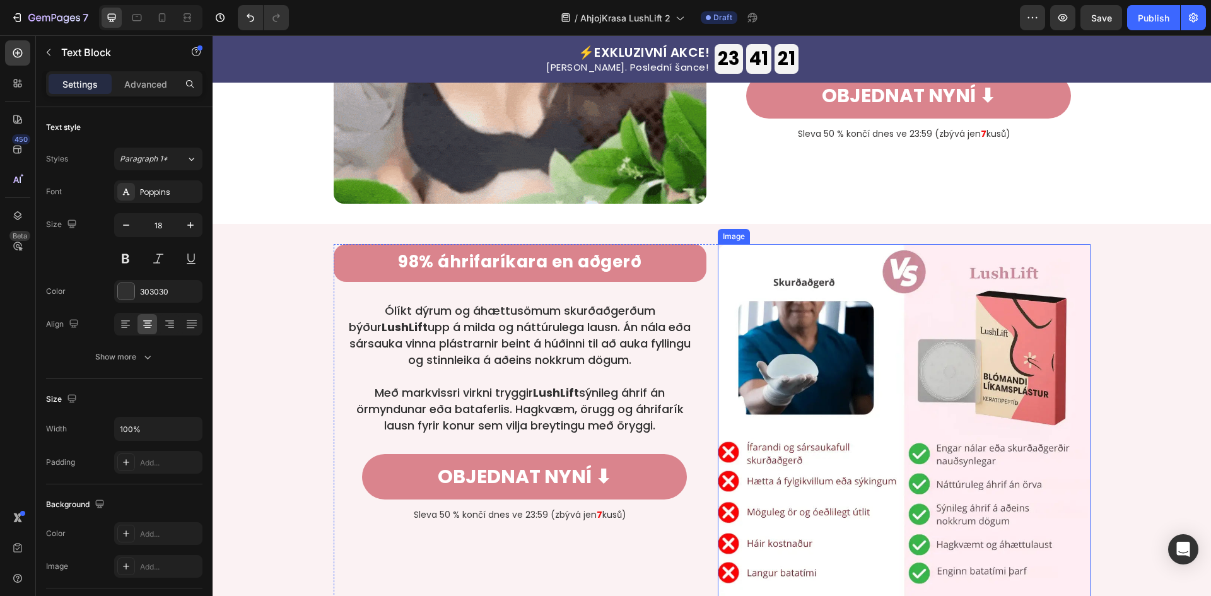
scroll to position [1429, 0]
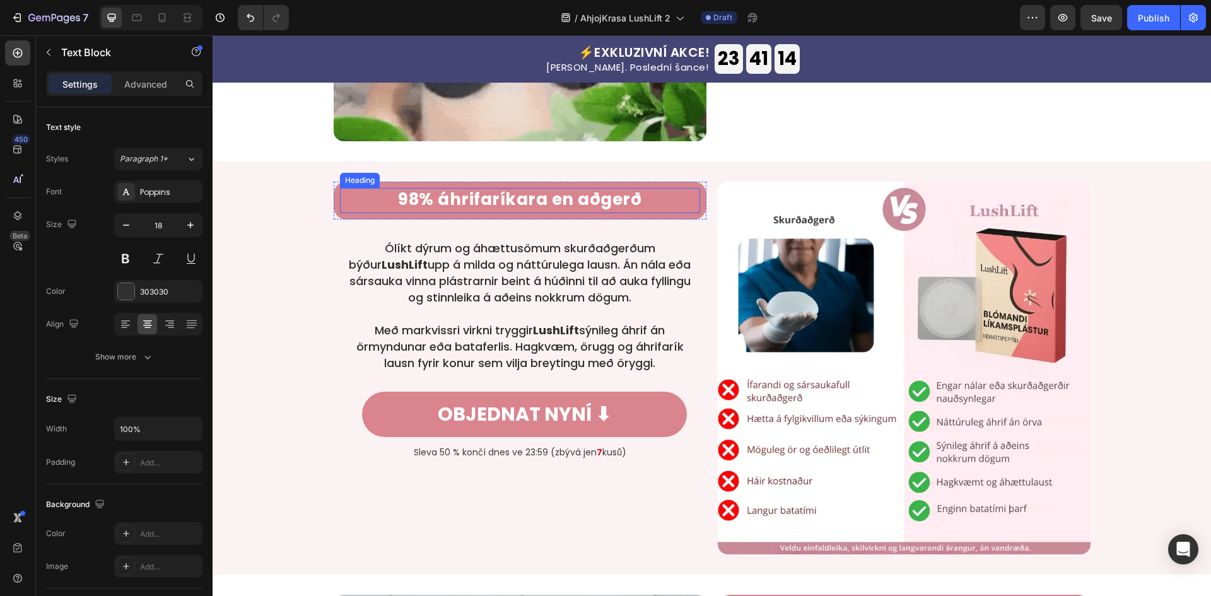
click at [593, 202] on strong "98% áhrifaríkara en aðgerð" at bounding box center [519, 199] width 243 height 23
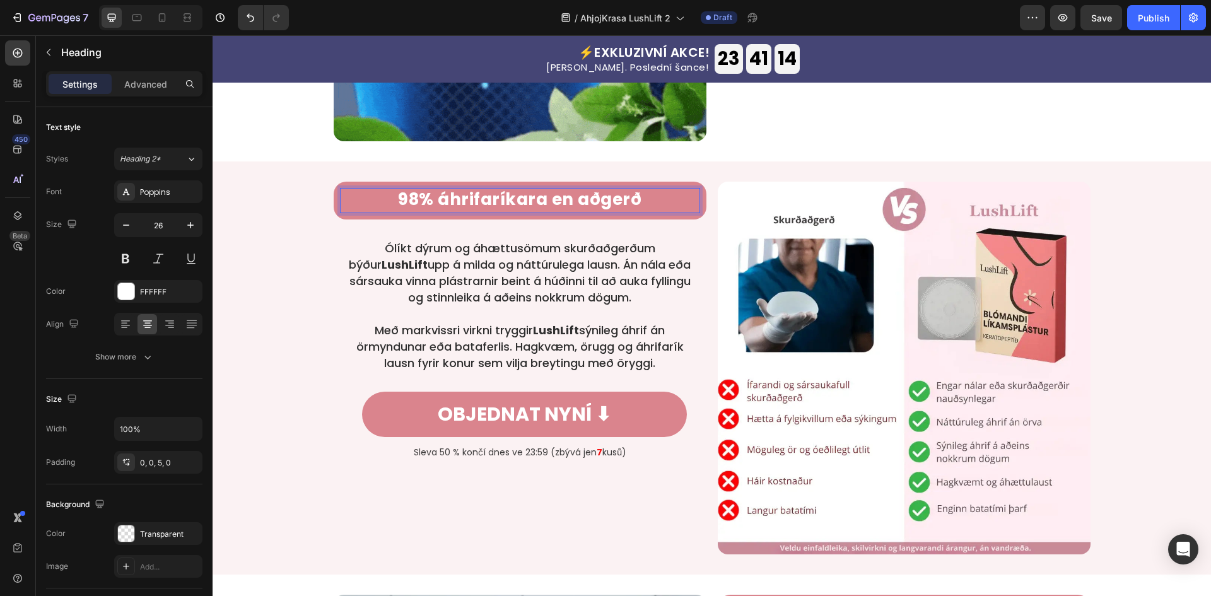
click at [593, 202] on strong "98% áhrifaríkara en aðgerð" at bounding box center [519, 199] width 243 height 23
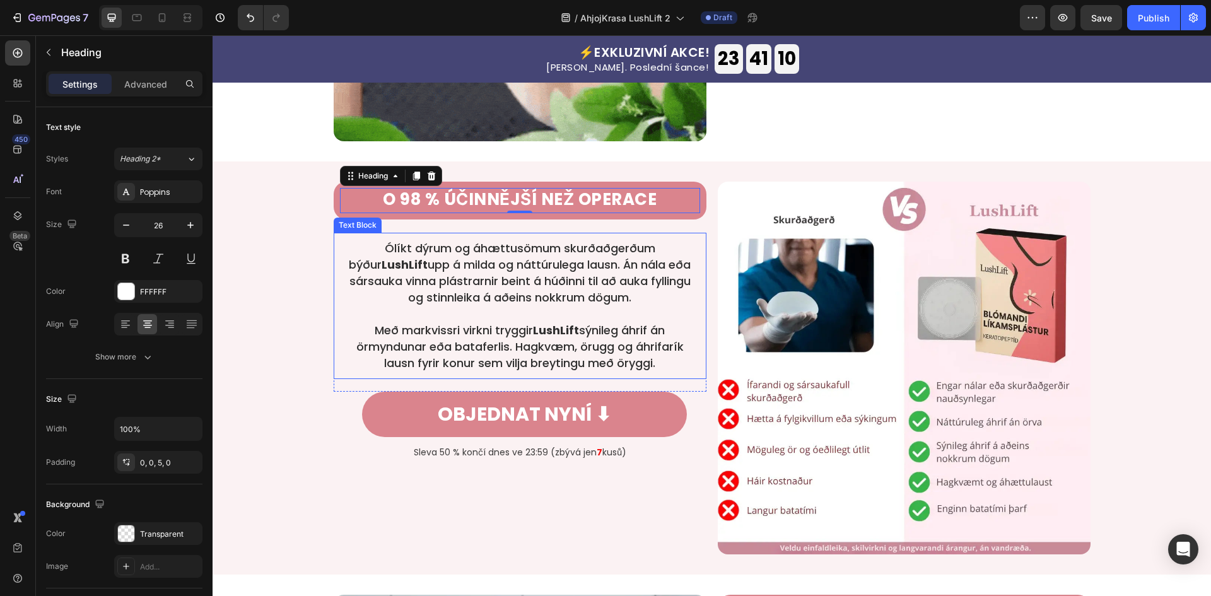
click at [495, 281] on p "Ólíkt dýrum og áhættusömum skurðaðgerðum býður LushLift upp á milda og náttúrul…" at bounding box center [519, 273] width 357 height 66
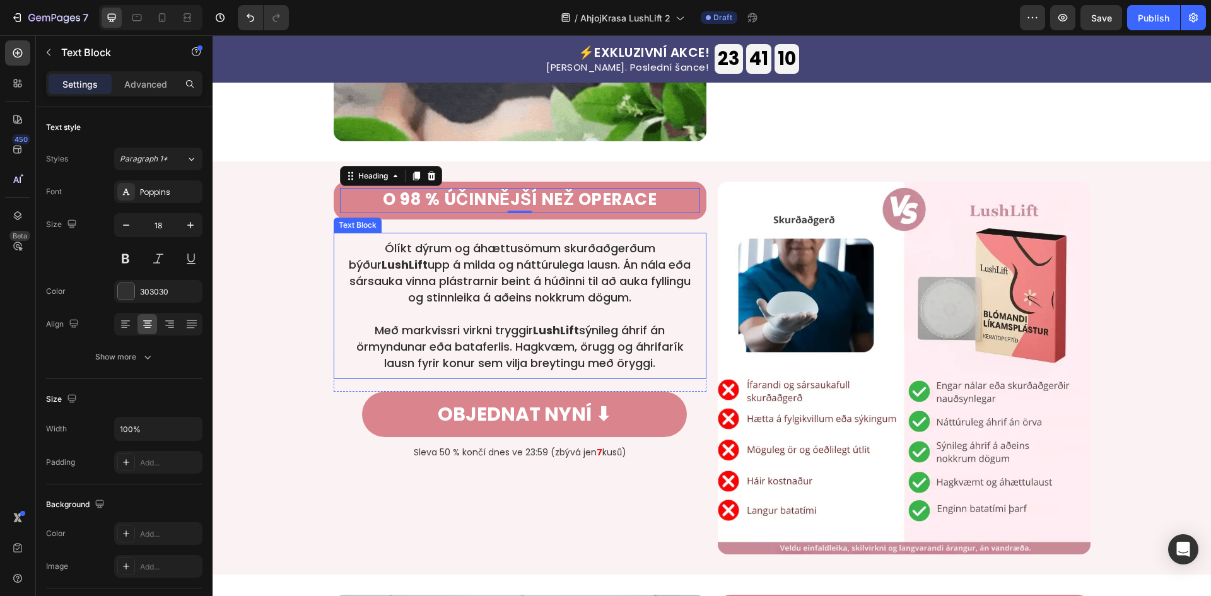
click at [495, 281] on p "Ólíkt dýrum og áhættusömum skurðaðgerðum býður LushLift upp á milda og náttúrul…" at bounding box center [519, 273] width 357 height 66
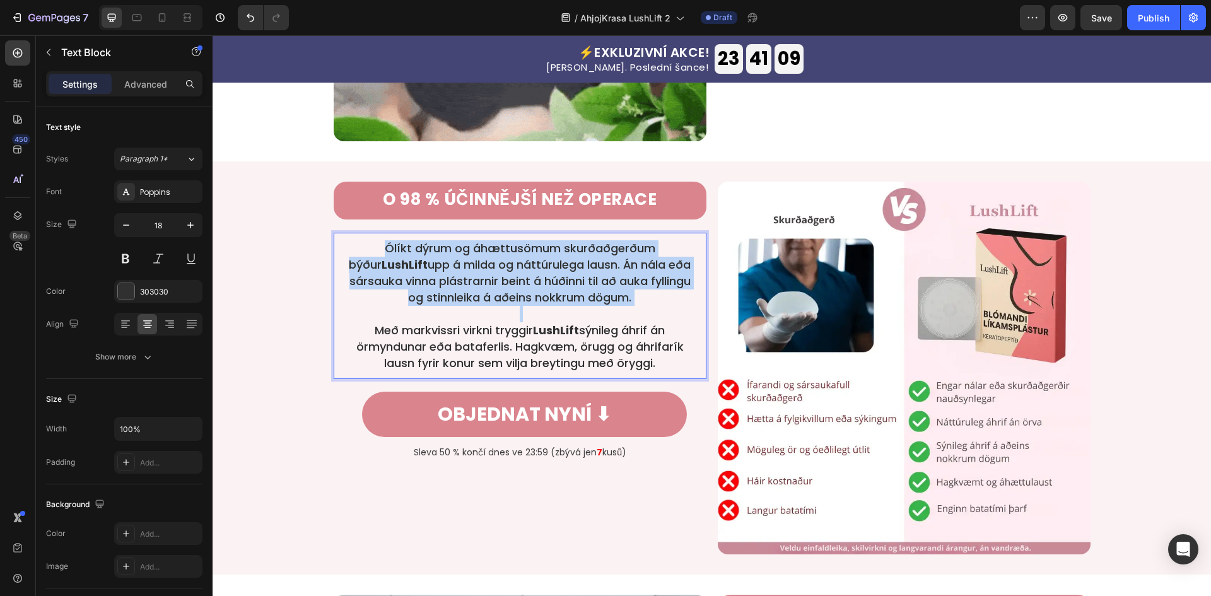
click at [495, 281] on p "Ólíkt dýrum og áhættusömum skurðaðgerðum býður LushLift upp á milda og náttúrul…" at bounding box center [519, 273] width 357 height 66
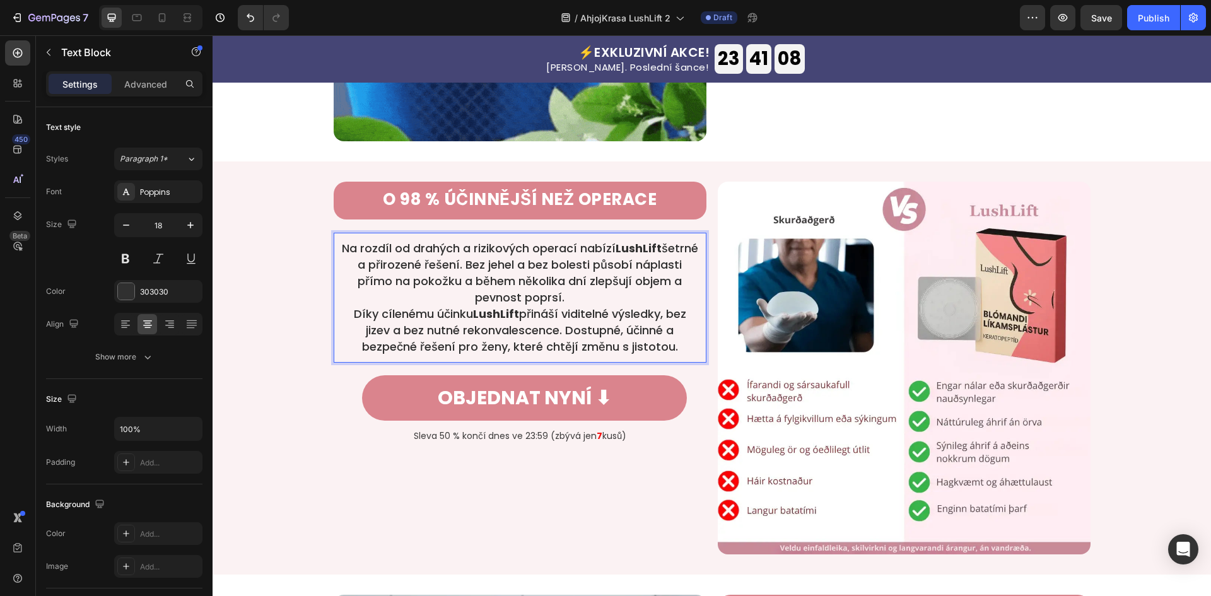
click at [632, 296] on p "Na rozdíl od drahých a rizikových operací nabízí LushLift šetrné a přirozené ře…" at bounding box center [519, 273] width 357 height 66
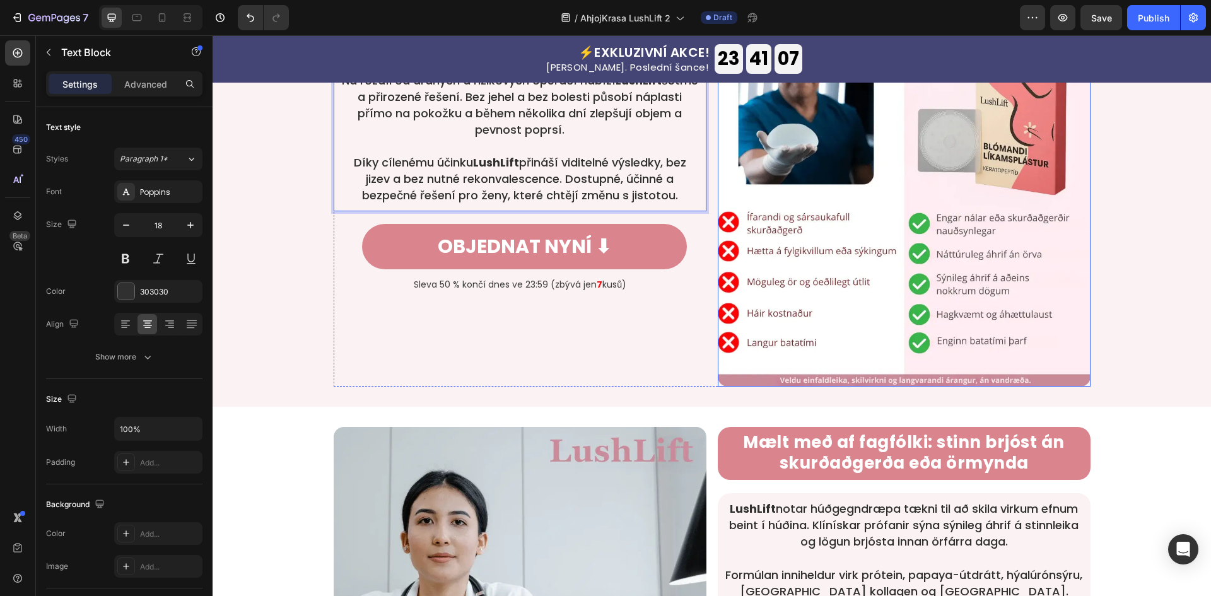
scroll to position [1765, 0]
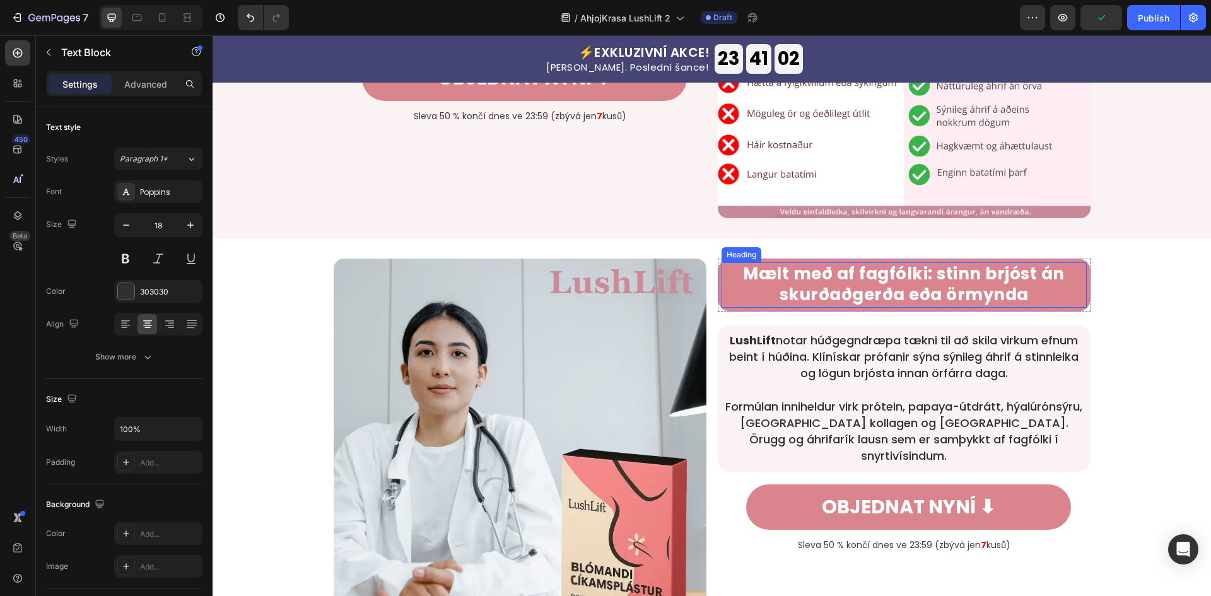
click at [1016, 274] on strong "Mælt með af fagfólki: stinn brjóst án skurðaðgerða eða örmynda" at bounding box center [904, 284] width 322 height 44
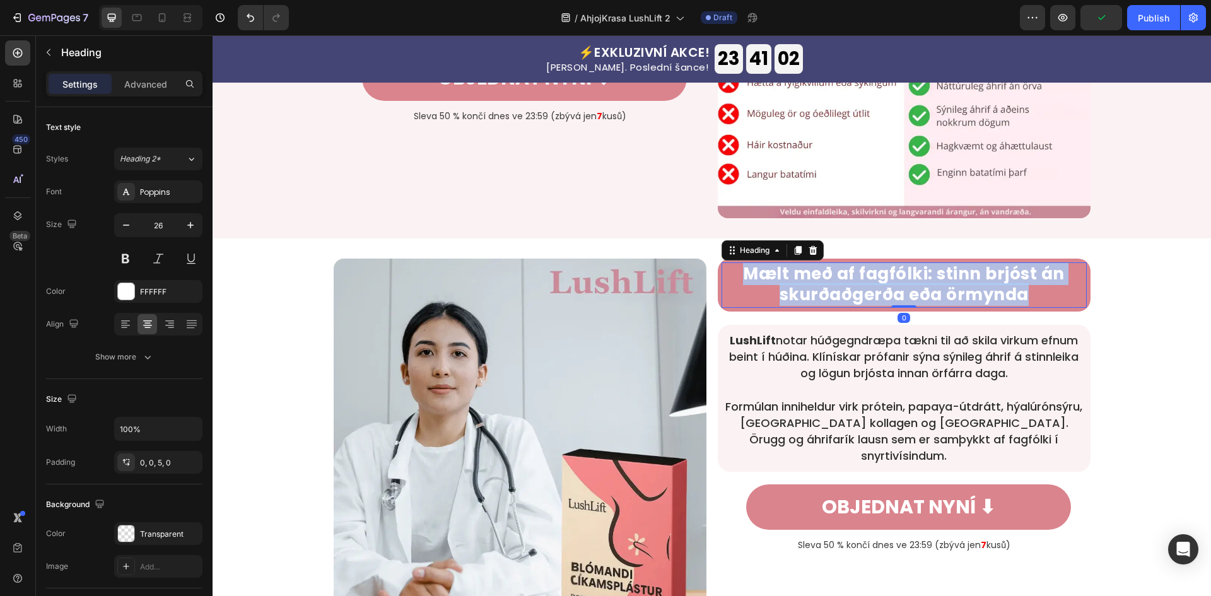
click at [1016, 274] on strong "Mælt með af fagfólki: stinn brjóst án skurðaðgerða eða örmynda" at bounding box center [904, 284] width 322 height 44
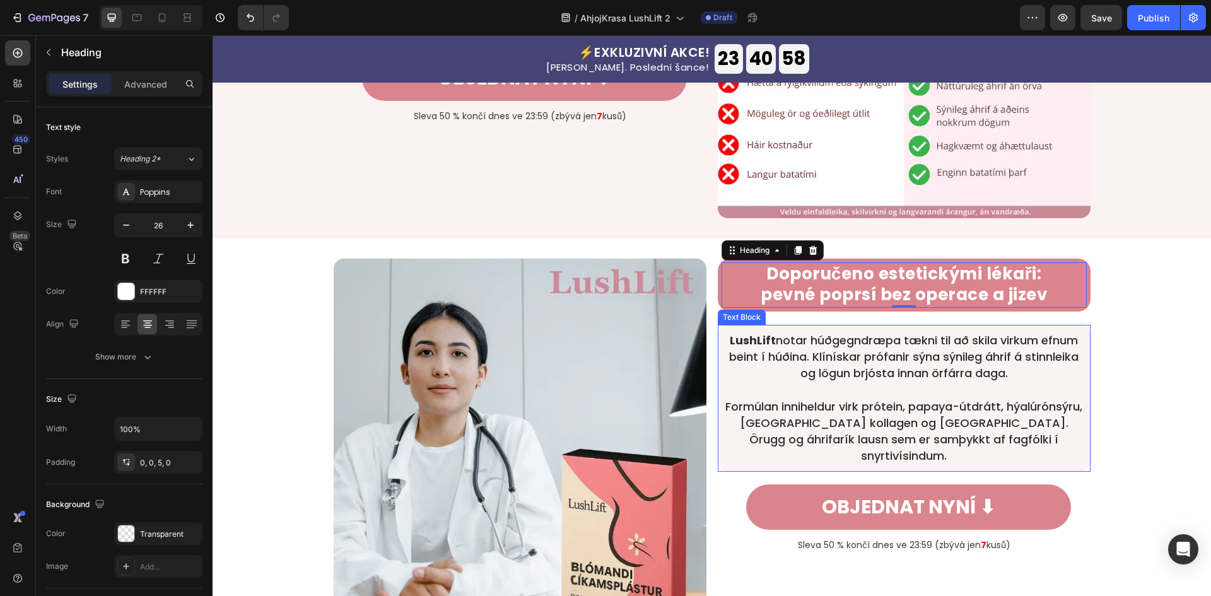
click at [1021, 411] on p "Formúlan inniheldur virk prótein, papaya-útdrátt, hýalúrónsýru, [GEOGRAPHIC_DAT…" at bounding box center [903, 431] width 357 height 66
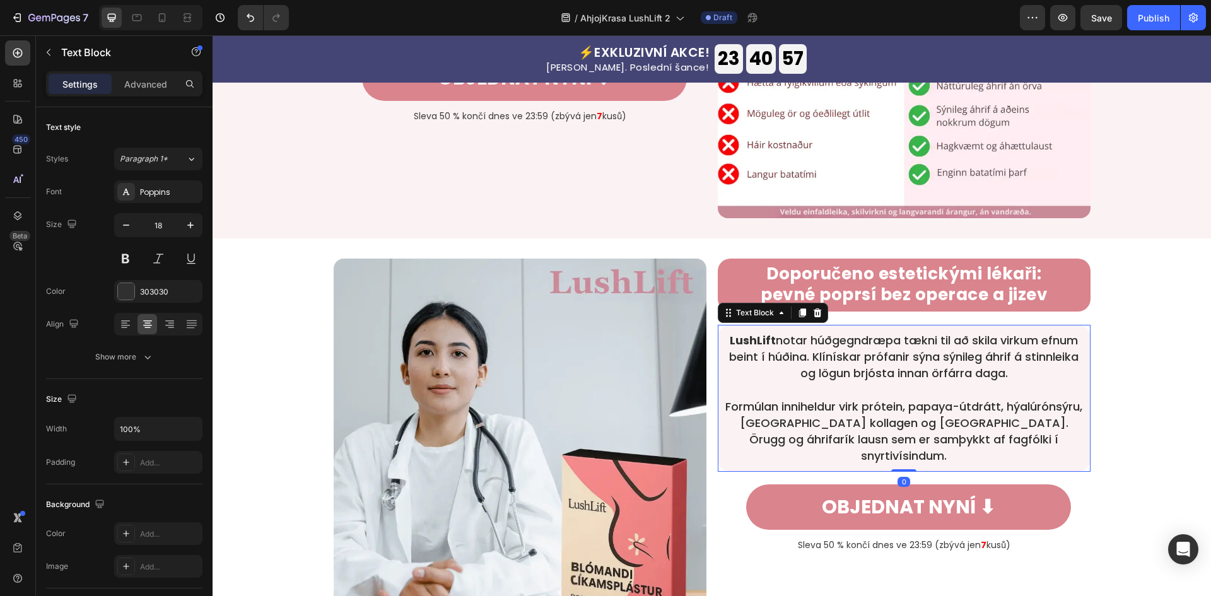
click at [1021, 411] on p "Formúlan inniheldur virk prótein, papaya-útdrátt, hýalúrónsýru, [GEOGRAPHIC_DAT…" at bounding box center [903, 431] width 357 height 66
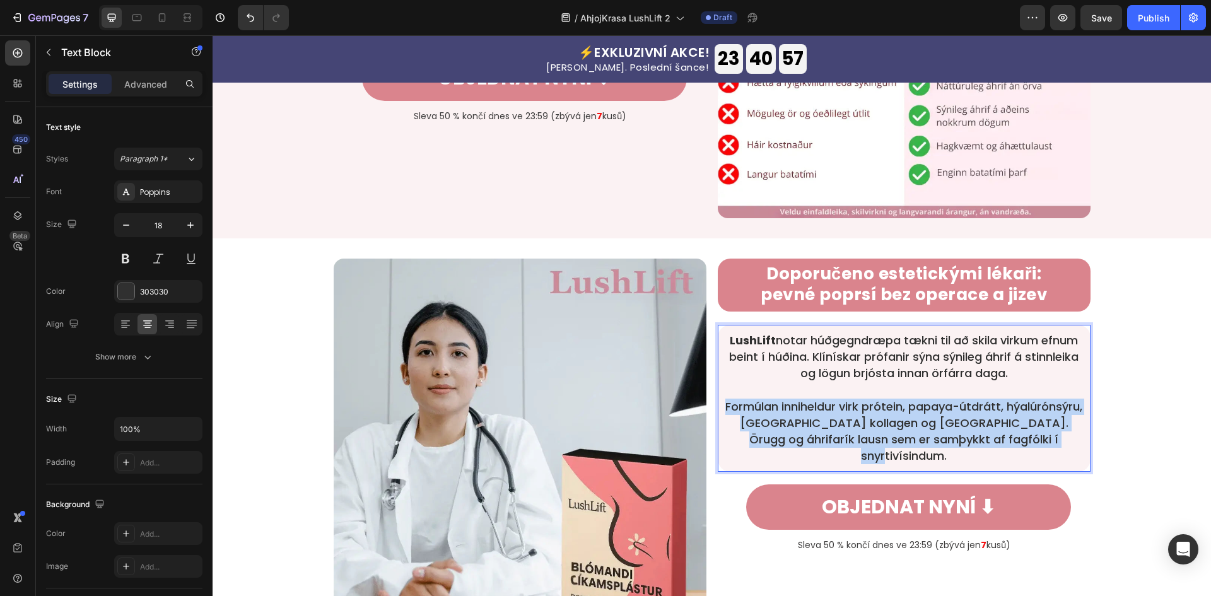
click at [1021, 411] on p "Formúlan inniheldur virk prótein, papaya-útdrátt, hýalúrónsýru, [GEOGRAPHIC_DAT…" at bounding box center [903, 431] width 357 height 66
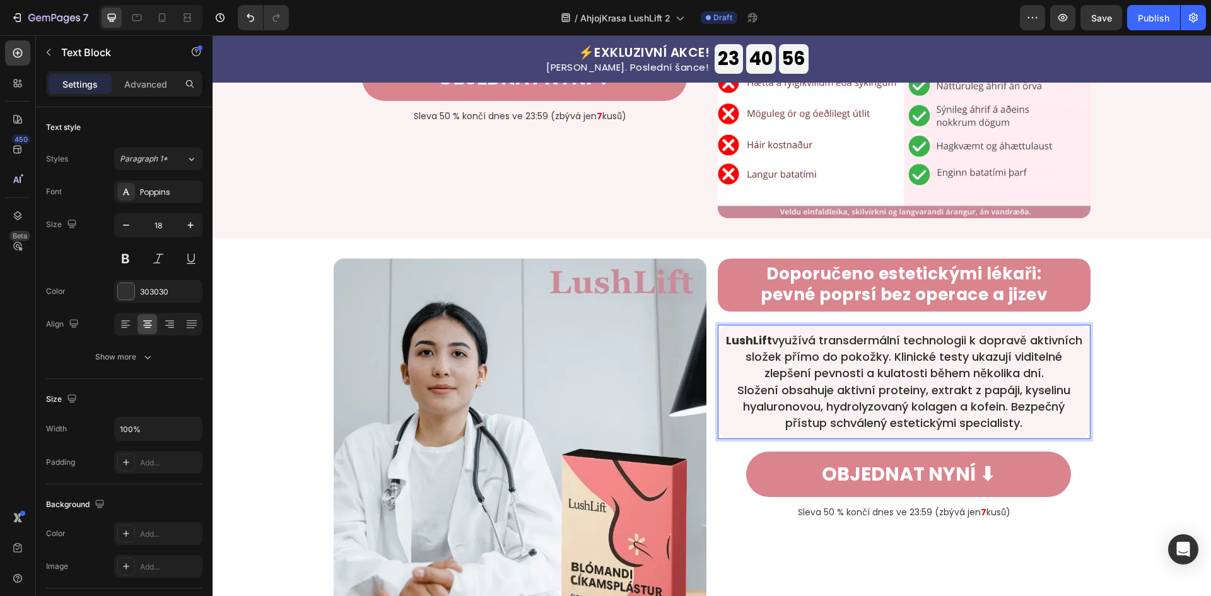
click at [1074, 376] on p "LushLift využívá transdermální technologii k dopravě aktivních složek přímo do …" at bounding box center [903, 356] width 357 height 49
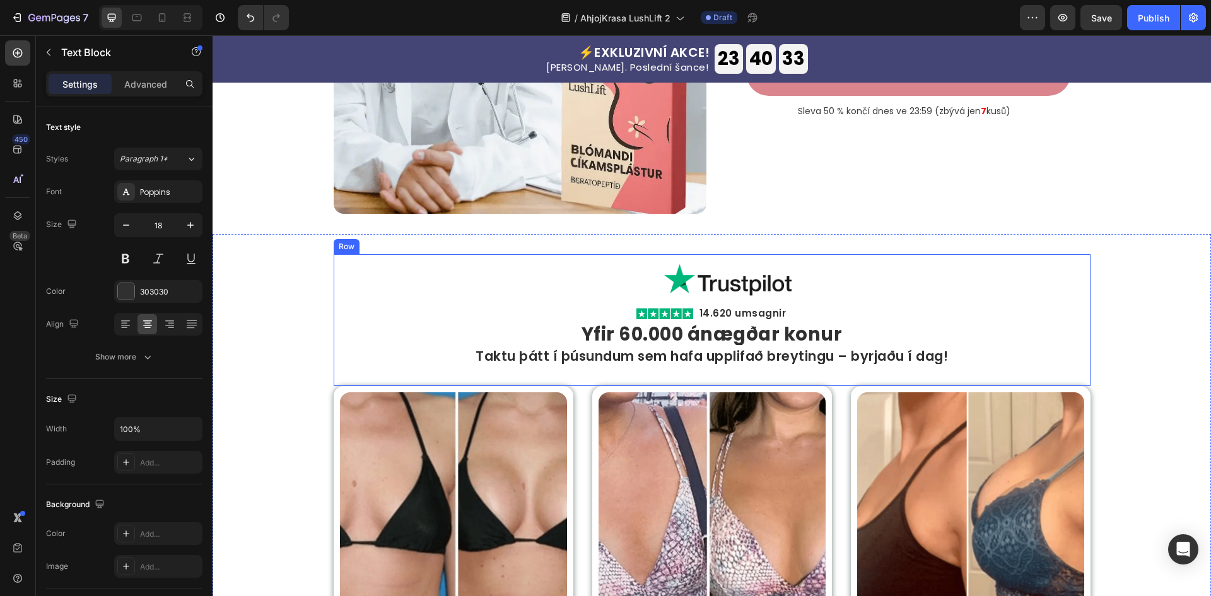
scroll to position [2186, 0]
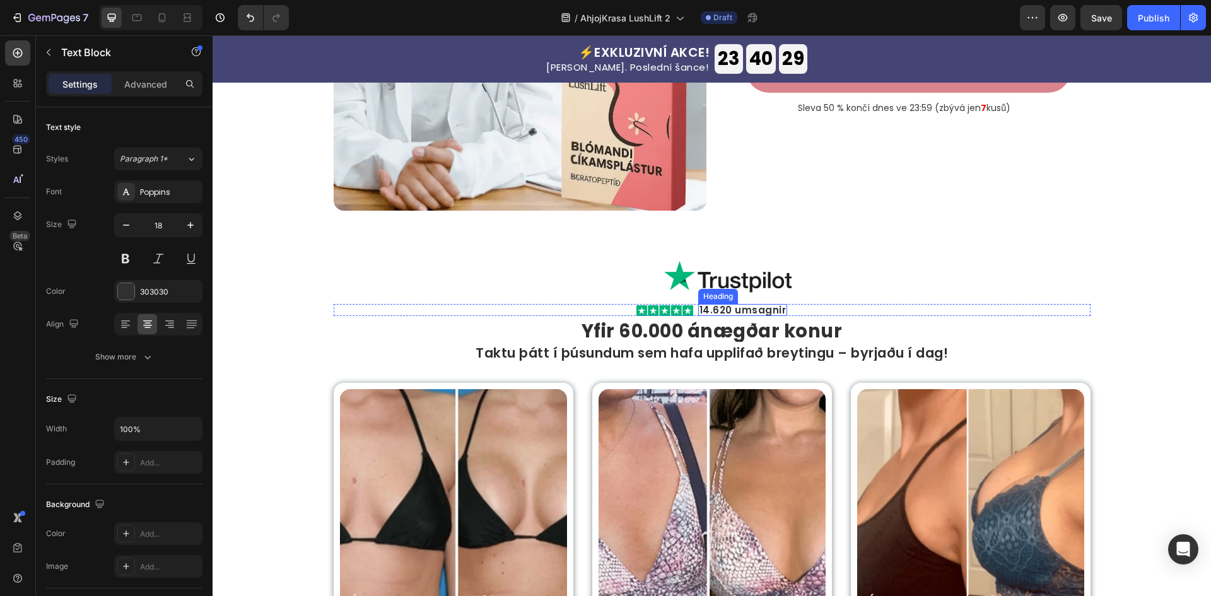
click at [742, 313] on h2 "14.620 umsagnir" at bounding box center [743, 310] width 90 height 12
click at [742, 313] on p "14.620 umsagnir" at bounding box center [742, 309] width 87 height 9
click at [761, 334] on strong "Yfir 60.000 ánægðar konur" at bounding box center [711, 330] width 261 height 25
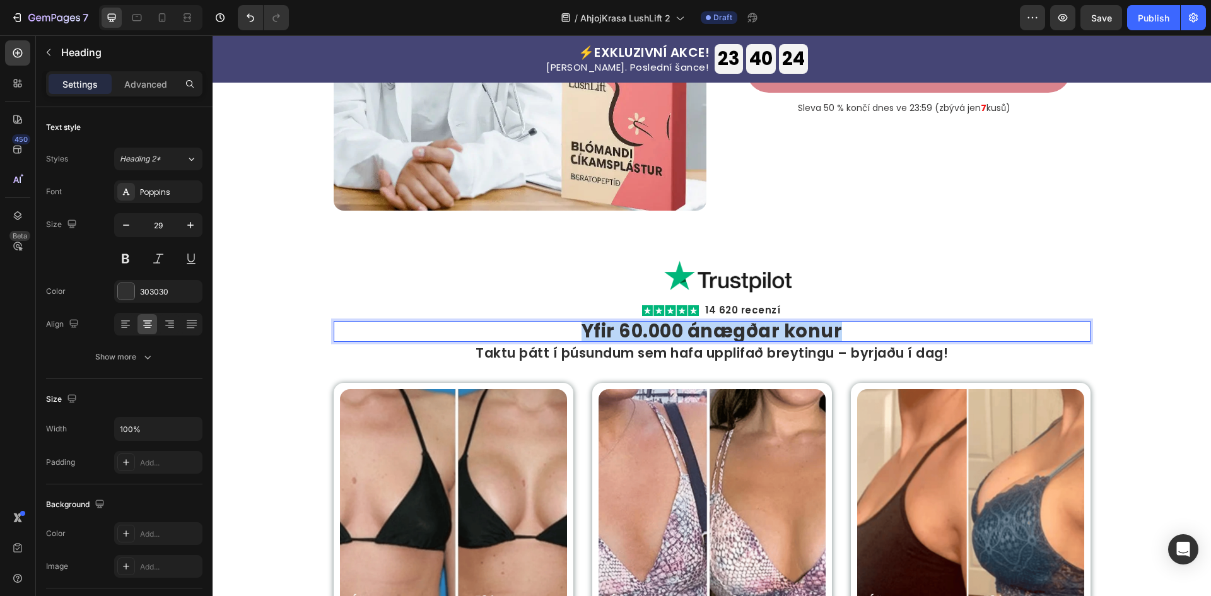
click at [761, 334] on strong "Yfir 60.000 ánægðar konur" at bounding box center [711, 330] width 261 height 25
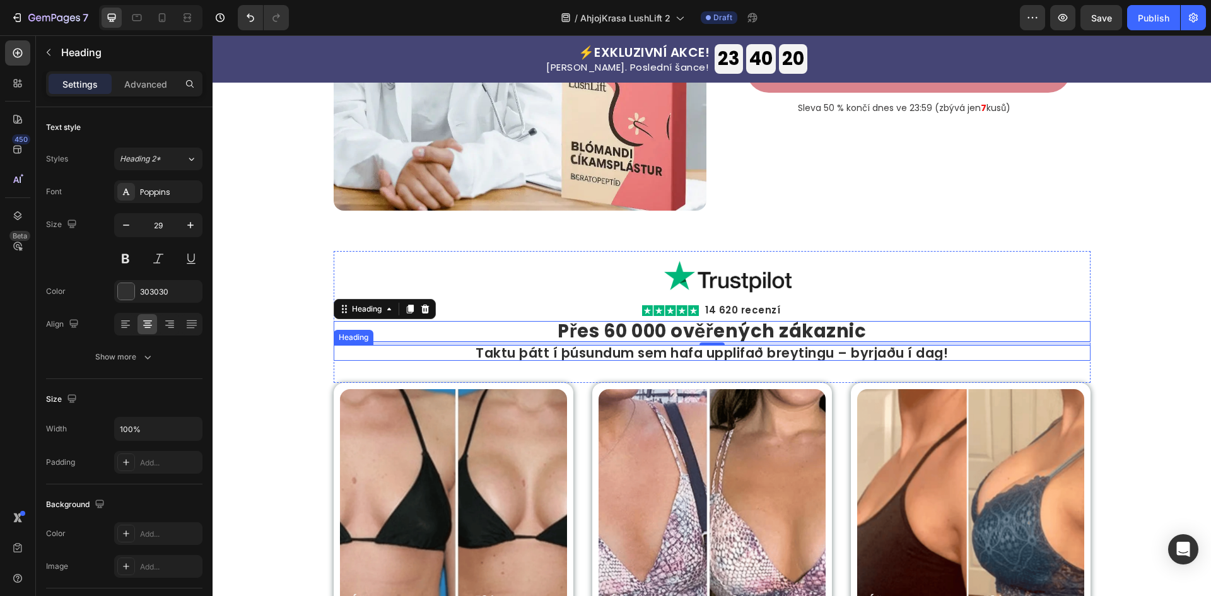
click at [644, 359] on h2 "Taktu þátt í þúsundum sem hafa upplifað breytingu – byrjaðu í dag!" at bounding box center [712, 353] width 757 height 16
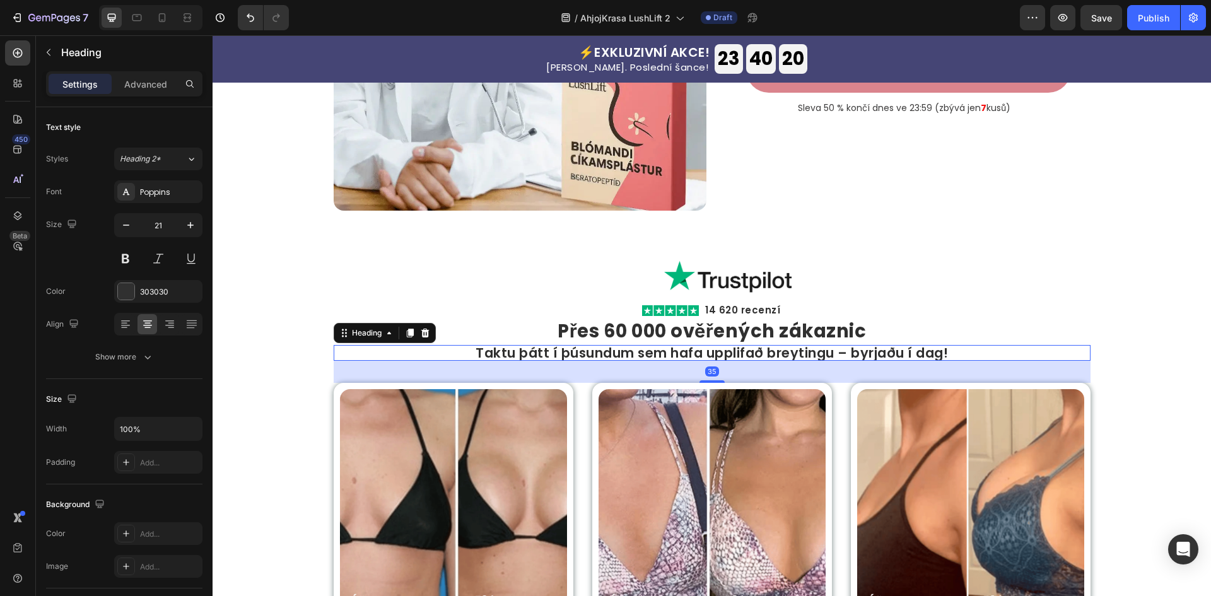
click at [644, 359] on h2 "Taktu þátt í þúsundum sem hafa upplifað breytingu – byrjaðu í dag!" at bounding box center [712, 353] width 757 height 16
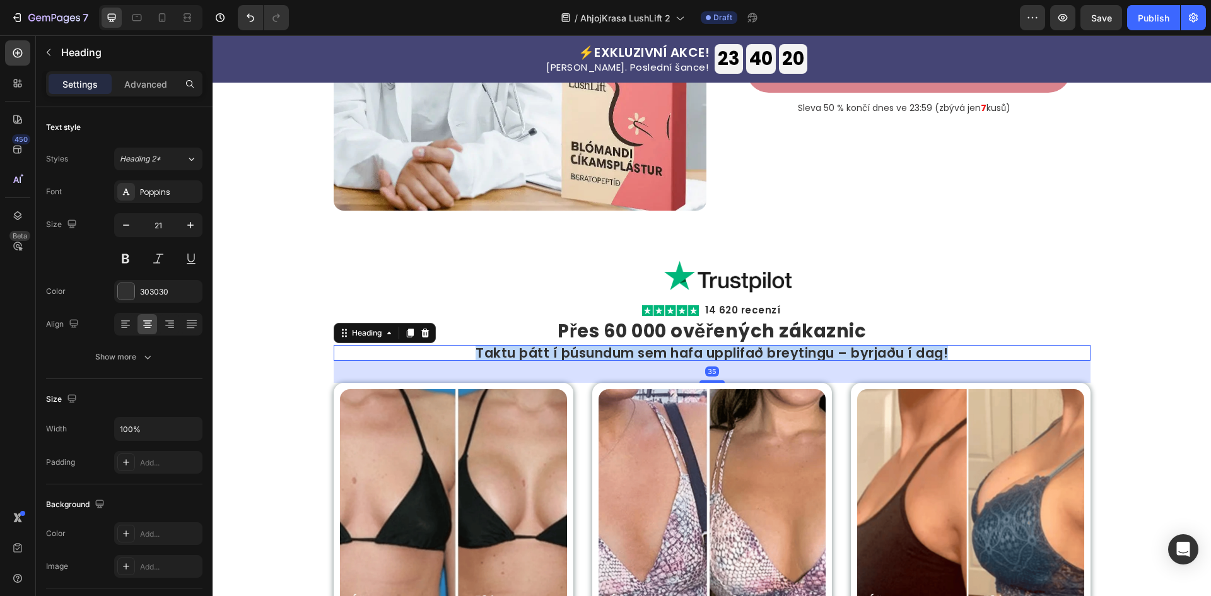
click at [644, 359] on p "Taktu þátt í þúsundum sem hafa upplifað breytingu – byrjaðu í dag!" at bounding box center [712, 352] width 754 height 13
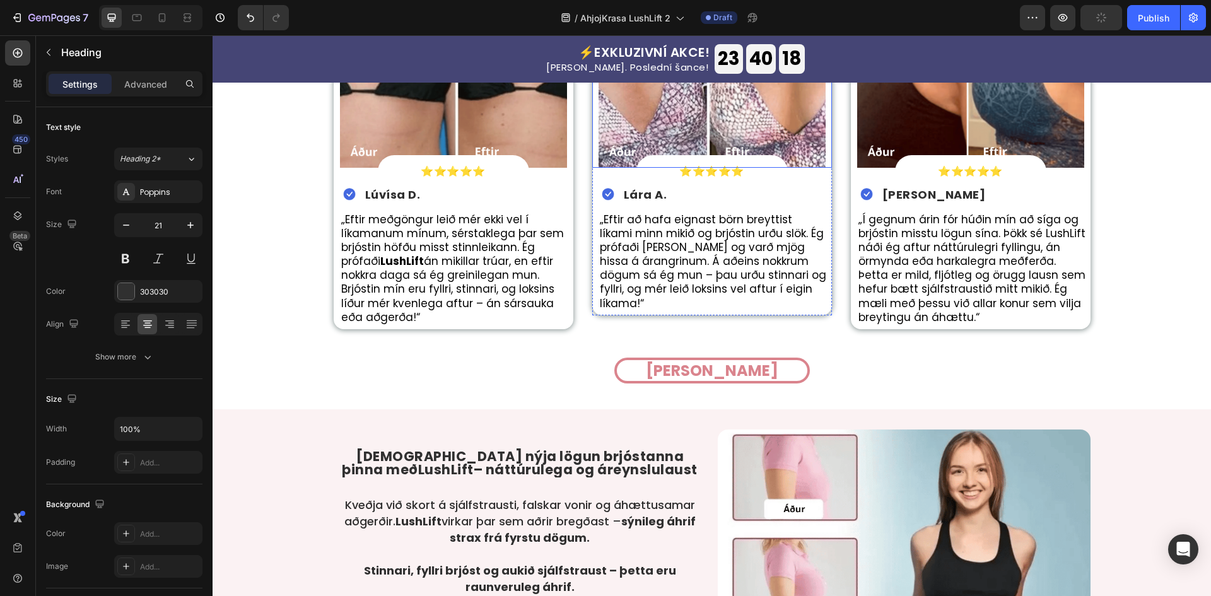
scroll to position [2606, 0]
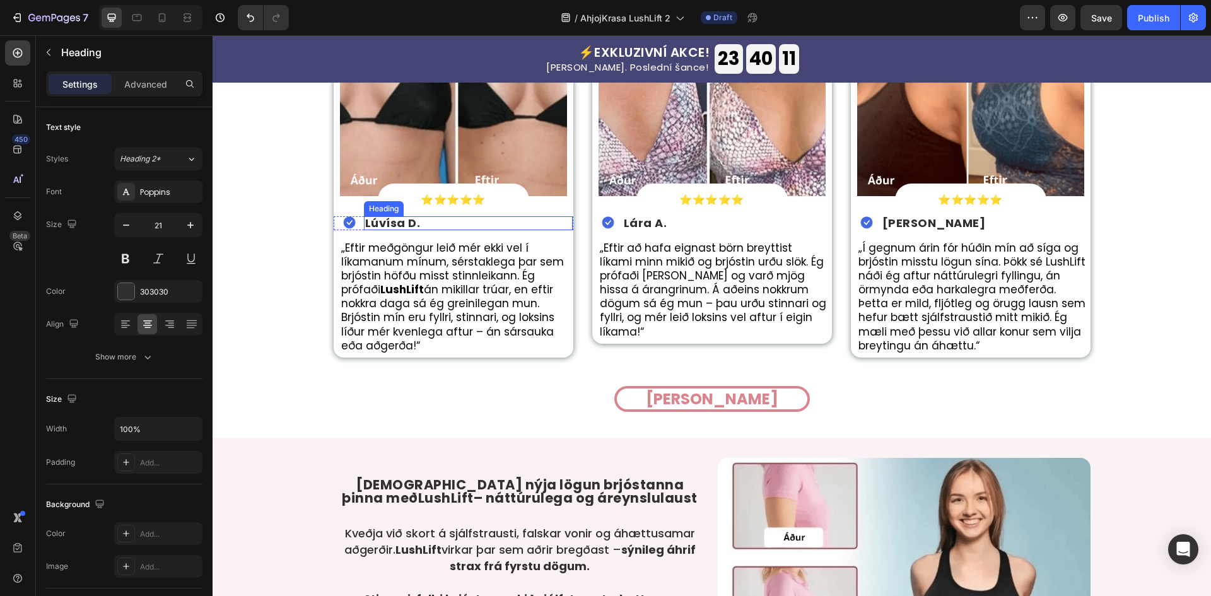
click at [403, 221] on strong "Lúvísa D." at bounding box center [392, 223] width 55 height 16
click at [531, 303] on p "„Eftir meðgöngur leið mér ekki vel í líkamanum mínum, sérstaklega þar sem brjós…" at bounding box center [454, 297] width 227 height 112
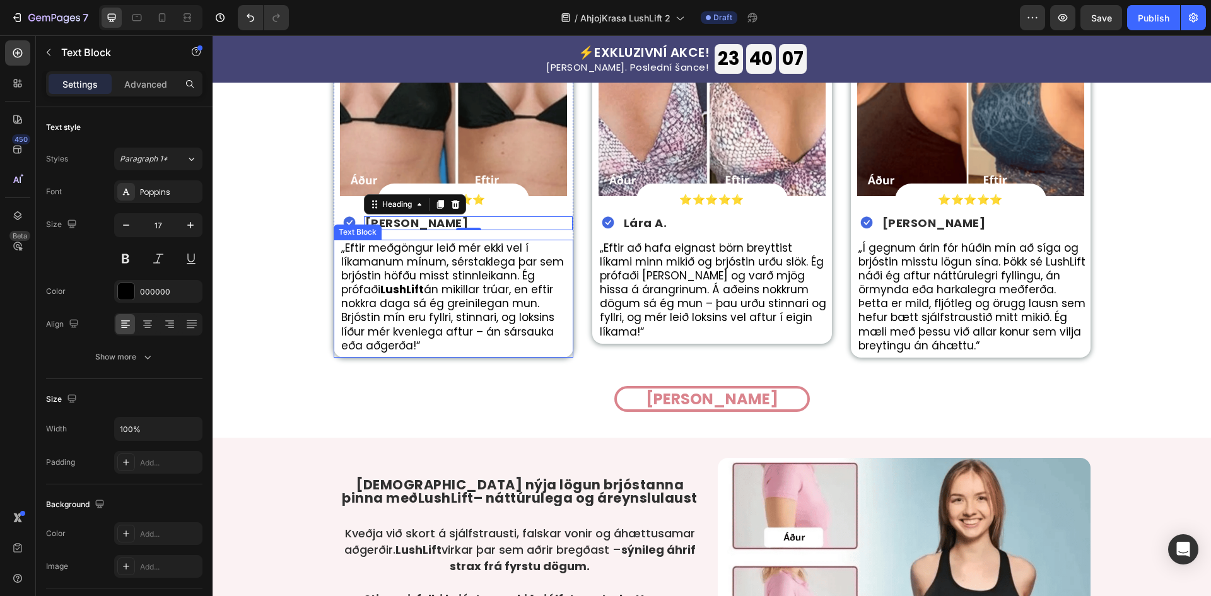
click at [531, 303] on p "„Eftir meðgöngur leið mér ekki vel í líkamanum mínum, sérstaklega þar sem brjós…" at bounding box center [454, 297] width 227 height 112
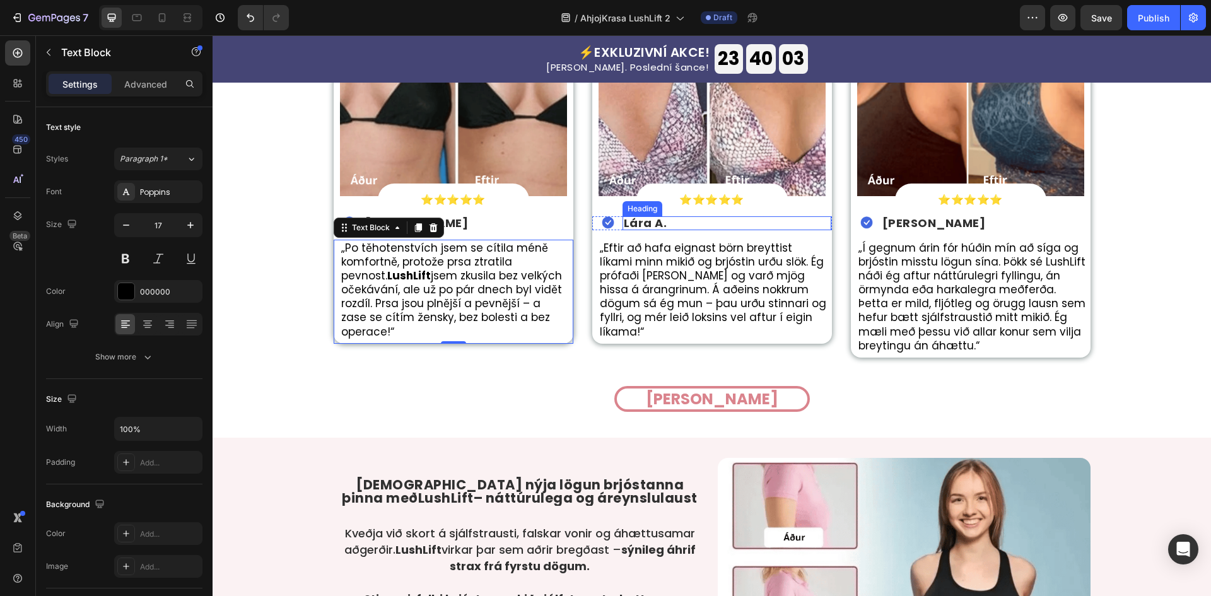
click at [643, 226] on strong "Lára A." at bounding box center [646, 223] width 44 height 16
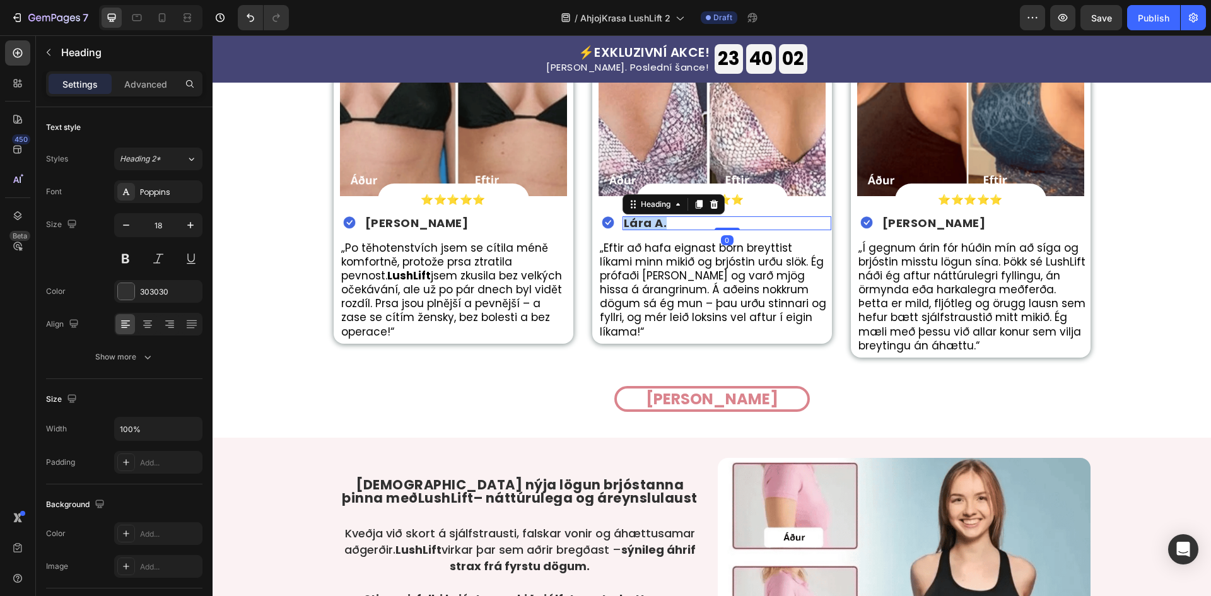
click at [643, 226] on strong "Lára A." at bounding box center [646, 223] width 44 height 16
click at [624, 274] on p "„Eftir að hafa eignast börn breyttist líkami minn mikið og brjóstin urðu slök. …" at bounding box center [713, 290] width 227 height 98
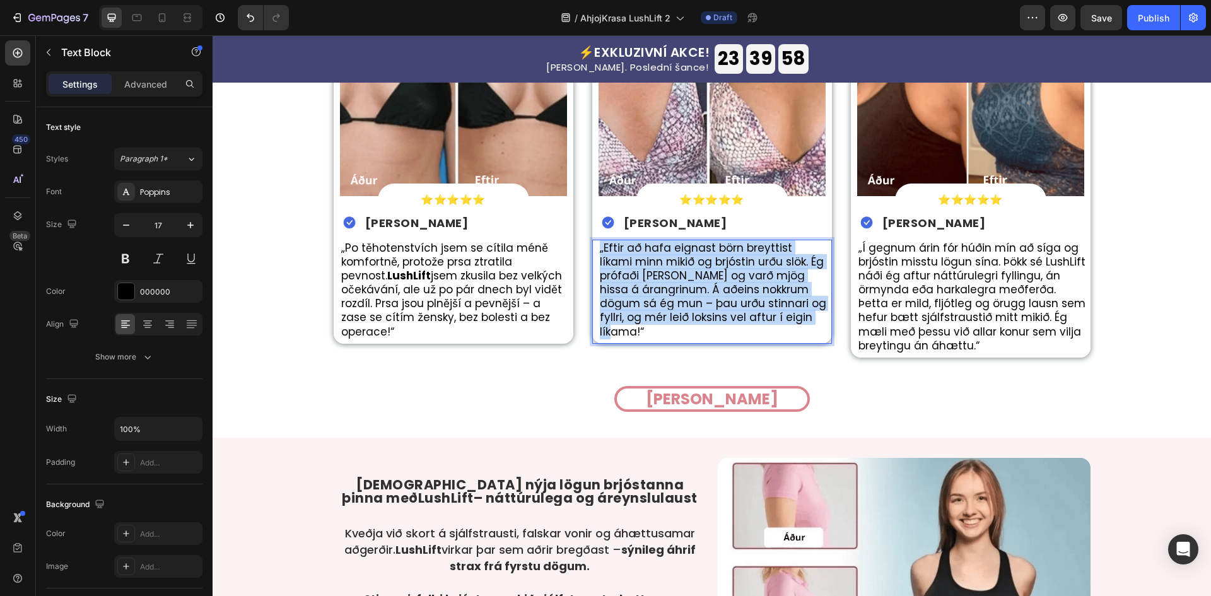
click at [624, 274] on p "„Eftir að hafa eignast börn breyttist líkami minn mikið og brjóstin urðu slök. …" at bounding box center [713, 290] width 227 height 98
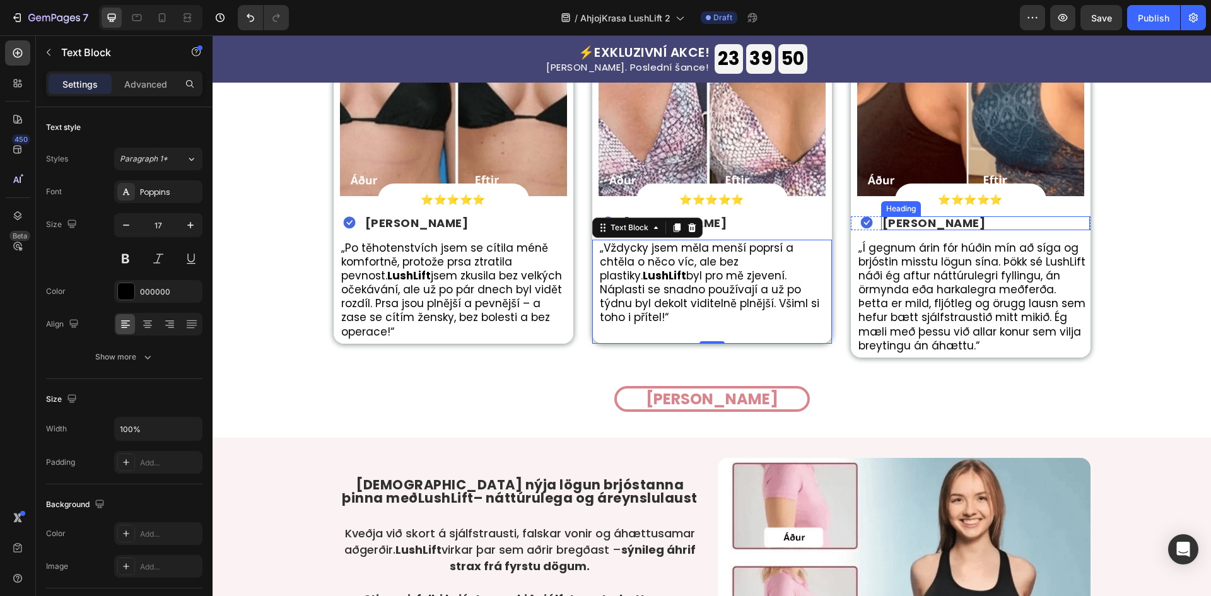
click at [895, 224] on strong "[PERSON_NAME]" at bounding box center [933, 223] width 103 height 16
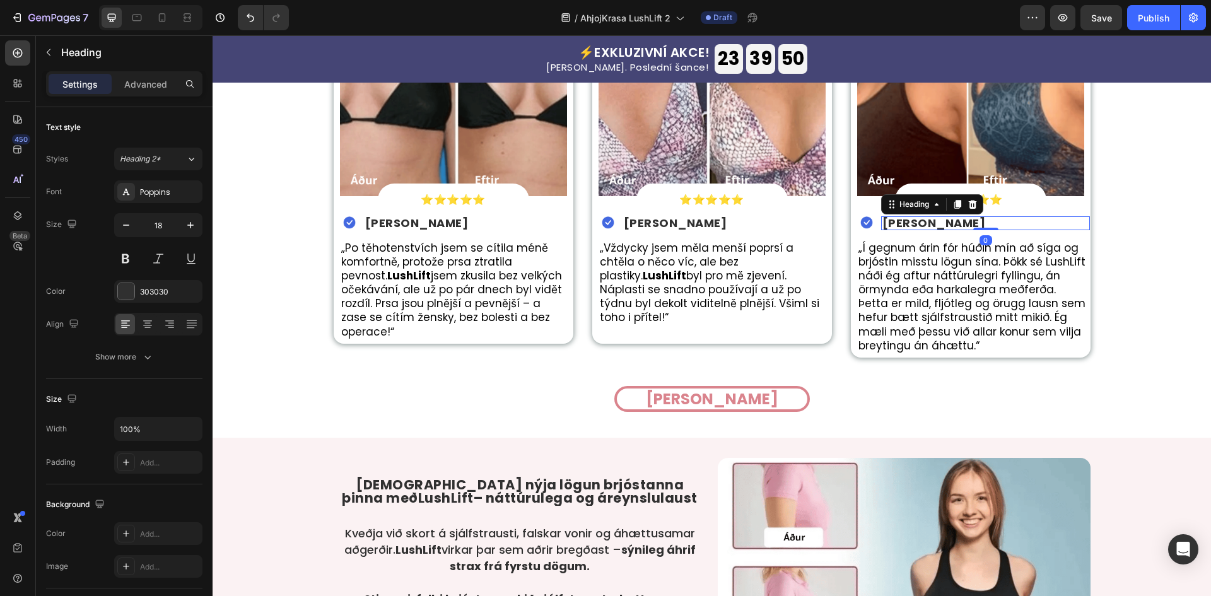
click at [895, 224] on strong "[PERSON_NAME]" at bounding box center [933, 223] width 103 height 16
click at [915, 286] on p "„Í gegnum árin fór húðin mín að síga og brjóstin misstu lögun sína. Þökk sé Lus…" at bounding box center [971, 297] width 227 height 112
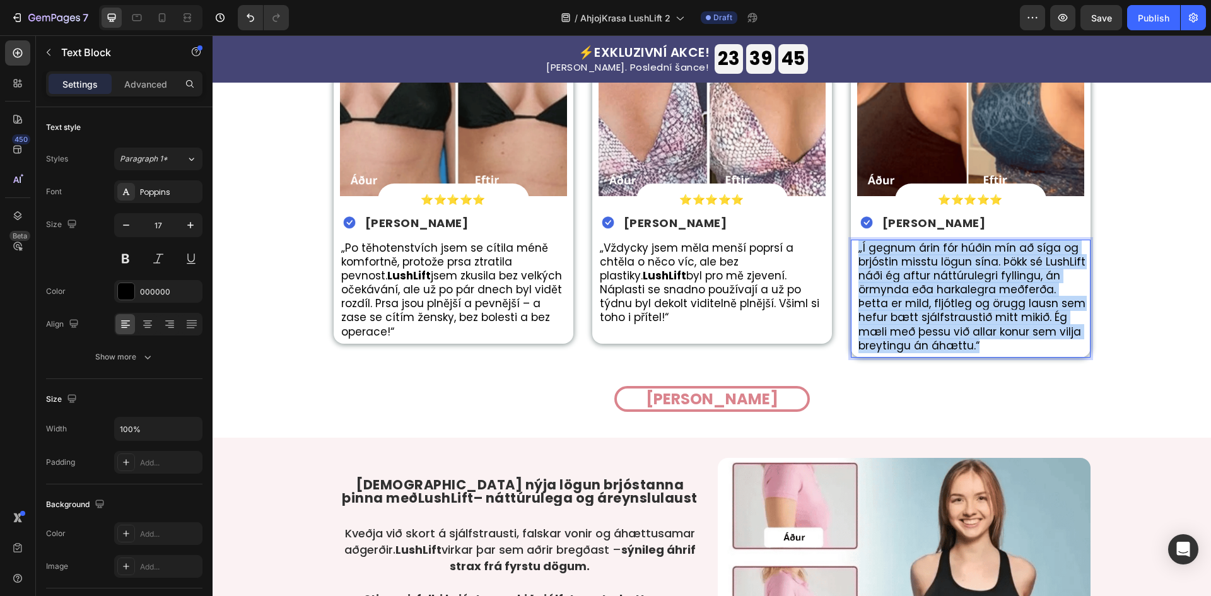
click at [915, 286] on p "„Í gegnum árin fór húðin mín að síga og brjóstin misstu lögun sína. Þökk sé Lus…" at bounding box center [971, 297] width 227 height 112
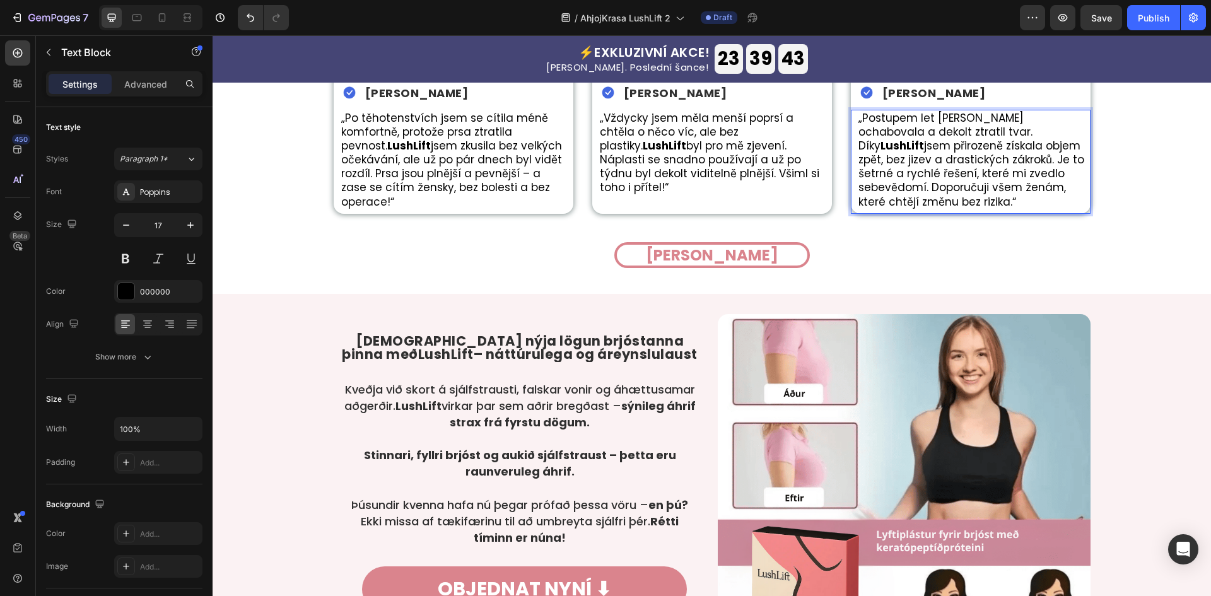
scroll to position [2774, 0]
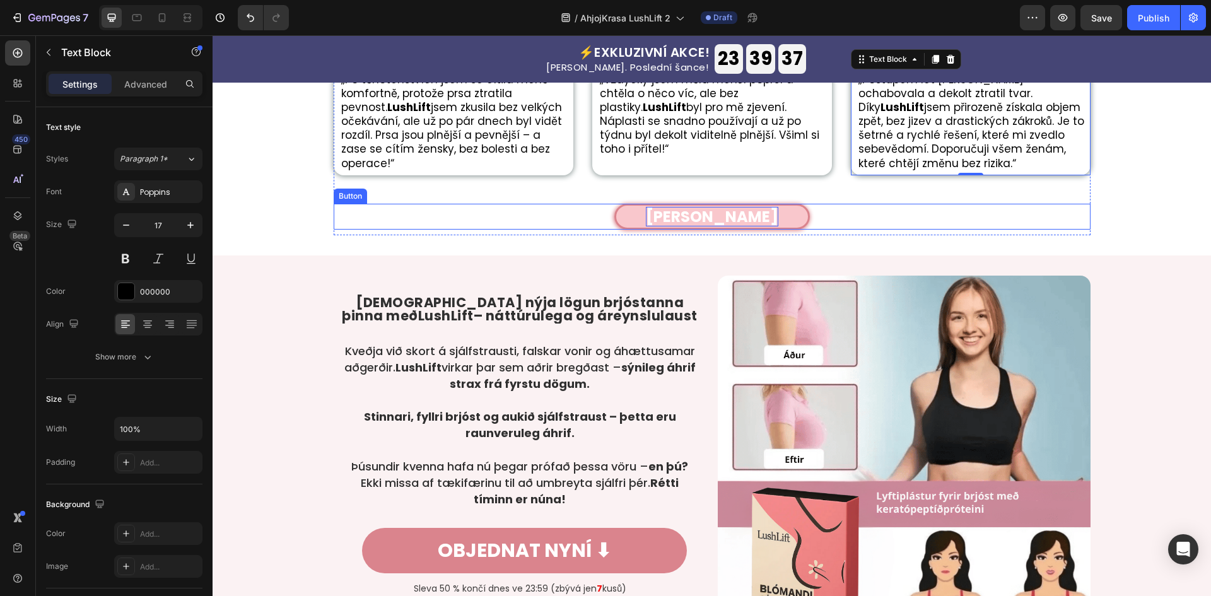
click at [714, 211] on p "[PERSON_NAME]" at bounding box center [712, 217] width 132 height 20
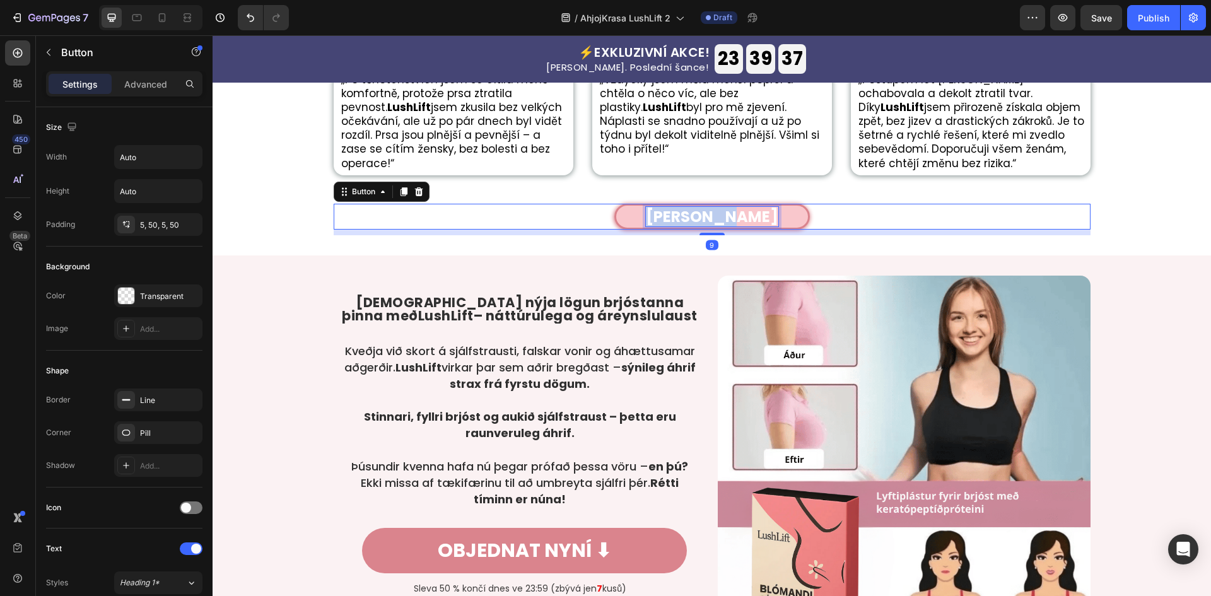
click at [714, 211] on p "[PERSON_NAME]" at bounding box center [712, 217] width 132 height 20
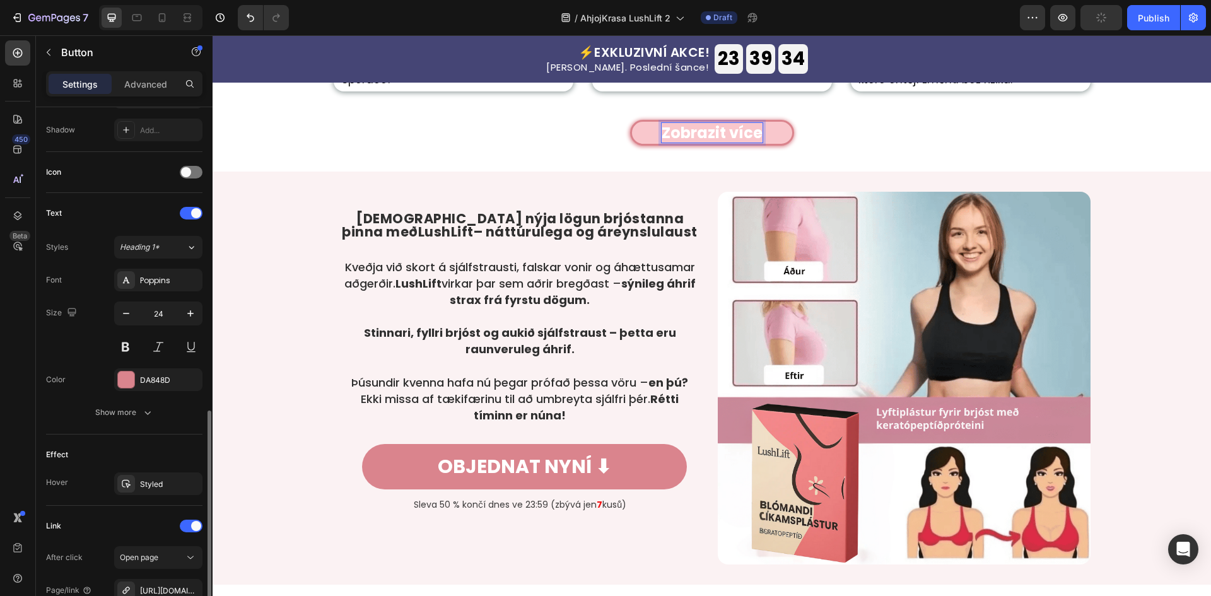
scroll to position [478, 0]
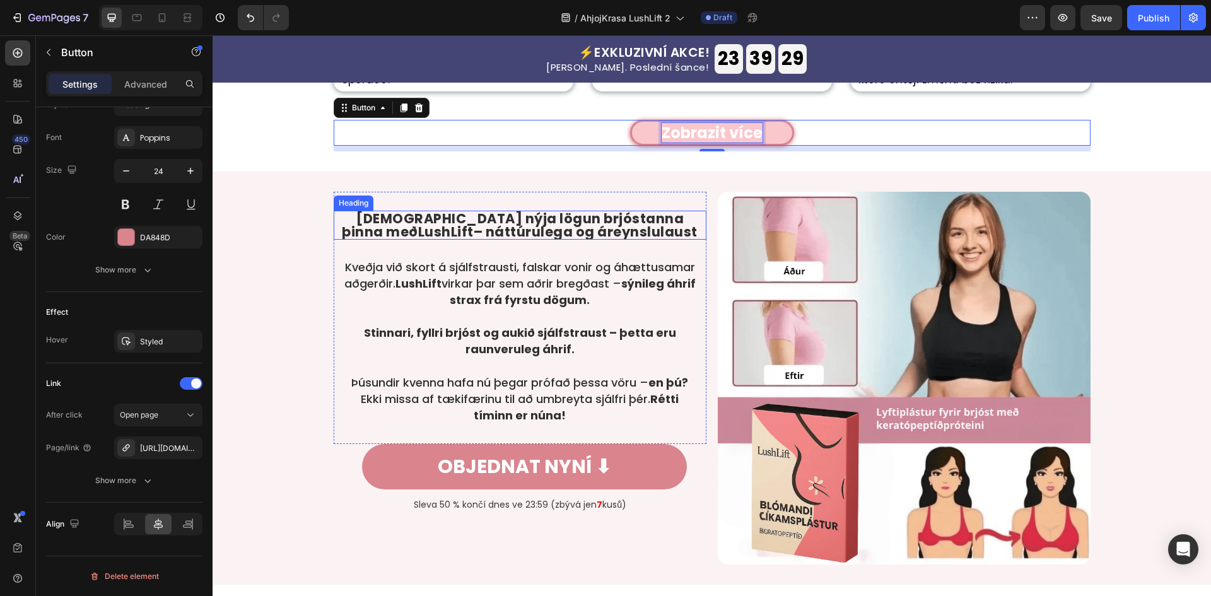
click at [559, 222] on h2 "[DEMOGRAPHIC_DATA] nýja lögun brjóstanna þinna með LushLift – náttúrulega og ár…" at bounding box center [520, 225] width 373 height 29
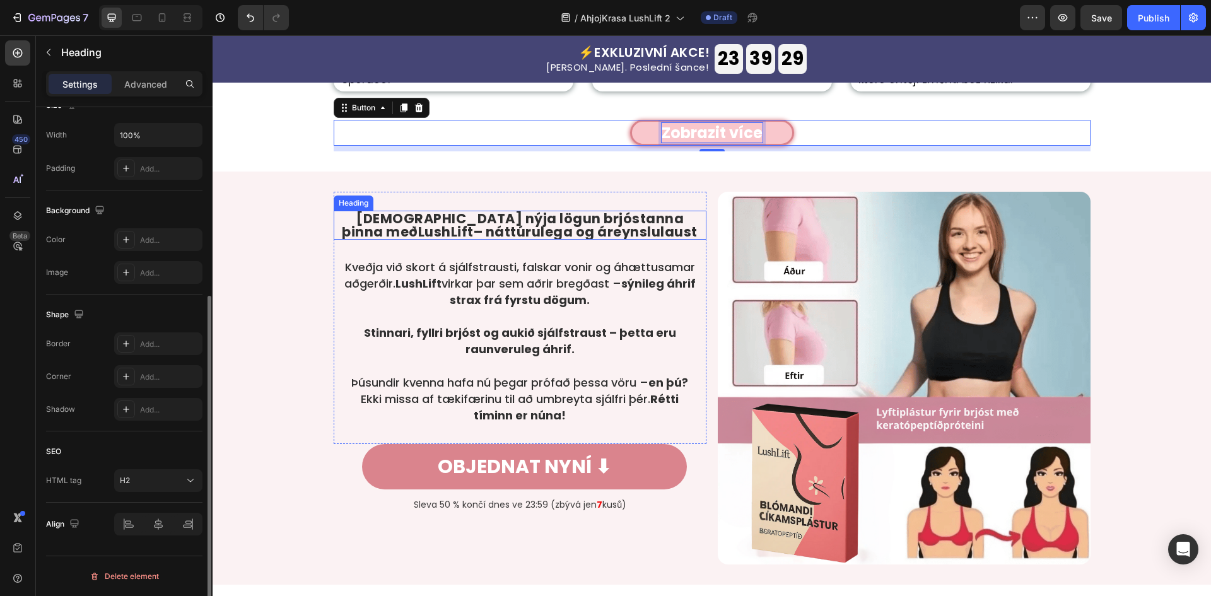
click at [559, 222] on h2 "[DEMOGRAPHIC_DATA] nýja lögun brjóstanna þinna með LushLift – náttúrulega og ár…" at bounding box center [520, 225] width 373 height 29
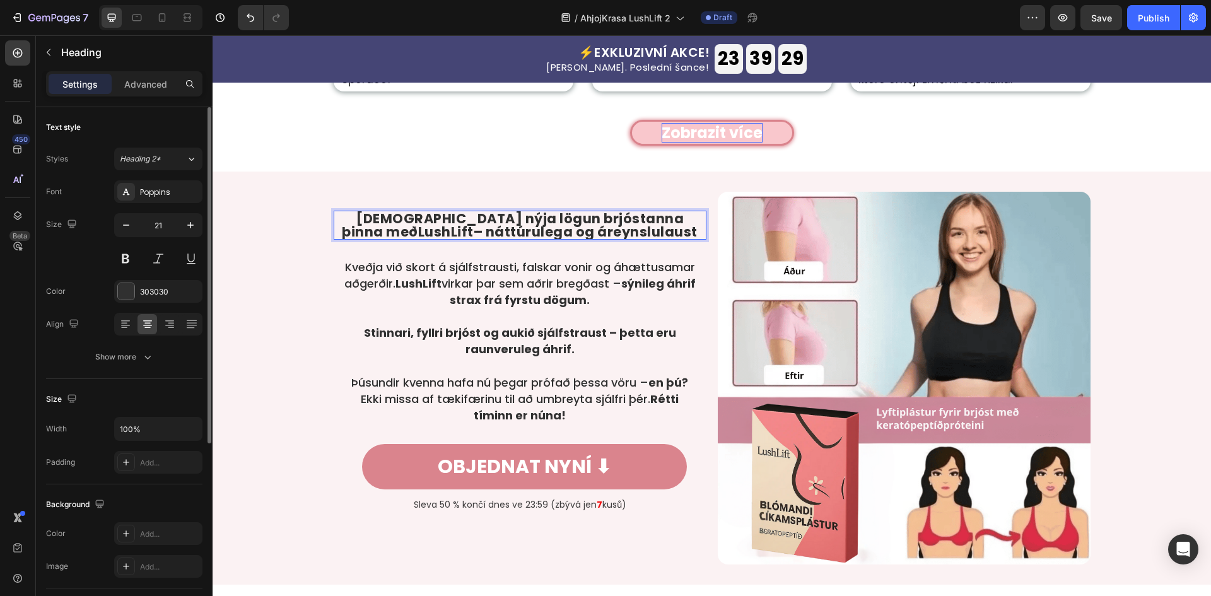
click at [559, 222] on p "[DEMOGRAPHIC_DATA] nýja lögun brjóstanna þinna með LushLift – náttúrulega og ár…" at bounding box center [520, 225] width 370 height 26
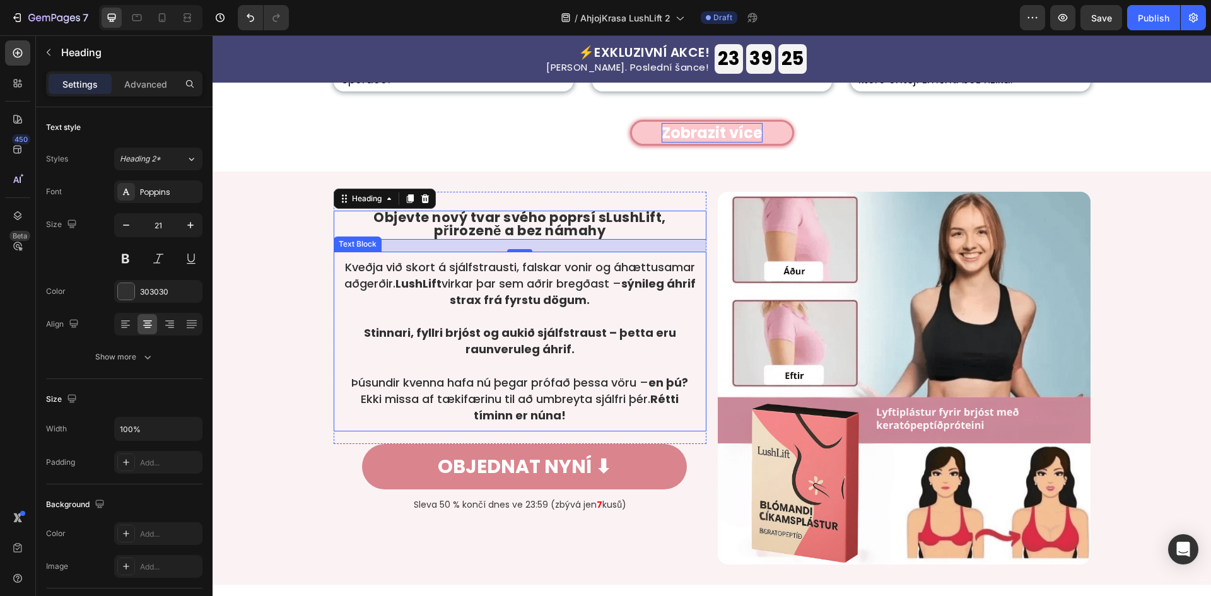
click at [528, 315] on p "Stinnari, fyllri brjóst og aukið sjálfstraust – þetta eru raunveruleg áhrif." at bounding box center [519, 332] width 357 height 49
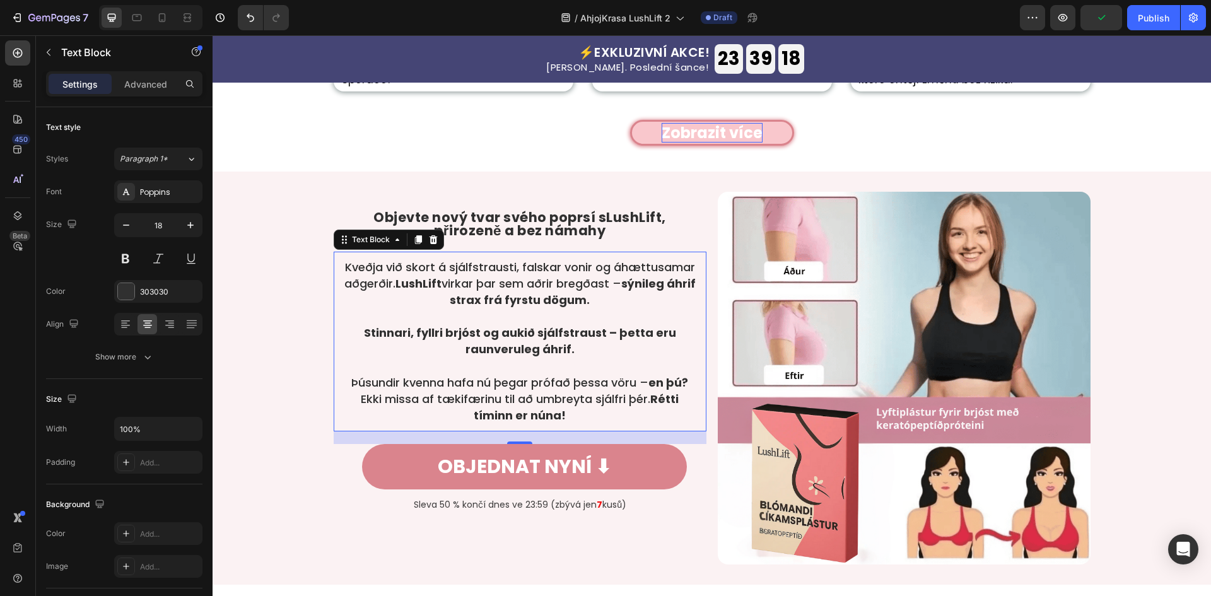
click at [609, 322] on p "Stinnari, fyllri brjóst og aukið sjálfstraust – þetta eru raunveruleg áhrif." at bounding box center [519, 332] width 357 height 49
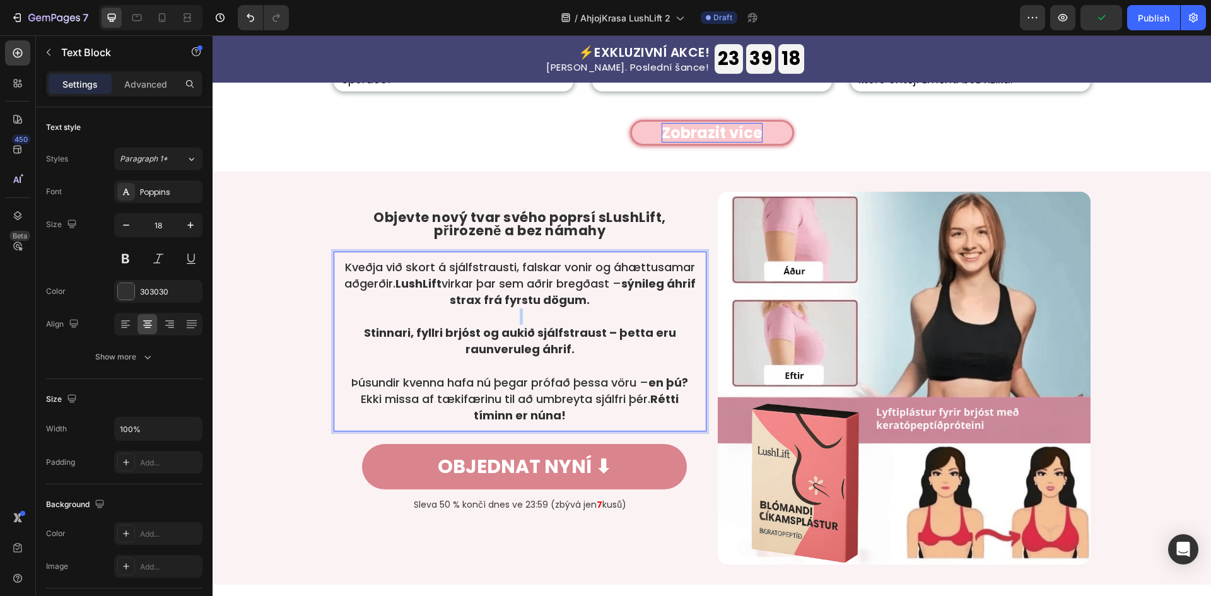
click at [609, 322] on p "⁠⁠⁠⁠⁠⁠⁠ Stinnari, fyllri brjóst og aukið sjálfstraust – þetta eru raunveruleg á…" at bounding box center [519, 332] width 357 height 49
click at [609, 322] on p "Stinnari, fyllri brjóst og aukið sjálfstraust – þetta eru raunveruleg áhrif." at bounding box center [519, 332] width 357 height 49
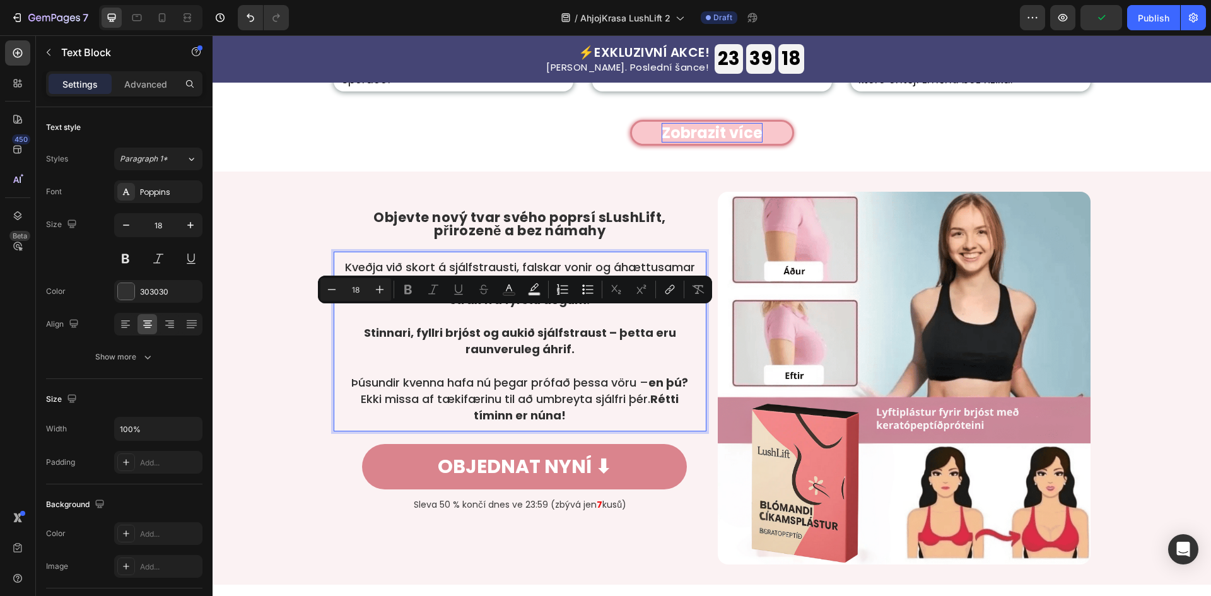
click at [609, 322] on p "Stinnari, fyllri brjóst og aukið sjálfstraust – þetta eru raunveruleg áhrif." at bounding box center [519, 332] width 357 height 49
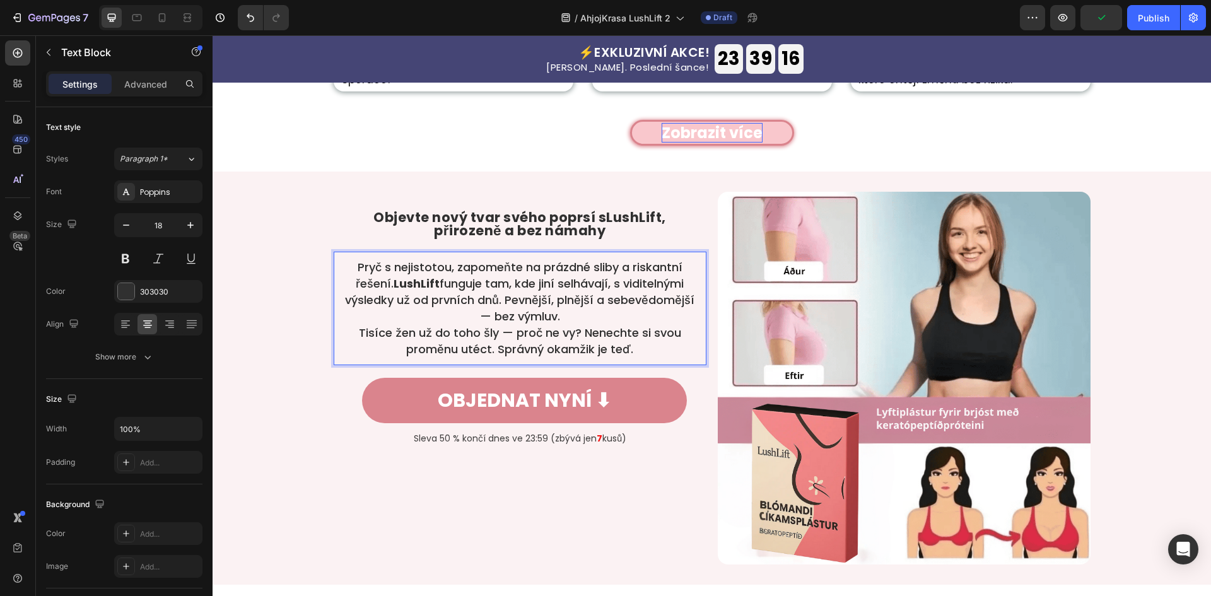
click at [608, 310] on p "Pryč s nejistotou, zapomeňte na prázdné sliby a riskantní řešení. LushLift fung…" at bounding box center [519, 292] width 357 height 66
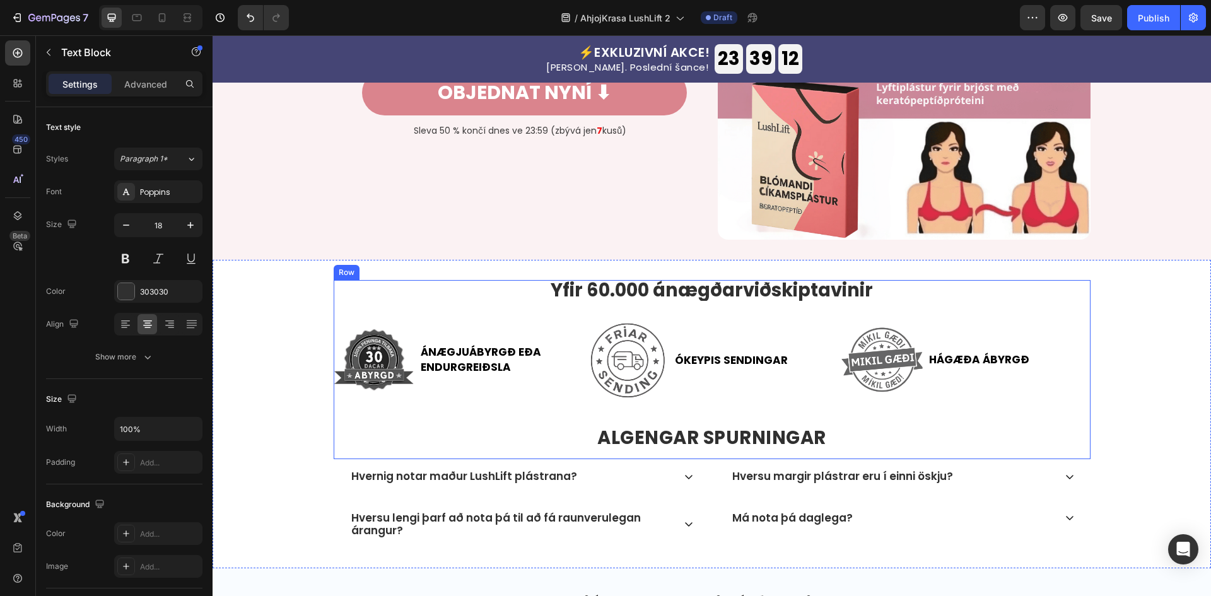
scroll to position [3279, 0]
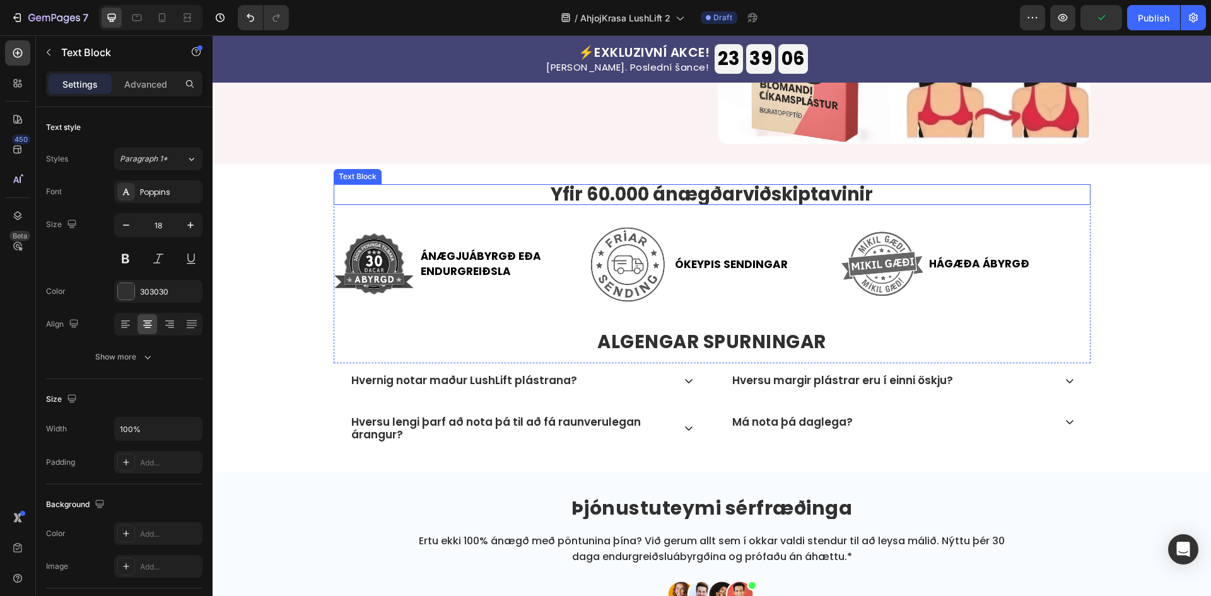
click at [777, 195] on p "Yfir 60.000 ánægðarviðskiptavinir" at bounding box center [712, 194] width 754 height 18
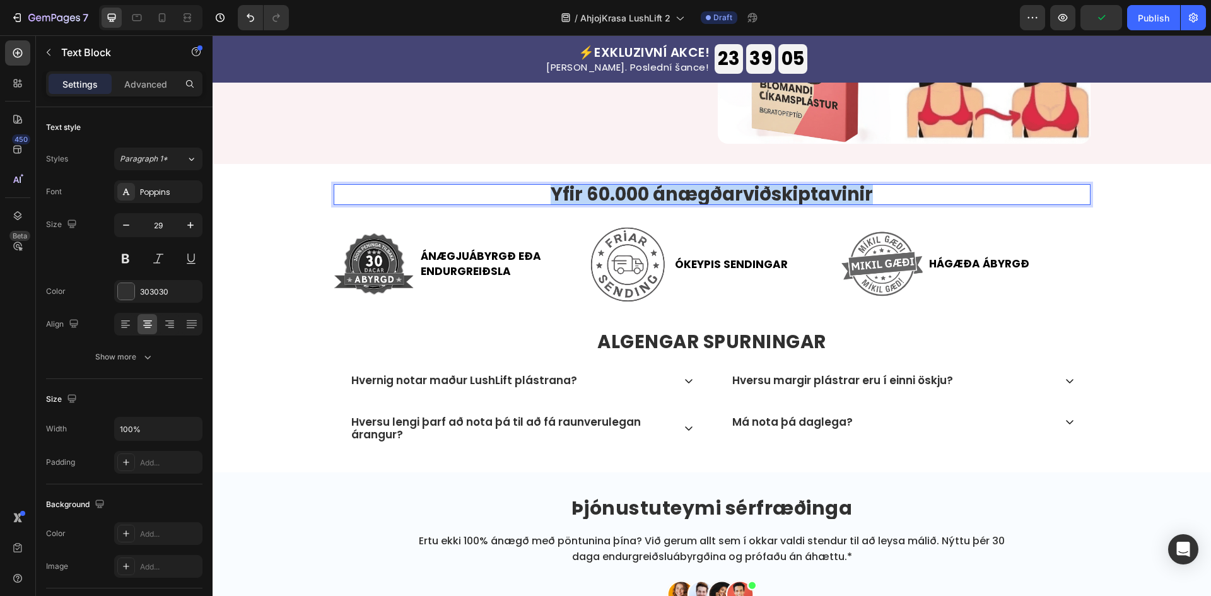
click at [777, 195] on p "Yfir 60.000 ánægðarviðskiptavinir" at bounding box center [712, 194] width 754 height 18
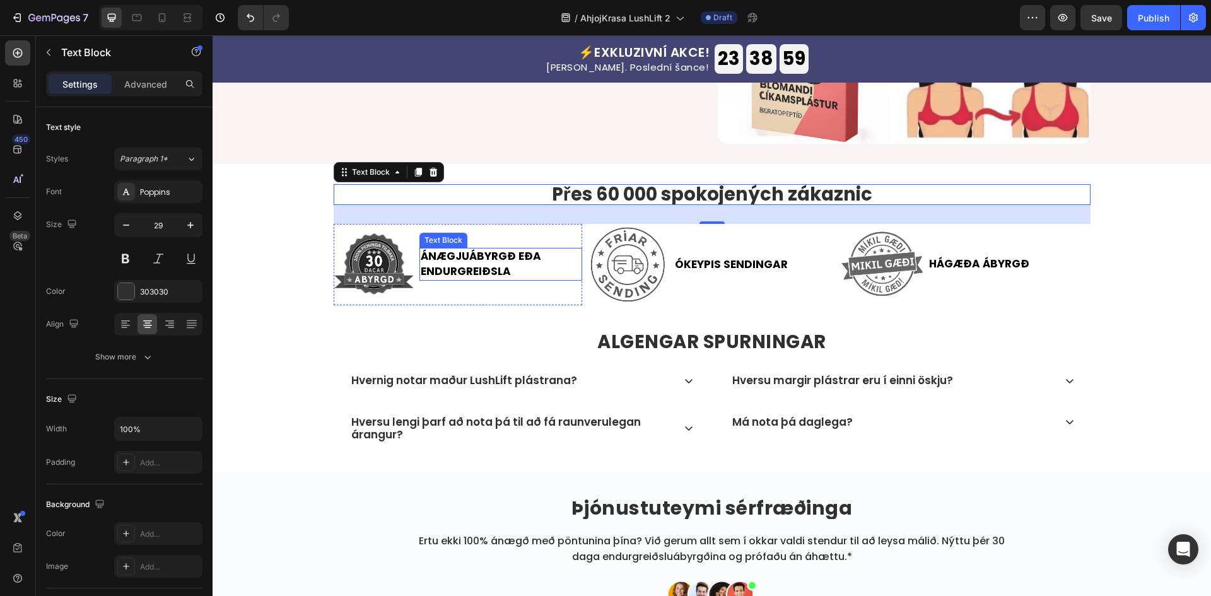
click at [497, 258] on p "Ánægjuábyrgð eða endurgreiðsla" at bounding box center [501, 264] width 160 height 30
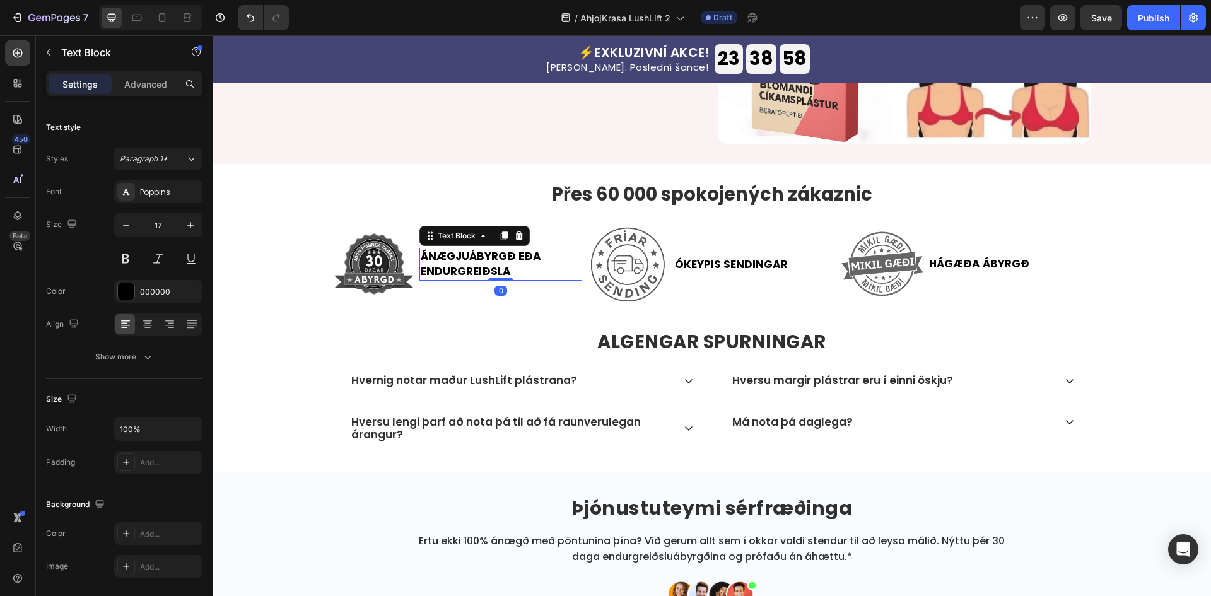
click at [497, 258] on p "Ánægjuábyrgð eða endurgreiðsla" at bounding box center [501, 264] width 160 height 30
click at [731, 263] on p "Ókeypis sendingar" at bounding box center [755, 264] width 160 height 15
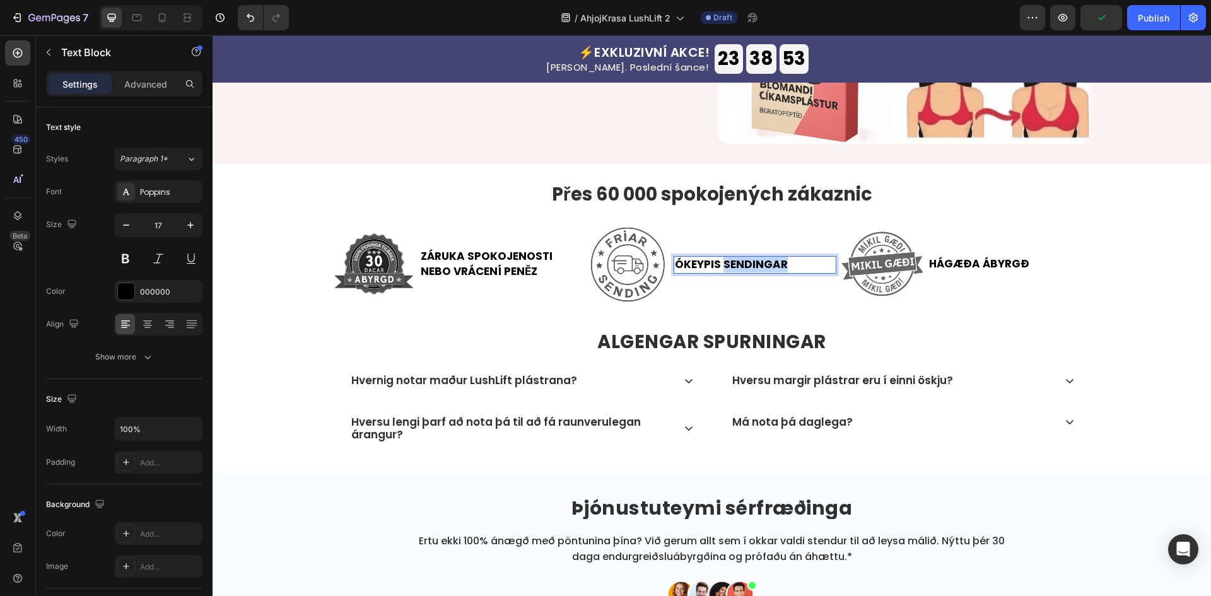
click at [731, 263] on p "Ókeypis sendingar" at bounding box center [755, 264] width 160 height 15
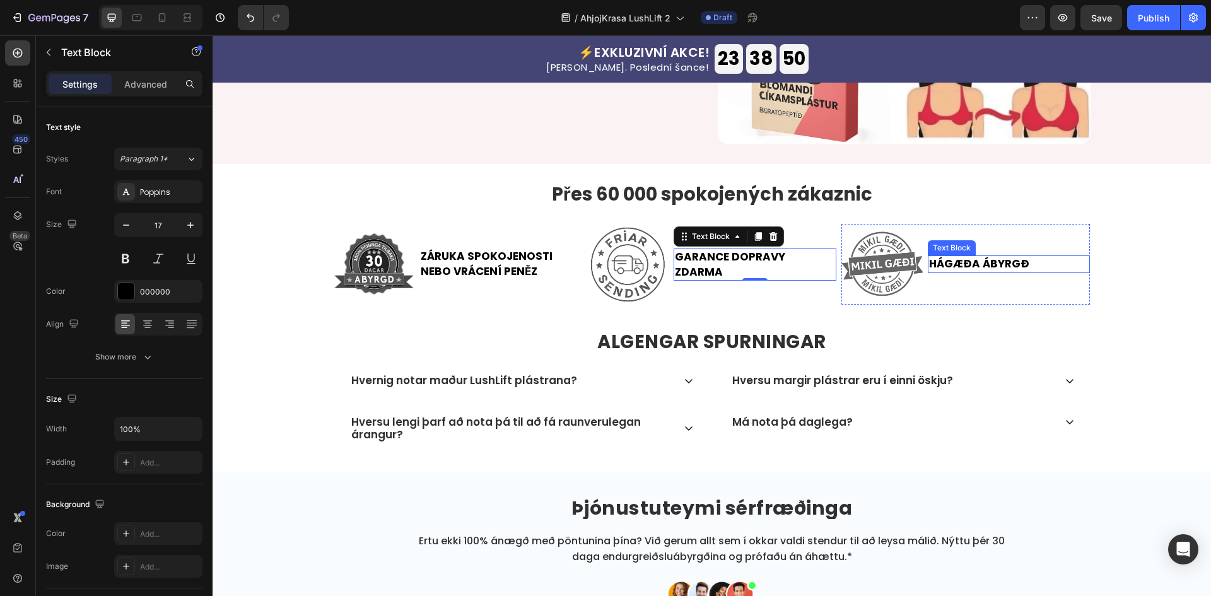
click at [967, 260] on p "Hágæða ábyrgð" at bounding box center [1009, 264] width 160 height 15
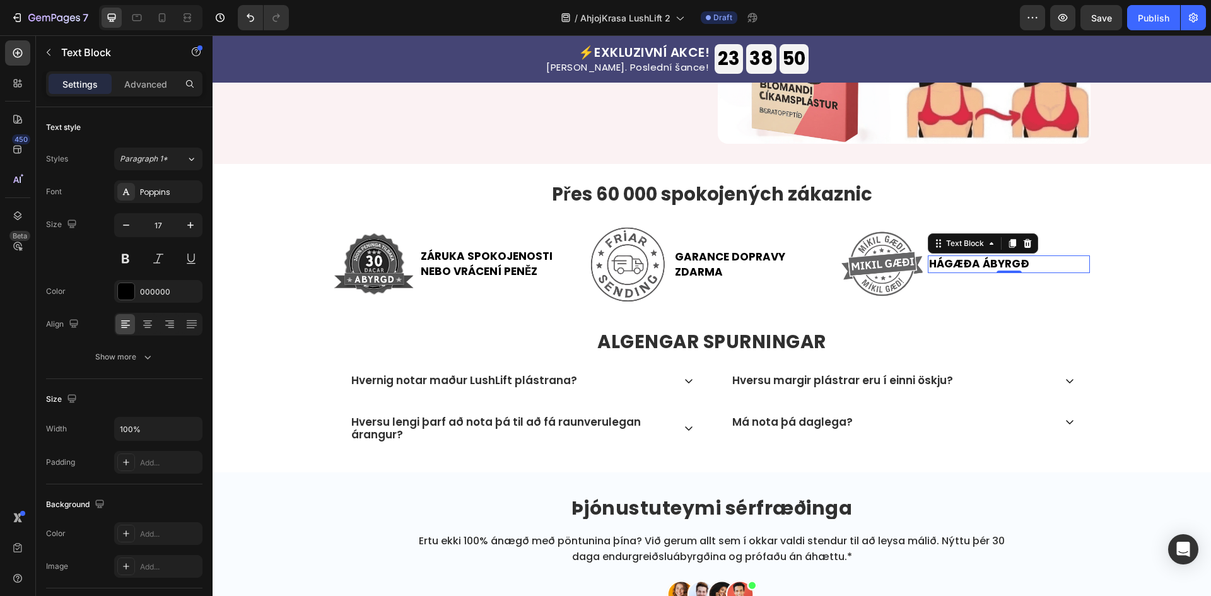
click at [967, 260] on p "Hágæða ábyrgð" at bounding box center [1009, 264] width 160 height 15
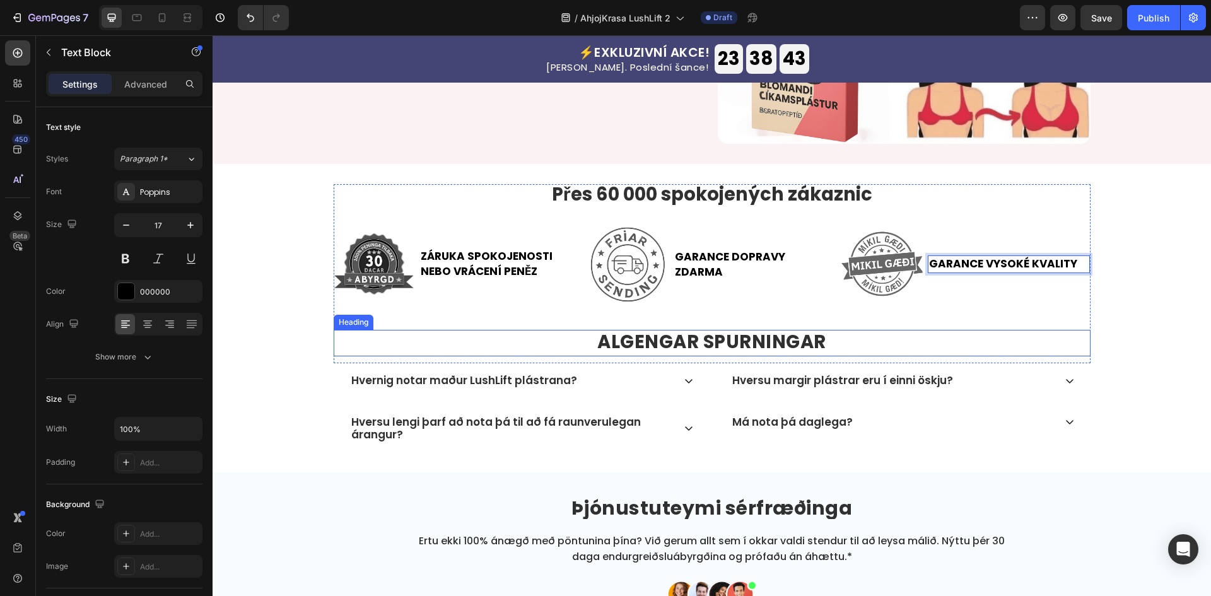
click at [728, 333] on strong "ALGENGAR SPURNINGAR" at bounding box center [711, 341] width 229 height 25
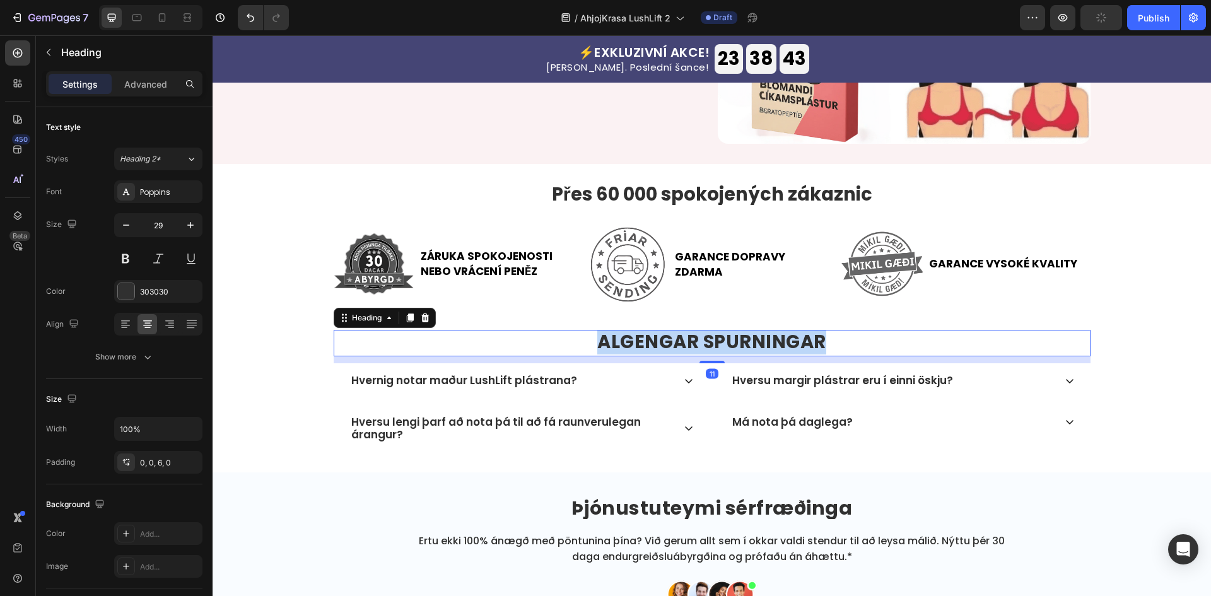
click at [728, 333] on strong "ALGENGAR SPURNINGAR" at bounding box center [711, 341] width 229 height 25
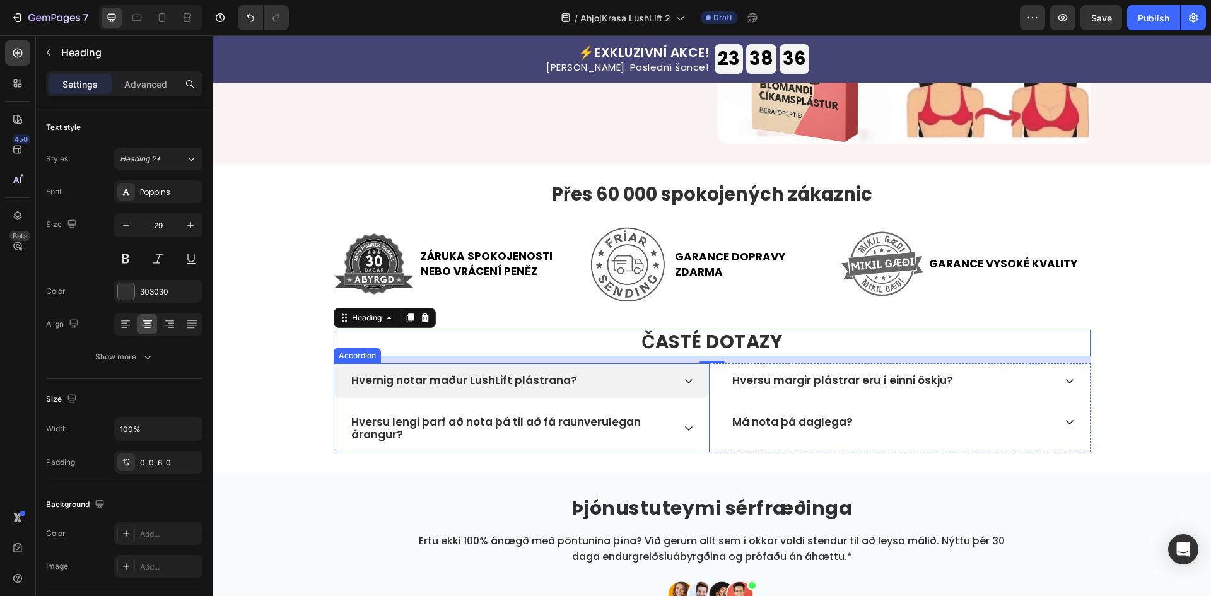
click at [559, 374] on p "Hvernig notar maður LushLift plástrana?" at bounding box center [464, 380] width 226 height 13
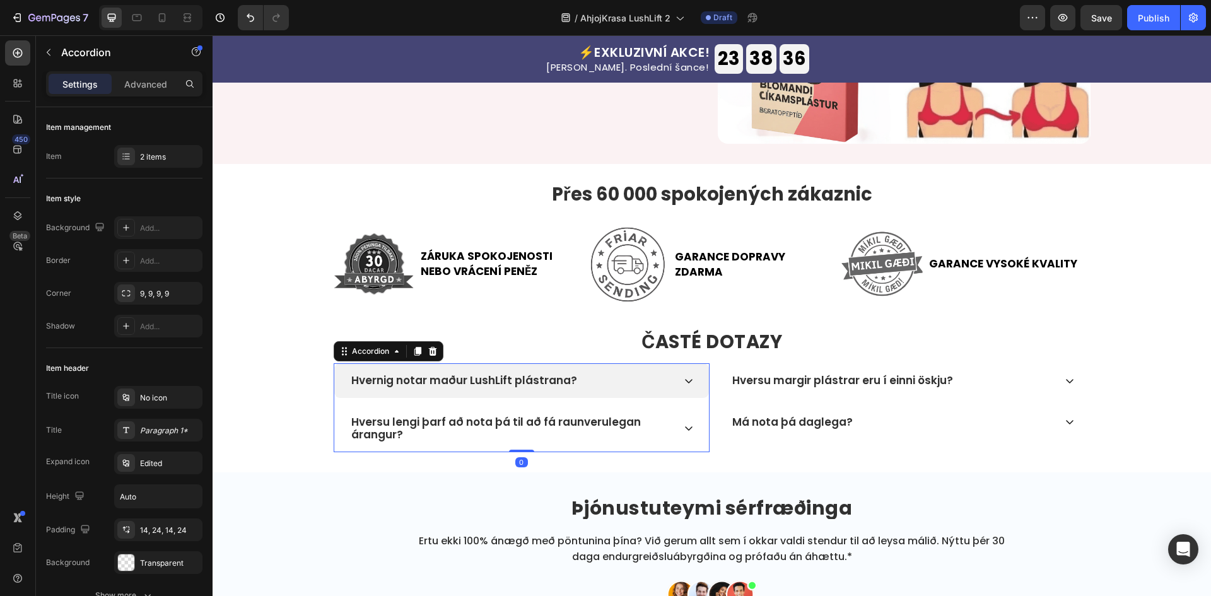
click at [559, 374] on p "Hvernig notar maður LushLift plástrana?" at bounding box center [464, 380] width 226 height 13
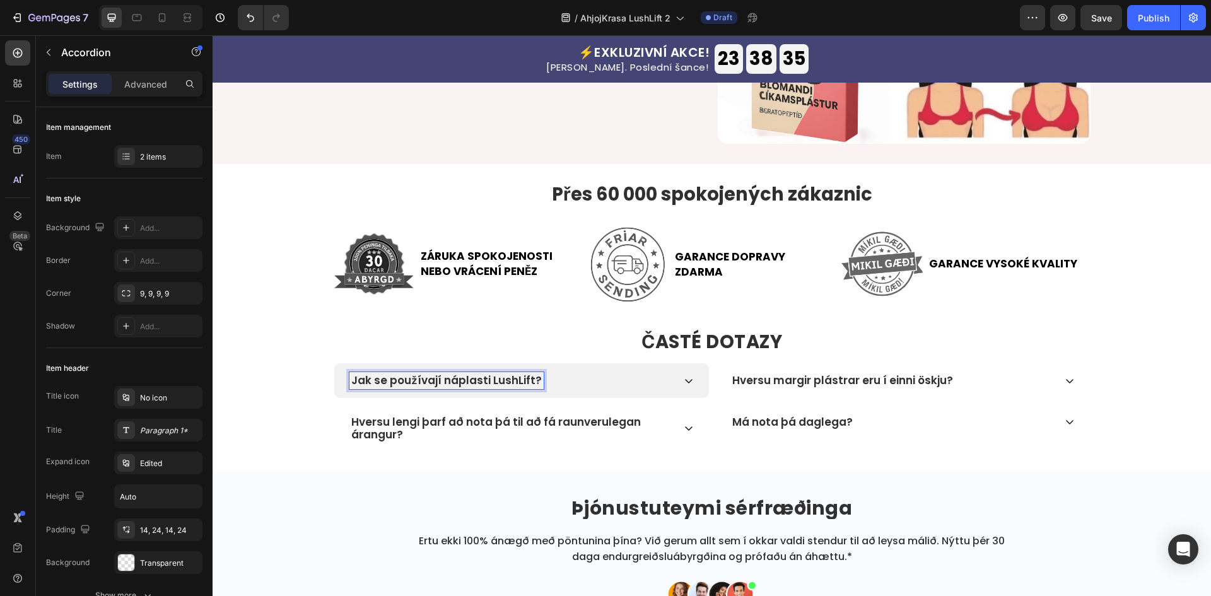
click at [613, 380] on div "Jak se používají náplasti LushLift?" at bounding box center [511, 380] width 324 height 16
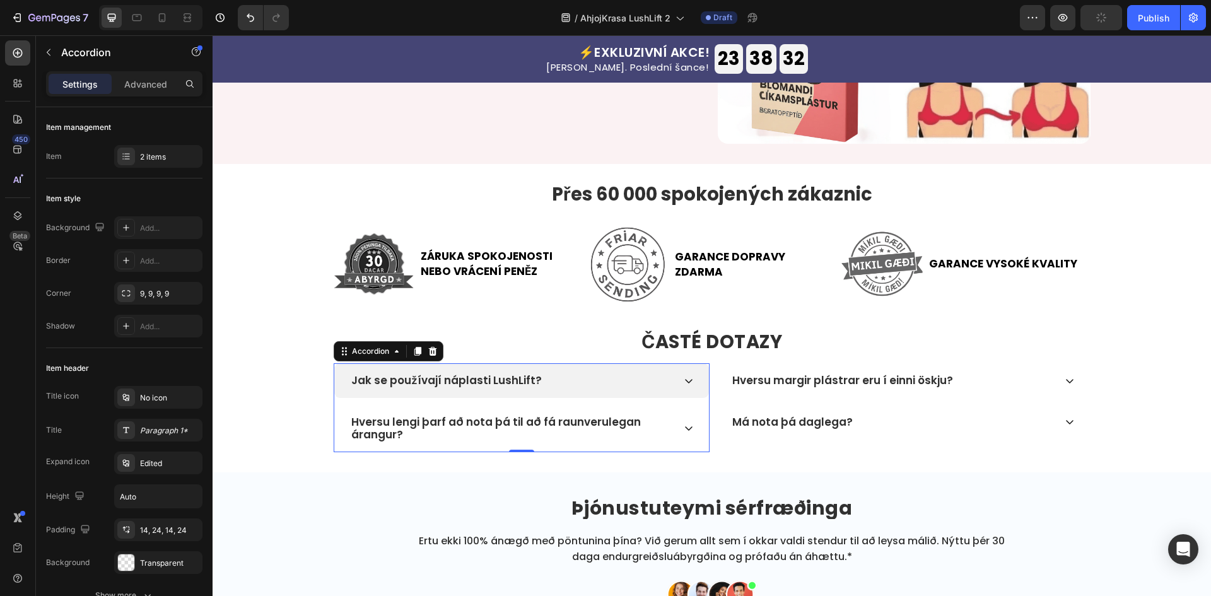
click at [570, 370] on div "Jak se používají náplasti LushLift?" at bounding box center [521, 380] width 375 height 34
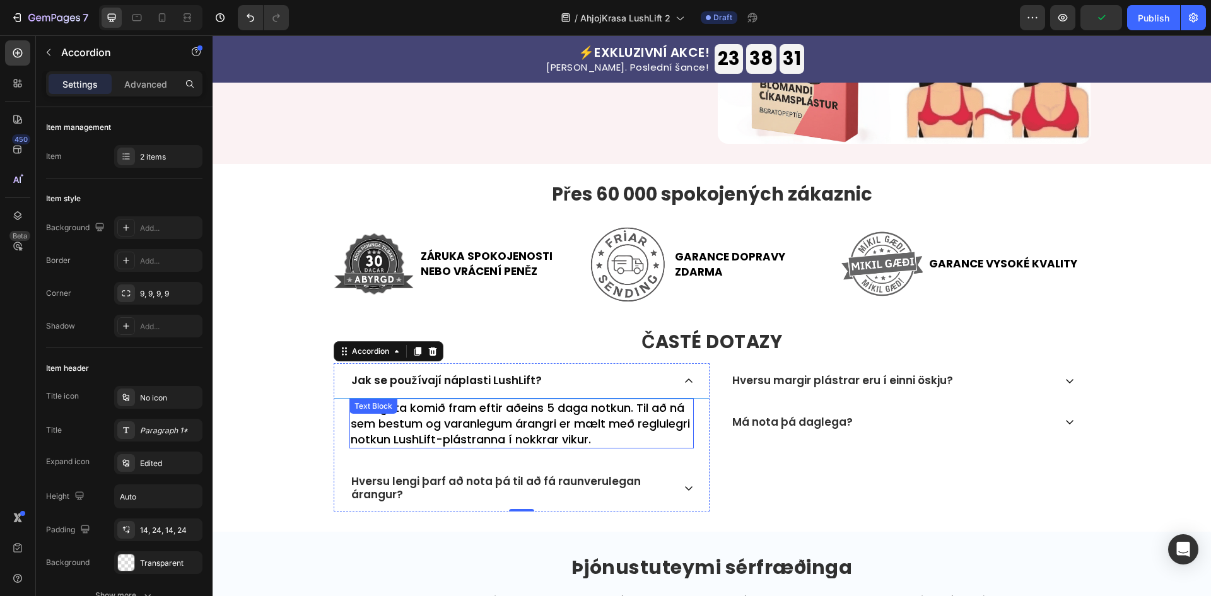
click at [513, 416] on p "Áhrif geta komið fram eftir aðeins 5 daga notkun. Til að ná sem bestum og varan…" at bounding box center [522, 424] width 342 height 48
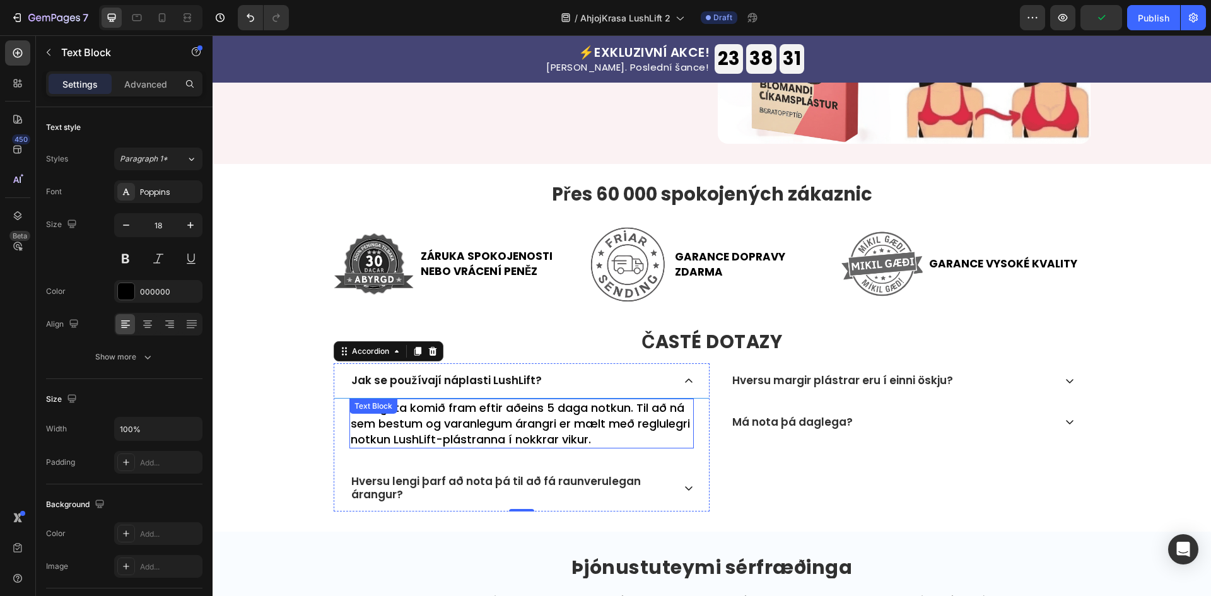
click at [513, 416] on p "Áhrif geta komið fram eftir aðeins 5 daga notkun. Til að ná sem bestum og varan…" at bounding box center [522, 424] width 342 height 48
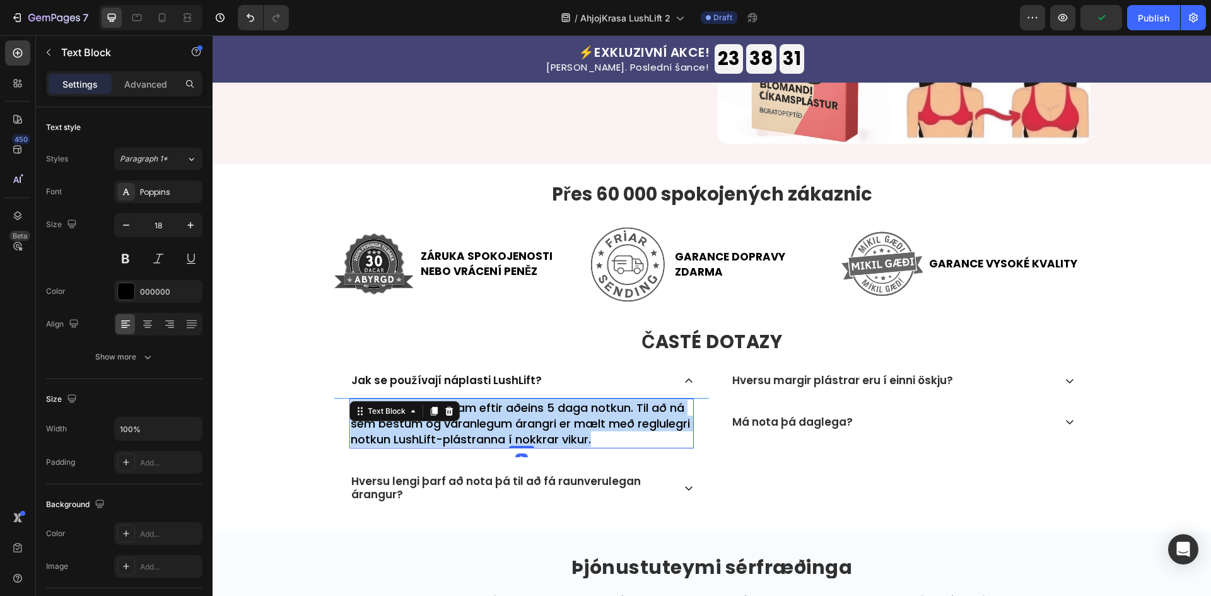
click at [513, 416] on p "Áhrif geta komið fram eftir aðeins 5 daga notkun. Til að ná sem bestum og varan…" at bounding box center [522, 424] width 342 height 48
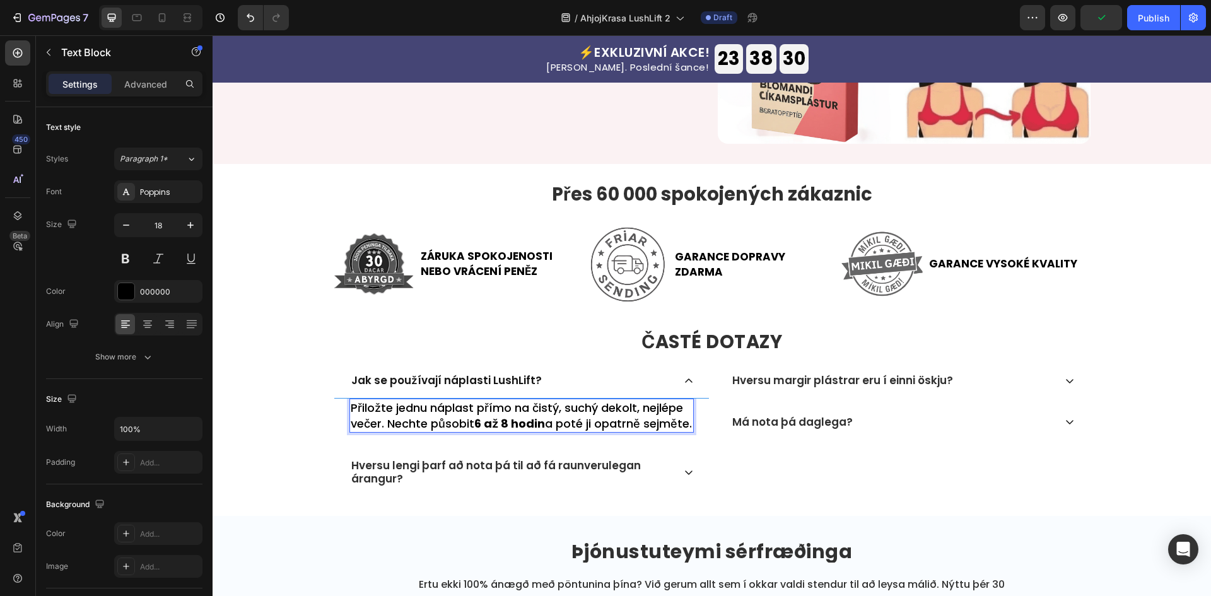
scroll to position [3447, 0]
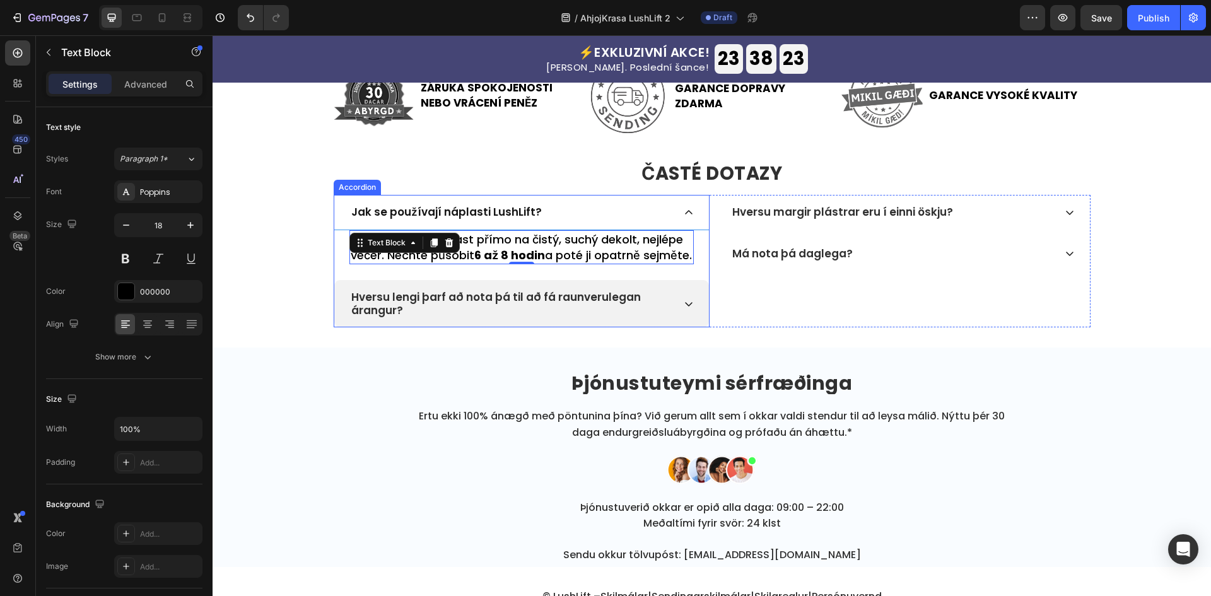
click at [671, 311] on div "Hversu lengi þarf að nota þá til að fá raunverulegan árangur?" at bounding box center [521, 303] width 375 height 47
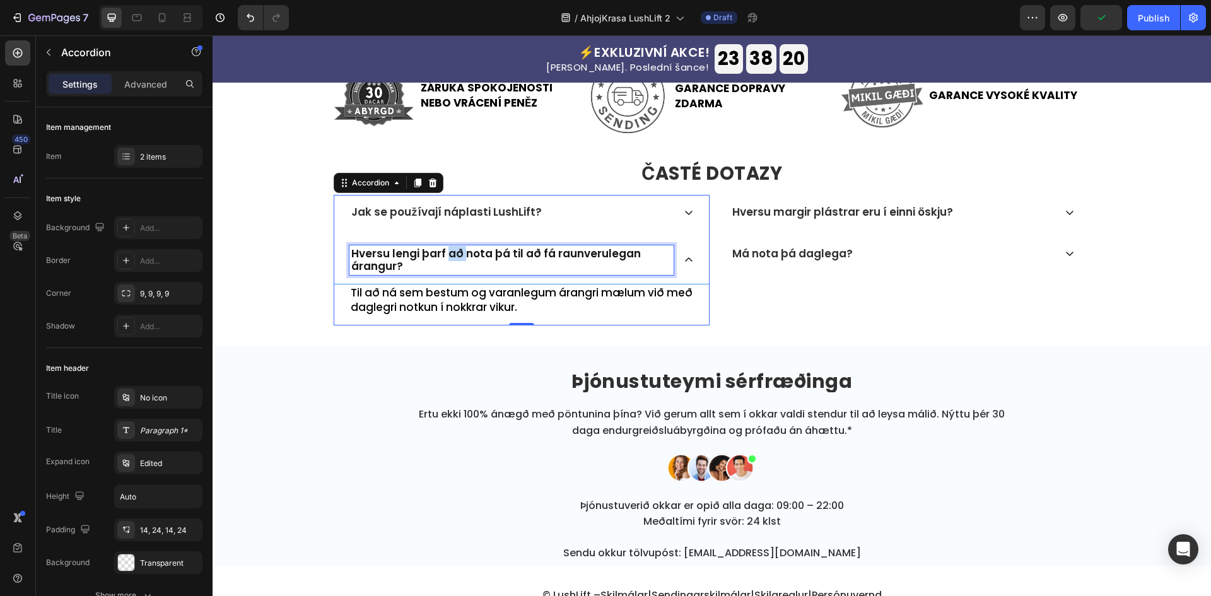
click at [451, 259] on p "Hversu lengi þarf að nota þá til að fá raunverulegan árangur?" at bounding box center [511, 260] width 320 height 26
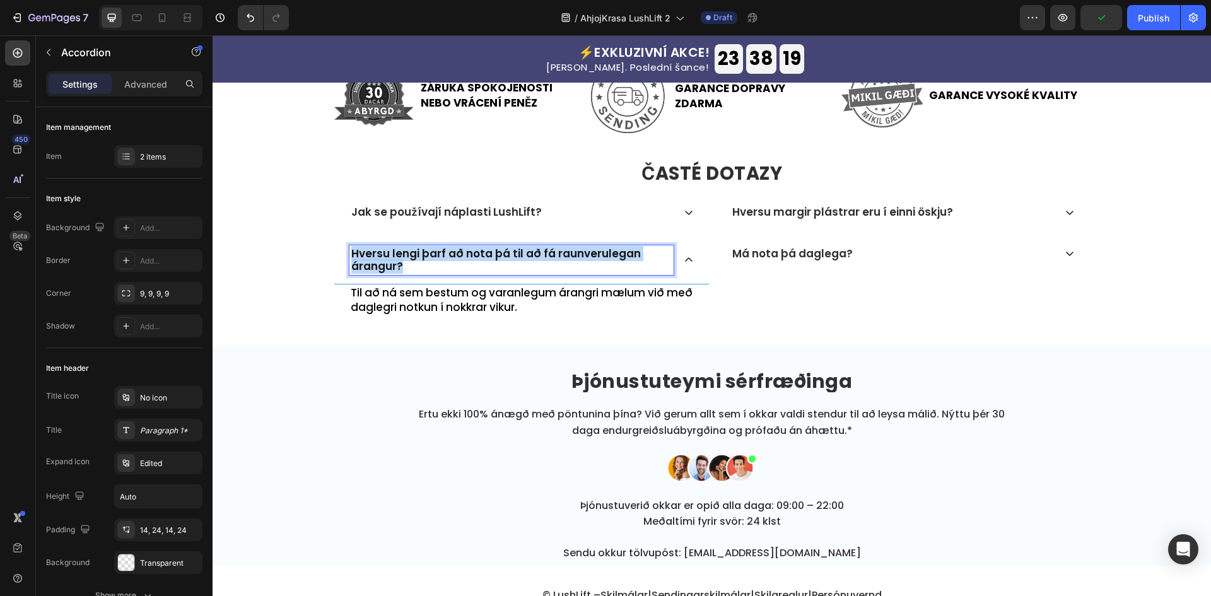
click at [451, 259] on p "Hversu lengi þarf að nota þá til að fá raunverulegan árangur?" at bounding box center [511, 260] width 320 height 26
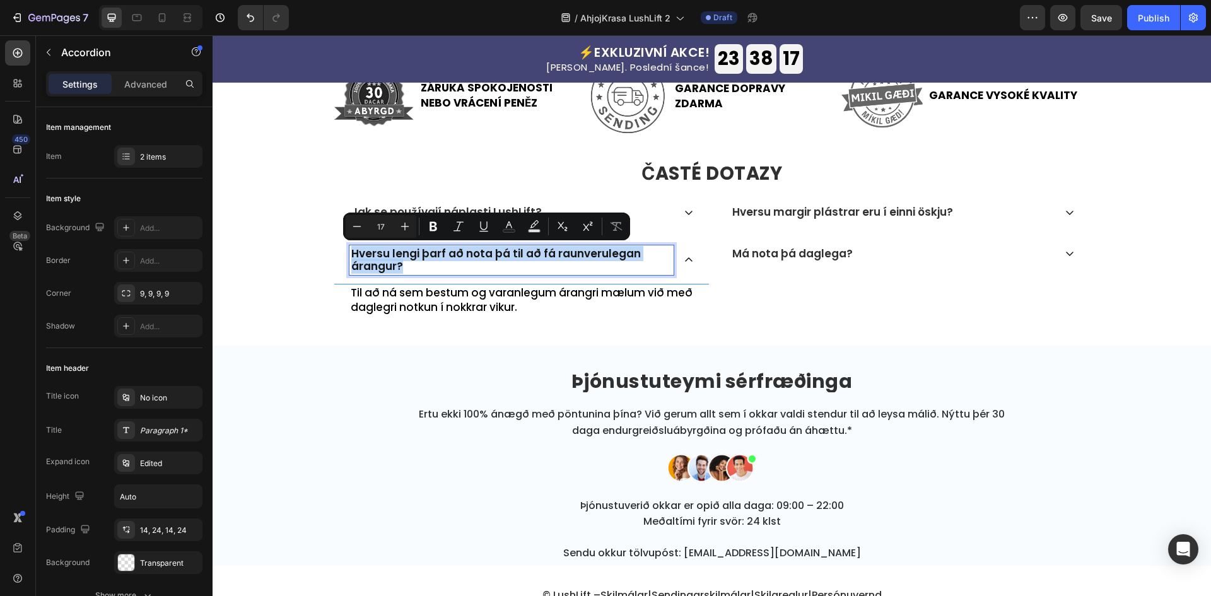
click at [670, 261] on div "Hversu lengi þarf að nota þá til að fá raunverulegan árangur?" at bounding box center [521, 260] width 375 height 48
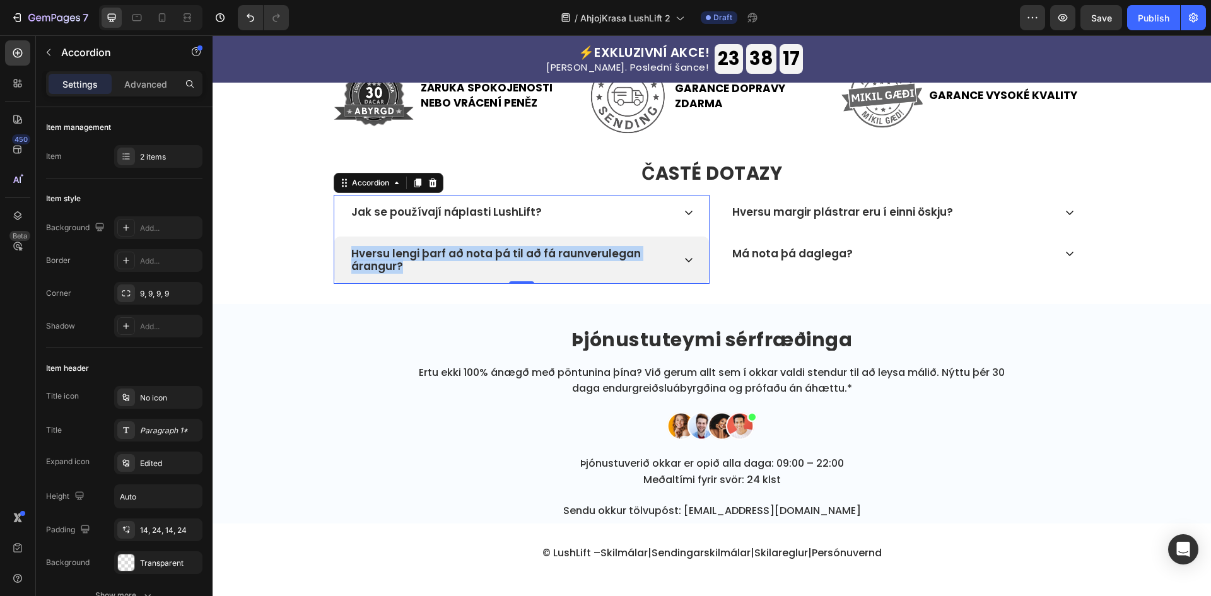
click at [683, 260] on icon at bounding box center [688, 260] width 10 height 10
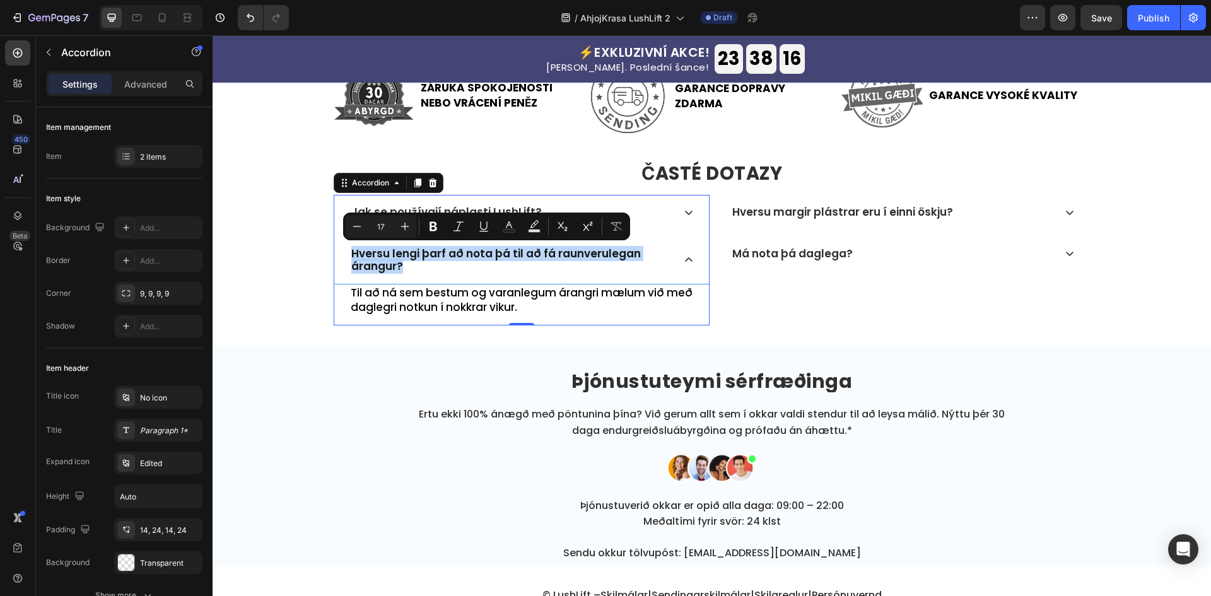
click at [603, 264] on p "Hversu lengi þarf að nota þá til að fá raunverulegan árangur?" at bounding box center [511, 260] width 320 height 26
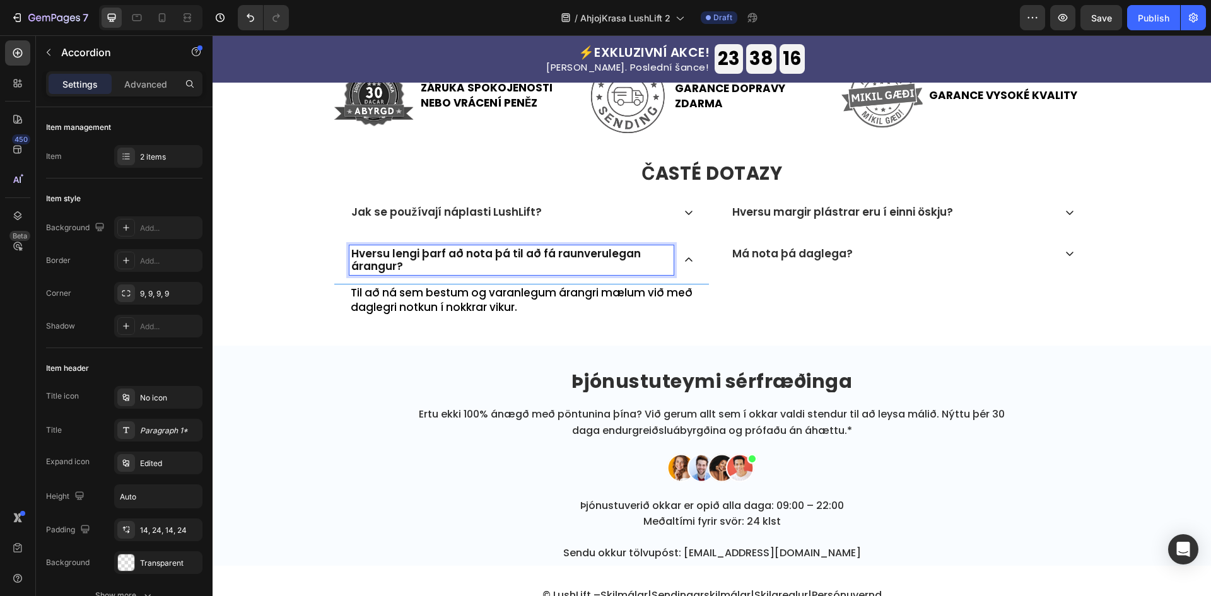
click at [603, 264] on p "Hversu lengi þarf að nota þá til að fá raunverulegan árangur?" at bounding box center [511, 260] width 320 height 26
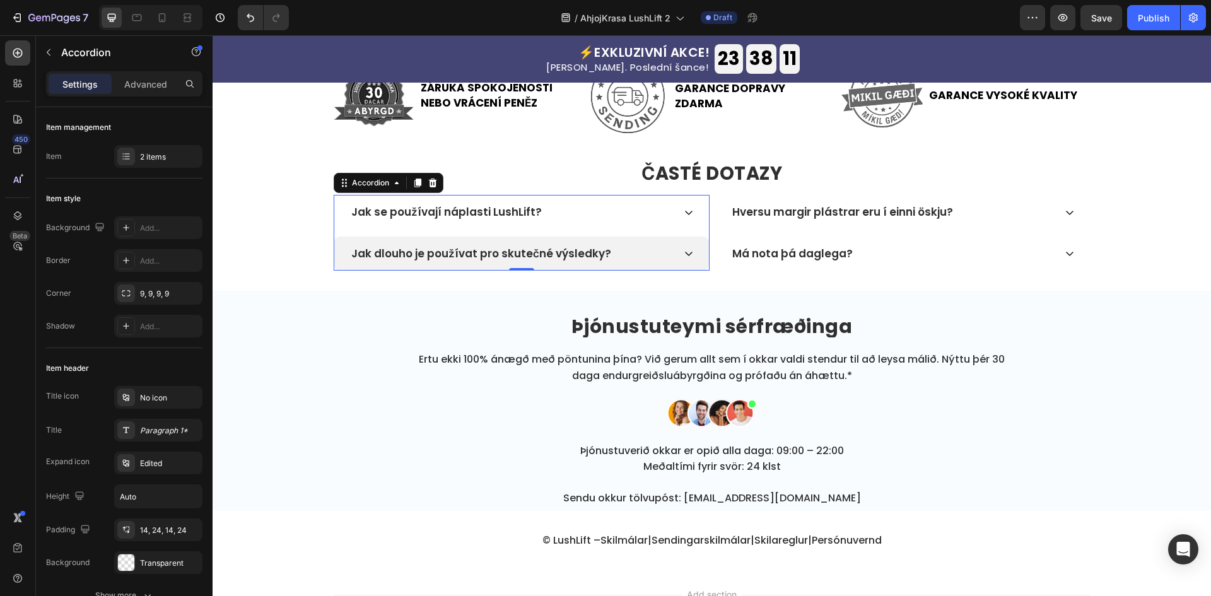
click at [683, 252] on icon at bounding box center [688, 253] width 10 height 10
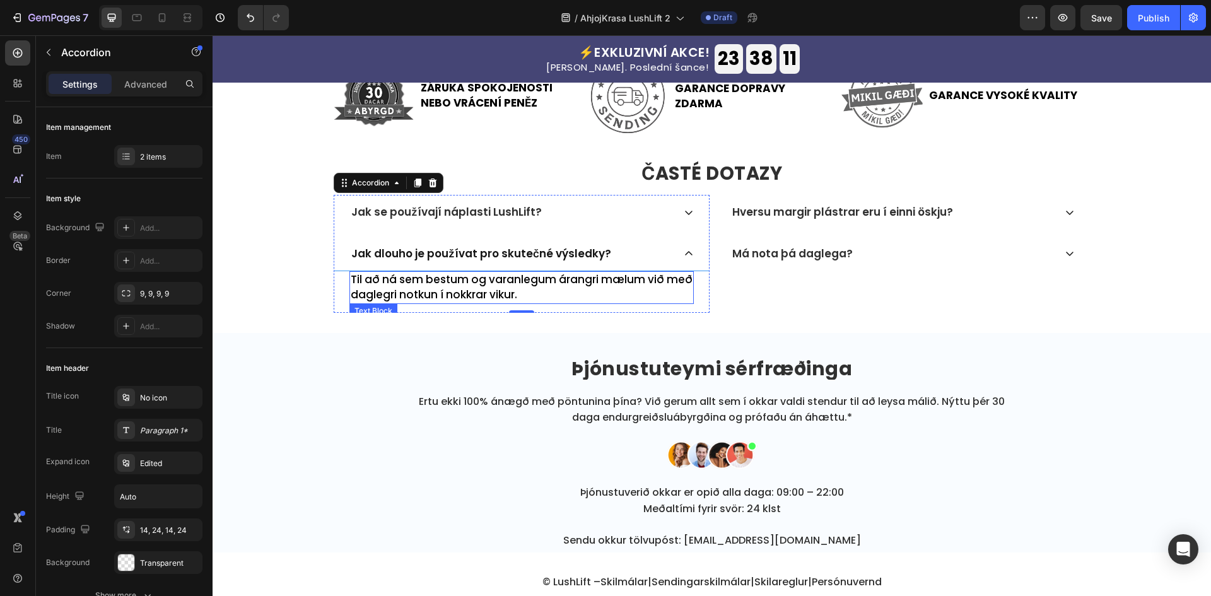
click at [523, 279] on p "Til að ná sem bestum og varanlegum árangri mælum við með daglegri notkun í nokk…" at bounding box center [522, 287] width 342 height 30
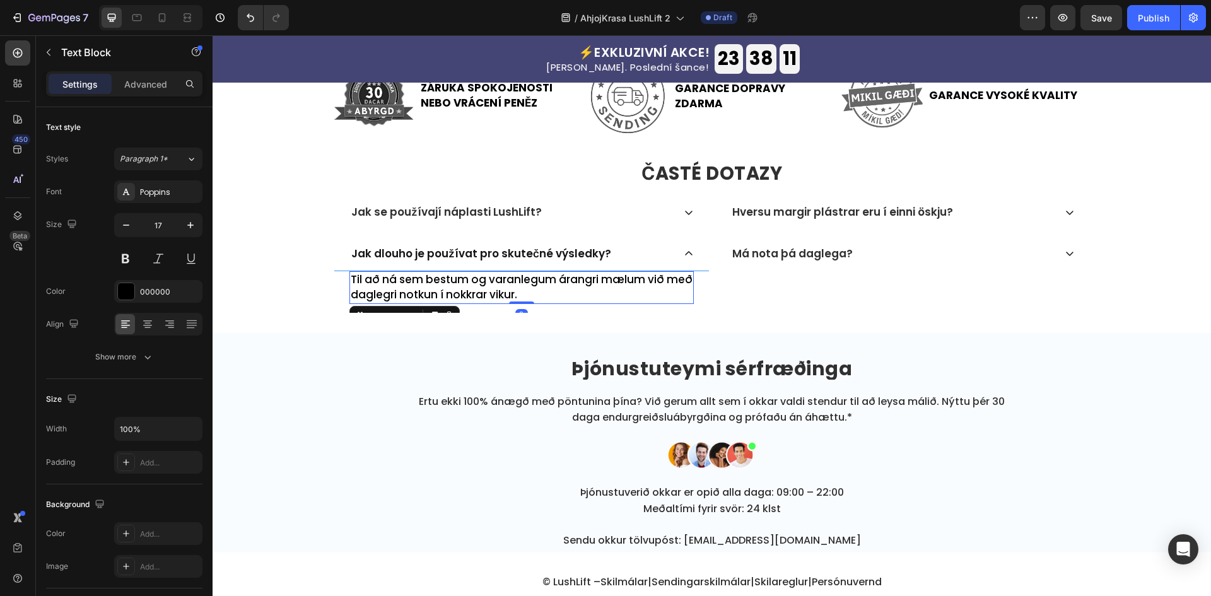
click at [523, 279] on p "Til að ná sem bestum og varanlegum árangri mælum við með daglegri notkun í nokk…" at bounding box center [522, 287] width 342 height 30
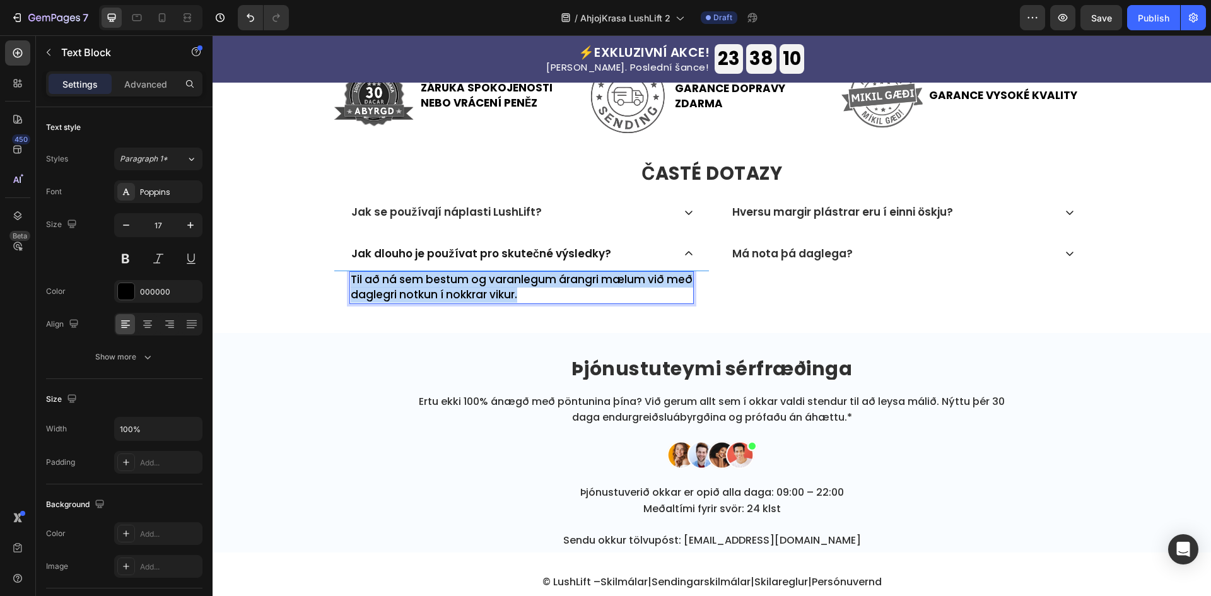
click at [523, 279] on p "Til að ná sem bestum og varanlegum árangri mælum við með daglegri notkun í nokk…" at bounding box center [522, 287] width 342 height 30
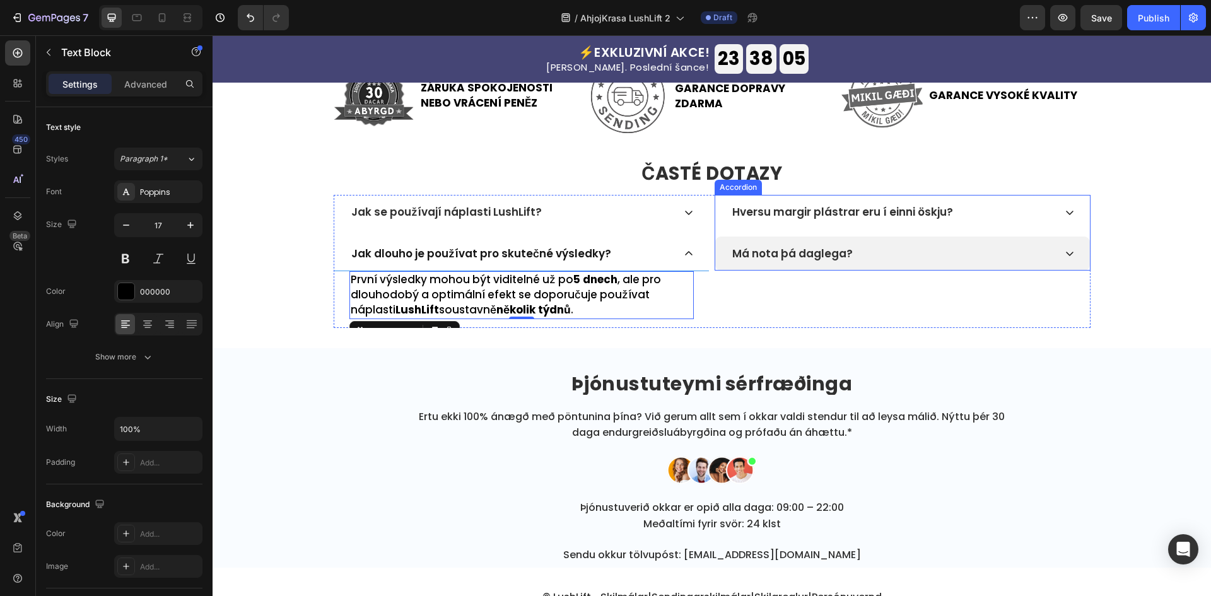
drag, startPoint x: 923, startPoint y: 255, endPoint x: 856, endPoint y: 289, distance: 75.0
click at [923, 255] on div "Má nota þá daglega?" at bounding box center [892, 253] width 324 height 16
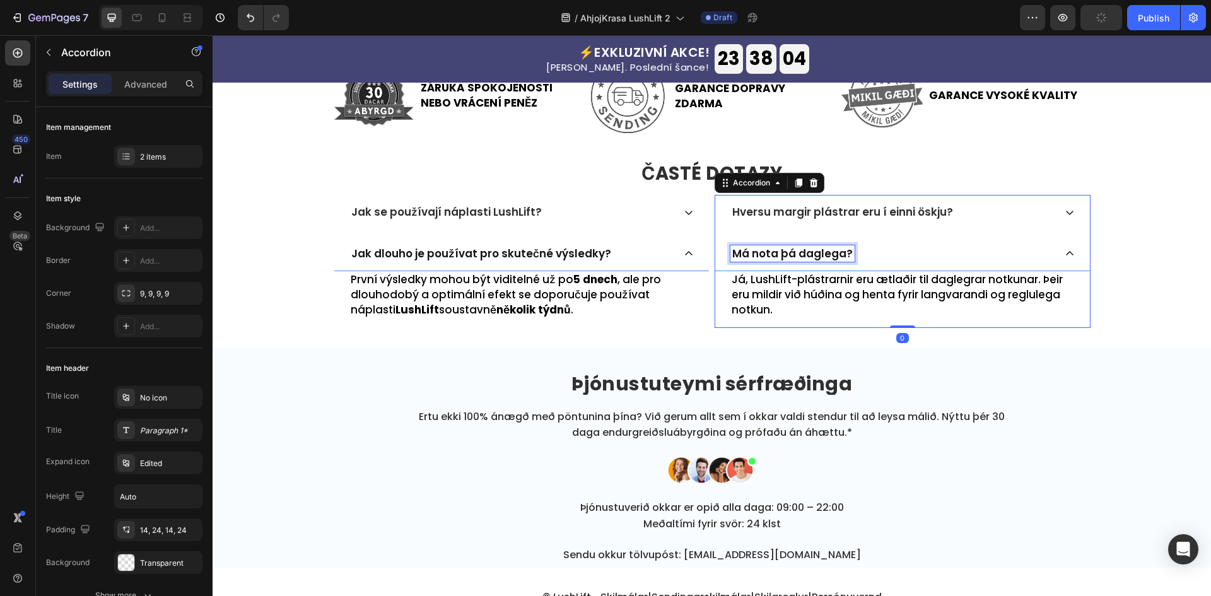
click at [813, 248] on p "Má nota þá daglega?" at bounding box center [792, 253] width 120 height 13
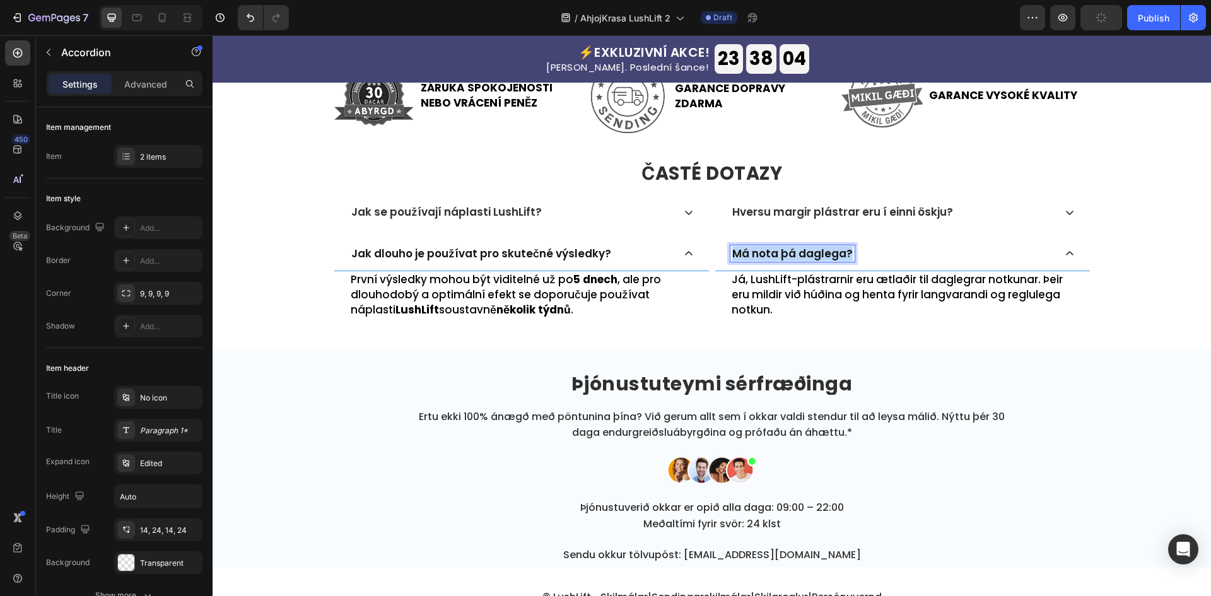
click at [813, 248] on p "Má nota þá daglega?" at bounding box center [792, 253] width 120 height 13
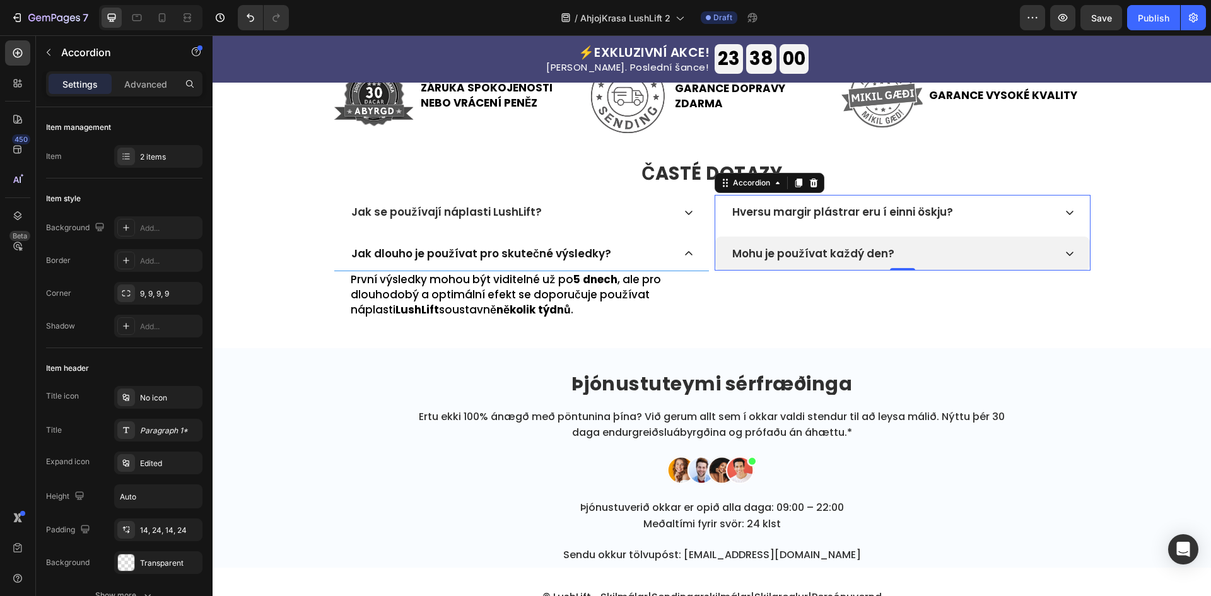
click at [925, 241] on div "Mohu je používat každý den?" at bounding box center [902, 253] width 375 height 34
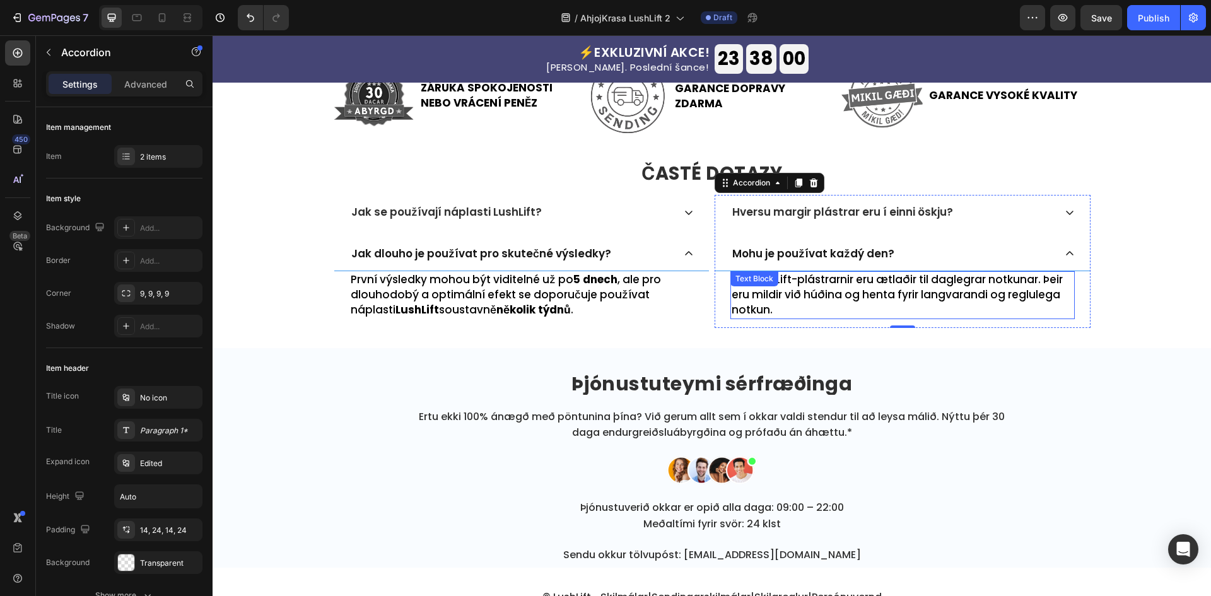
click at [857, 295] on p "Já, LushLift-plástrarnir eru ætlaðir til daglegrar notkunar. Þeir eru mildir vi…" at bounding box center [902, 294] width 342 height 45
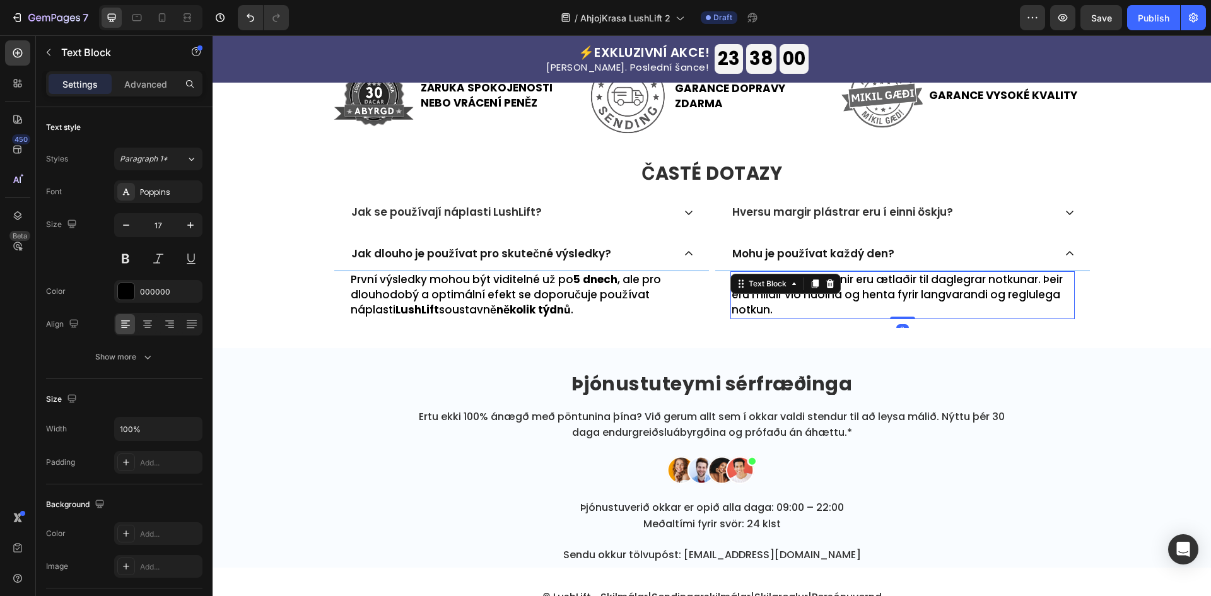
click at [857, 295] on p "Já, LushLift-plástrarnir eru ætlaðir til daglegrar notkunar. Þeir eru mildir vi…" at bounding box center [902, 294] width 342 height 45
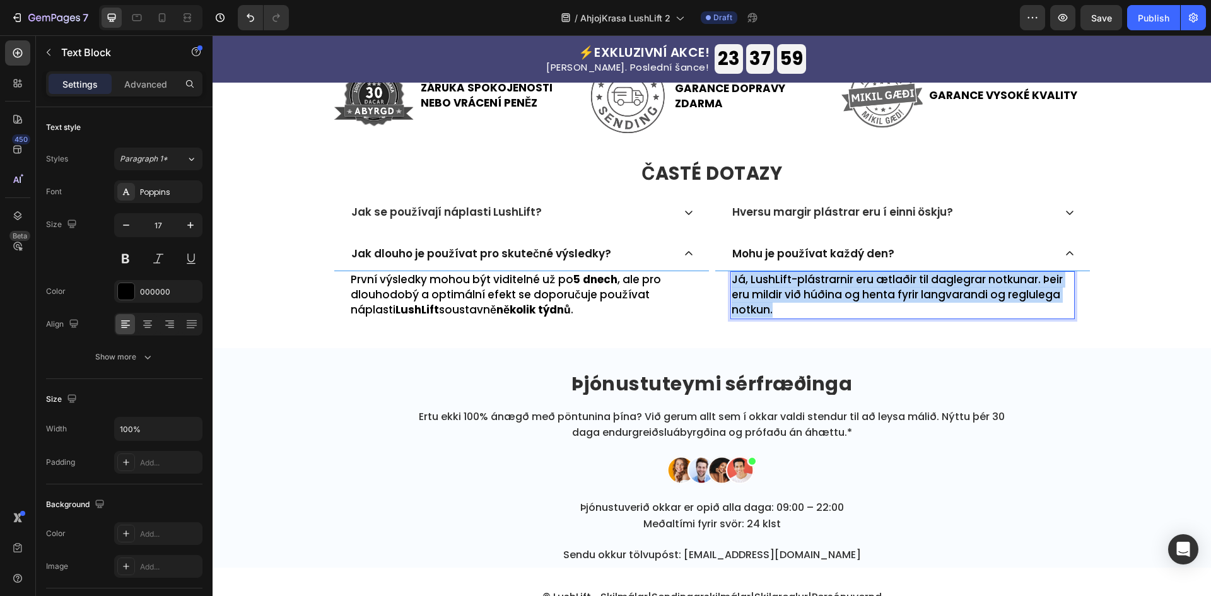
click at [857, 295] on p "Já, LushLift-plástrarnir eru ætlaðir til daglegrar notkunar. Þeir eru mildir vi…" at bounding box center [902, 294] width 342 height 45
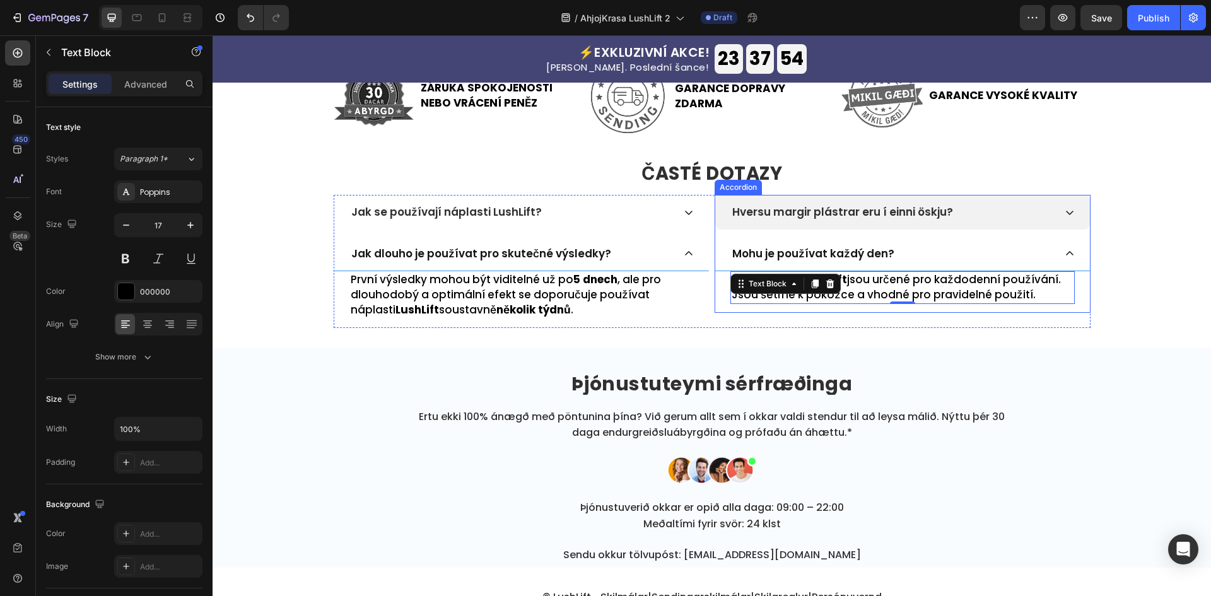
click at [861, 207] on p "Hversu margir plástrar eru í einni öskju?" at bounding box center [842, 212] width 221 height 13
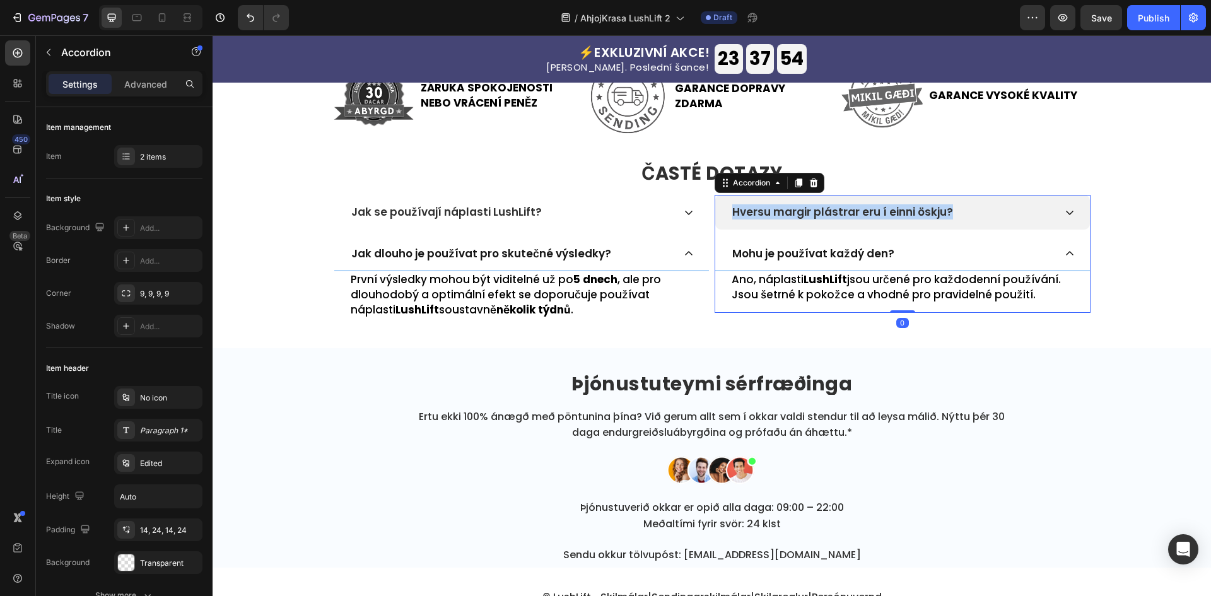
click at [861, 207] on p "Hversu margir plástrar eru í einni öskju?" at bounding box center [842, 212] width 221 height 13
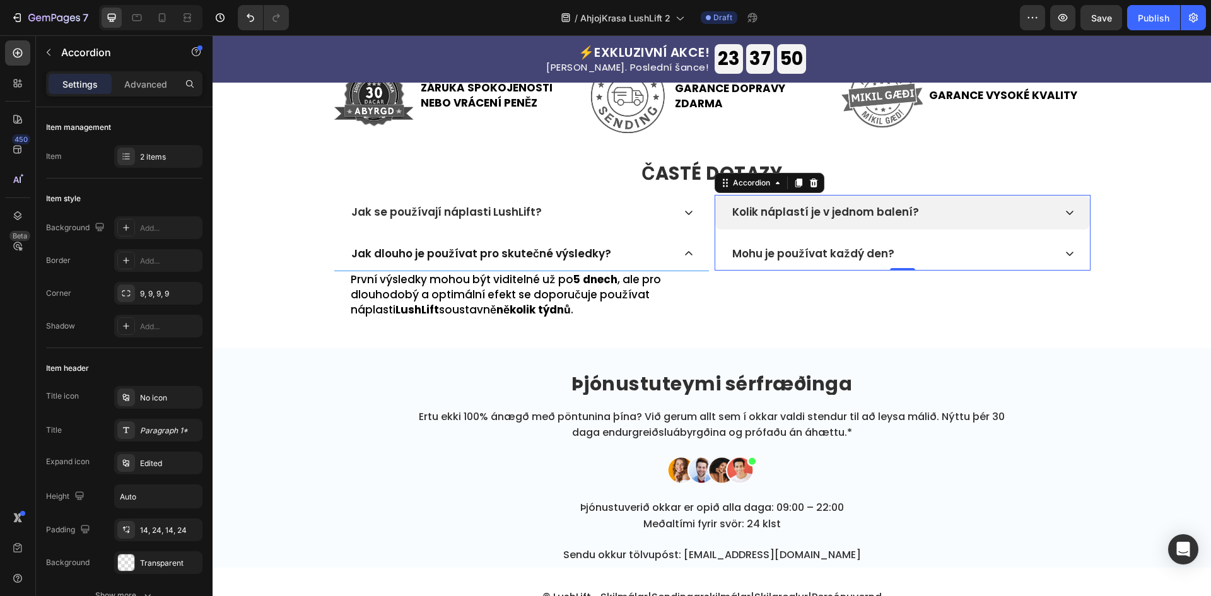
click at [977, 219] on div "Kolik náplastí je v jednom balení?" at bounding box center [892, 212] width 324 height 16
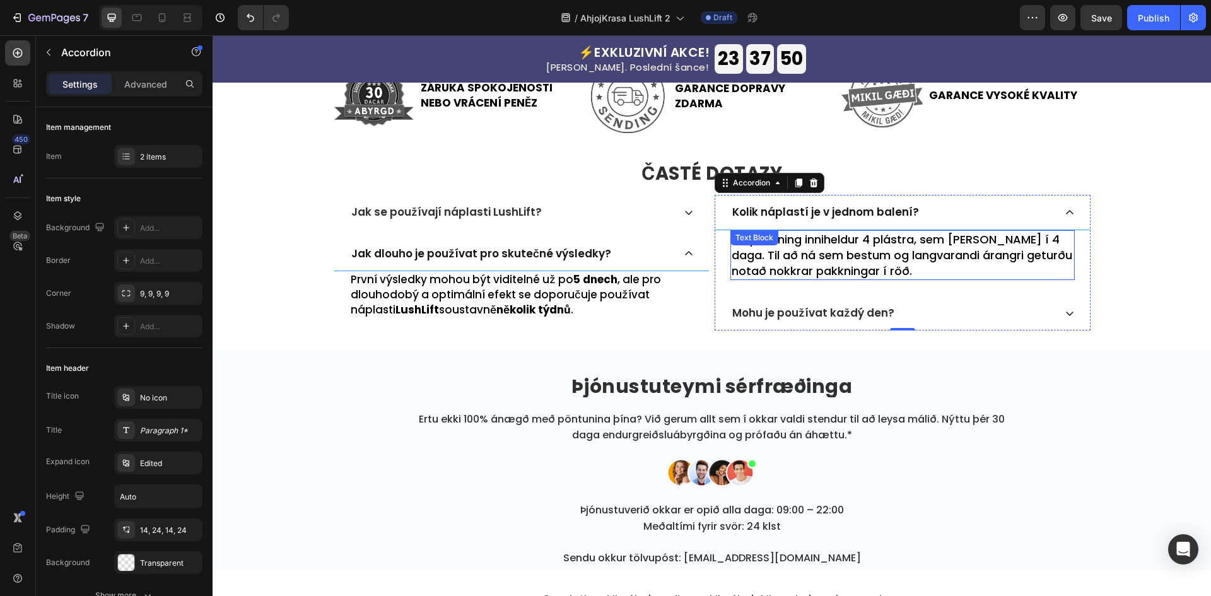
click at [941, 244] on p "Ein pakkning inniheldur 4 plástra, sem [PERSON_NAME] í 4 daga. Til að ná sem be…" at bounding box center [902, 255] width 342 height 48
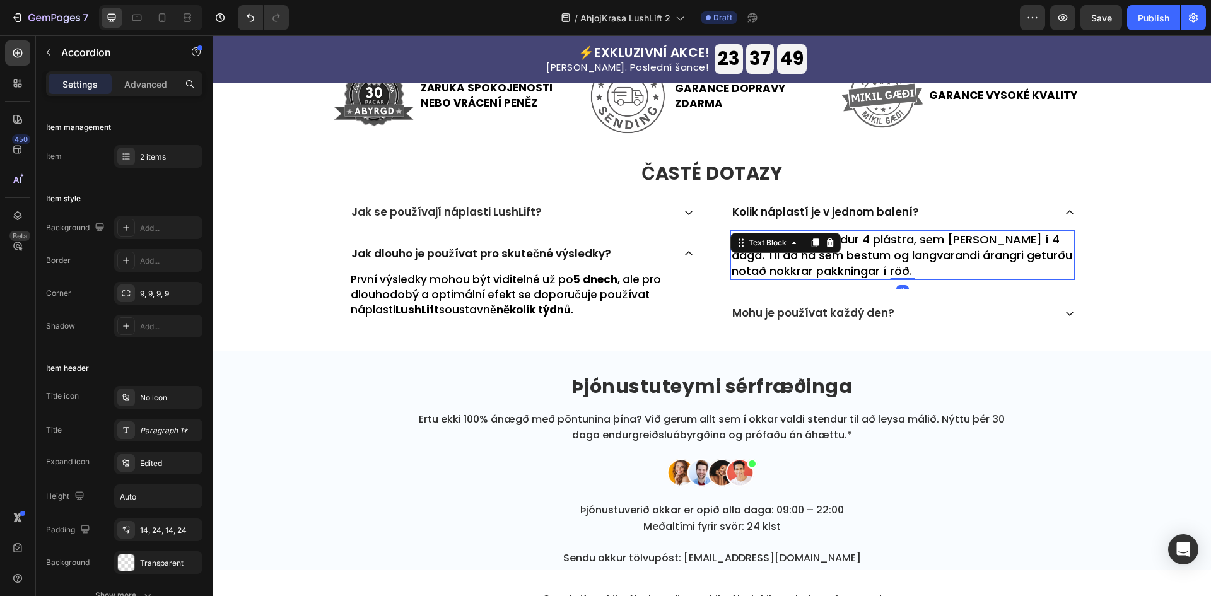
click at [941, 244] on p "Ein pakkning inniheldur 4 plástra, sem [PERSON_NAME] í 4 daga. Til að ná sem be…" at bounding box center [902, 255] width 342 height 48
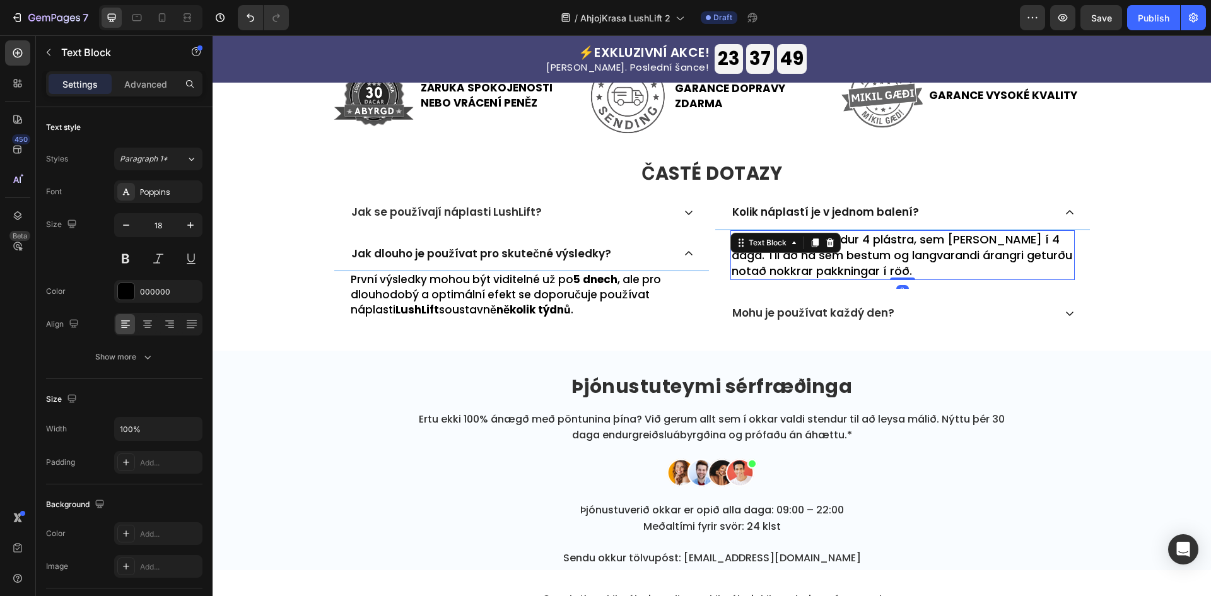
click at [941, 244] on p "Ein pakkning inniheldur 4 plástra, sem [PERSON_NAME] í 4 daga. Til að ná sem be…" at bounding box center [902, 255] width 342 height 48
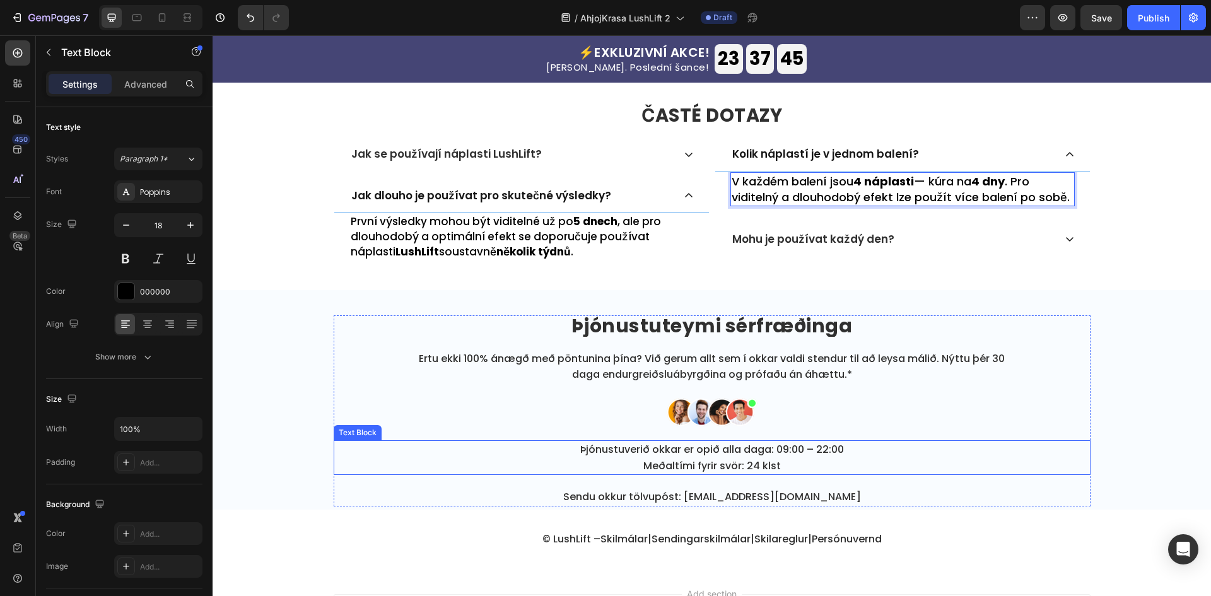
scroll to position [3545, 0]
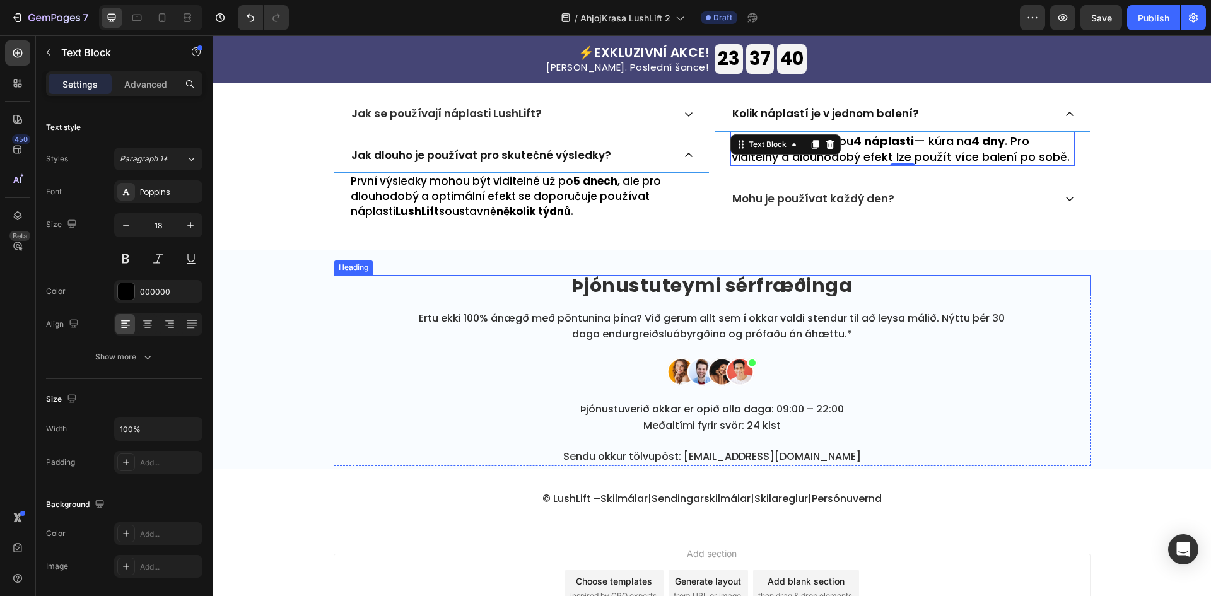
click at [687, 283] on strong "Þjónustuteymi sérfræðinga" at bounding box center [711, 285] width 281 height 27
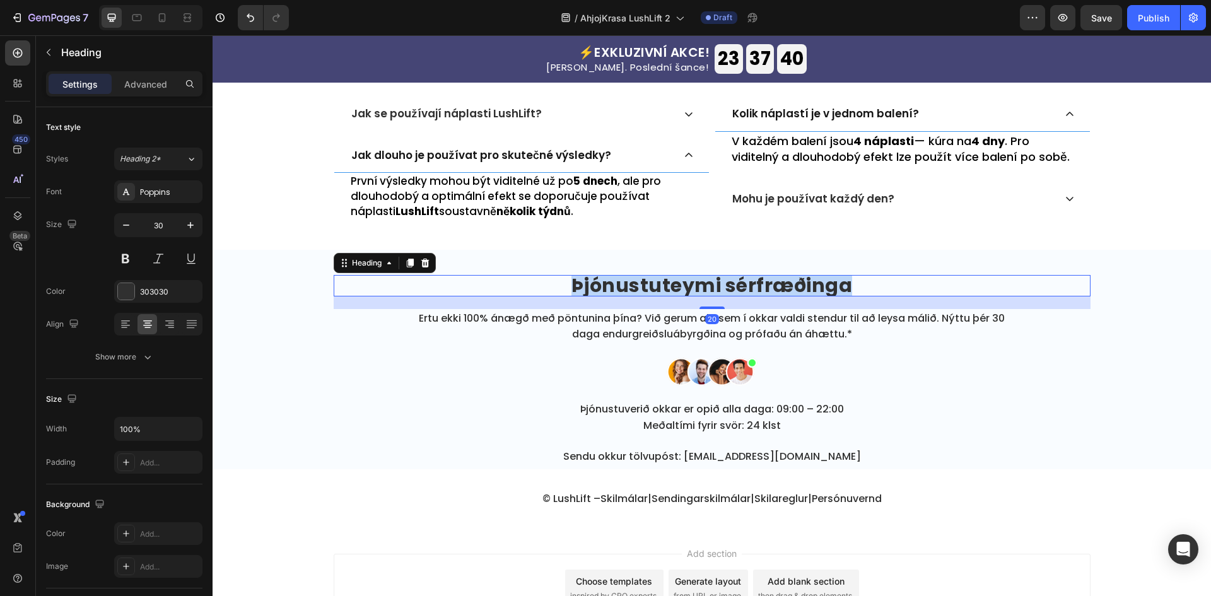
click at [687, 283] on strong "Þjónustuteymi sérfræðinga" at bounding box center [711, 285] width 281 height 27
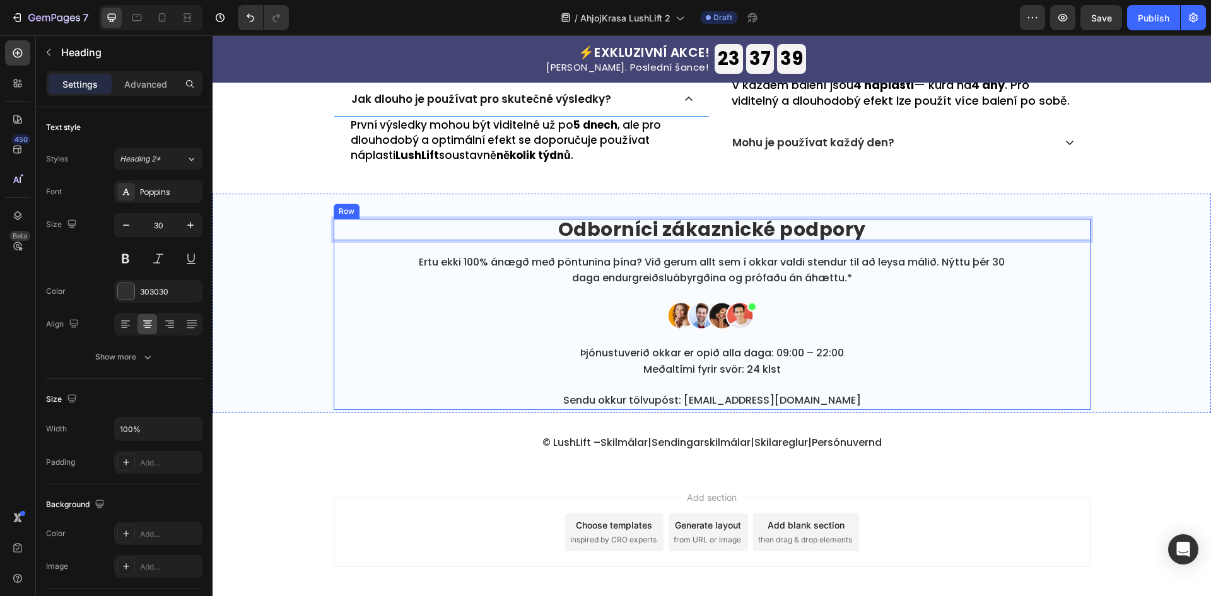
scroll to position [3629, 0]
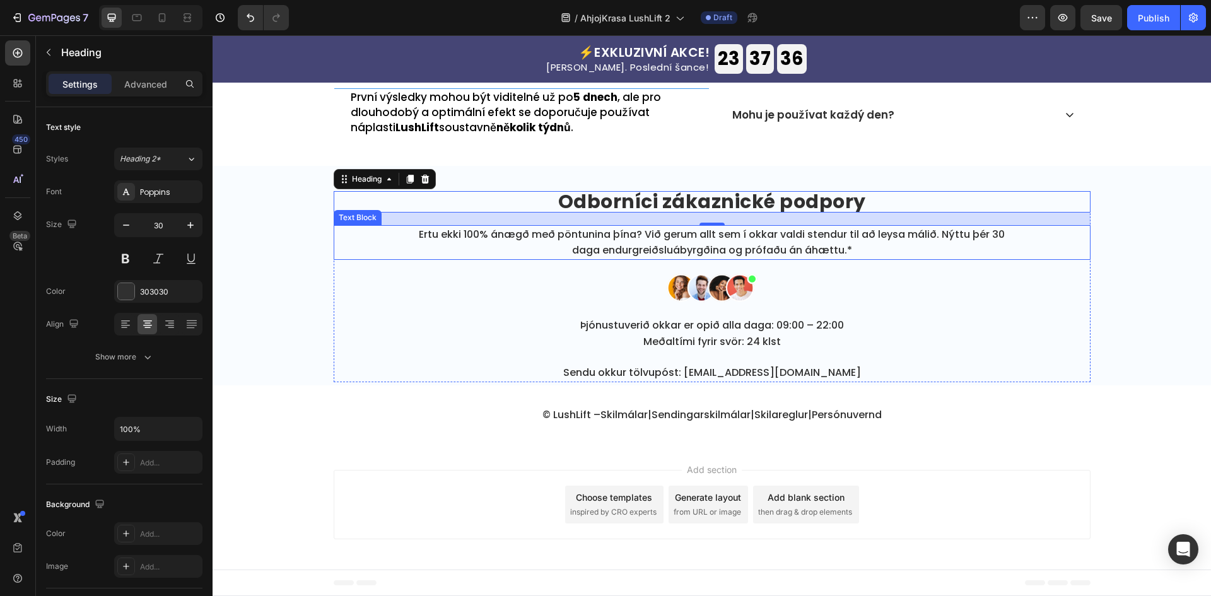
click at [796, 248] on p "Ertu ekki 100% ánægð með pöntunina þína? Við gerum allt sem í okkar valdi stend…" at bounding box center [711, 242] width 603 height 32
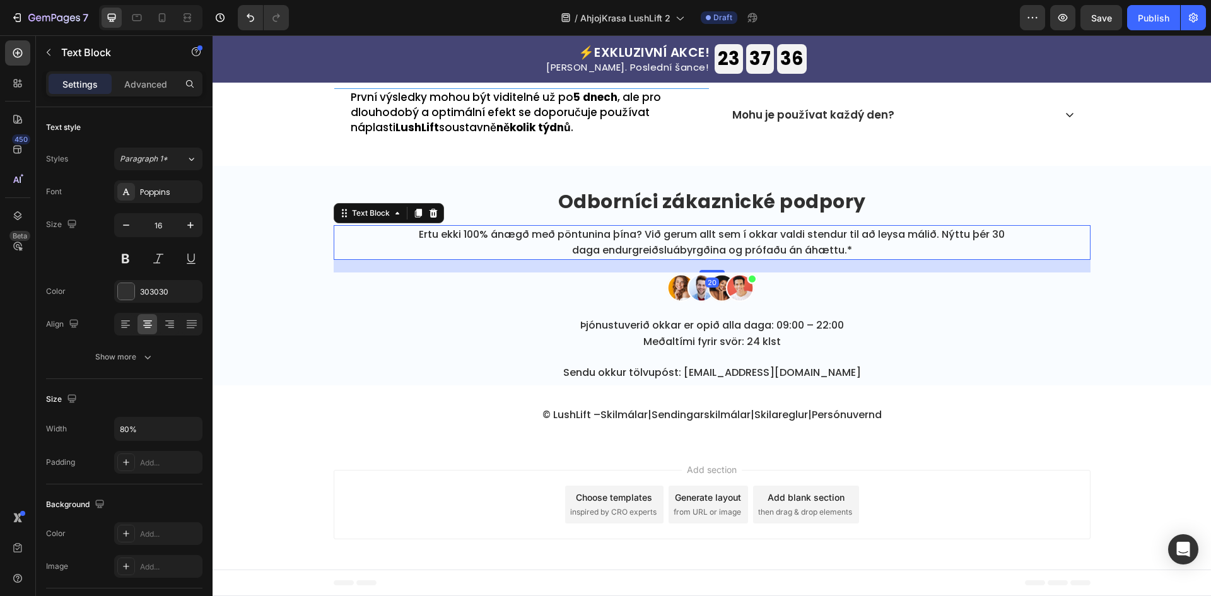
click at [796, 248] on p "Ertu ekki 100% ánægð með pöntunina þína? Við gerum allt sem í okkar valdi stend…" at bounding box center [711, 242] width 603 height 32
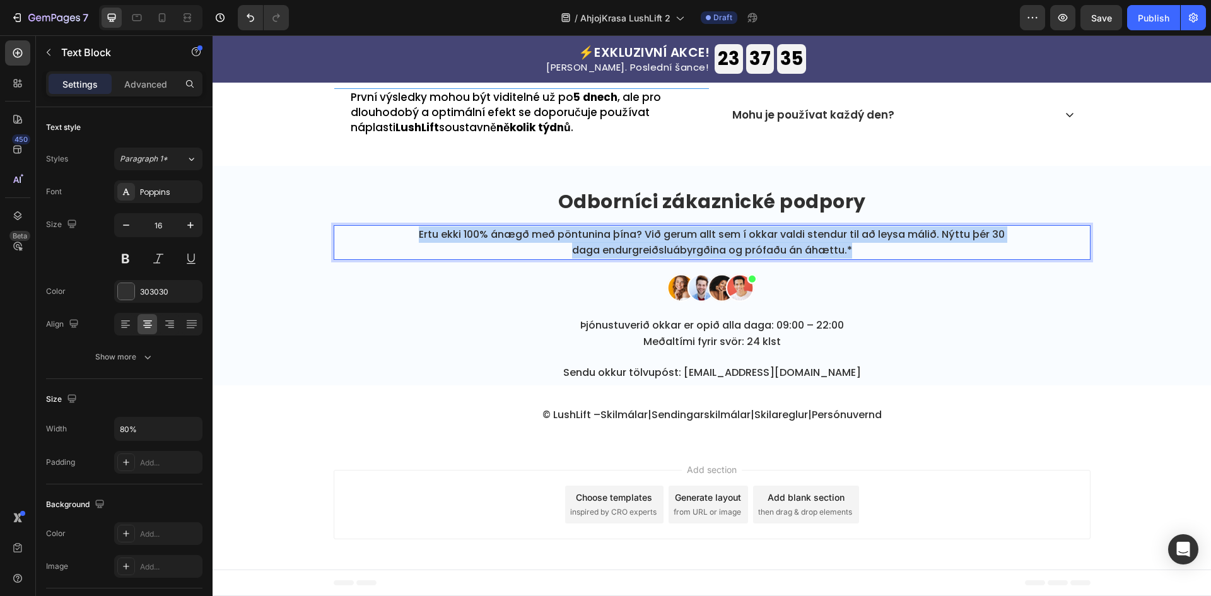
click at [796, 248] on p "Ertu ekki 100% ánægð með pöntunina þína? Við gerum allt sem í okkar valdi stend…" at bounding box center [711, 242] width 603 height 32
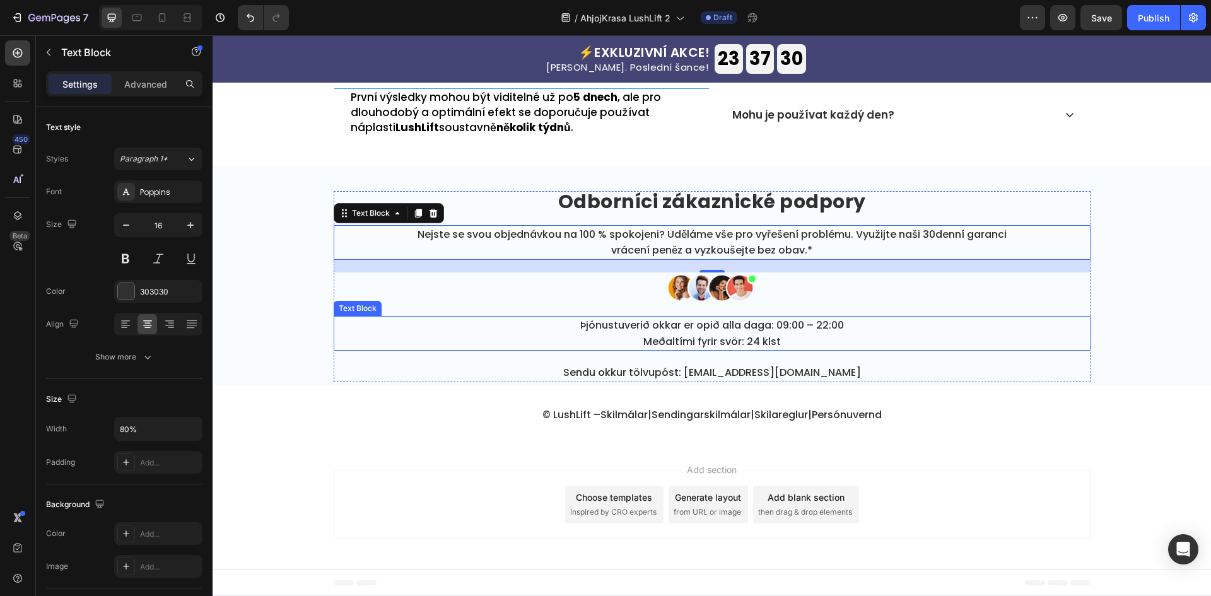
click at [740, 335] on p "Þjónustuverið okkar er opið alla daga: 09:00 – 22:00 Meðaltími fyrir svör: 24 k…" at bounding box center [711, 333] width 603 height 32
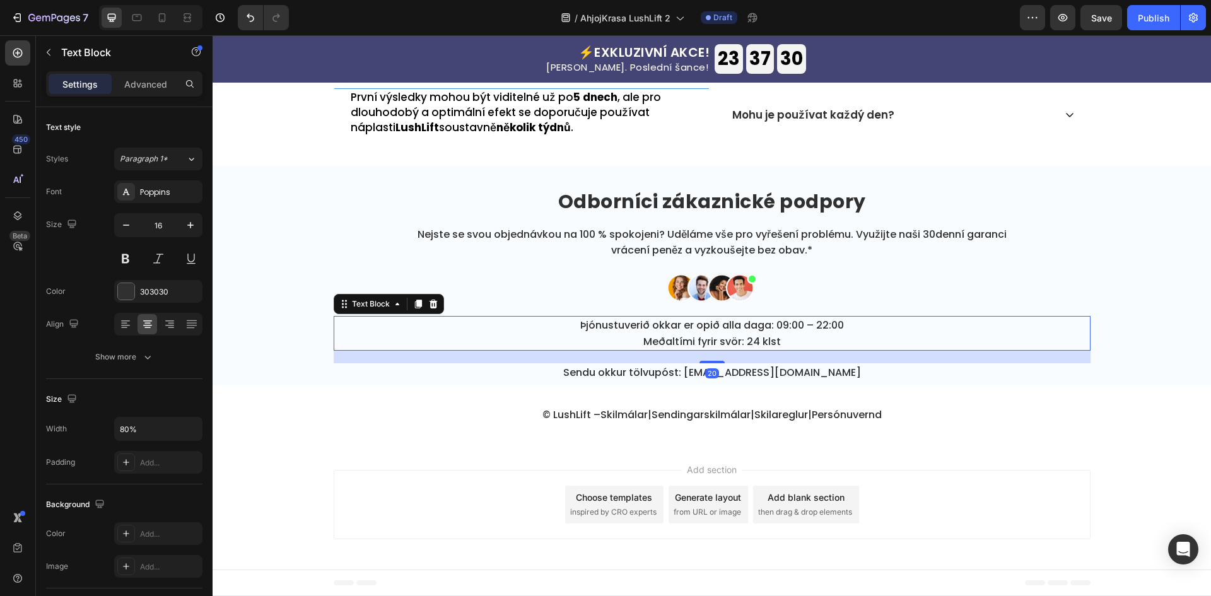
click at [740, 335] on p "Þjónustuverið okkar er opið alla daga: 09:00 – 22:00 Meðaltími fyrir svör: 24 k…" at bounding box center [711, 333] width 603 height 32
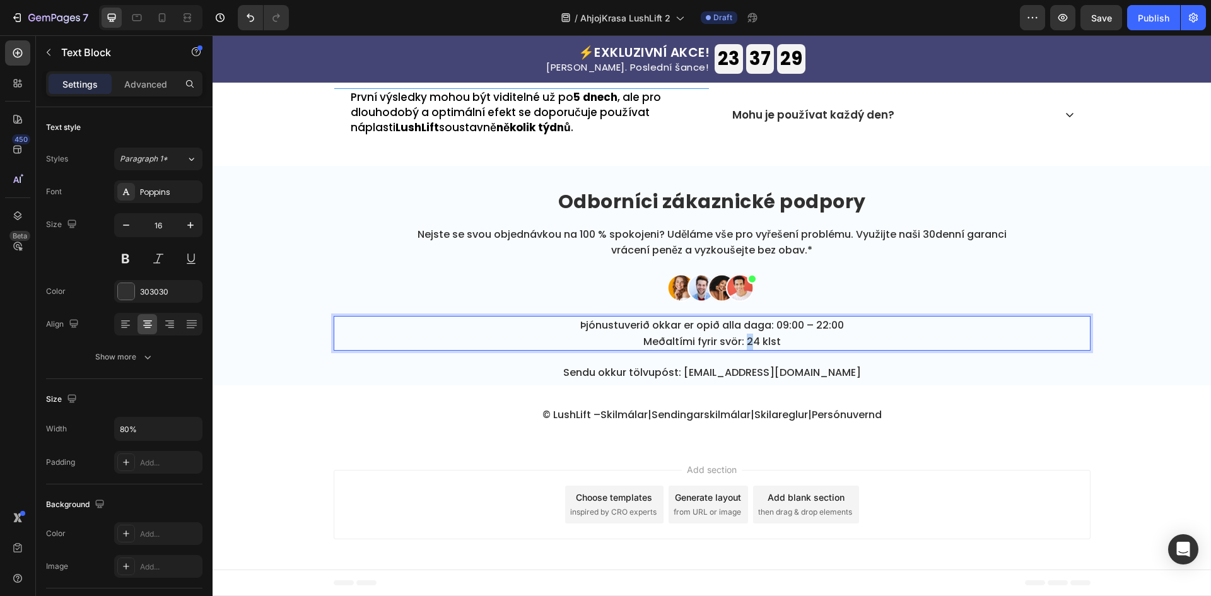
click at [740, 335] on p "Þjónustuverið okkar er opið alla daga: 09:00 – 22:00 Meðaltími fyrir svör: 24 k…" at bounding box center [711, 333] width 603 height 32
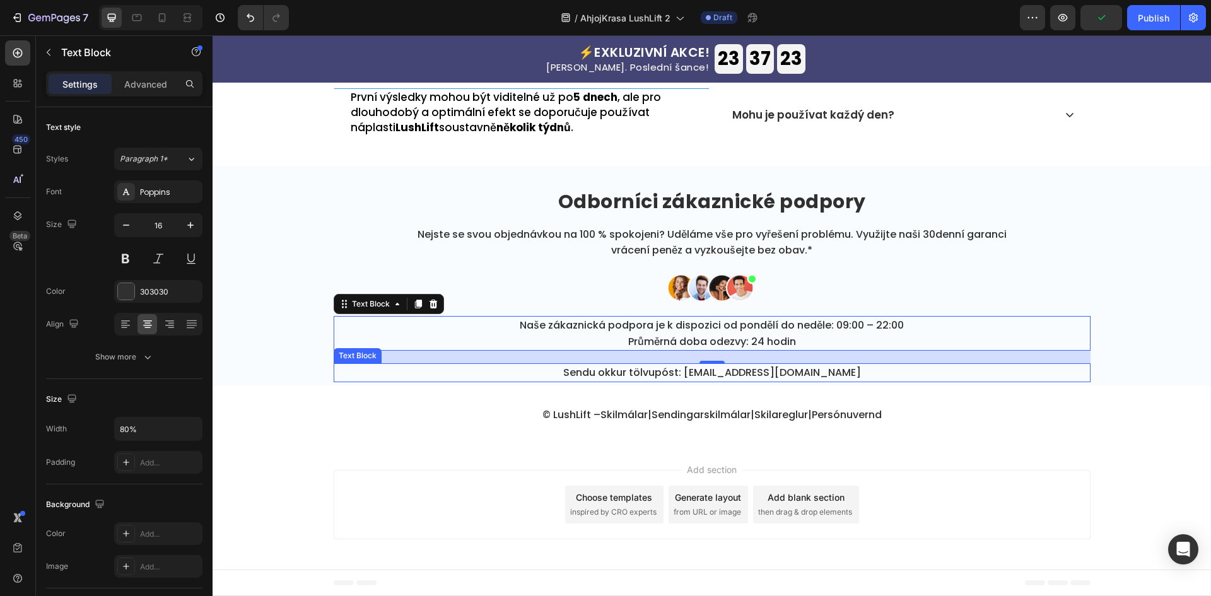
click at [682, 379] on p "Sendu okkur tölvupóst: [EMAIL_ADDRESS][DOMAIN_NAME]" at bounding box center [712, 372] width 754 height 16
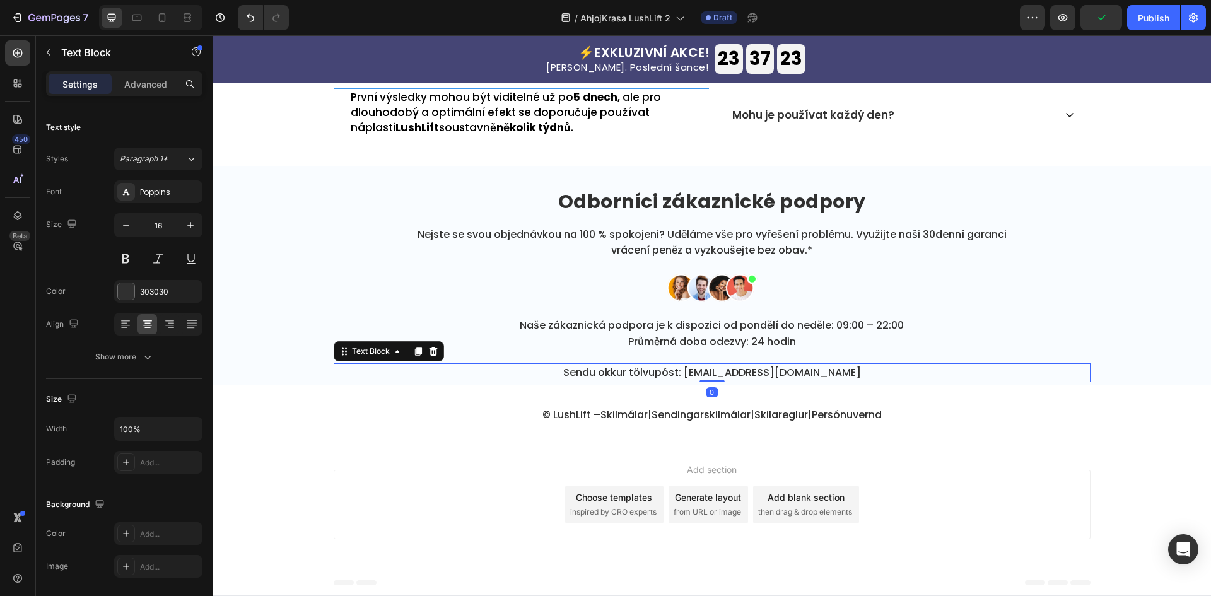
click at [682, 378] on p "Sendu okkur tölvupóst: [EMAIL_ADDRESS][DOMAIN_NAME]" at bounding box center [712, 372] width 754 height 16
click at [687, 376] on p "Sendu okkur tölvupóst: [EMAIL_ADDRESS][DOMAIN_NAME]" at bounding box center [712, 372] width 754 height 16
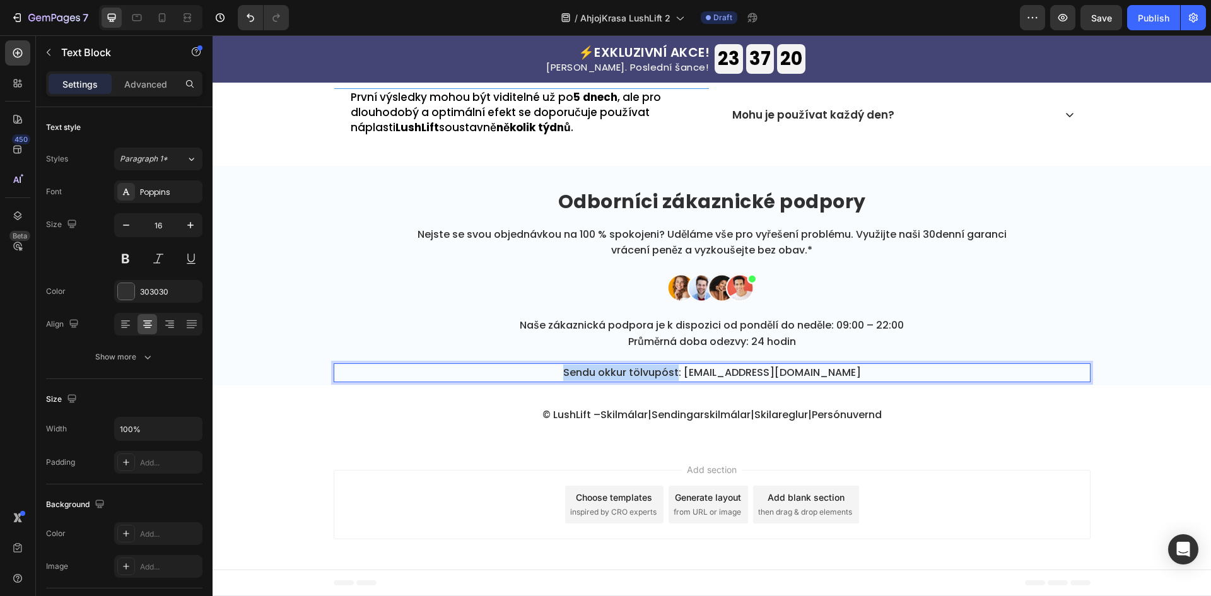
drag, startPoint x: 688, startPoint y: 371, endPoint x: 572, endPoint y: 375, distance: 116.1
click at [572, 375] on p "Sendu okkur tölvupóst: [EMAIL_ADDRESS][DOMAIN_NAME]" at bounding box center [712, 372] width 754 height 16
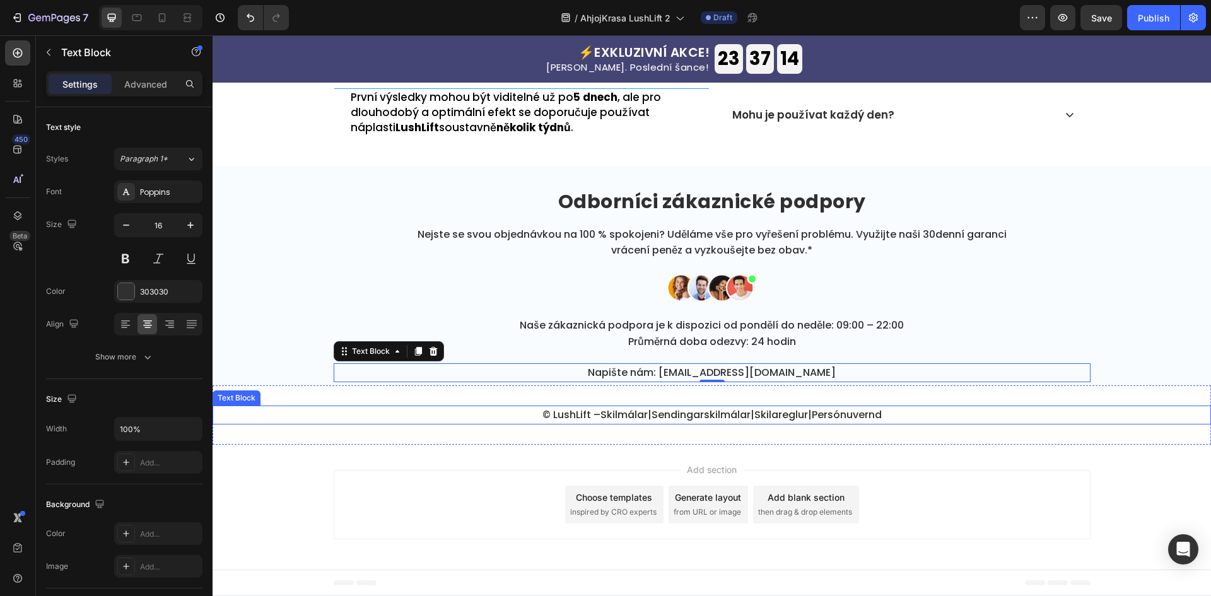
click at [900, 411] on p "© LushLift – Skilmálar | Sendingarskilmálar | Skilareglur | [GEOGRAPHIC_DATA]" at bounding box center [712, 415] width 996 height 16
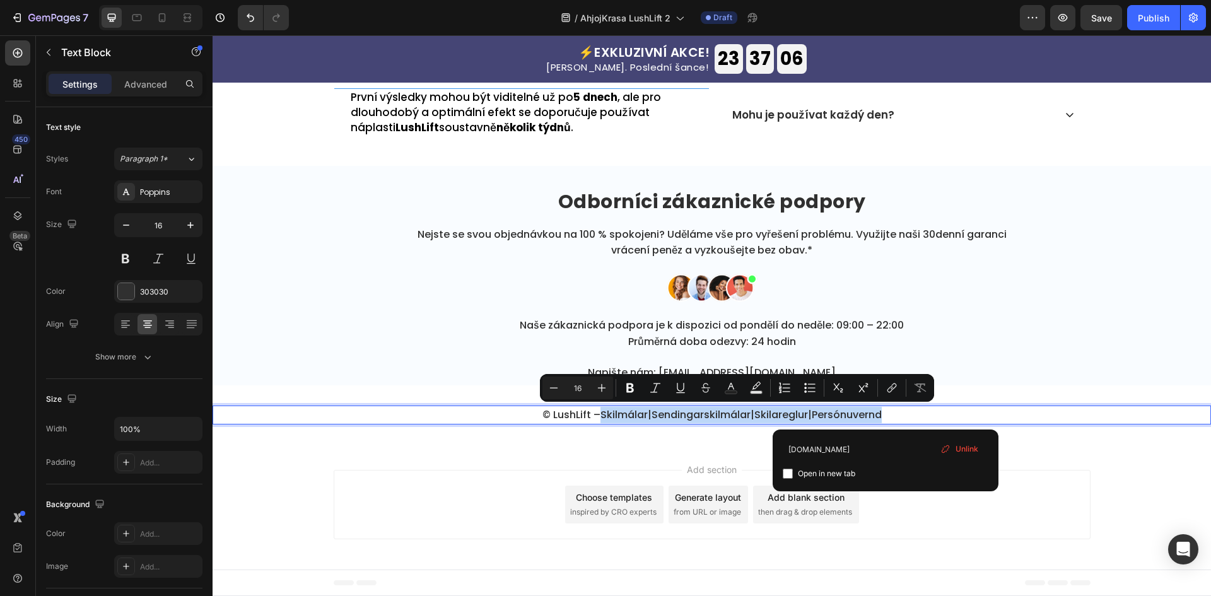
drag, startPoint x: 927, startPoint y: 411, endPoint x: 591, endPoint y: 408, distance: 336.1
